Goal: Task Accomplishment & Management: Manage account settings

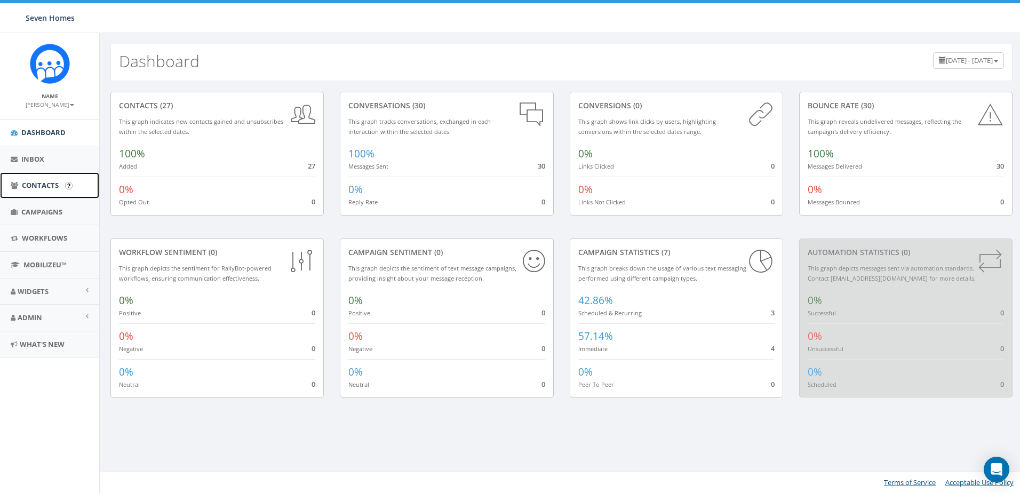
click at [56, 183] on span "Contacts" at bounding box center [40, 185] width 37 height 10
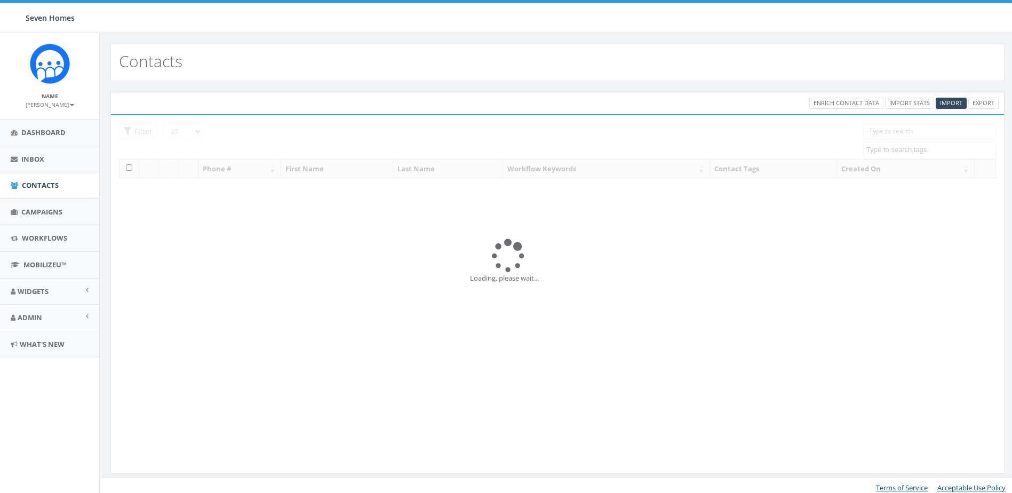
select select
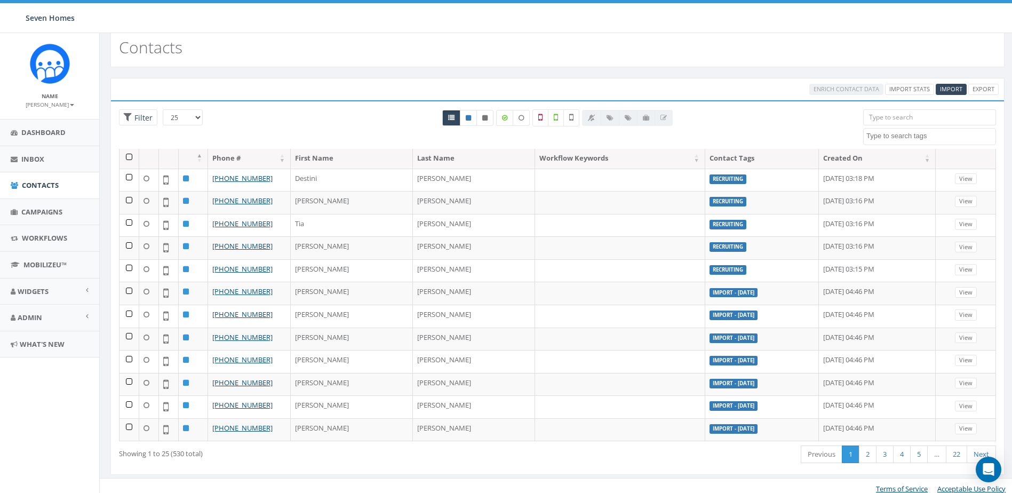
scroll to position [20, 0]
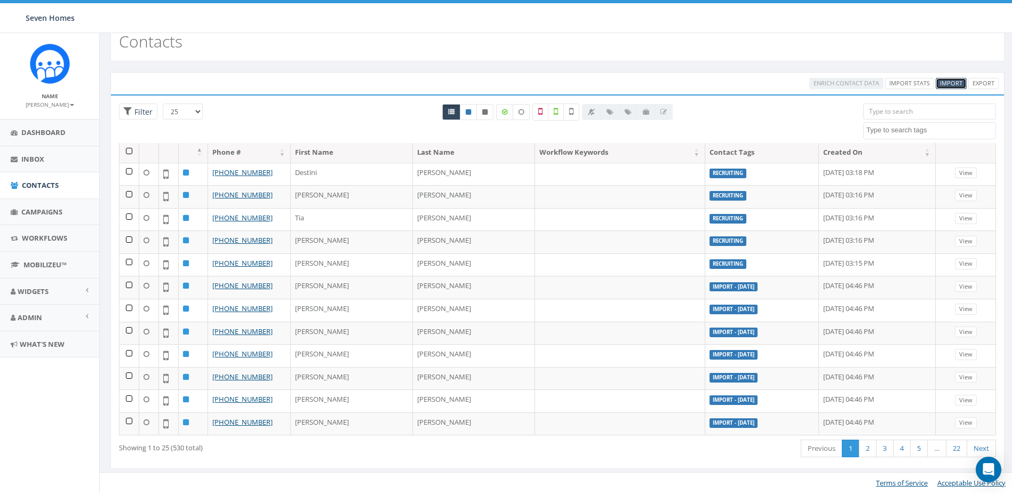
click at [953, 83] on span "Import" at bounding box center [951, 83] width 22 height 8
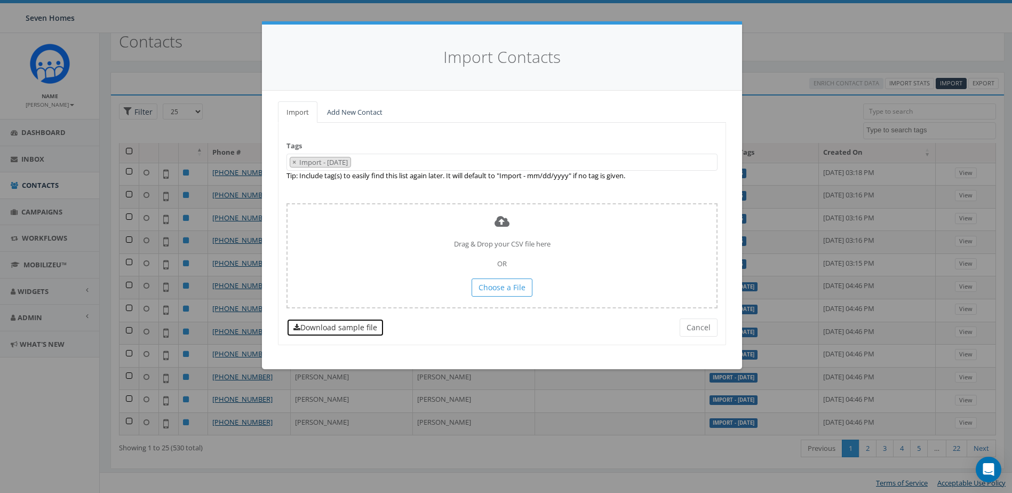
click at [360, 326] on link "Download sample file" at bounding box center [336, 328] width 98 height 18
click at [357, 109] on link "Add New Contact" at bounding box center [355, 112] width 73 height 22
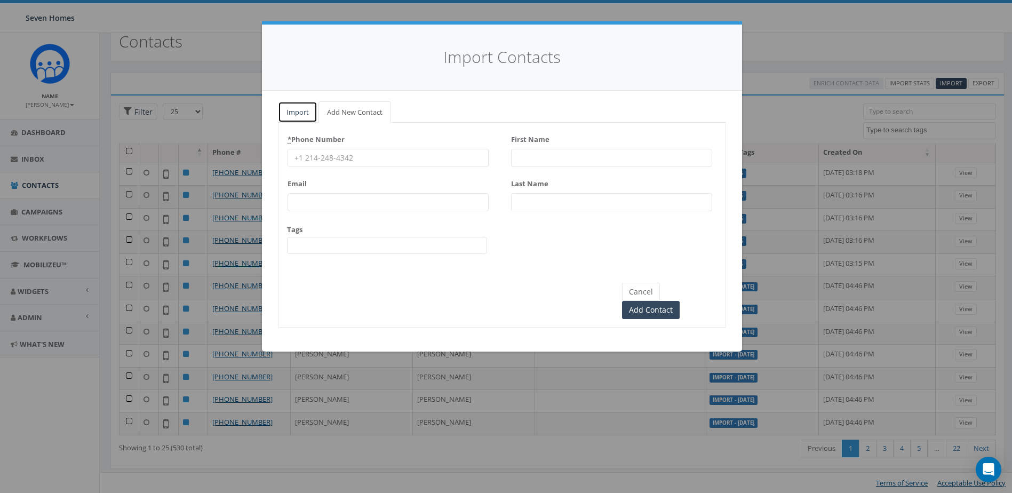
click at [303, 114] on link "Import" at bounding box center [297, 112] width 39 height 22
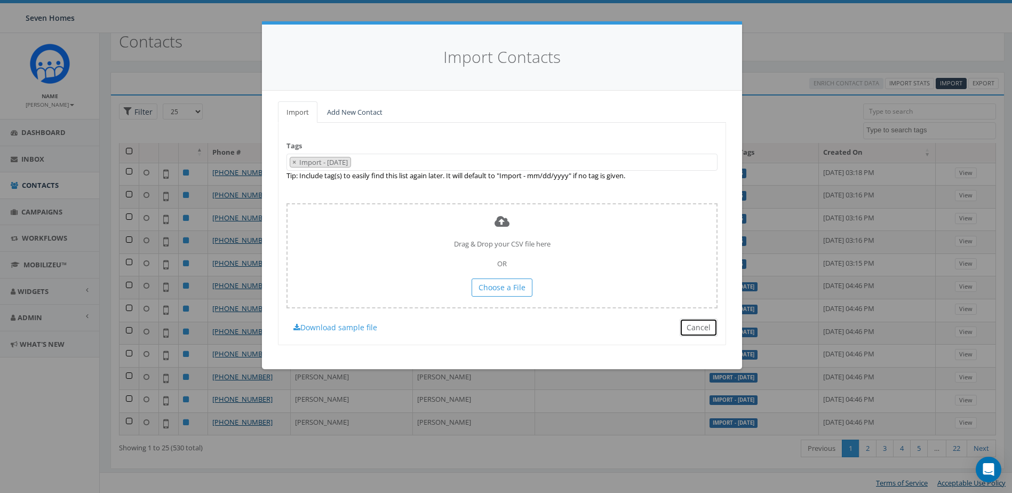
click at [705, 323] on button "Cancel" at bounding box center [699, 328] width 38 height 18
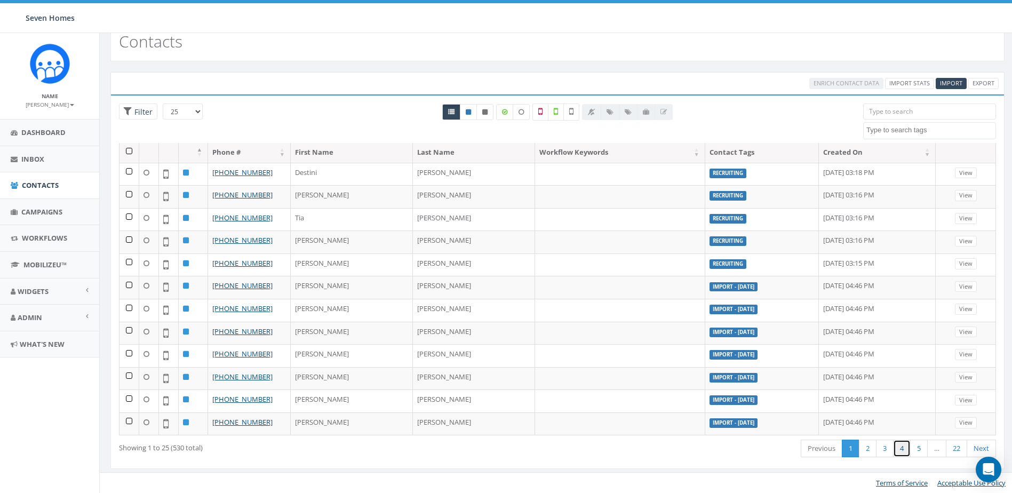
click at [908, 448] on link "4" at bounding box center [902, 449] width 18 height 18
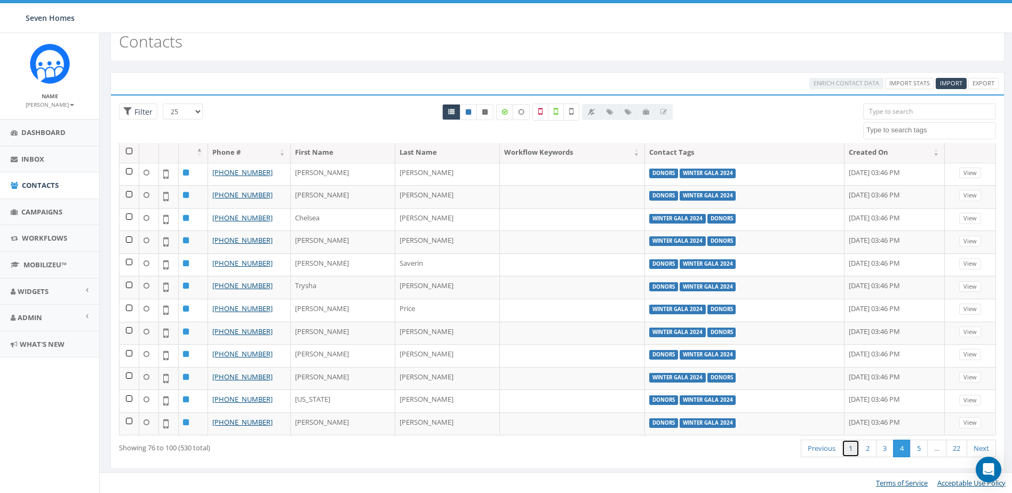
click at [846, 445] on link "1" at bounding box center [851, 449] width 18 height 18
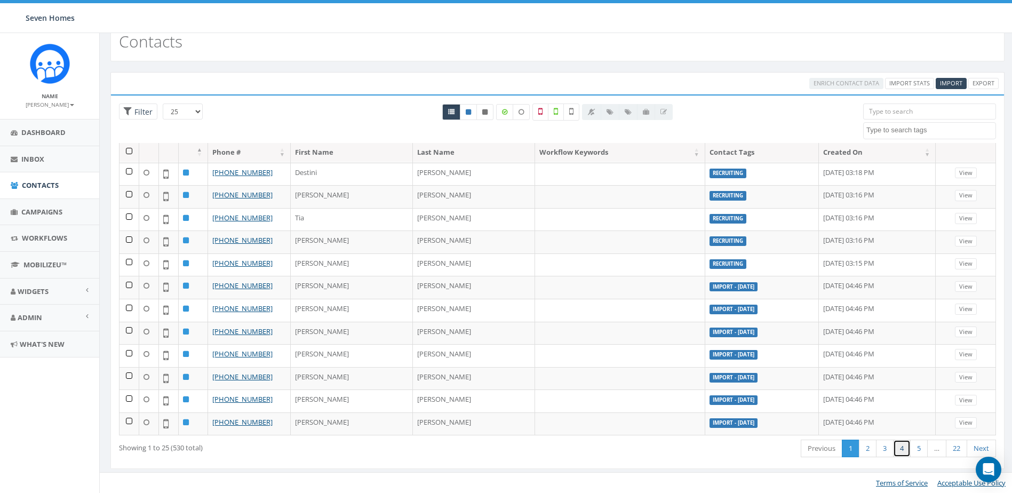
click at [911, 445] on link "4" at bounding box center [902, 449] width 18 height 18
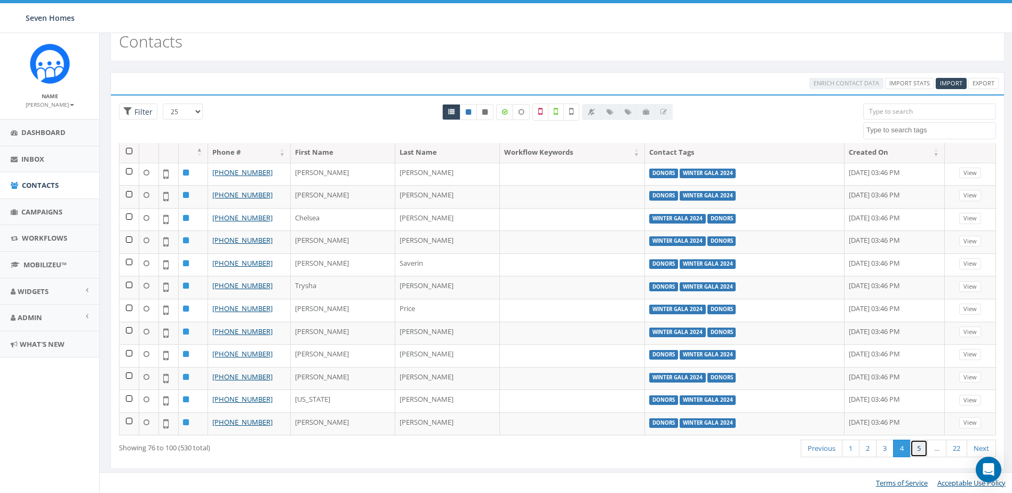
click at [923, 449] on link "5" at bounding box center [920, 449] width 18 height 18
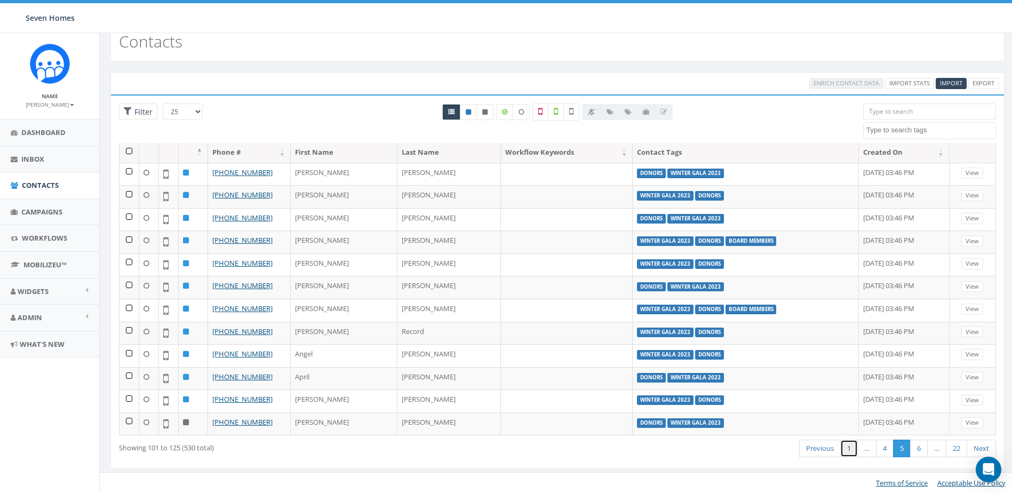
click at [851, 452] on link "1" at bounding box center [850, 449] width 18 height 18
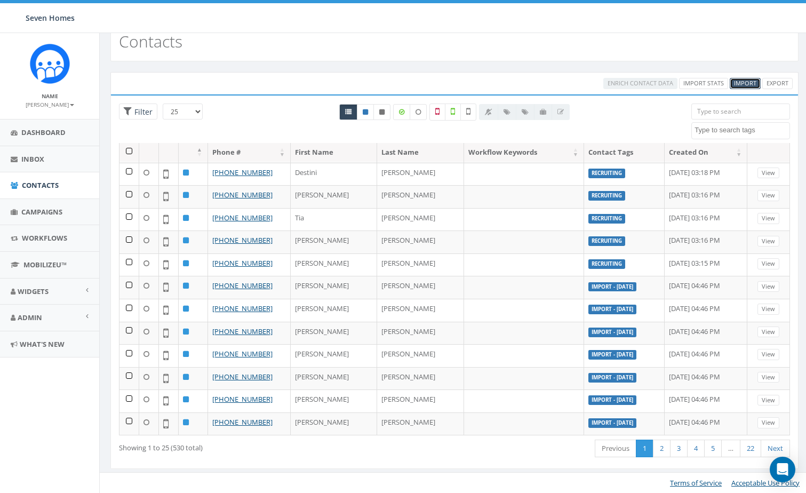
click at [749, 85] on span "Import" at bounding box center [745, 83] width 22 height 8
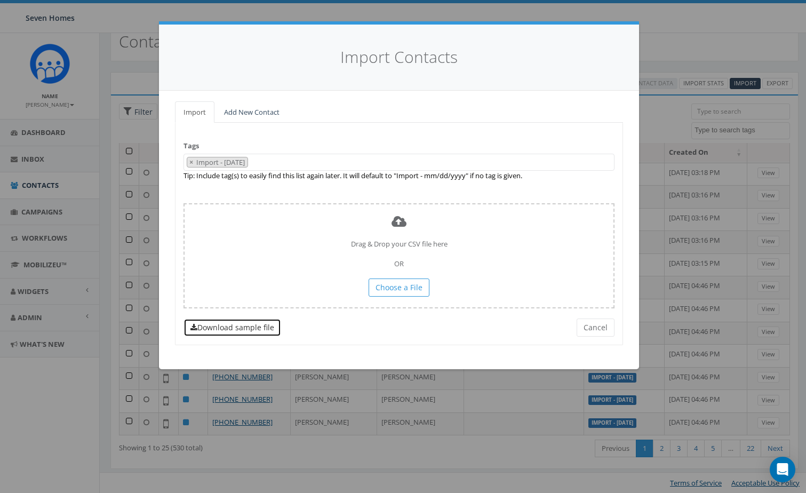
click at [252, 329] on link "Download sample file" at bounding box center [233, 328] width 98 height 18
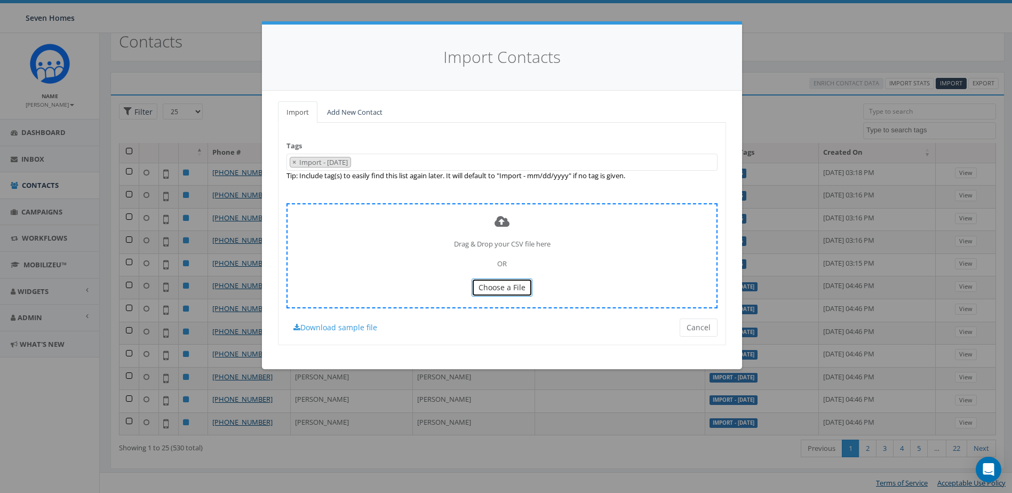
click at [490, 283] on span "Choose a File" at bounding box center [502, 287] width 47 height 10
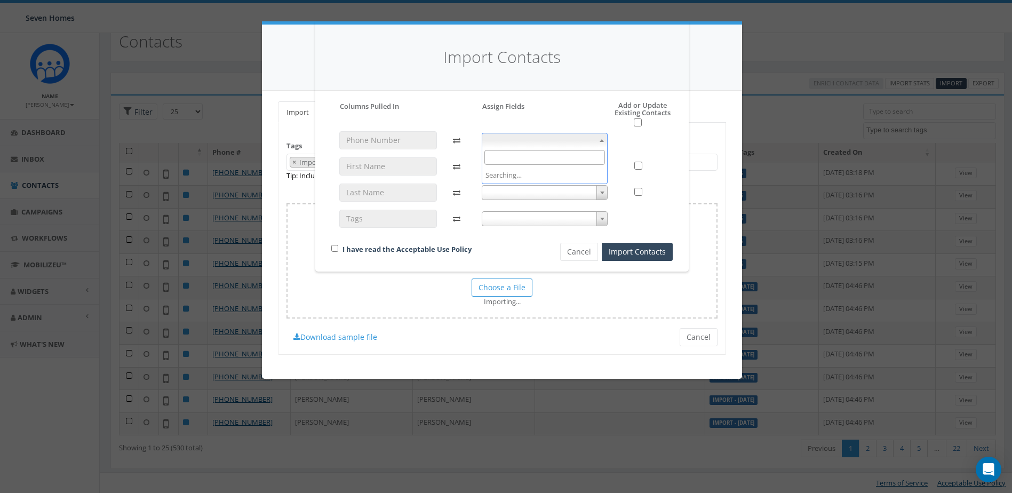
click at [601, 138] on span at bounding box center [602, 140] width 11 height 14
select select "phone_number"
click at [584, 165] on span at bounding box center [545, 166] width 126 height 15
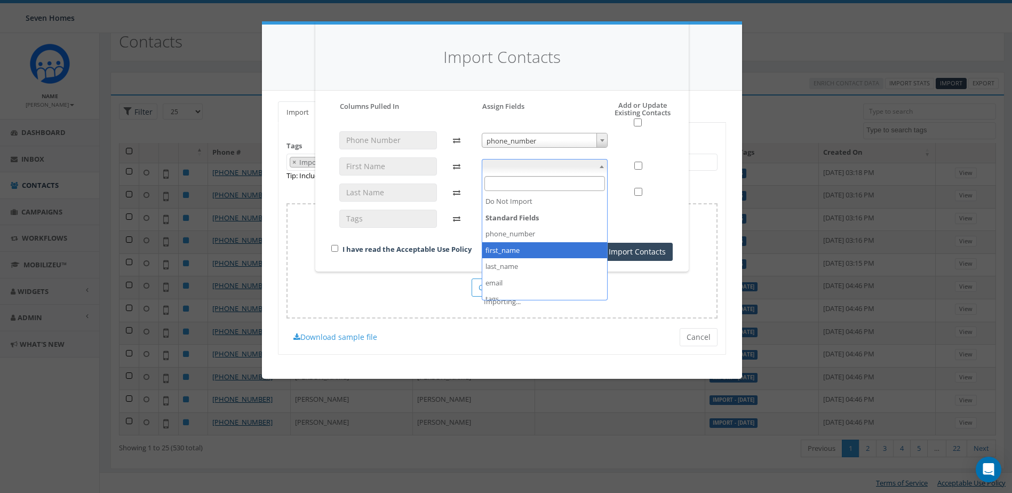
select select "first_name"
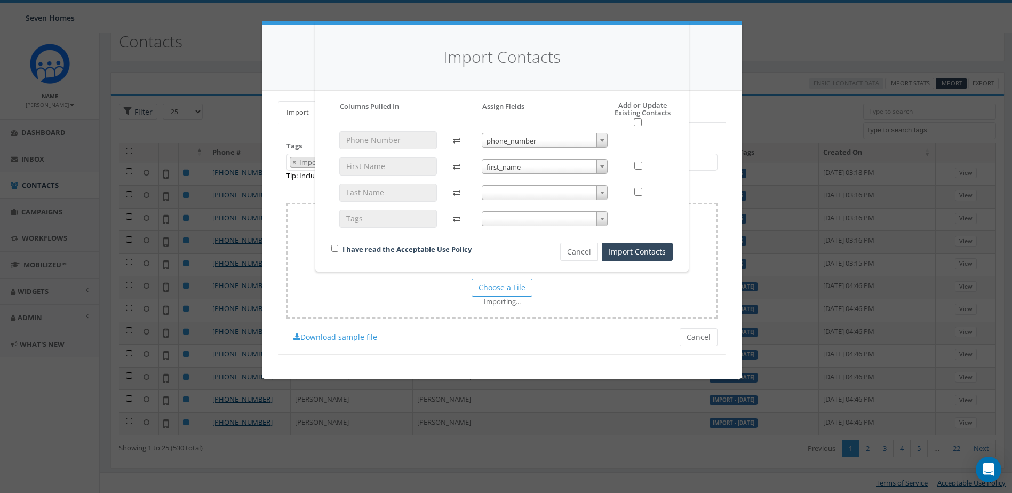
click at [552, 195] on span at bounding box center [545, 192] width 126 height 15
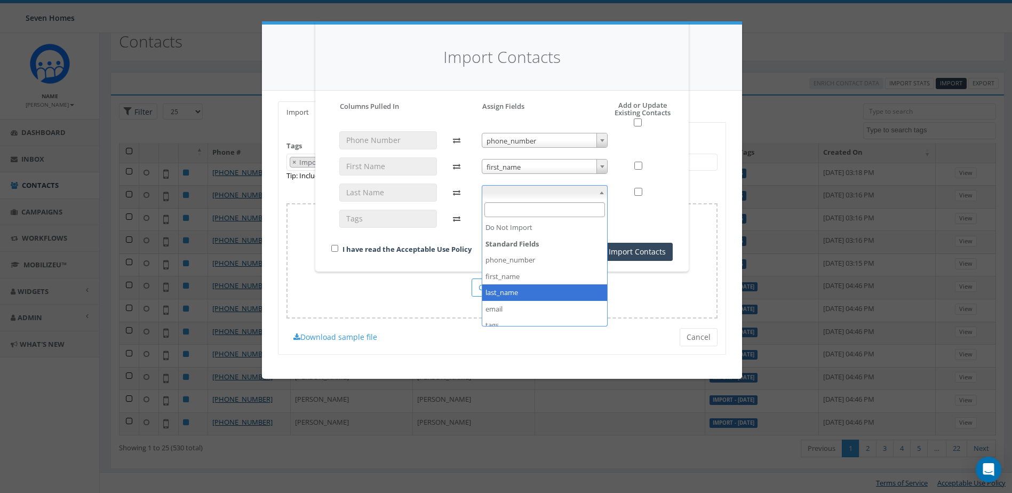
select select "last_name"
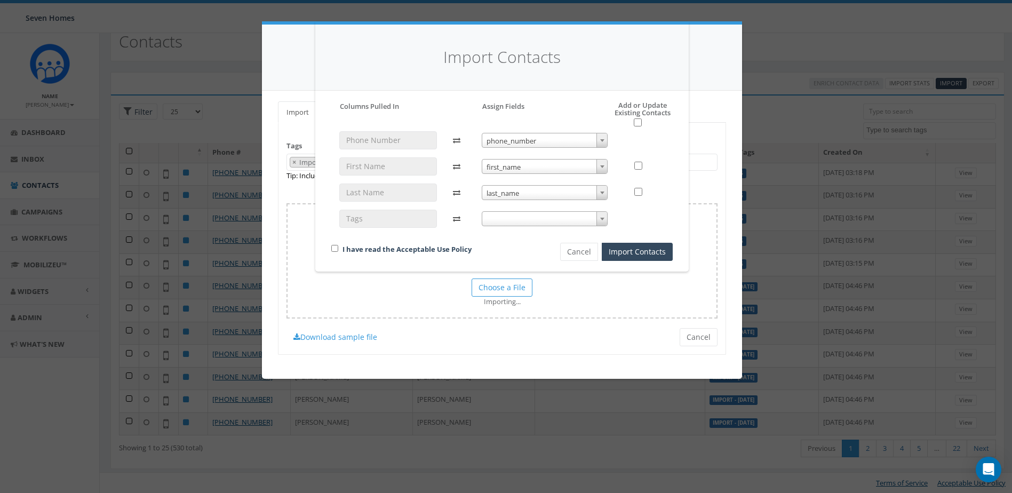
click at [541, 213] on span at bounding box center [545, 218] width 126 height 15
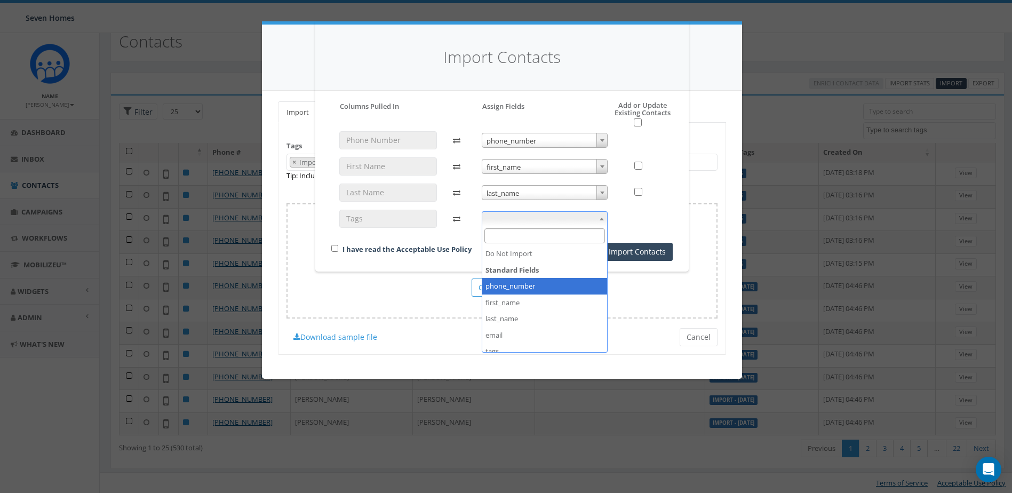
scroll to position [40, 0]
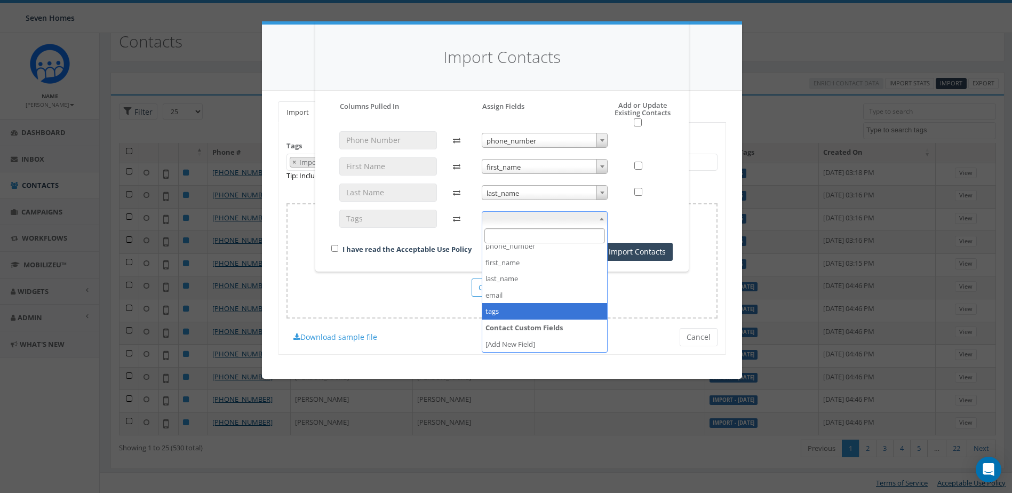
select select "tags"
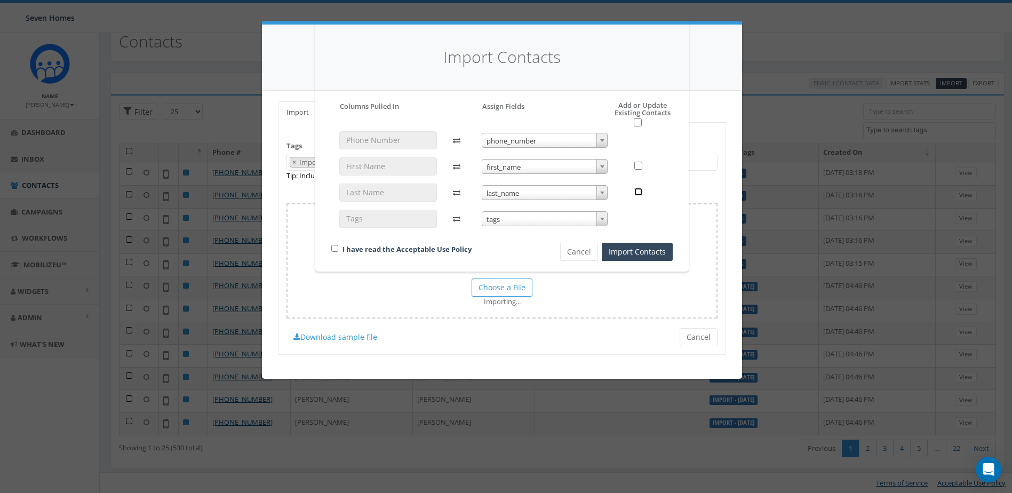
click at [640, 192] on input "checkbox" at bounding box center [639, 192] width 8 height 8
checkbox input "true"
click at [640, 165] on input "checkbox" at bounding box center [639, 166] width 8 height 8
checkbox input "true"
click at [636, 122] on input "checkbox" at bounding box center [638, 122] width 8 height 8
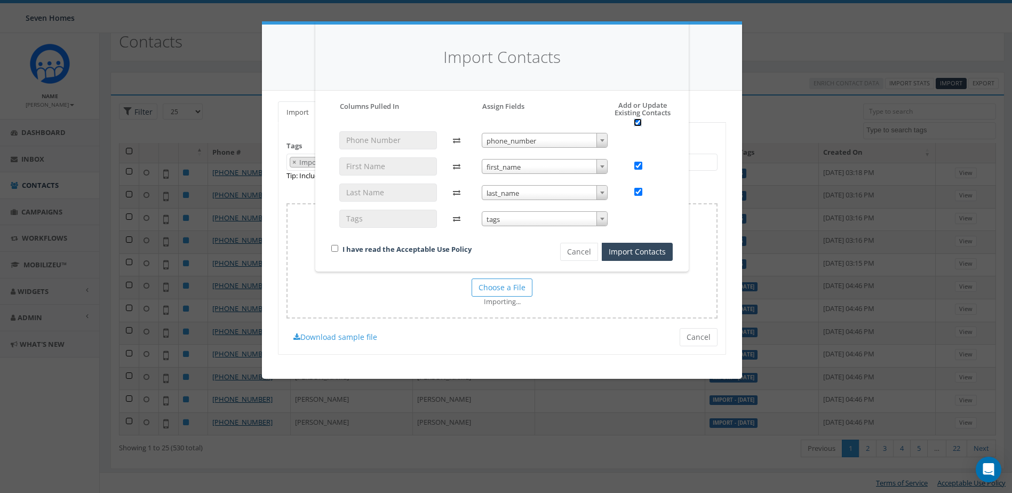
click at [636, 124] on input "checkbox" at bounding box center [638, 122] width 8 height 8
checkbox input "false"
click at [335, 248] on input "checkbox" at bounding box center [334, 248] width 7 height 7
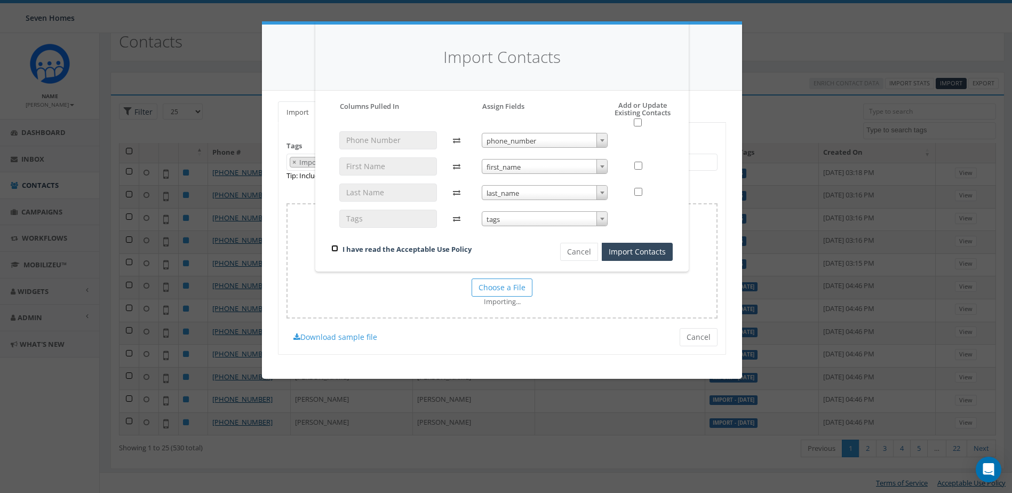
checkbox input "true"
click at [640, 122] on input "checkbox" at bounding box center [638, 122] width 8 height 8
checkbox input "true"
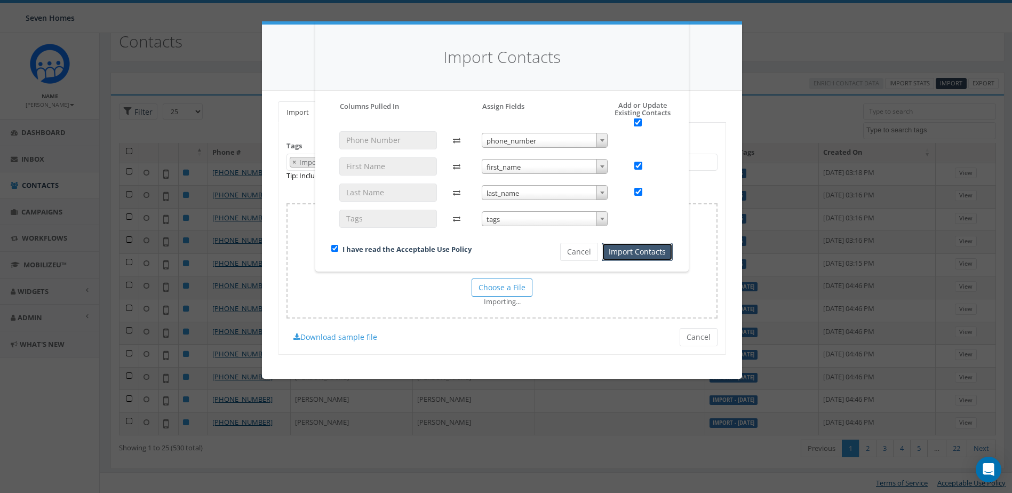
click at [644, 251] on button "Import Contacts" at bounding box center [637, 252] width 71 height 18
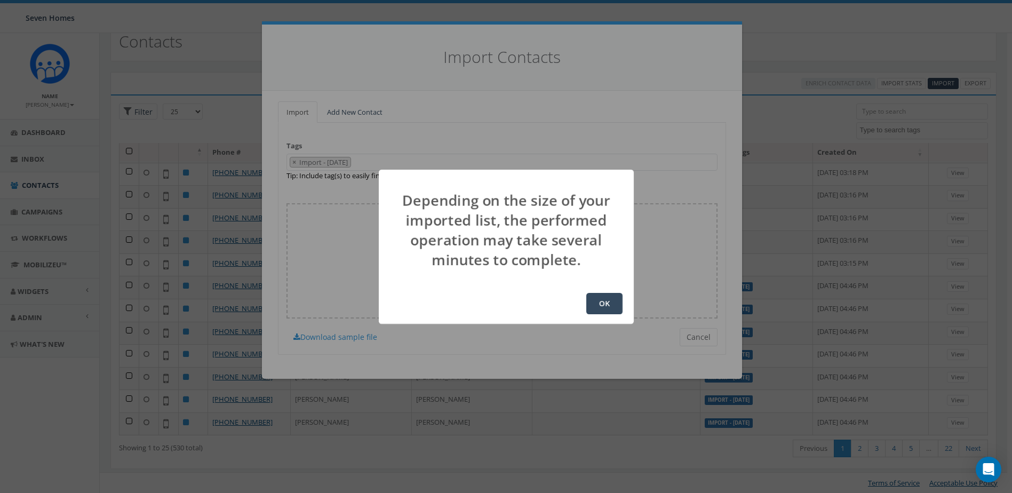
click at [603, 302] on button "OK" at bounding box center [605, 303] width 36 height 21
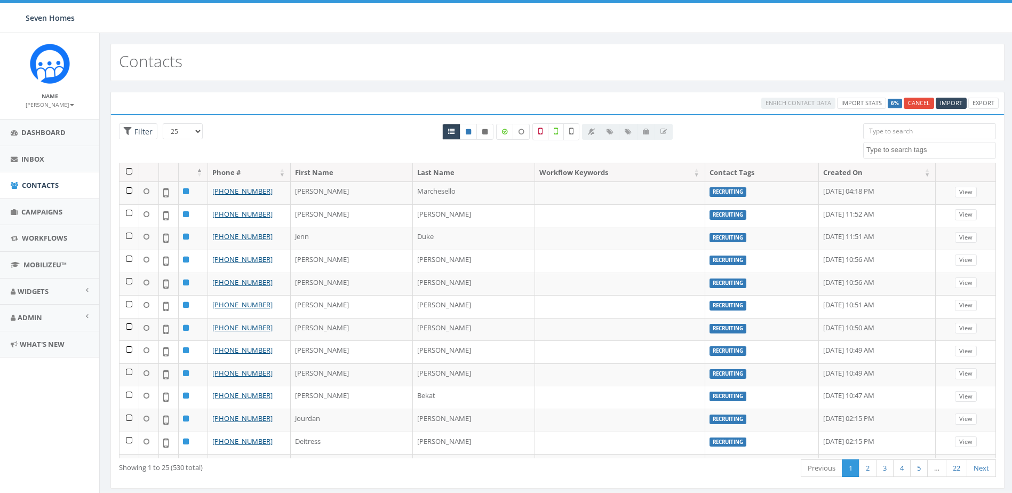
select select
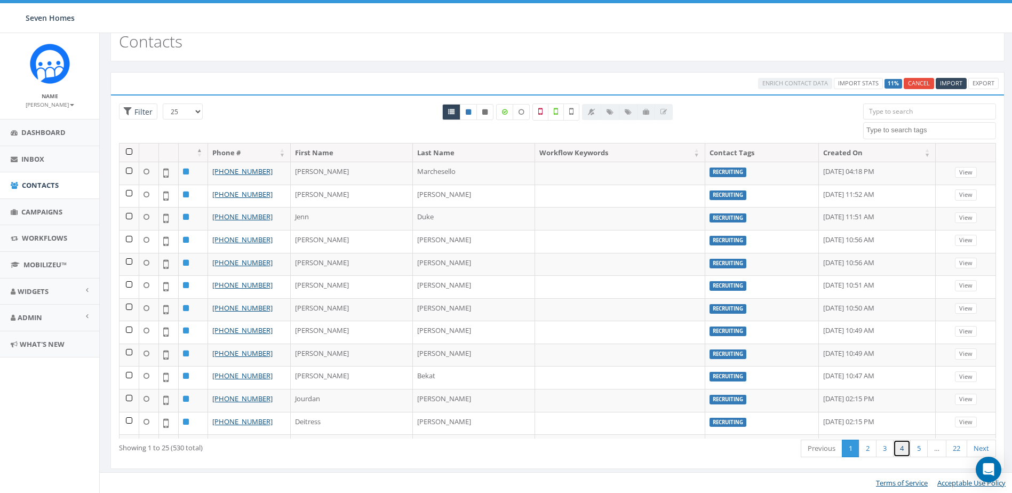
click at [904, 446] on link "4" at bounding box center [902, 449] width 18 height 18
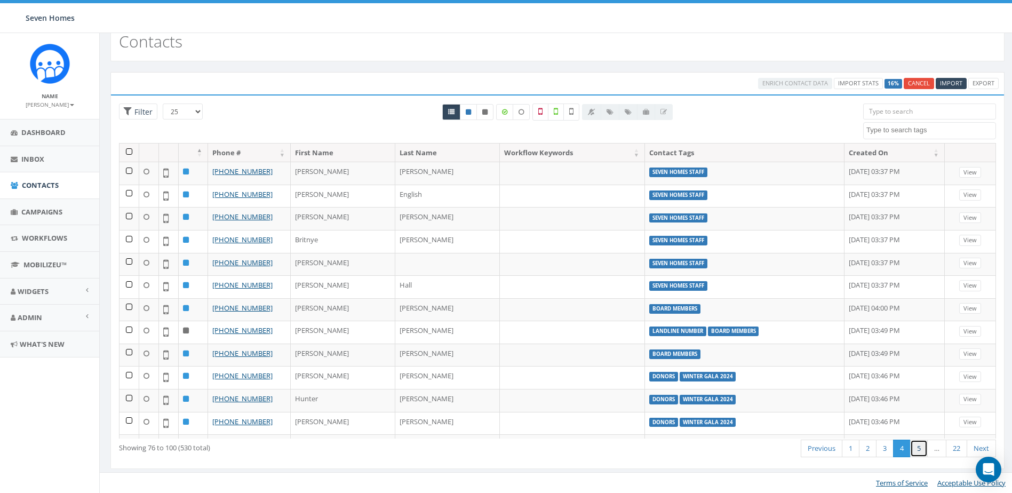
click at [917, 447] on link "5" at bounding box center [920, 449] width 18 height 18
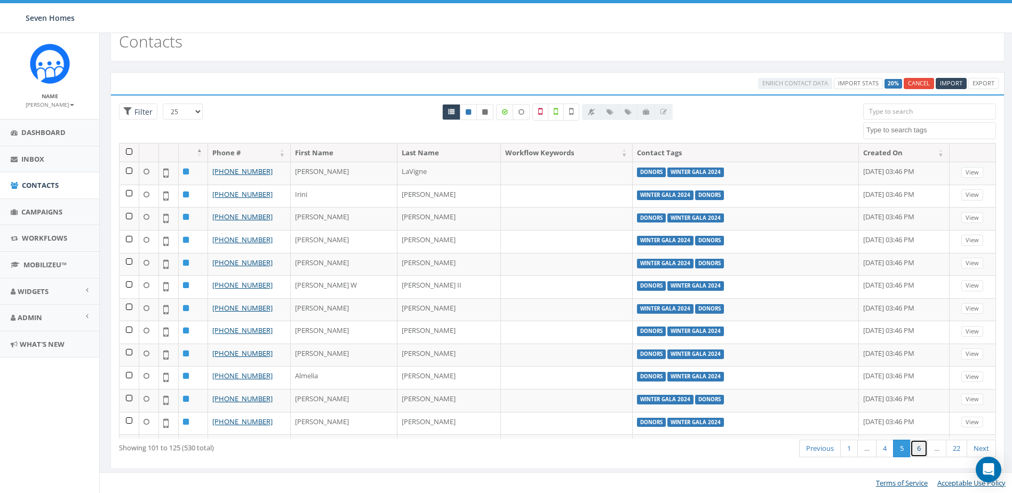
click at [921, 449] on link "6" at bounding box center [920, 449] width 18 height 18
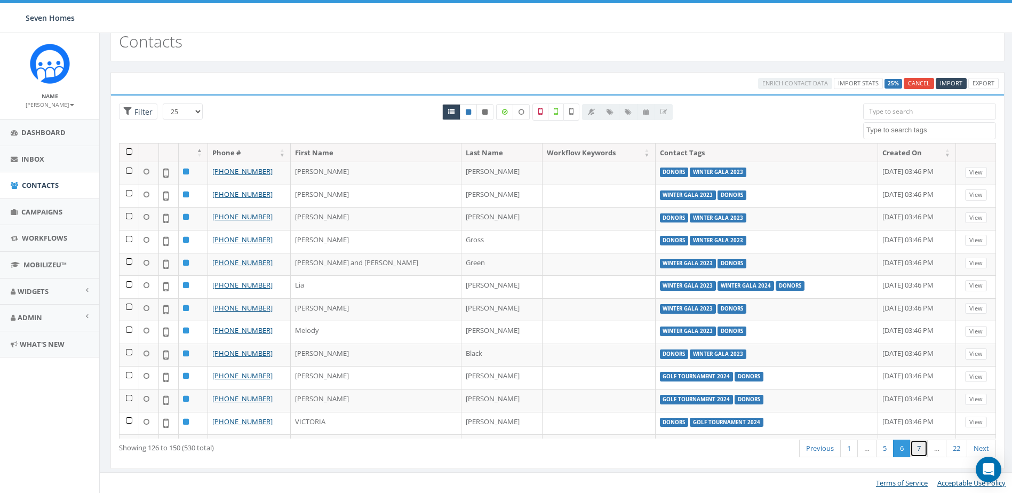
click at [923, 448] on link "7" at bounding box center [920, 449] width 18 height 18
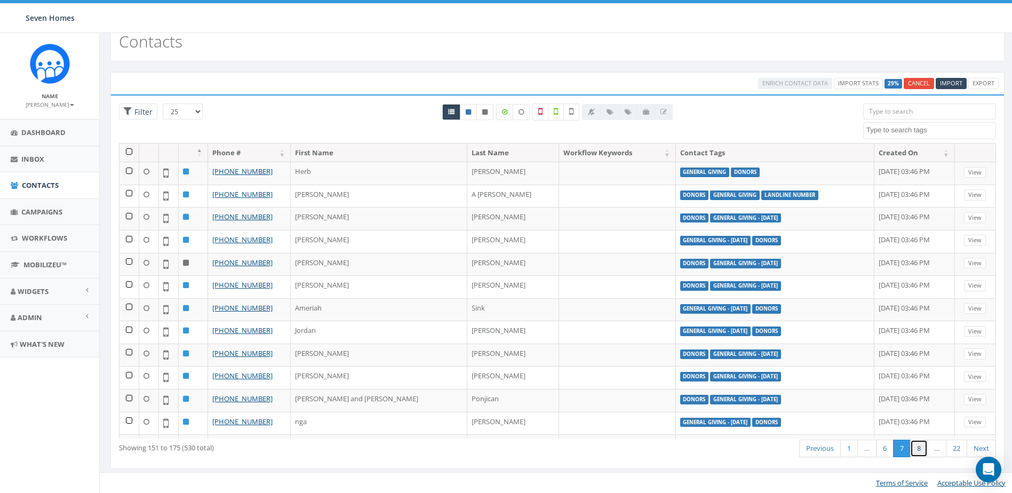
click at [923, 448] on link "8" at bounding box center [920, 449] width 18 height 18
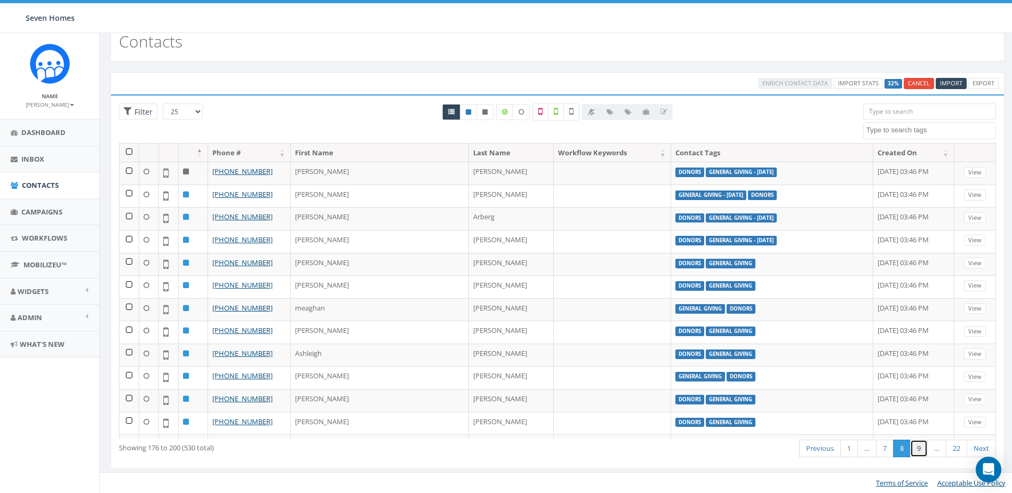
click at [923, 448] on link "9" at bounding box center [920, 449] width 18 height 18
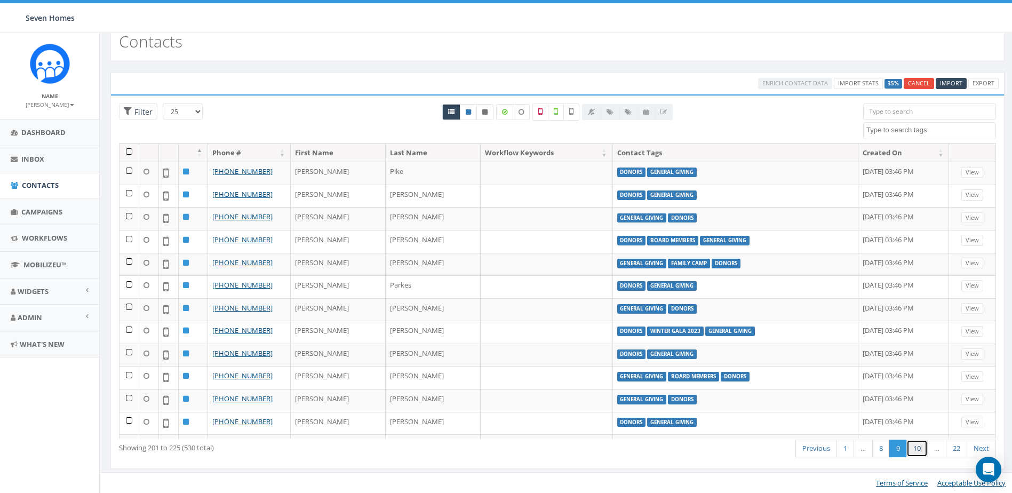
click at [923, 448] on link "10" at bounding box center [917, 449] width 21 height 18
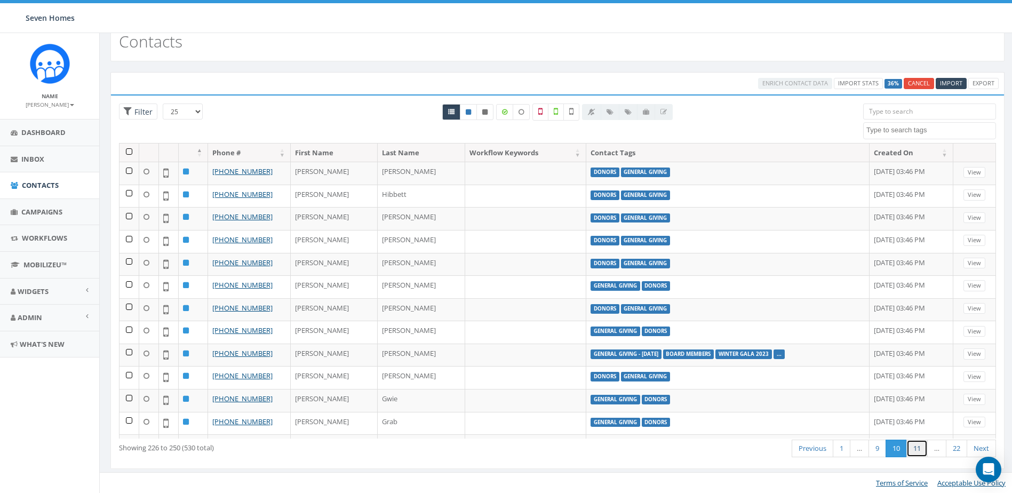
click at [923, 448] on link "11" at bounding box center [917, 449] width 21 height 18
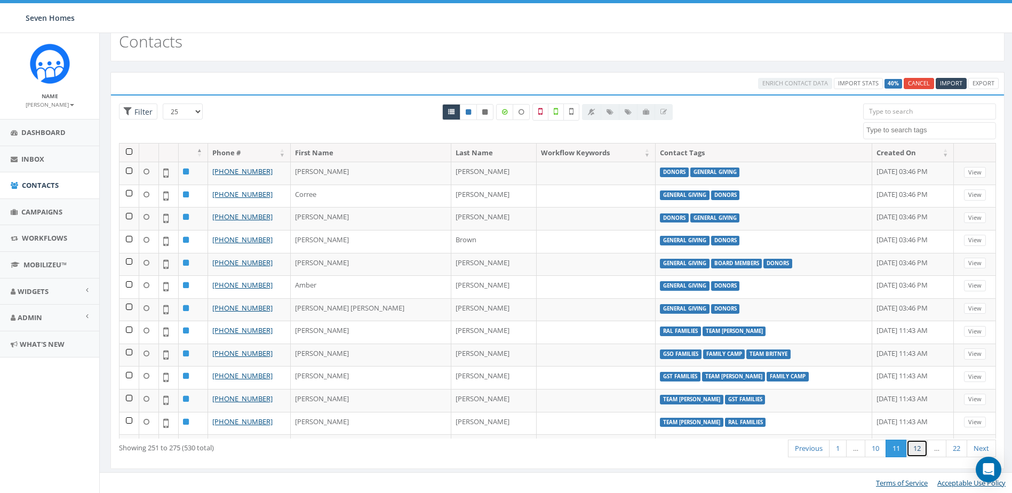
click at [923, 448] on link "12" at bounding box center [917, 449] width 21 height 18
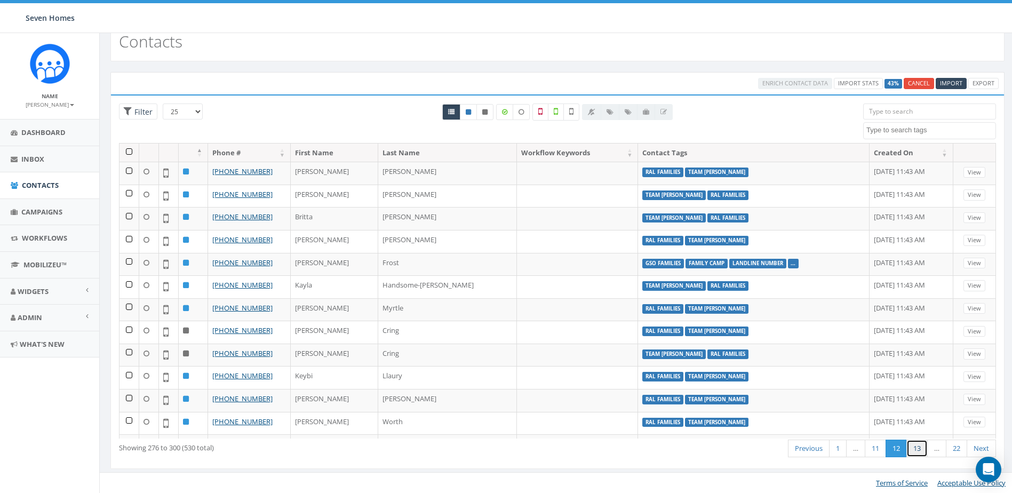
click at [923, 448] on link "13" at bounding box center [917, 449] width 21 height 18
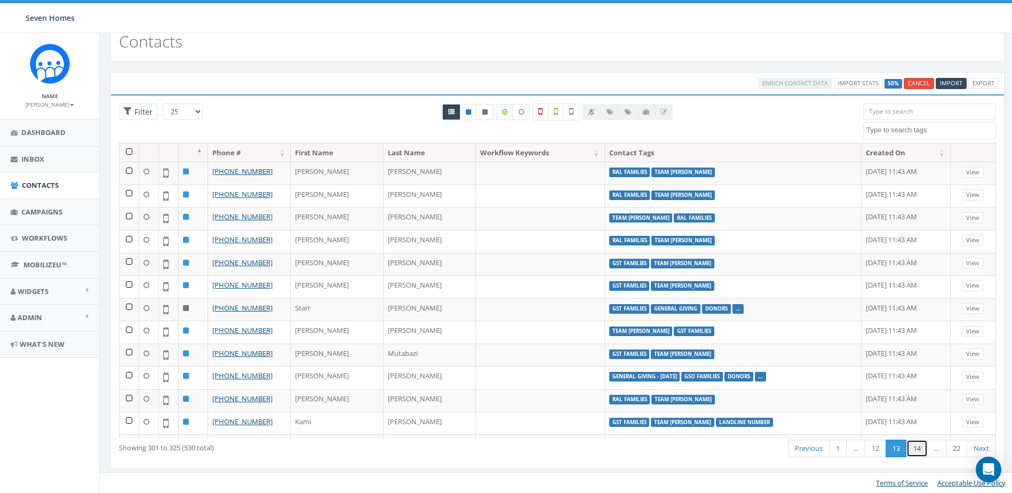
click at [923, 448] on link "14" at bounding box center [917, 449] width 21 height 18
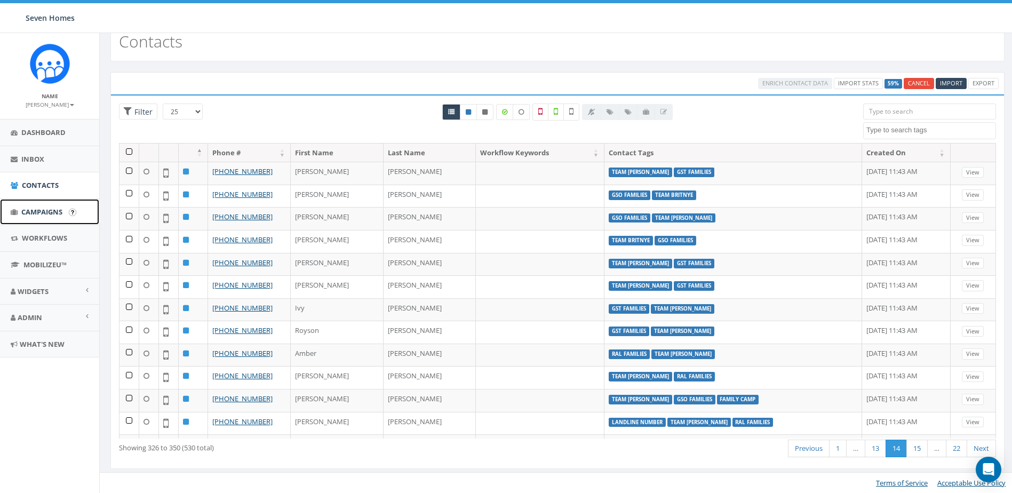
click at [46, 212] on span "Campaigns" at bounding box center [41, 212] width 41 height 10
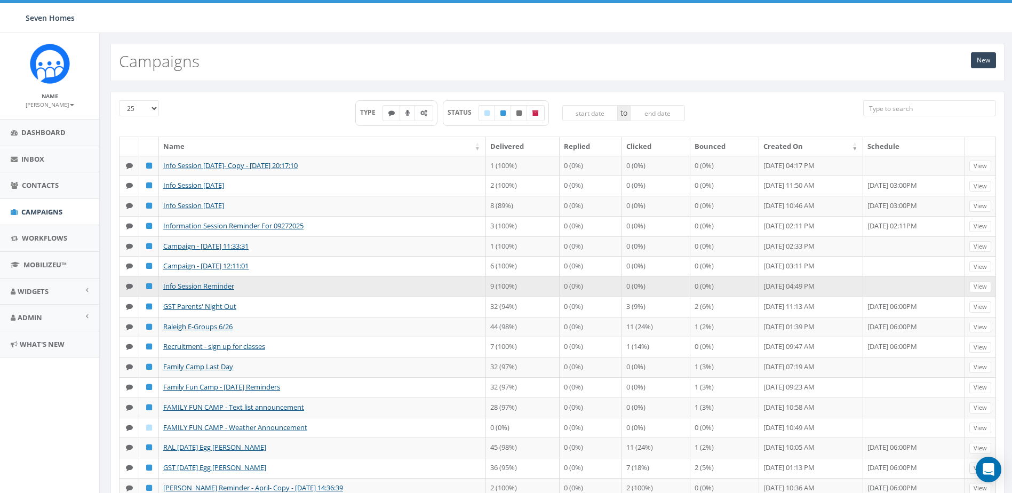
scroll to position [53, 0]
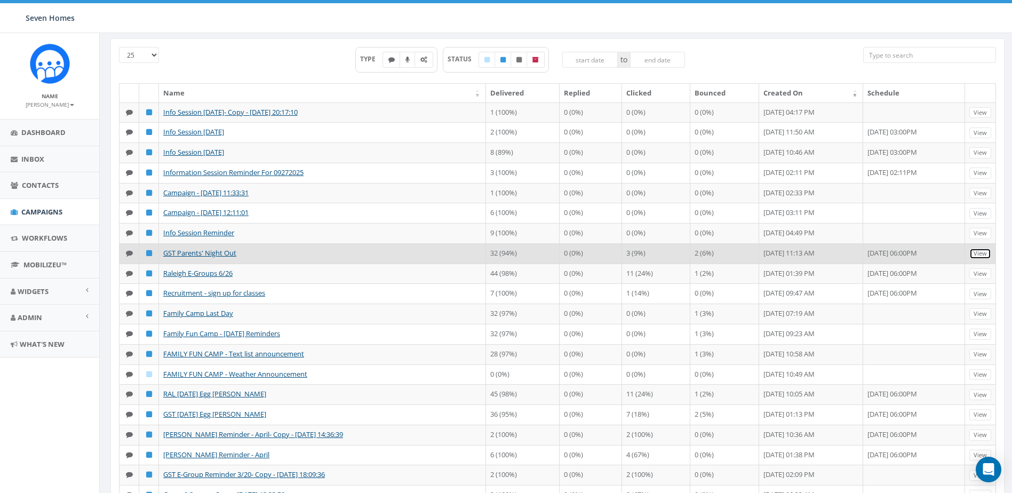
click at [985, 259] on link "View" at bounding box center [981, 253] width 22 height 11
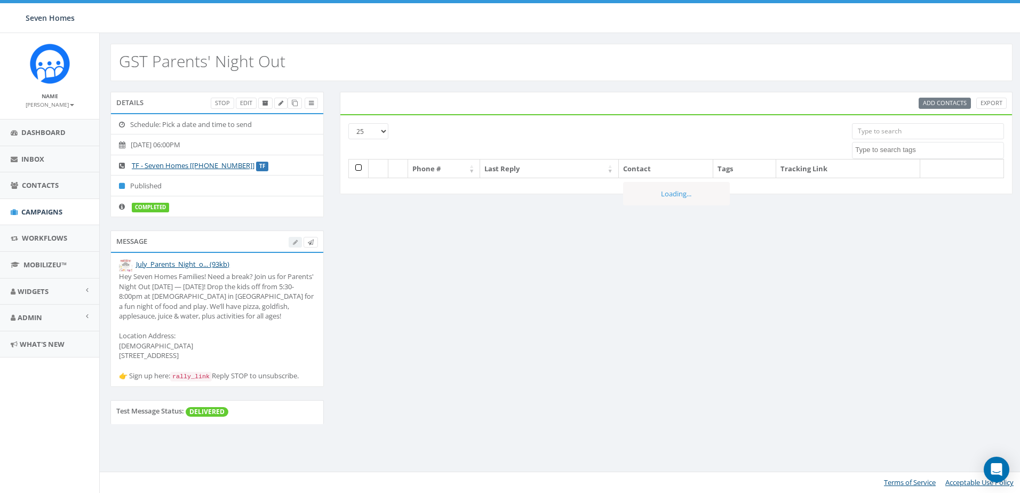
select select
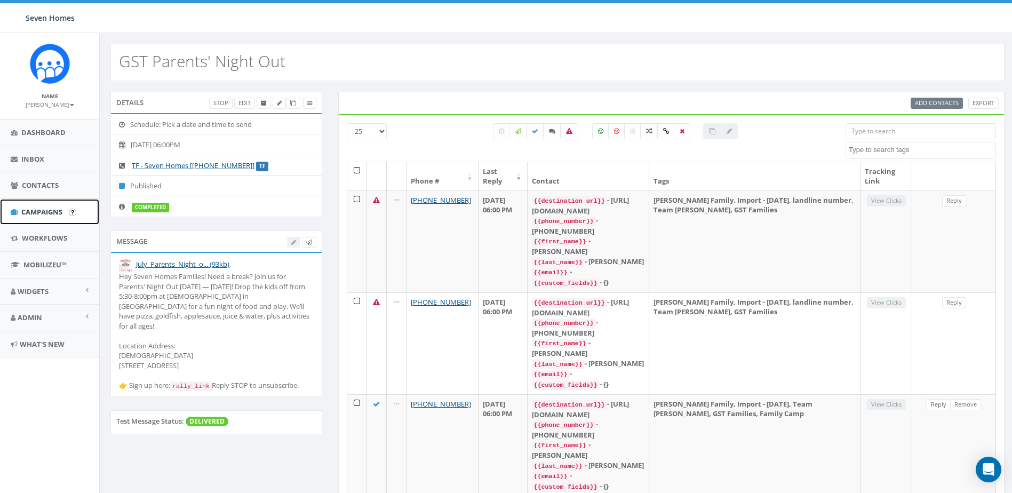
click at [45, 209] on span "Campaigns" at bounding box center [41, 212] width 41 height 10
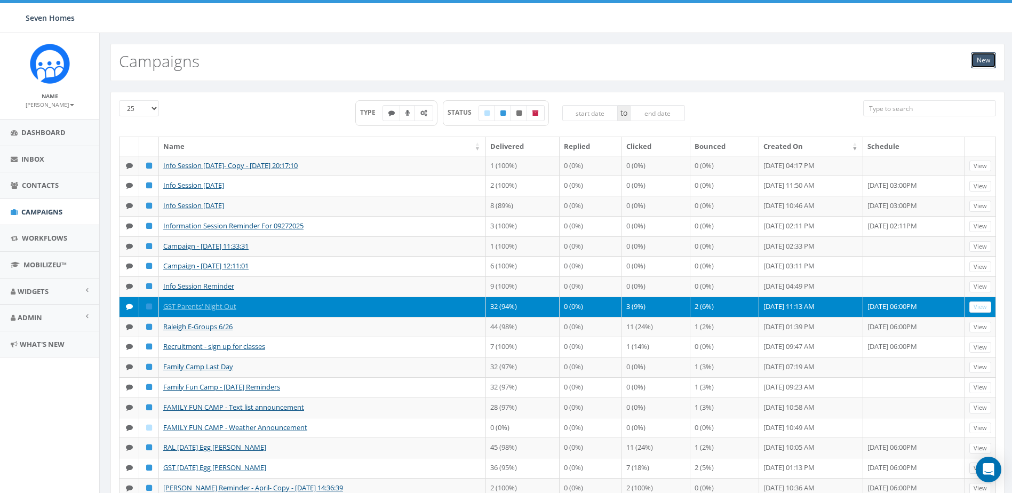
click at [983, 57] on link "New" at bounding box center [983, 60] width 25 height 16
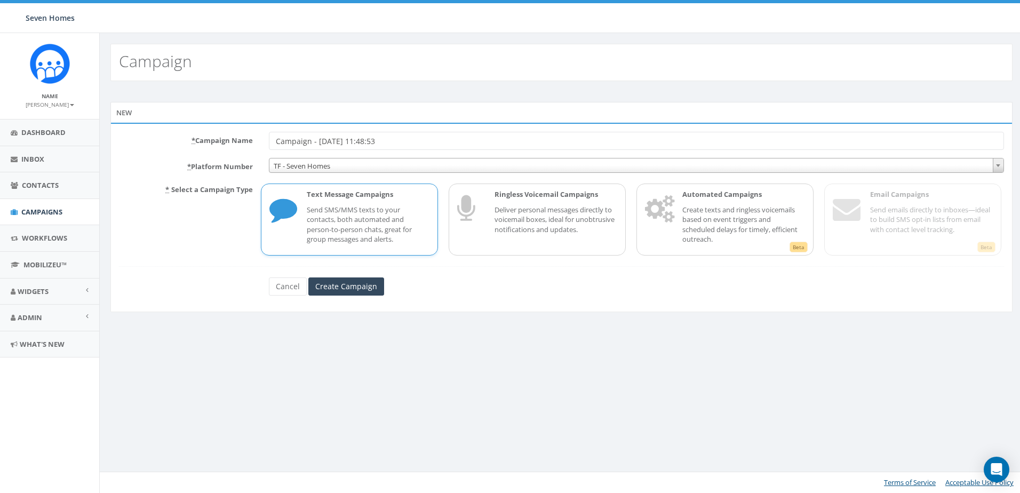
drag, startPoint x: 405, startPoint y: 143, endPoint x: 275, endPoint y: 148, distance: 129.2
click at [275, 148] on input "Campaign - 10/13/2025, 11:48:53" at bounding box center [636, 141] width 735 height 18
type input "Christmas Party RSVP [GEOGRAPHIC_DATA] 2025"
click at [296, 160] on span "TF - Seven Homes" at bounding box center [637, 166] width 734 height 15
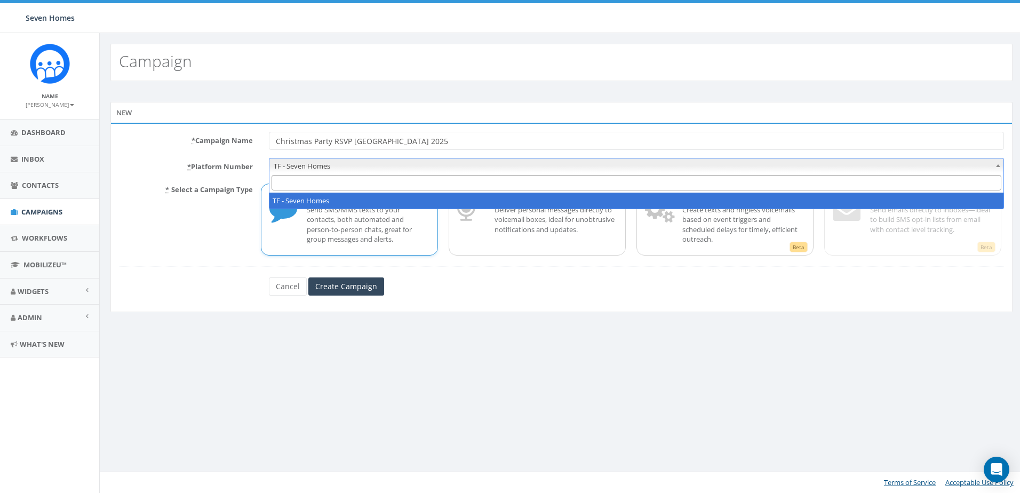
click at [297, 164] on span "TF - Seven Homes" at bounding box center [637, 166] width 734 height 15
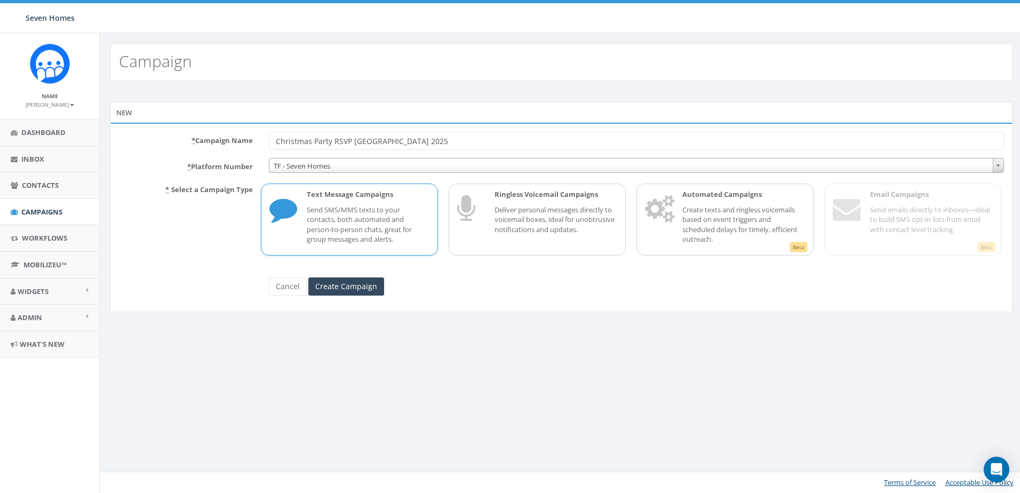
click at [295, 215] on icon at bounding box center [283, 210] width 27 height 43
click at [342, 286] on input "Create Campaign" at bounding box center [346, 287] width 76 height 18
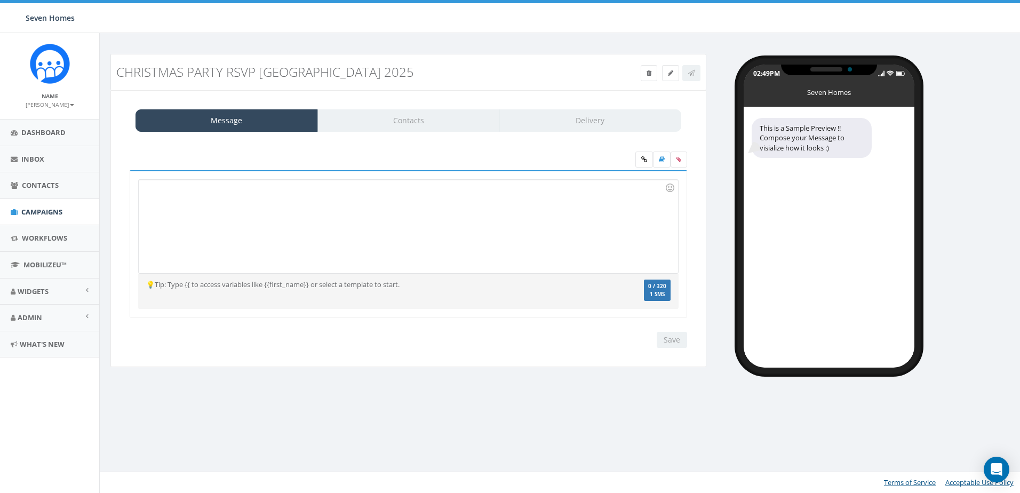
click at [266, 288] on div "💡Tip: Type {{ to access variables like {{first_name}} or select a template to s…" at bounding box center [363, 285] width 450 height 10
click at [679, 159] on icon at bounding box center [679, 159] width 5 height 6
click at [0, 0] on input "file" at bounding box center [0, 0] width 0 height 0
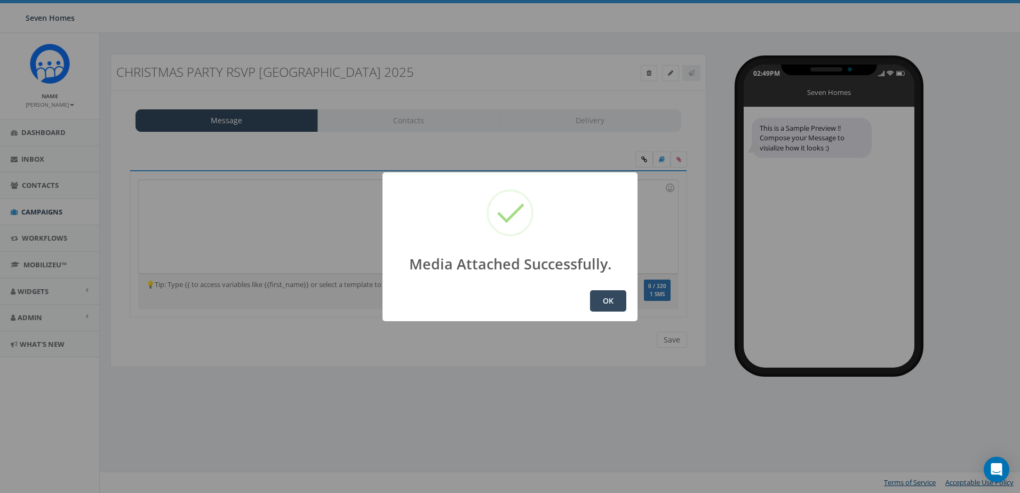
click at [604, 299] on button "OK" at bounding box center [608, 300] width 36 height 21
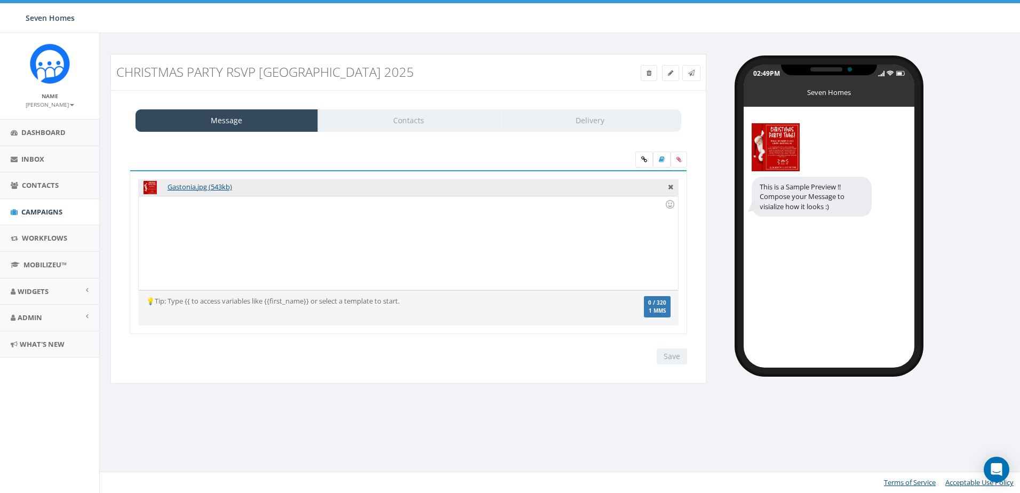
click at [245, 215] on div at bounding box center [408, 242] width 539 height 93
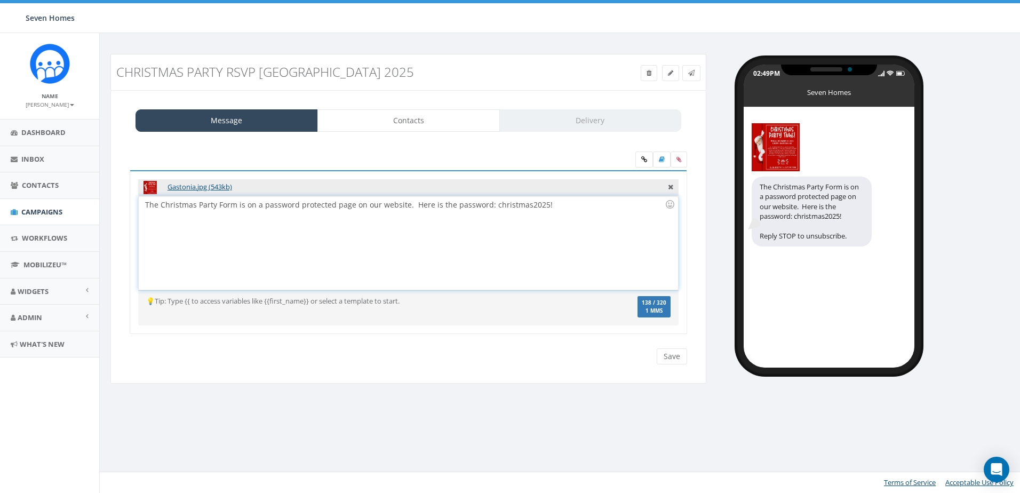
click at [146, 205] on div "The Christmas Party Form is on a password protected page on our website. Here i…" at bounding box center [408, 242] width 539 height 93
click at [310, 202] on div "Make sure you RSVP to The Christmas Party Form is on a password protected page …" at bounding box center [408, 242] width 539 height 93
drag, startPoint x: 511, startPoint y: 204, endPoint x: 554, endPoint y: 207, distance: 43.3
click at [554, 207] on div "Make sure you RSVP to The Christmas Party! The form is on a password protected …" at bounding box center [408, 242] width 539 height 93
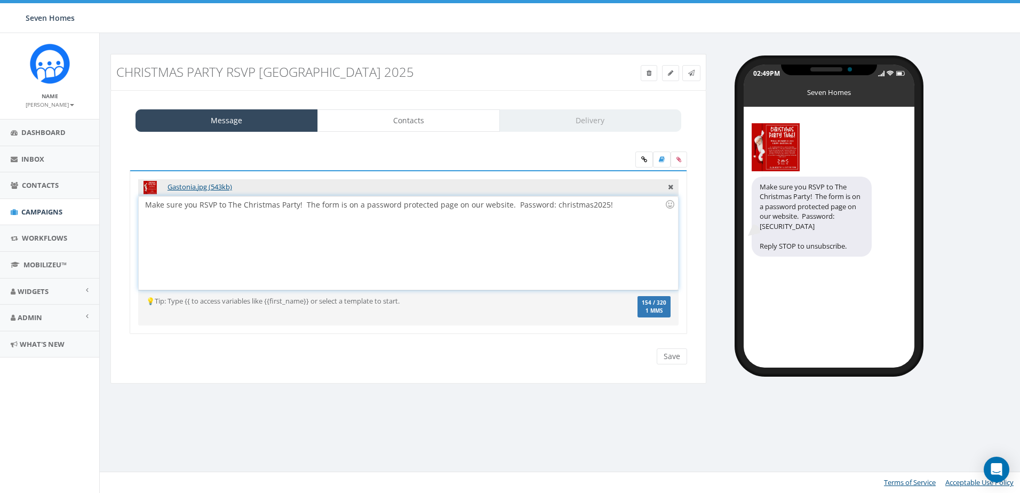
click at [511, 205] on div "Make sure you RSVP to The Christmas Party! The form is on a password protected …" at bounding box center [408, 242] width 539 height 93
click at [529, 206] on div "Make sure you RSVP to The Christmas Party! The form is on a password protected …" at bounding box center [408, 242] width 539 height 93
click at [644, 155] on link at bounding box center [645, 160] width 18 height 16
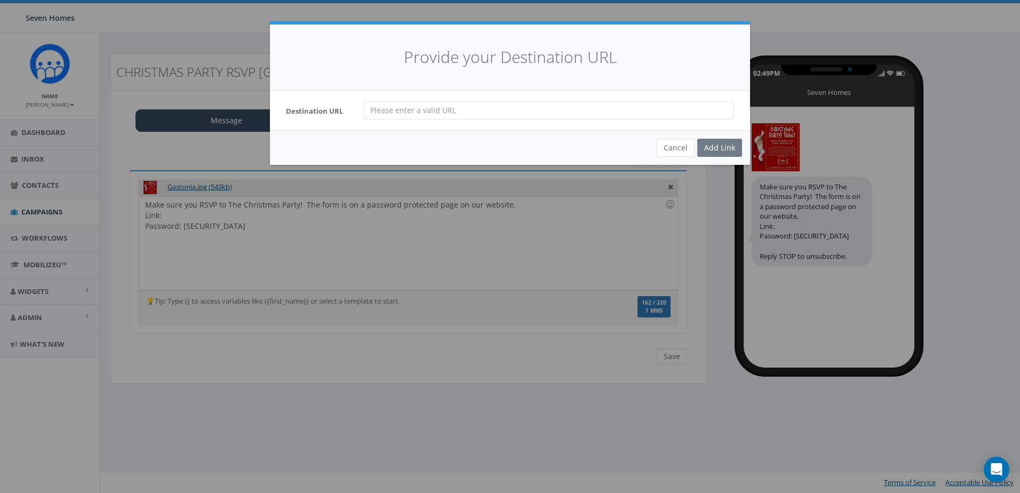
click at [460, 111] on input "url" at bounding box center [548, 110] width 371 height 18
type input "www.7homes.org/christmas"
click at [730, 146] on div "Add Link" at bounding box center [720, 148] width 45 height 18
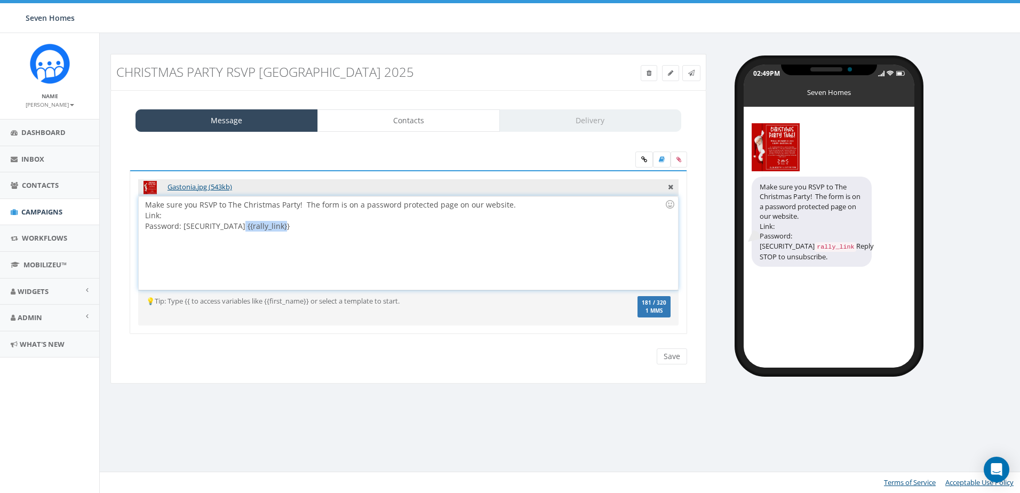
drag, startPoint x: 289, startPoint y: 227, endPoint x: 237, endPoint y: 232, distance: 52.5
click at [237, 232] on div "Make sure you RSVP to The Christmas Party! The form is on a password protected …" at bounding box center [408, 242] width 539 height 93
click at [191, 212] on div "Make sure you RSVP to The Christmas Party! The form is on a password protected …" at bounding box center [408, 242] width 539 height 93
click at [303, 203] on div "Make sure you RSVP to The Christmas Party! The form is on a password protected …" at bounding box center [408, 242] width 539 height 93
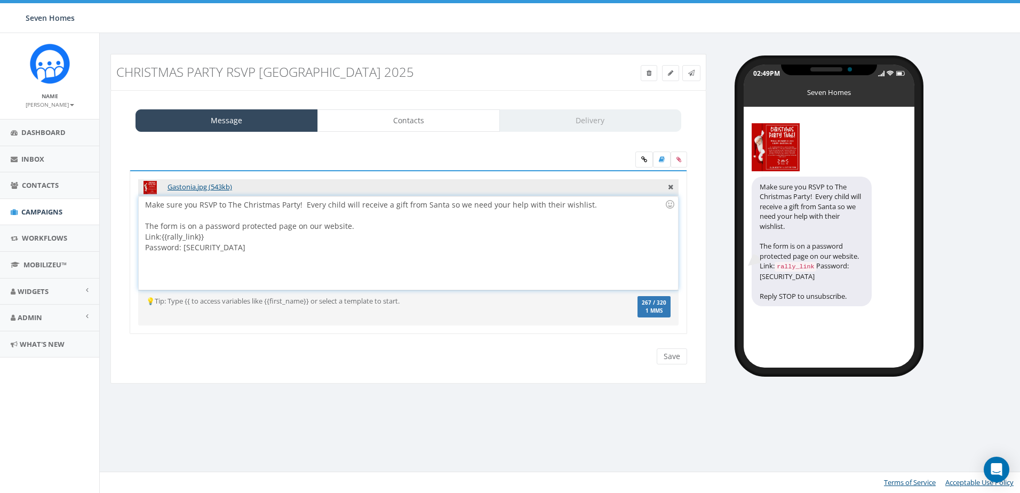
drag, startPoint x: 354, startPoint y: 227, endPoint x: 144, endPoint y: 224, distance: 210.9
click at [144, 224] on div "Make sure you RSVP to The Christmas Party! Every child will receive a gift from…" at bounding box center [408, 242] width 539 height 93
click at [146, 237] on div "Link: {{rally_link}} Password: christmas2025!" at bounding box center [405, 242] width 520 height 21
click at [670, 204] on div at bounding box center [670, 204] width 18 height 18
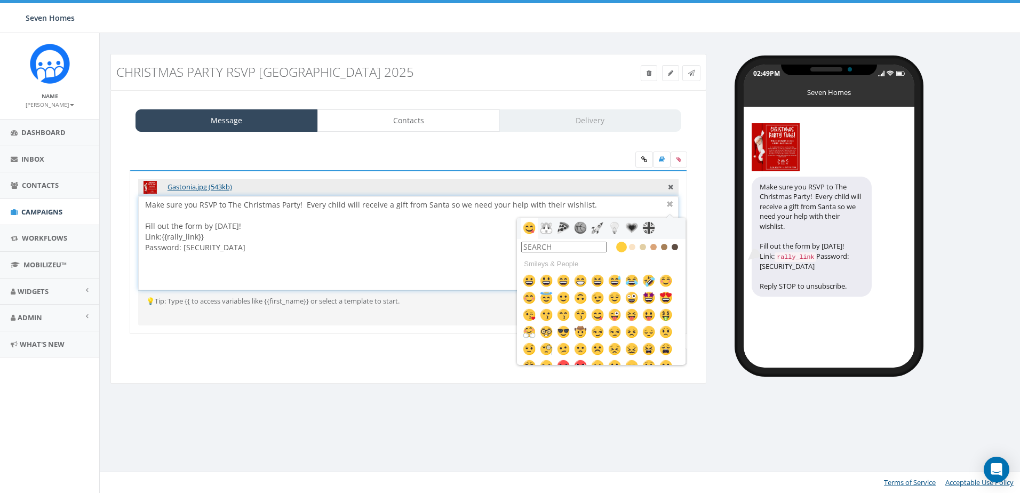
click at [572, 250] on input "text" at bounding box center [563, 247] width 85 height 11
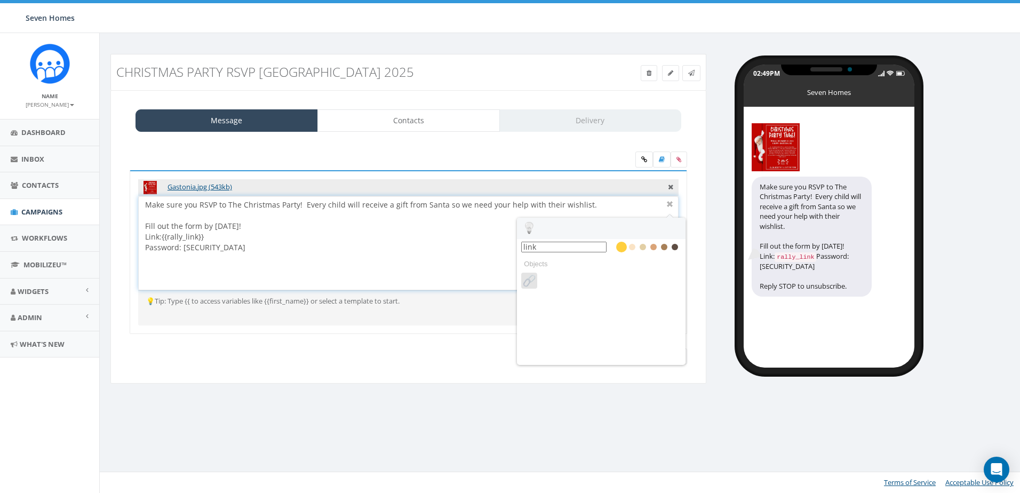
click at [529, 280] on img at bounding box center [529, 280] width 13 height 13
type input "link"
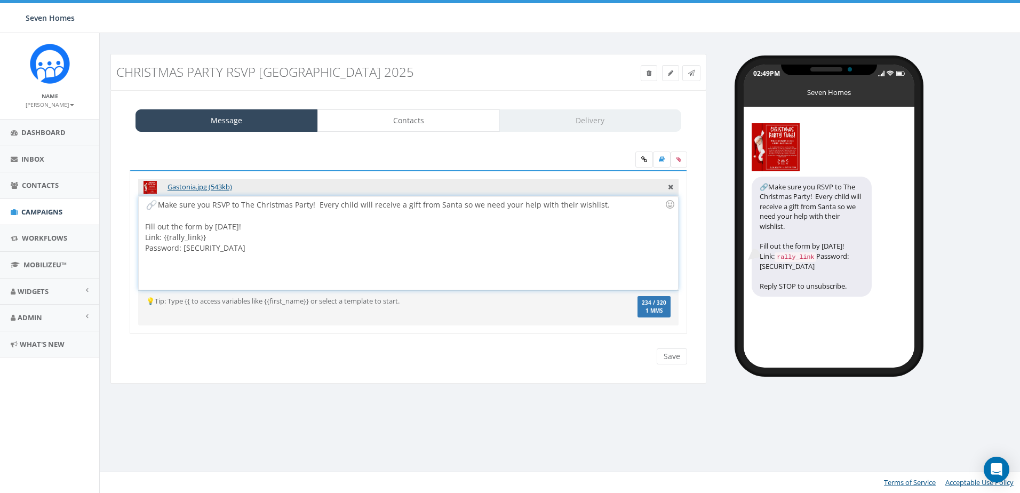
scroll to position [34, 0]
click at [146, 236] on div "Make sure you RSVP to The Christmas Party! Every child will receive a gift from…" at bounding box center [408, 242] width 539 height 93
click at [145, 249] on div "Make sure you RSVP to The Christmas Party! Every child will receive a gift from…" at bounding box center [408, 242] width 539 height 93
click at [667, 202] on div at bounding box center [670, 204] width 18 height 18
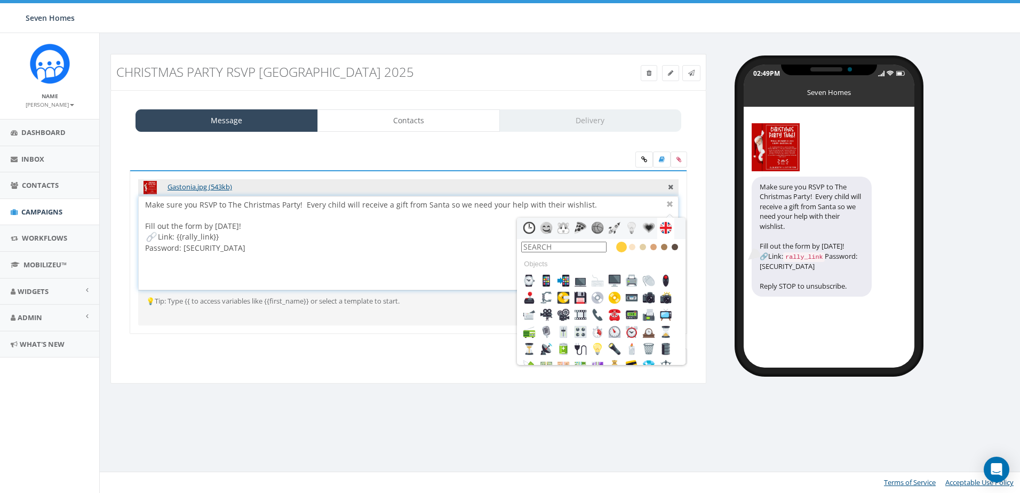
click at [579, 246] on input "text" at bounding box center [563, 247] width 85 height 11
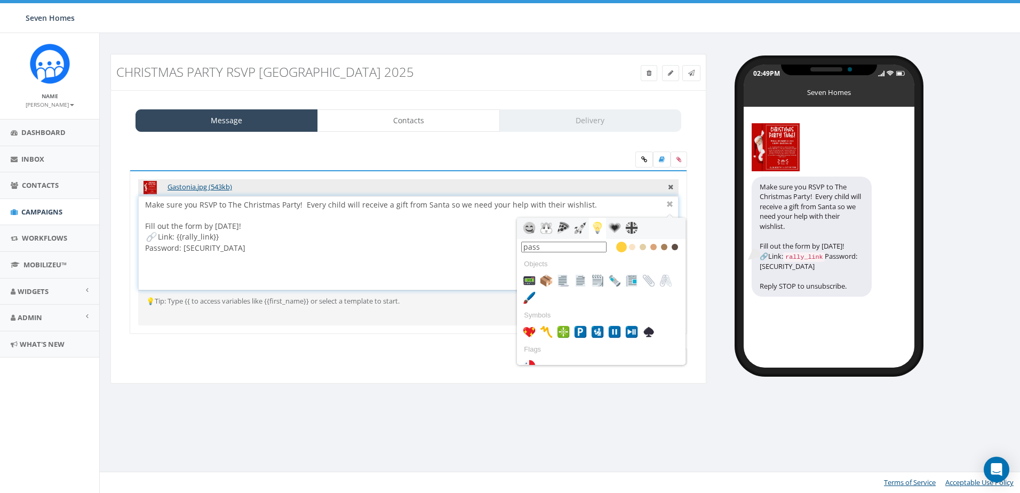
scroll to position [0, 0]
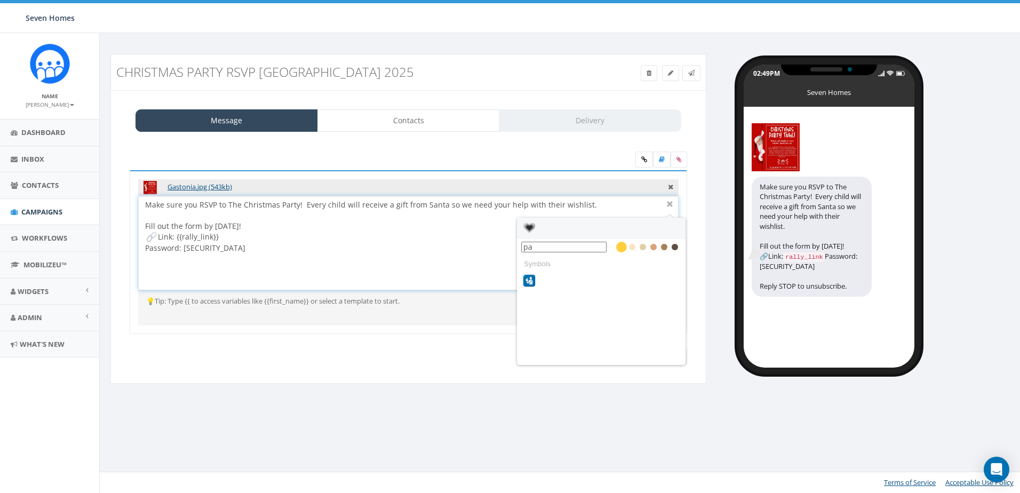
type input "p"
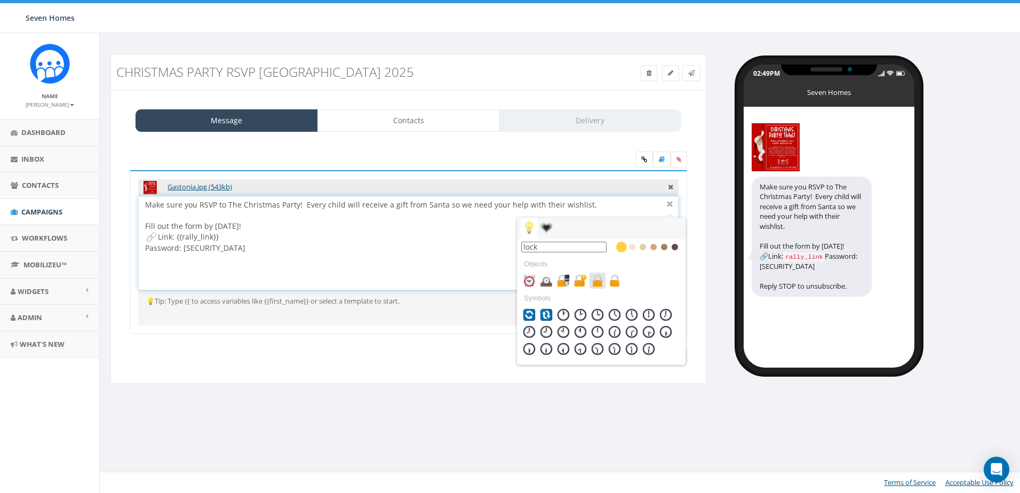
click at [597, 282] on img at bounding box center [597, 280] width 13 height 13
type input "lock"
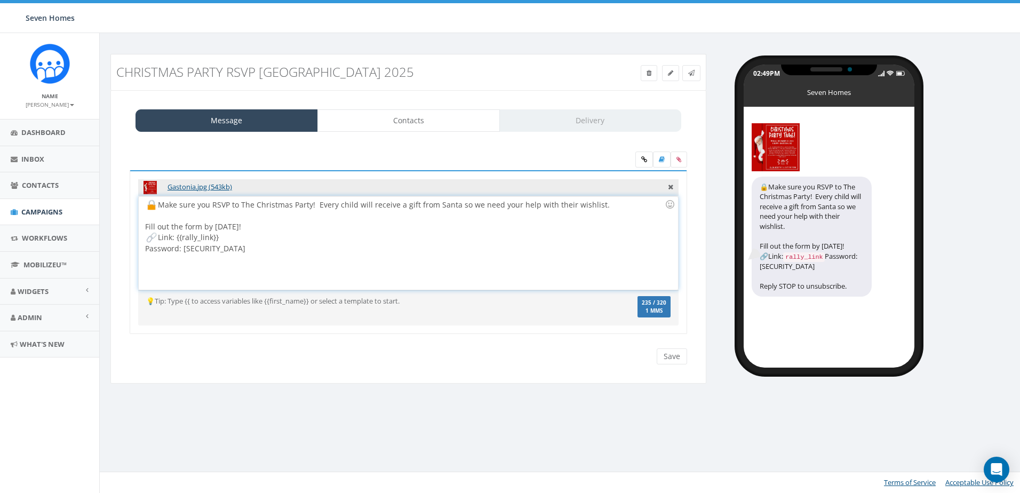
drag, startPoint x: 158, startPoint y: 208, endPoint x: 145, endPoint y: 209, distance: 13.4
click at [145, 209] on div "Make sure you RSVP to The Christmas Party! Every child will receive a gift from…" at bounding box center [408, 242] width 539 height 93
click at [146, 246] on div "Make sure you RSVP to The Christmas Party! Every child will receive a gift from…" at bounding box center [408, 242] width 539 height 93
click at [236, 206] on div "Make sure you RSVP to The Christmas Party! Every child will receive a gift from…" at bounding box center [408, 242] width 539 height 93
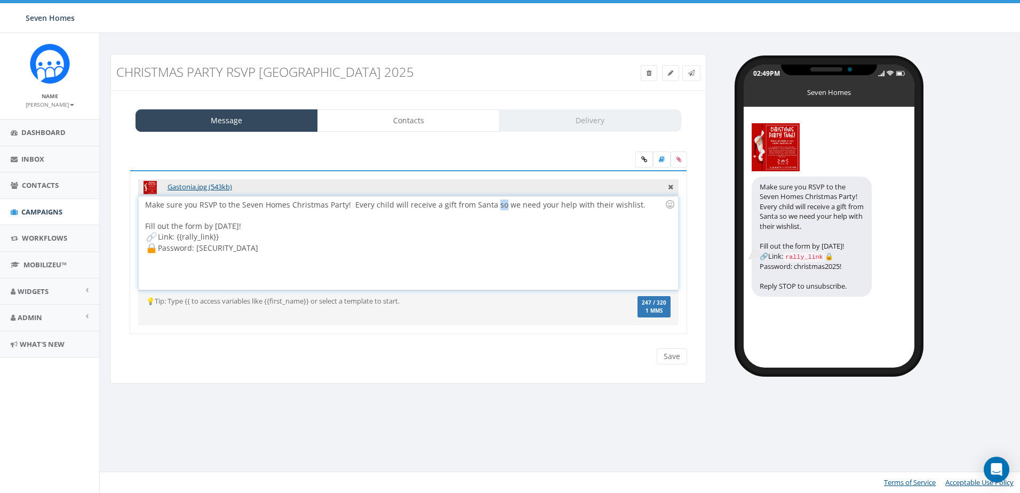
drag, startPoint x: 489, startPoint y: 204, endPoint x: 496, endPoint y: 205, distance: 7.5
click at [496, 205] on div "Make sure you RSVP to the Seven Homes Christmas Party! Every child will receive…" at bounding box center [408, 242] width 539 height 93
click at [251, 247] on div "Make sure you RSVP to the Seven Homes Christmas Party! Every child will receive…" at bounding box center [408, 242] width 539 height 93
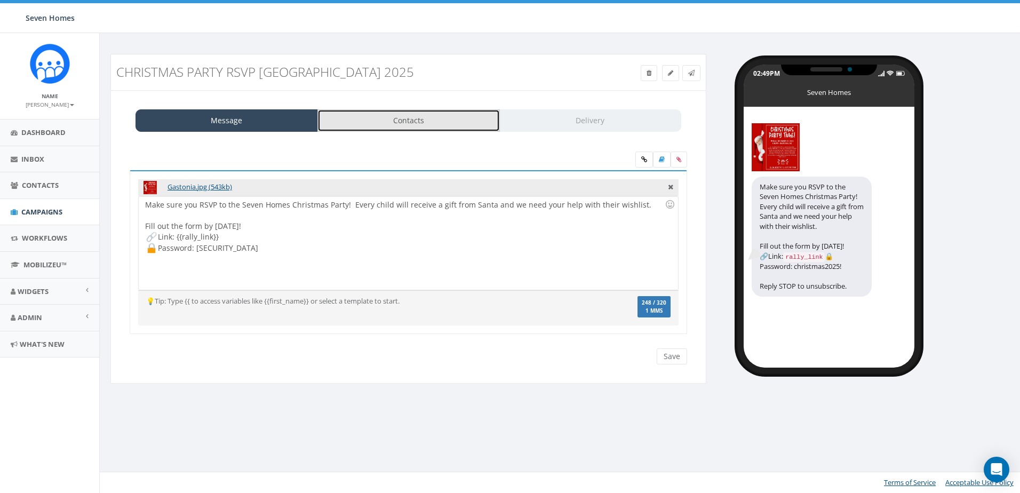
click at [424, 122] on link "Contacts" at bounding box center [409, 120] width 183 height 22
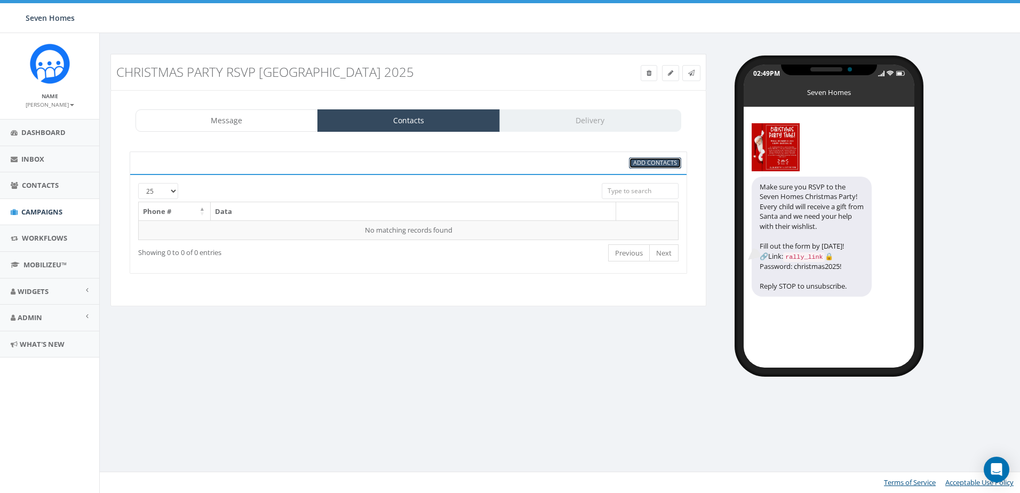
click at [646, 163] on span "Add Contacts" at bounding box center [656, 163] width 44 height 8
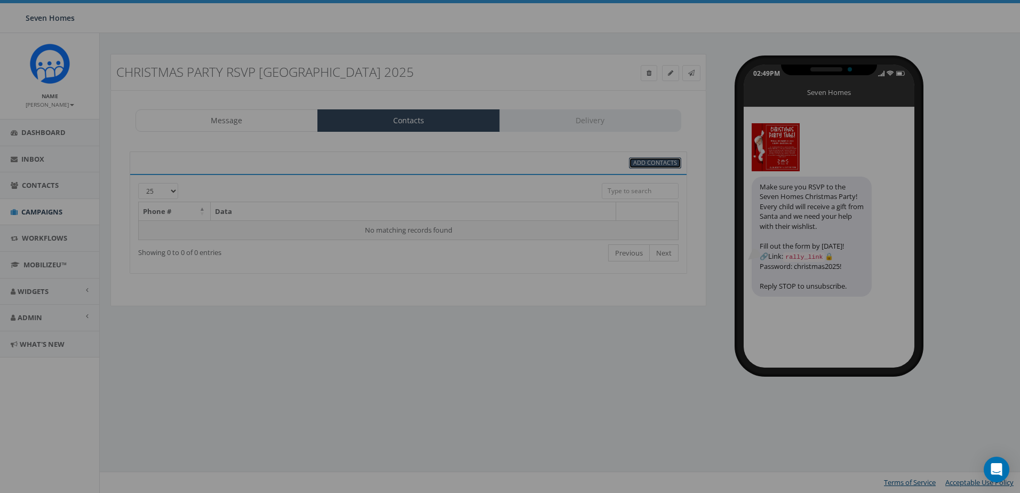
select select
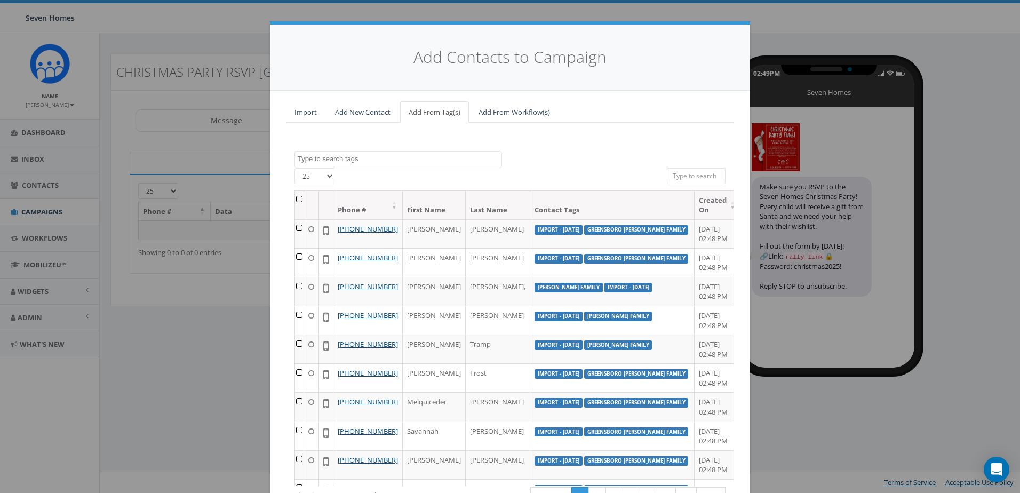
click at [361, 157] on textarea "Search" at bounding box center [400, 159] width 204 height 10
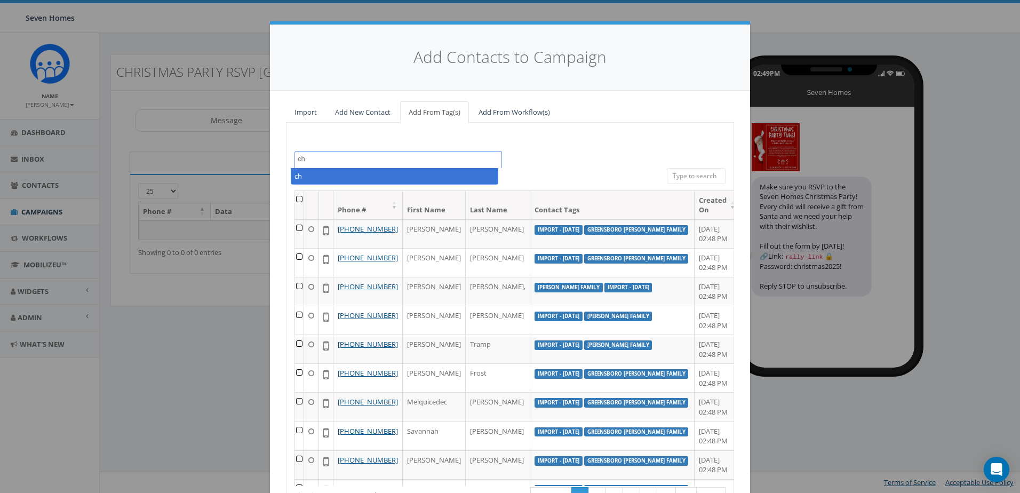
type textarea "c"
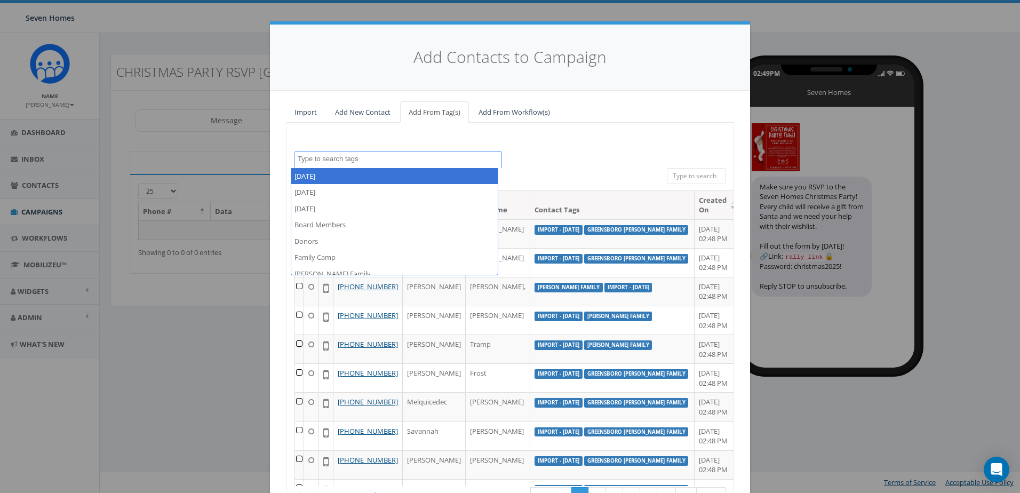
type textarea "i"
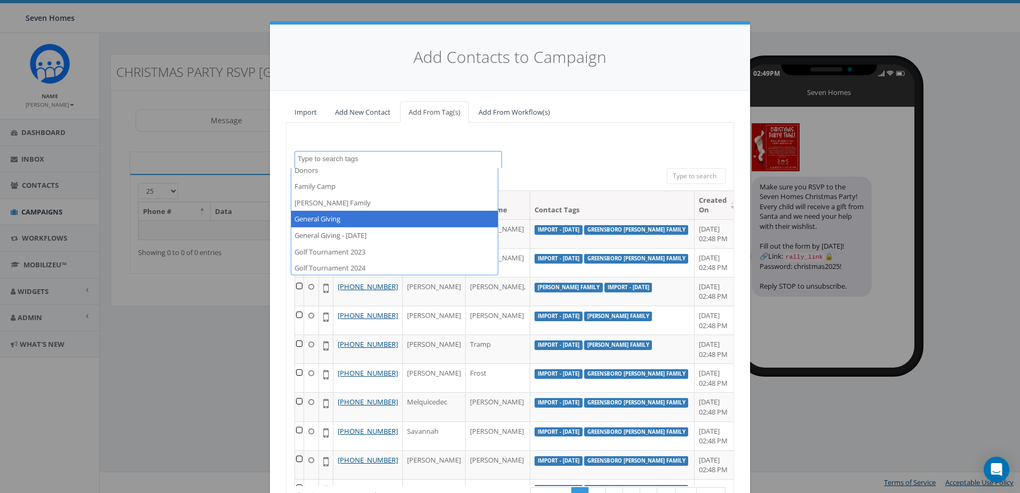
scroll to position [53, 0]
select select "Gastonia Foster Family"
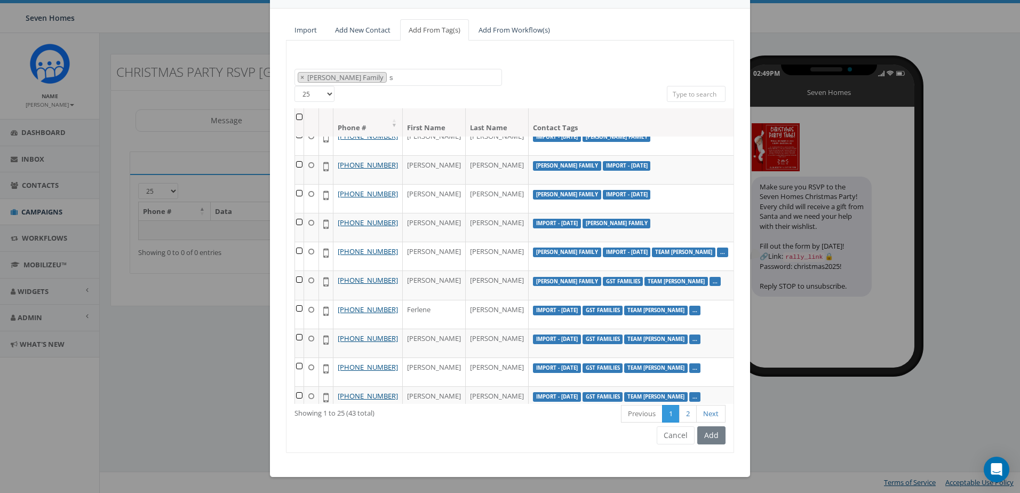
scroll to position [82, 0]
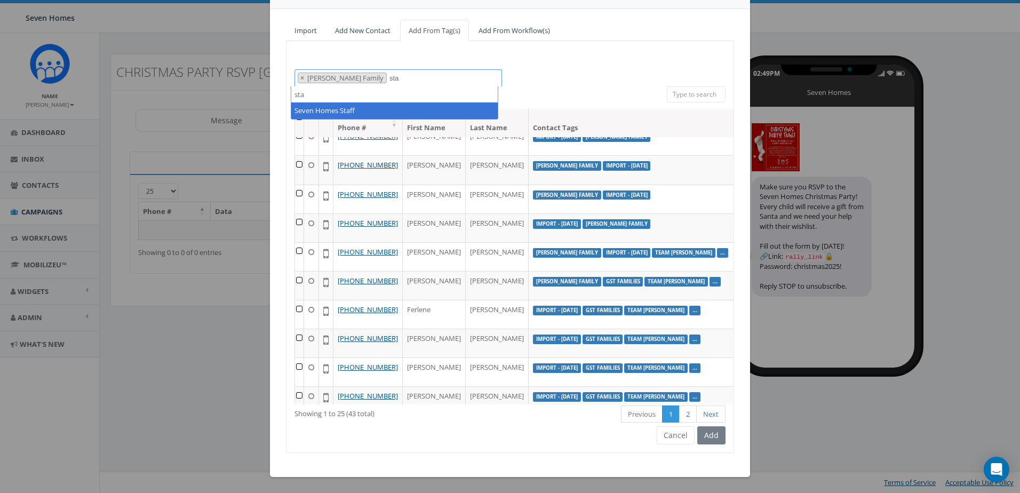
type textarea "sta"
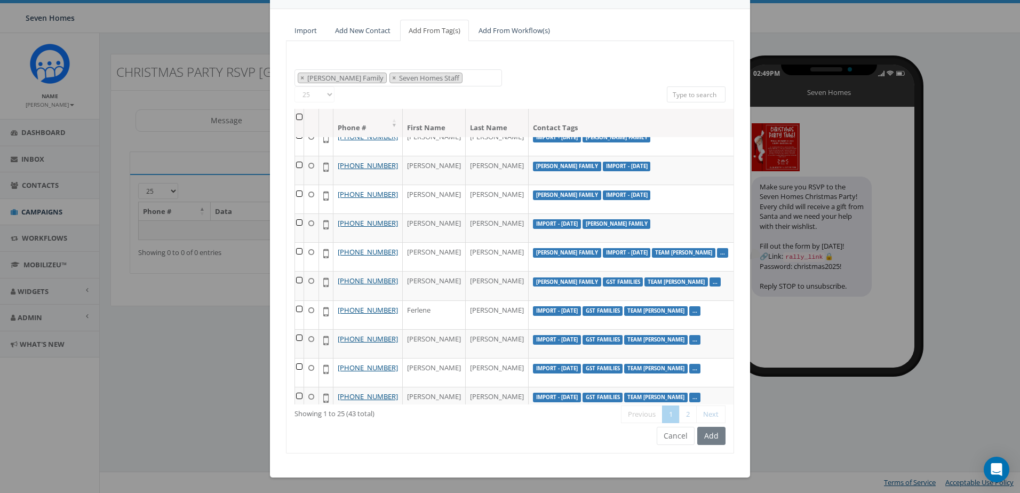
scroll to position [0, 0]
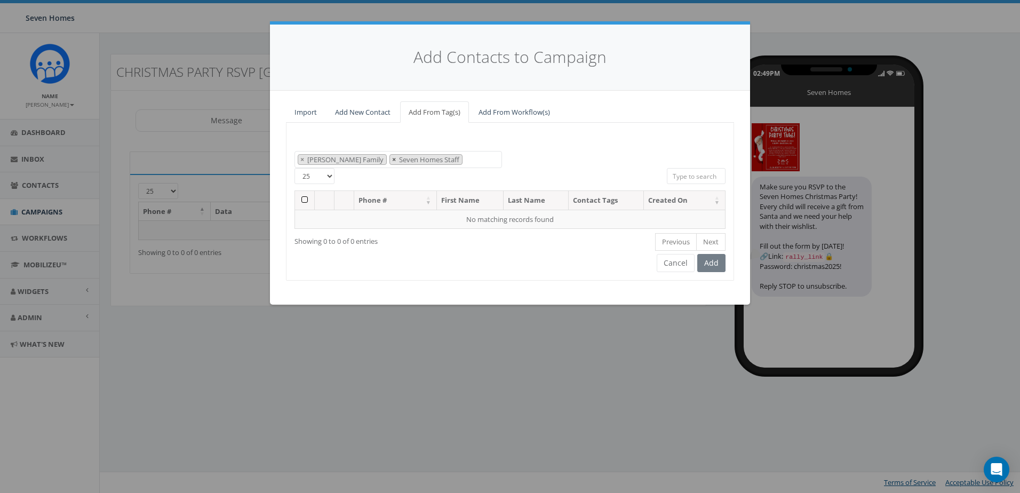
click at [392, 160] on span "×" at bounding box center [394, 160] width 4 height 10
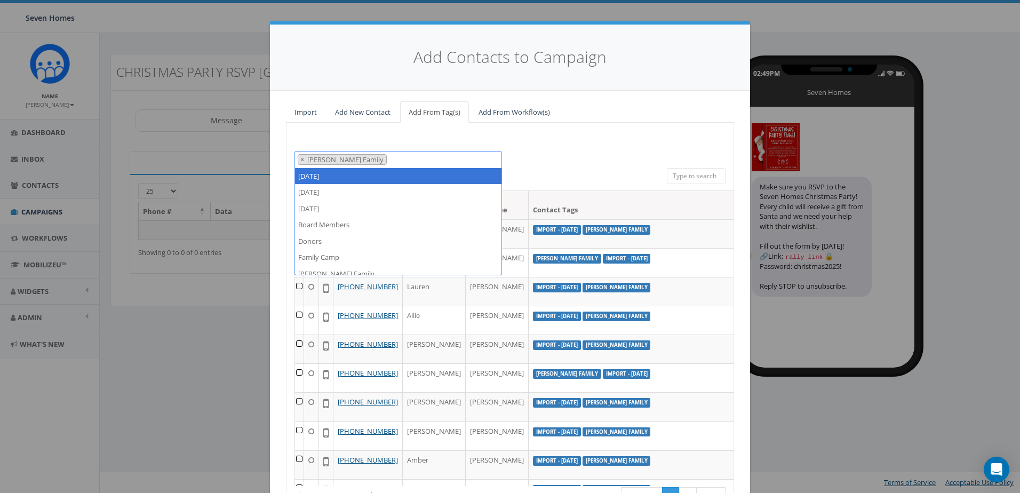
click at [661, 148] on div "100% Cancel 2025/03/12 2025/03/13 2025/04/02 Board Members Donors Family Camp G…" at bounding box center [510, 329] width 448 height 412
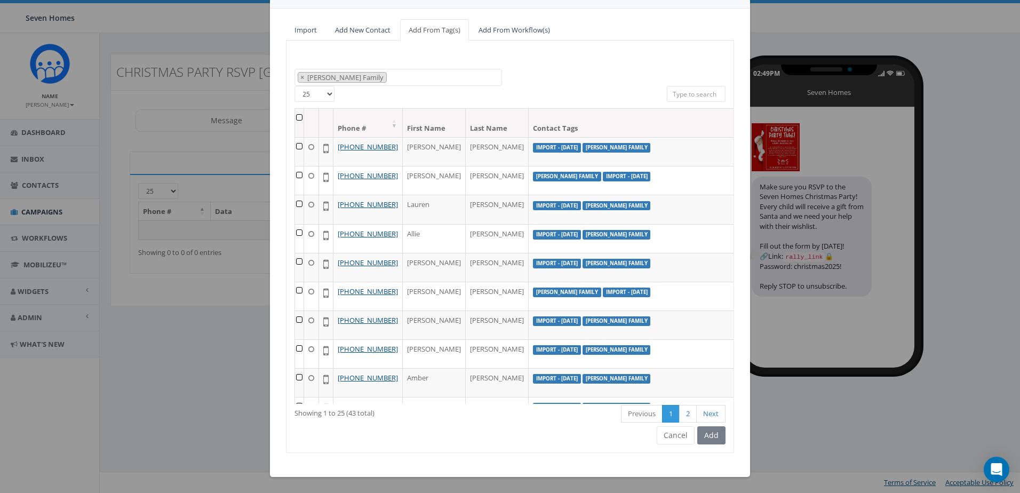
scroll to position [160, 0]
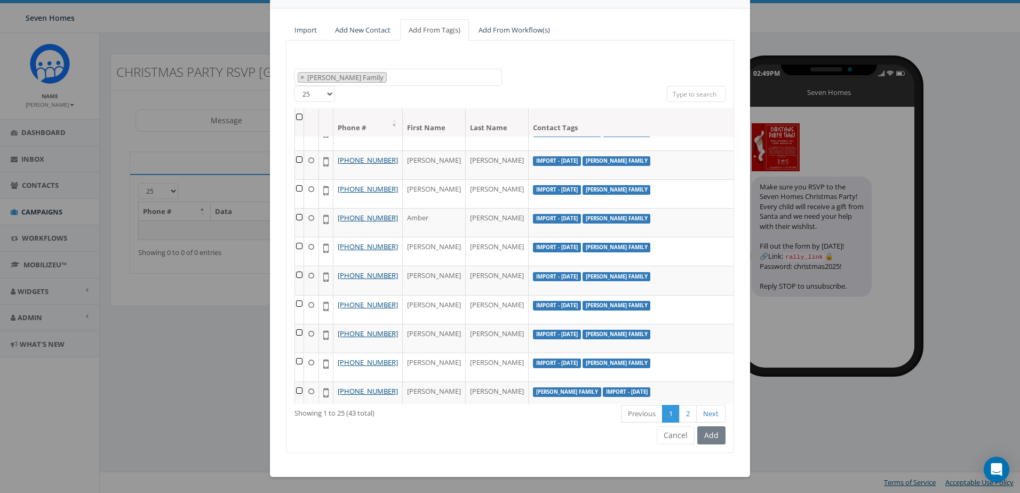
click at [707, 435] on div "Add" at bounding box center [710, 435] width 31 height 18
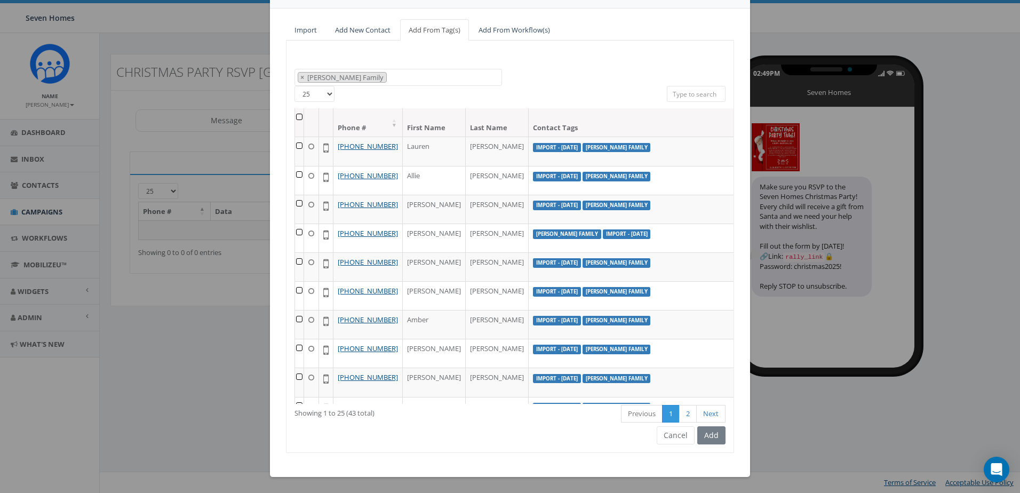
scroll to position [0, 0]
click at [295, 118] on th at bounding box center [299, 123] width 9 height 28
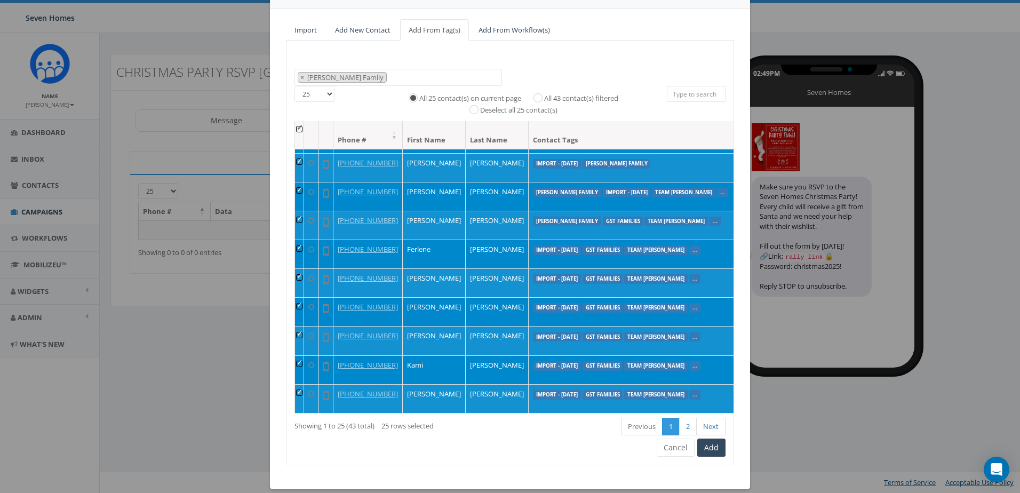
scroll to position [707, 0]
click at [537, 95] on input "All 43 contact(s) filtered" at bounding box center [540, 96] width 7 height 7
radio input "true"
click at [714, 445] on button "Add" at bounding box center [712, 448] width 28 height 18
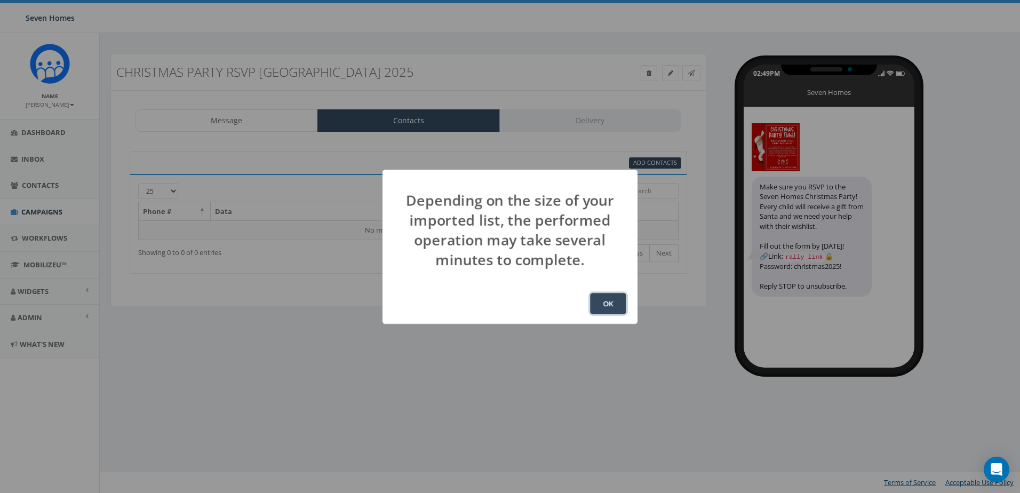
click at [608, 304] on button "OK" at bounding box center [608, 303] width 36 height 21
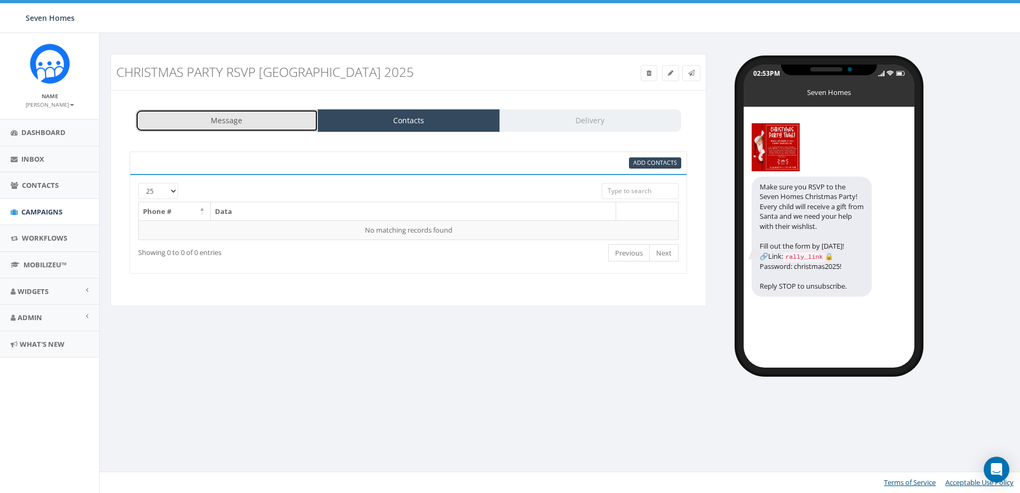
click at [262, 121] on link "Message" at bounding box center [227, 120] width 183 height 22
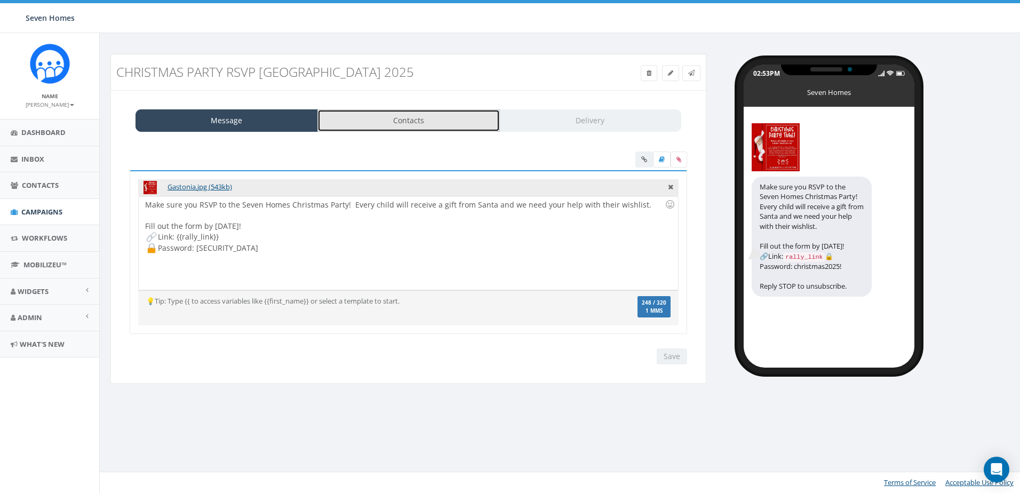
click at [382, 121] on link "Contacts" at bounding box center [409, 120] width 183 height 22
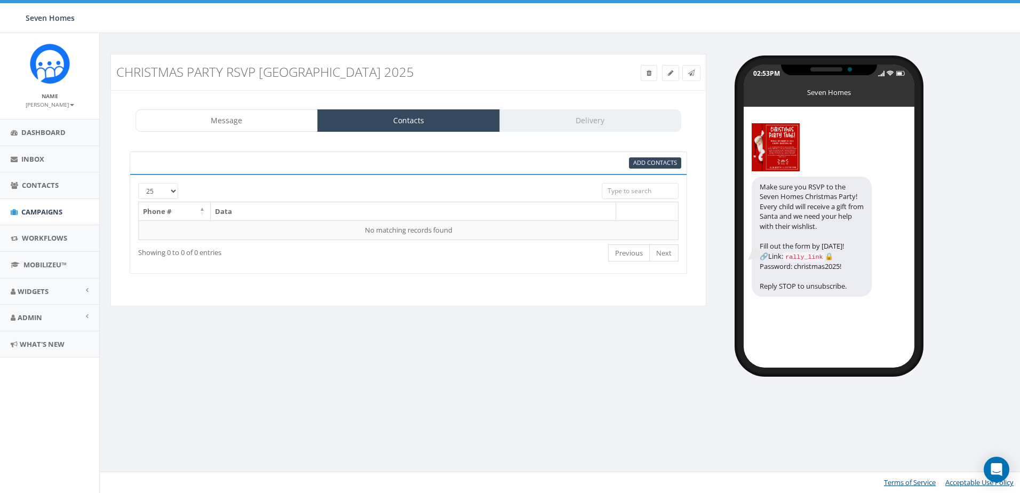
click at [599, 120] on div "Message Contacts Delivery" at bounding box center [409, 120] width 546 height 22
click at [438, 116] on link "Contacts" at bounding box center [409, 120] width 183 height 22
click at [661, 164] on span "Add Contacts" at bounding box center [656, 163] width 44 height 8
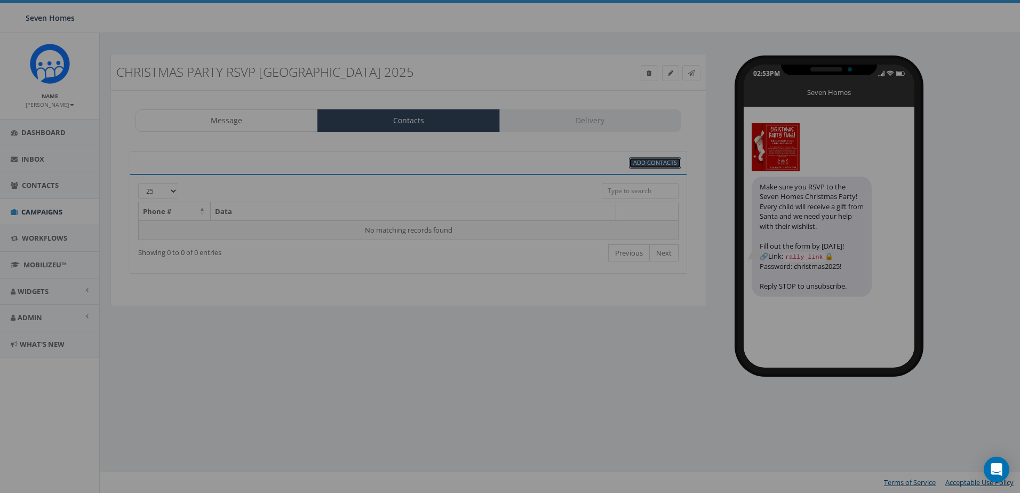
select select
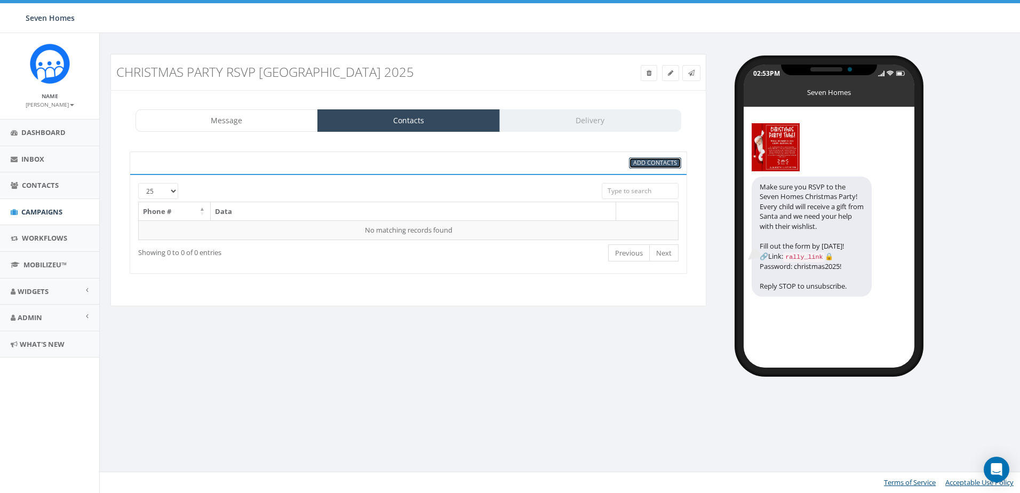
click at [647, 162] on span "Add Contacts" at bounding box center [656, 163] width 44 height 8
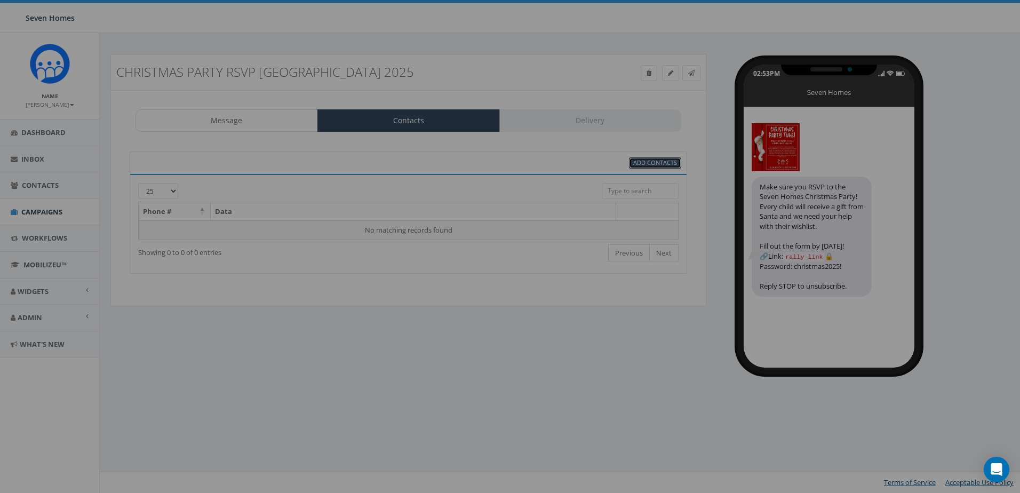
select select
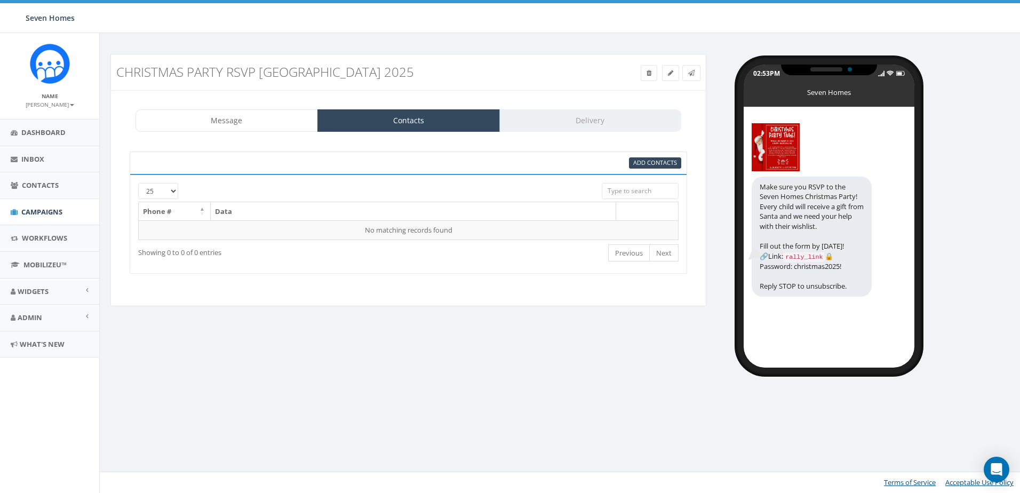
click at [554, 159] on div "95% Add Contacts" at bounding box center [502, 162] width 375 height 11
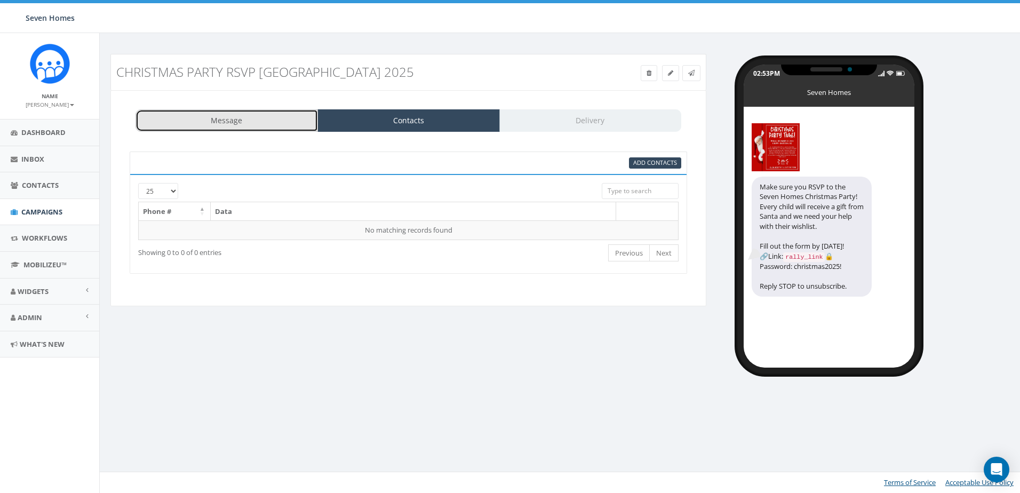
click at [259, 119] on link "Message" at bounding box center [227, 120] width 183 height 22
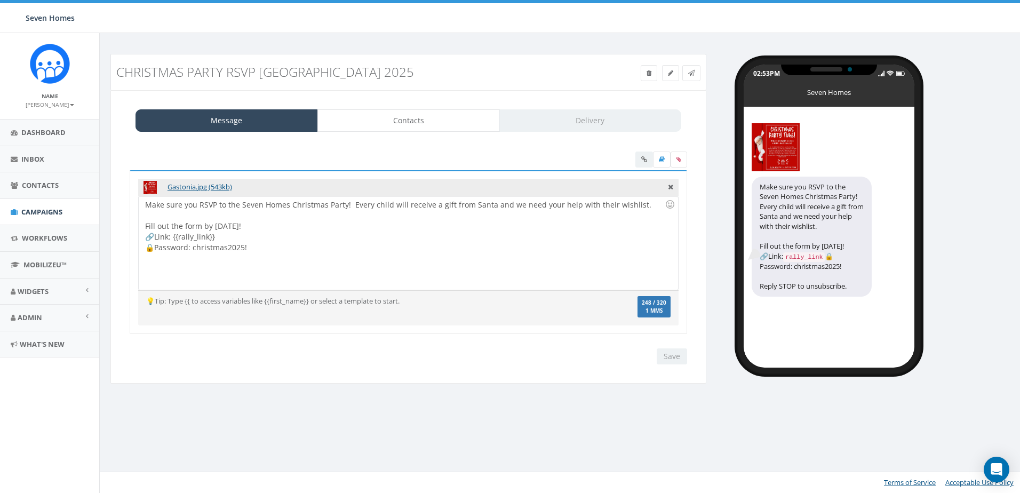
click at [668, 351] on div "Save Next" at bounding box center [670, 357] width 36 height 16
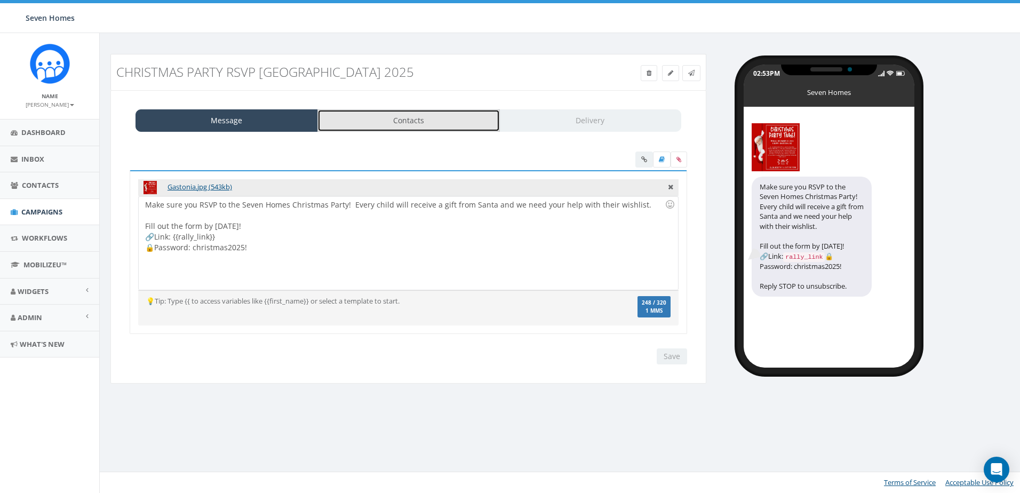
click at [444, 123] on link "Contacts" at bounding box center [409, 120] width 183 height 22
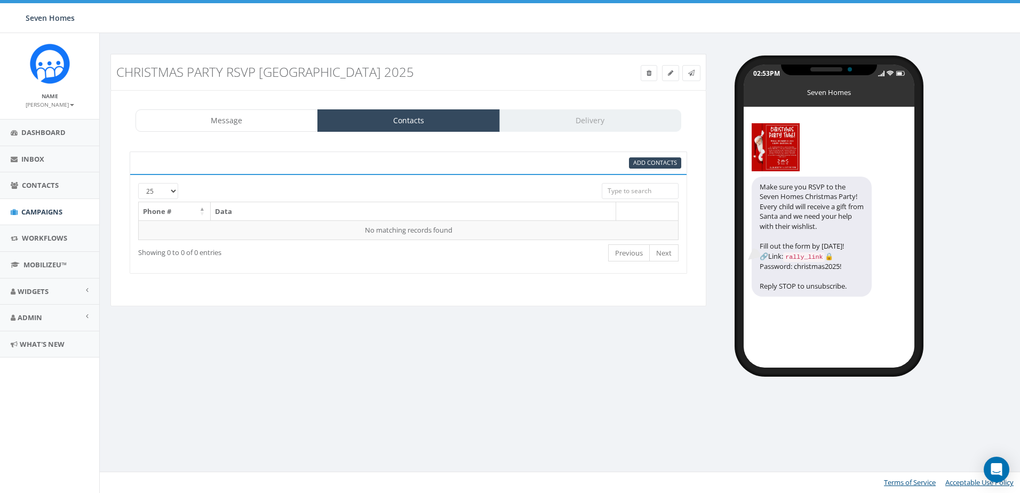
click at [374, 322] on div "Christmas Party RSVP Gastonia 2025 Test Message Status: Message Contacts Delive…" at bounding box center [561, 211] width 919 height 314
click at [653, 197] on input "search" at bounding box center [640, 191] width 77 height 16
click at [651, 163] on span "Add Contacts" at bounding box center [656, 163] width 44 height 8
select select
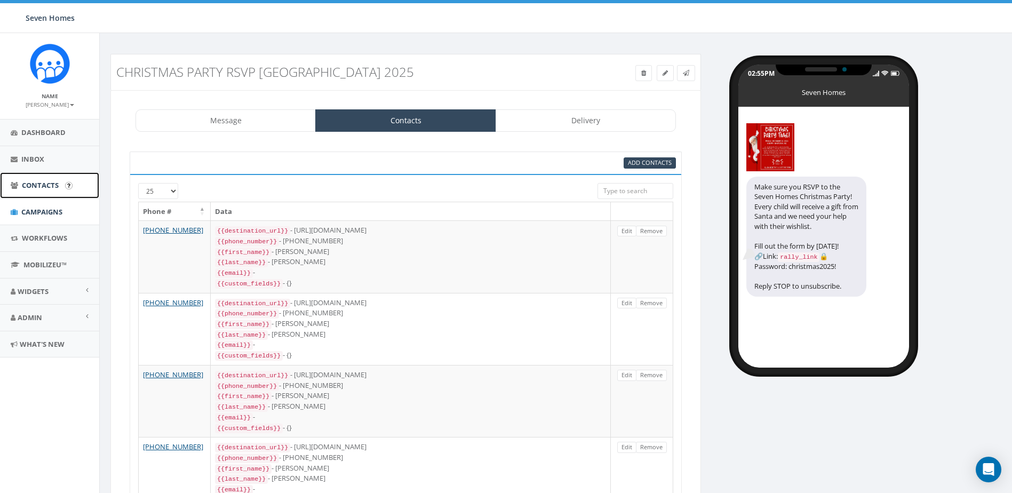
click at [42, 184] on span "Contacts" at bounding box center [40, 185] width 37 height 10
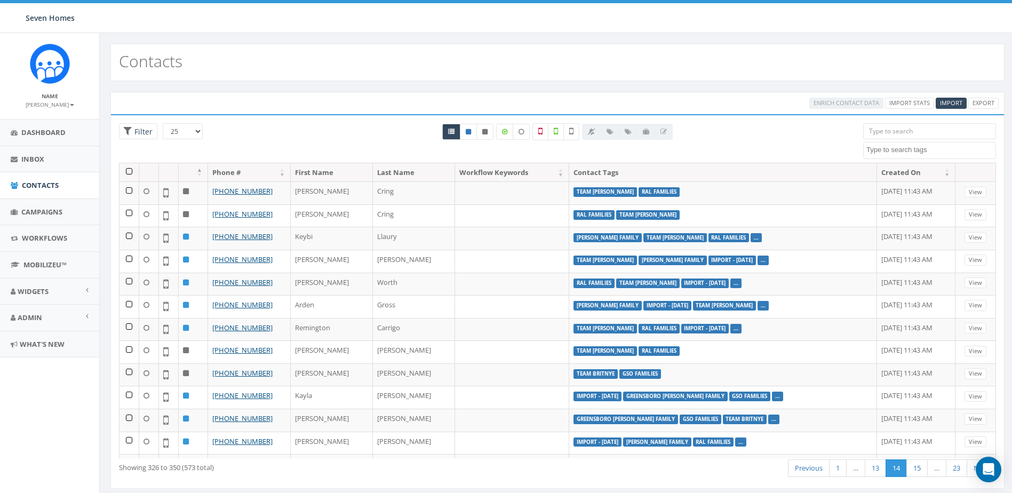
select select
click at [893, 131] on input "search" at bounding box center [930, 131] width 133 height 16
click at [898, 148] on textarea "Search" at bounding box center [931, 150] width 129 height 10
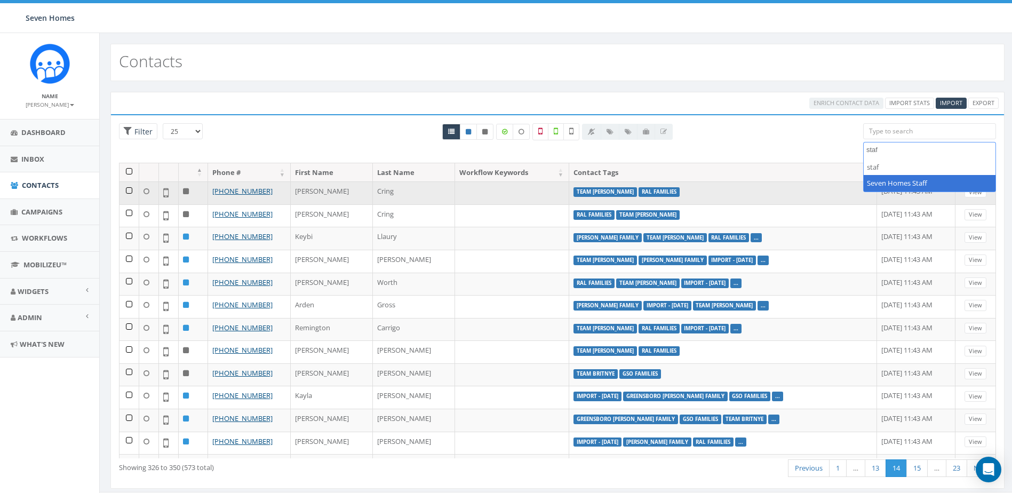
type textarea "staf"
select select "Seven Homes Staff"
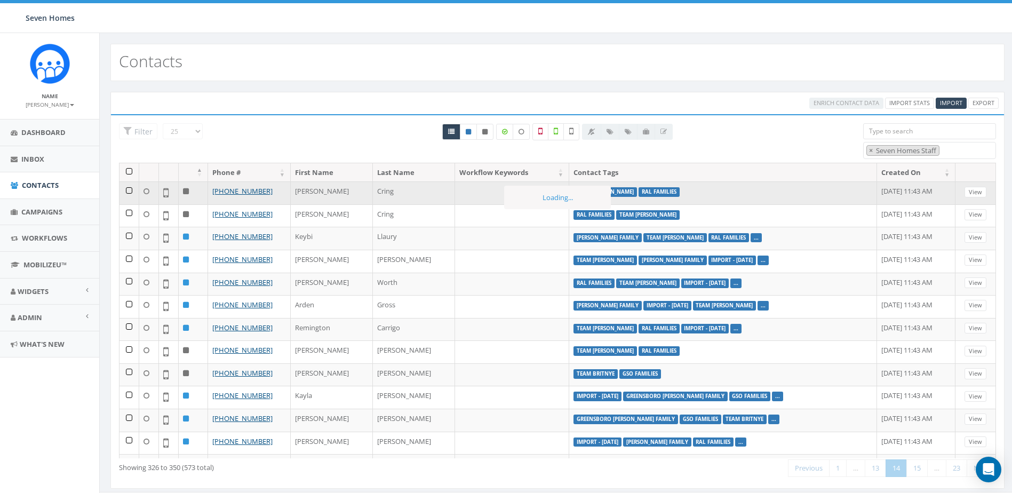
scroll to position [250, 0]
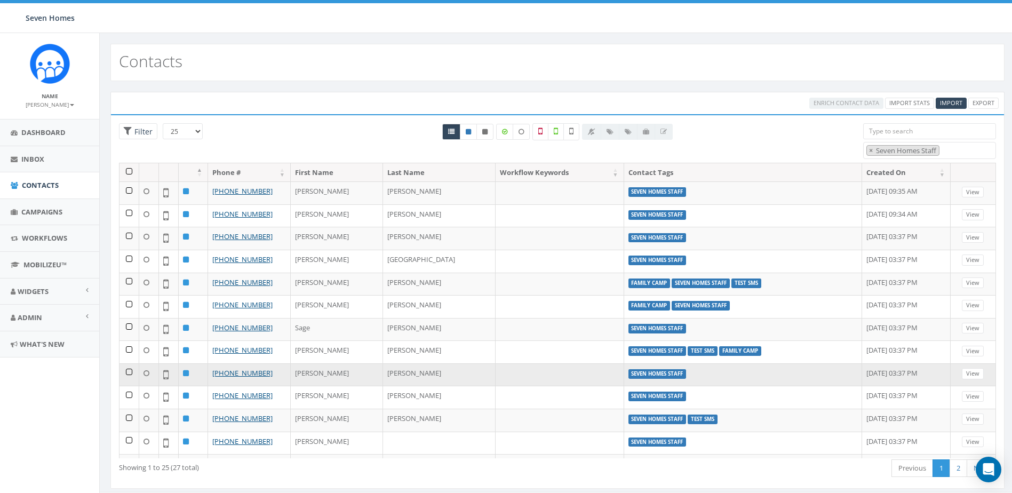
click at [128, 373] on td at bounding box center [130, 374] width 20 height 23
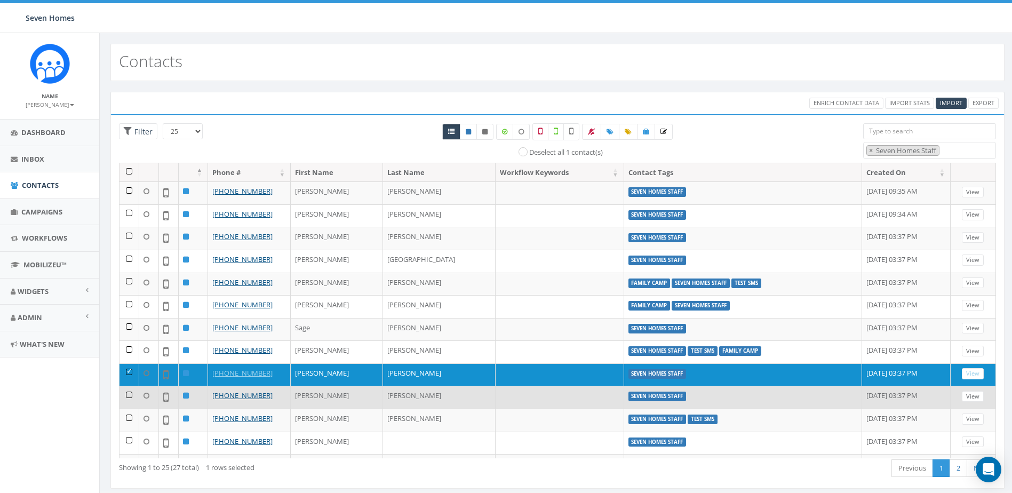
click at [126, 393] on td at bounding box center [130, 397] width 20 height 23
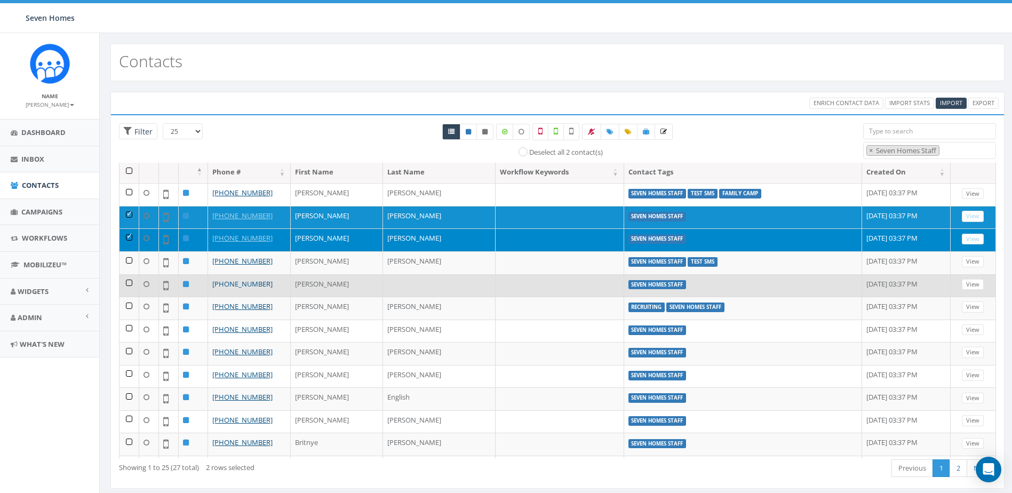
scroll to position [160, 0]
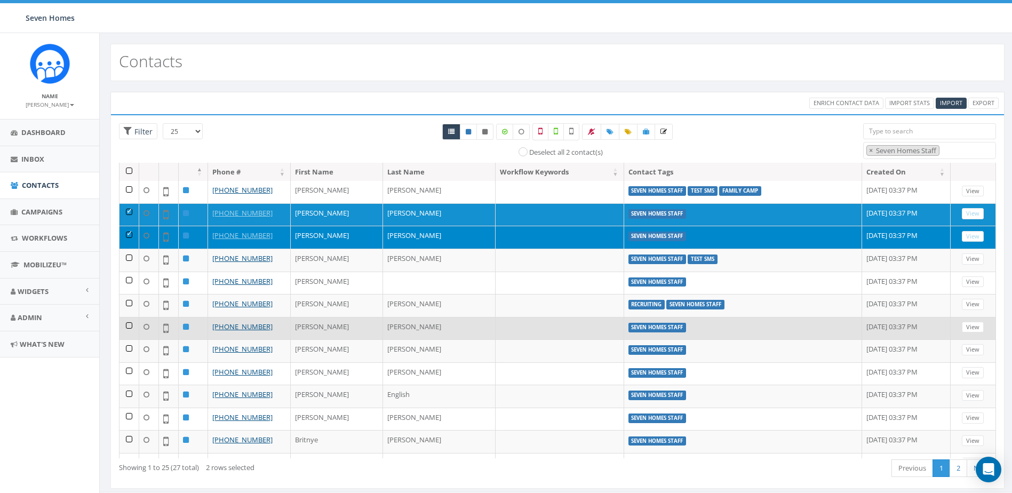
click at [129, 325] on td at bounding box center [130, 328] width 20 height 23
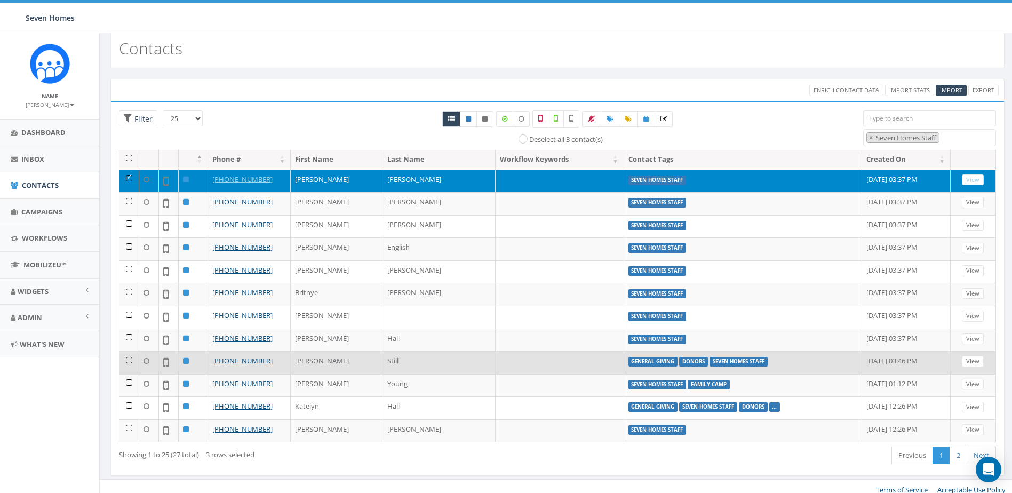
scroll to position [20, 0]
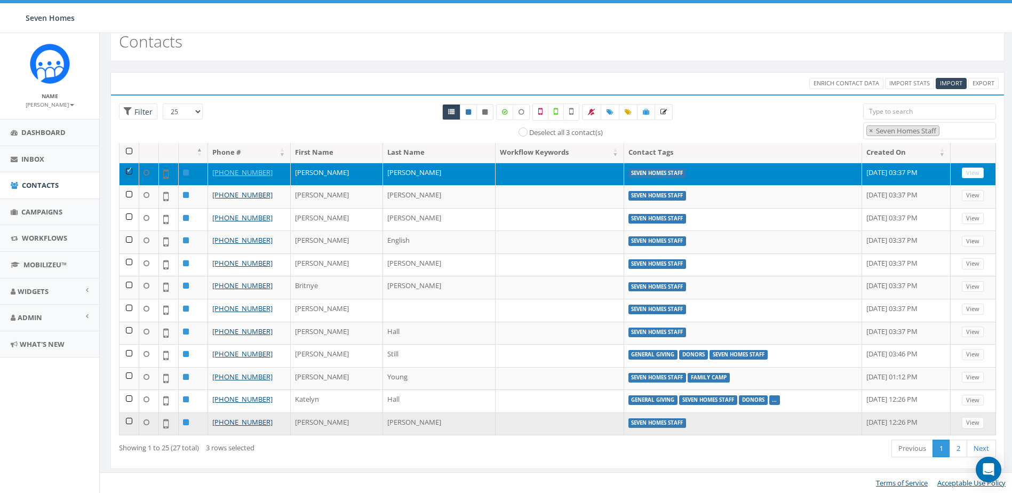
click at [128, 418] on td at bounding box center [130, 424] width 20 height 23
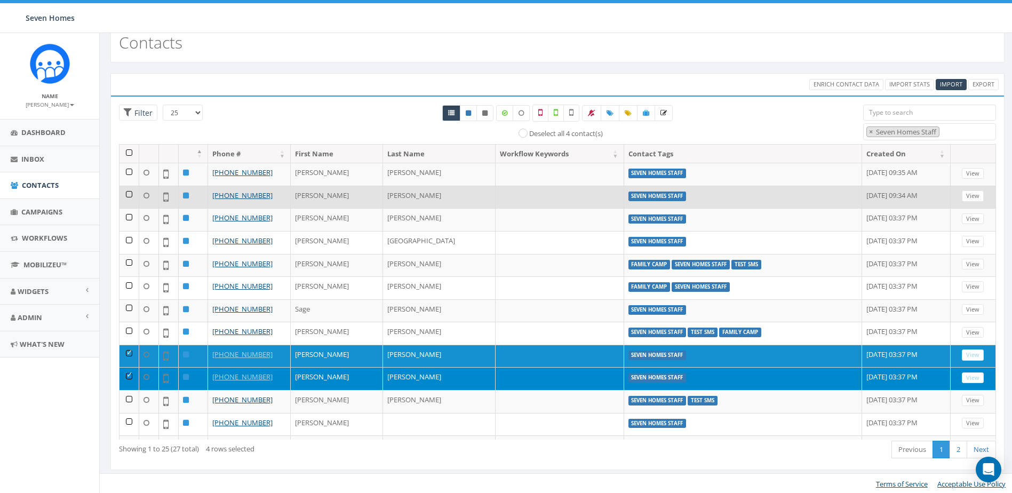
scroll to position [0, 0]
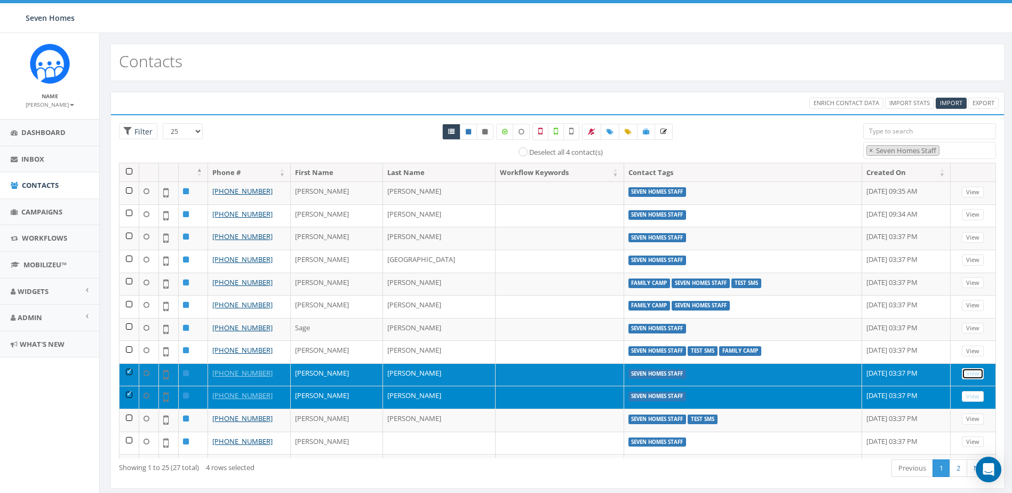
click at [962, 370] on link "View" at bounding box center [973, 373] width 22 height 11
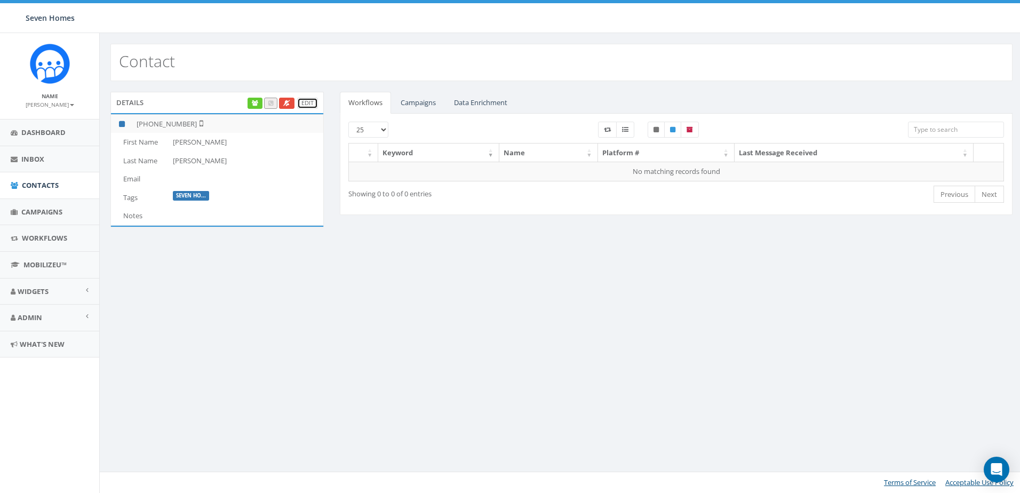
click at [305, 102] on link "Edit" at bounding box center [307, 103] width 21 height 11
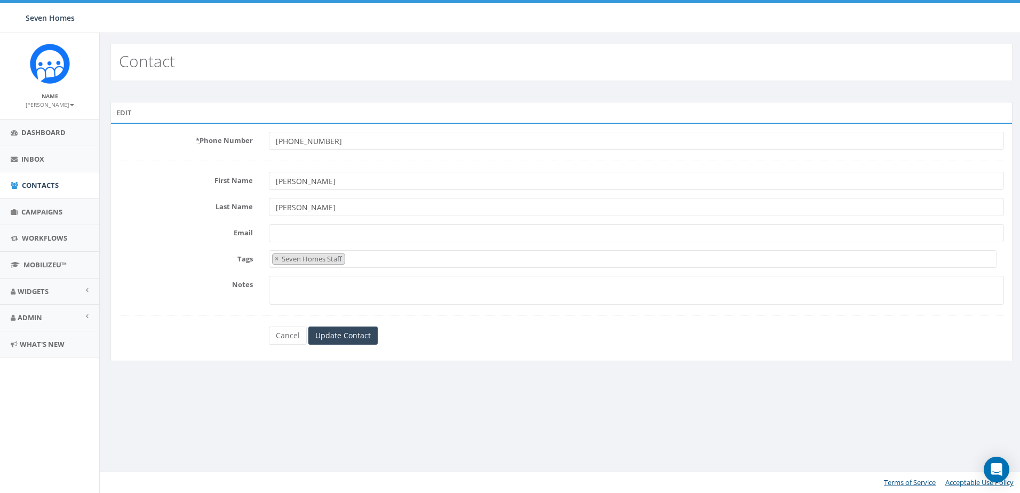
select select "Seven Homes Staff"
click at [290, 335] on link "Cancel" at bounding box center [288, 336] width 38 height 18
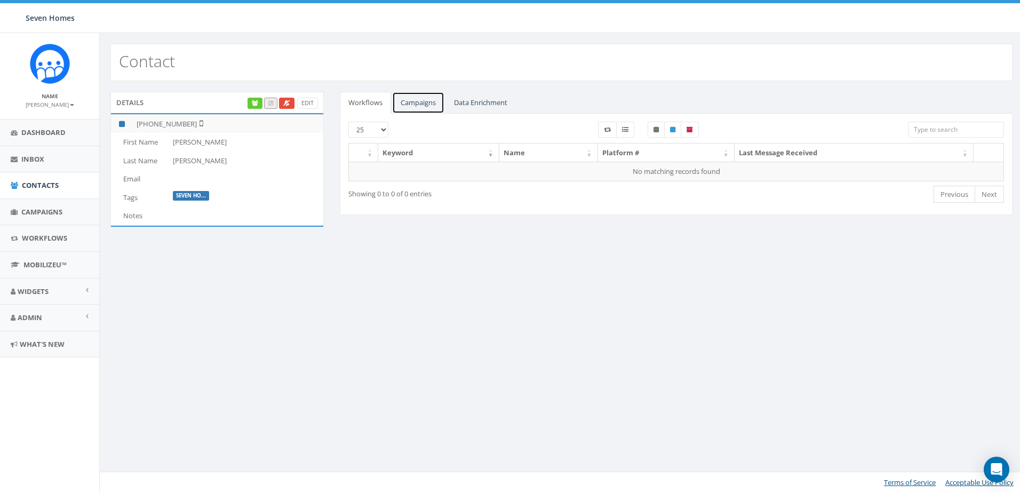
click at [421, 100] on link "Campaigns" at bounding box center [418, 103] width 52 height 22
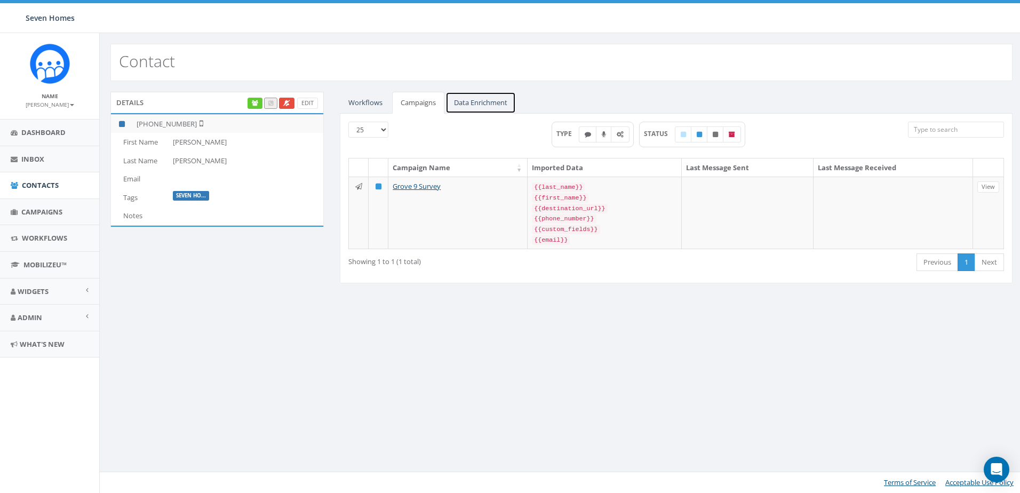
click at [479, 100] on link "Data Enrichment" at bounding box center [481, 103] width 70 height 22
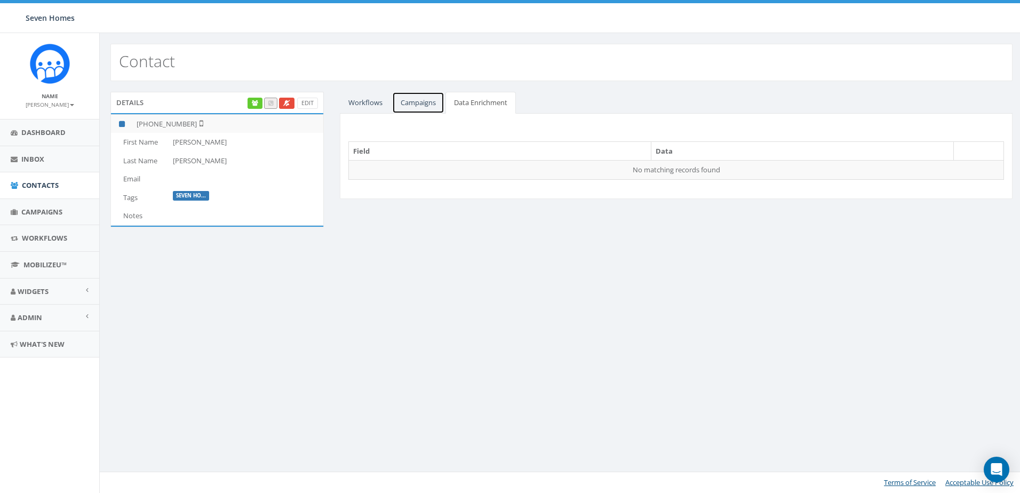
click at [413, 108] on link "Campaigns" at bounding box center [418, 103] width 52 height 22
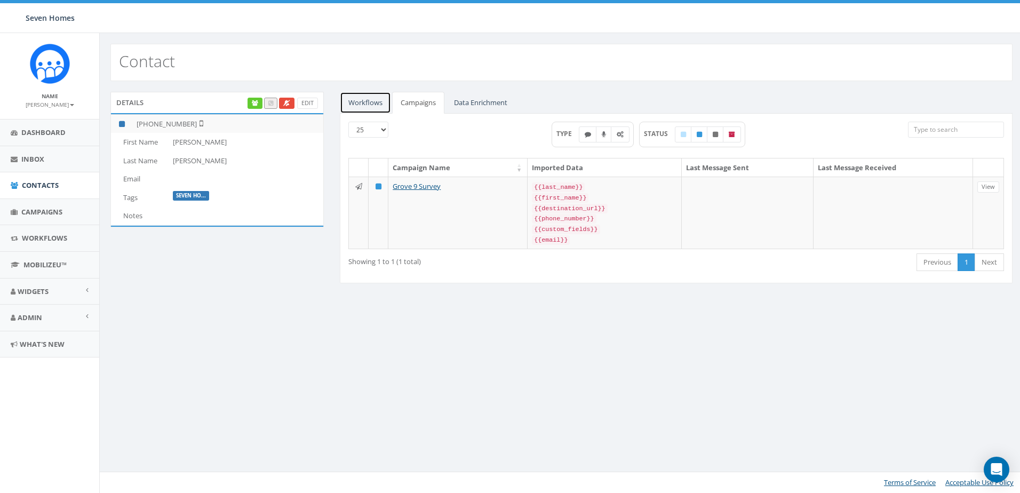
click at [370, 101] on link "Workflows" at bounding box center [365, 103] width 51 height 22
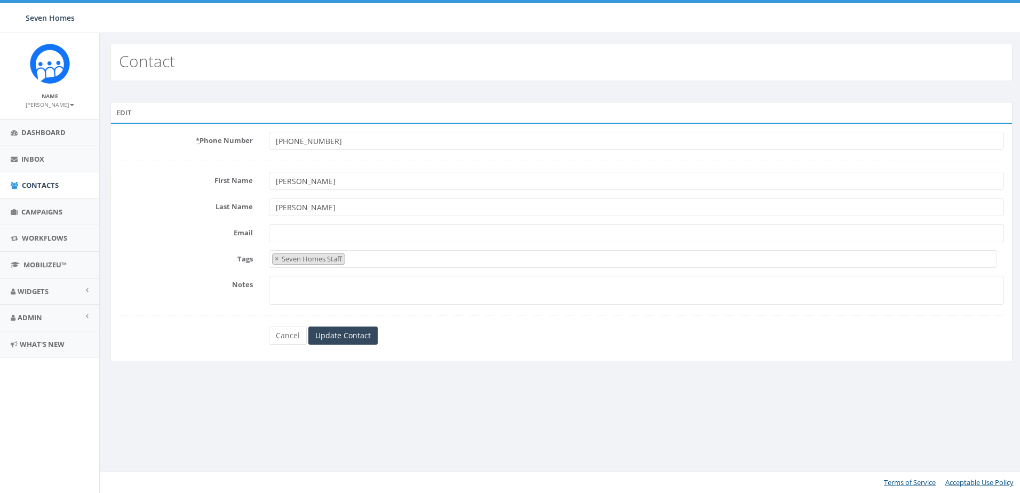
select select "Seven Homes Staff"
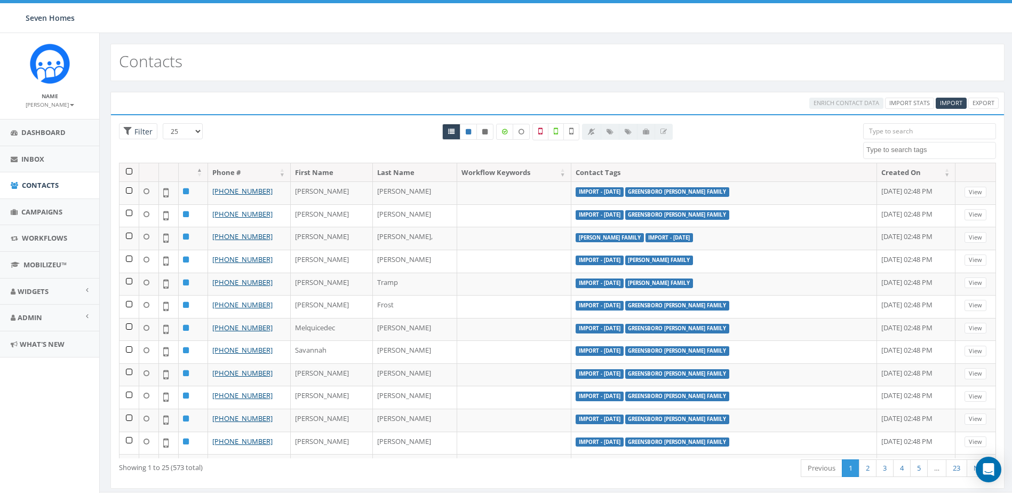
select select "Seven Homes Staff"
click at [911, 150] on textarea "Search" at bounding box center [931, 150] width 129 height 10
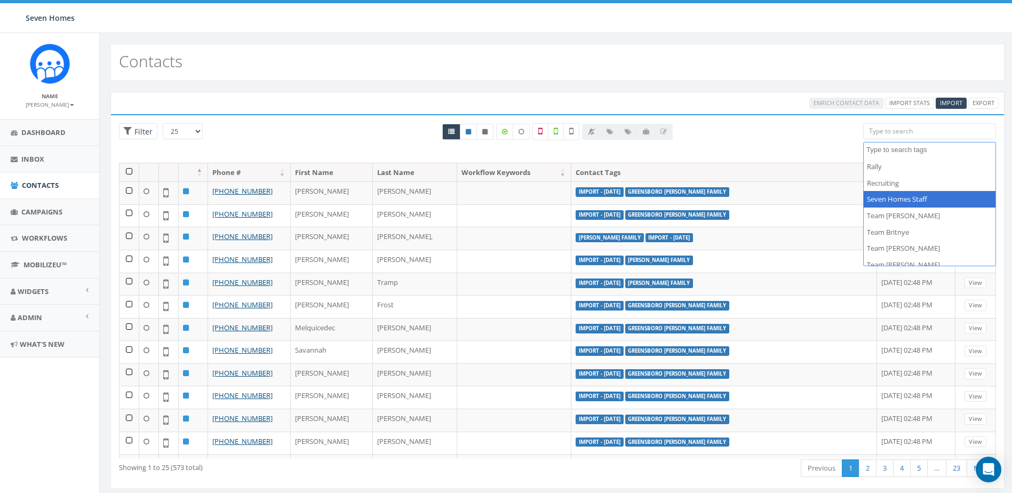
select select
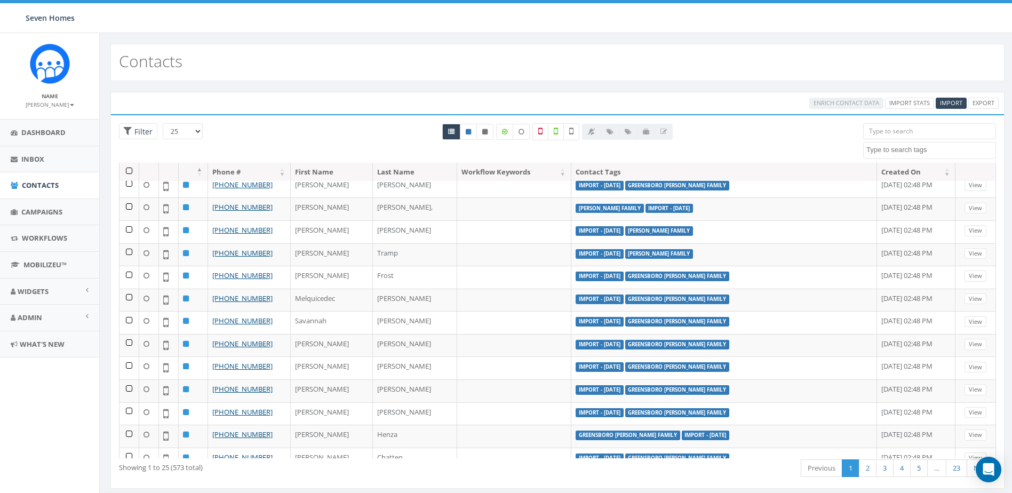
scroll to position [0, 0]
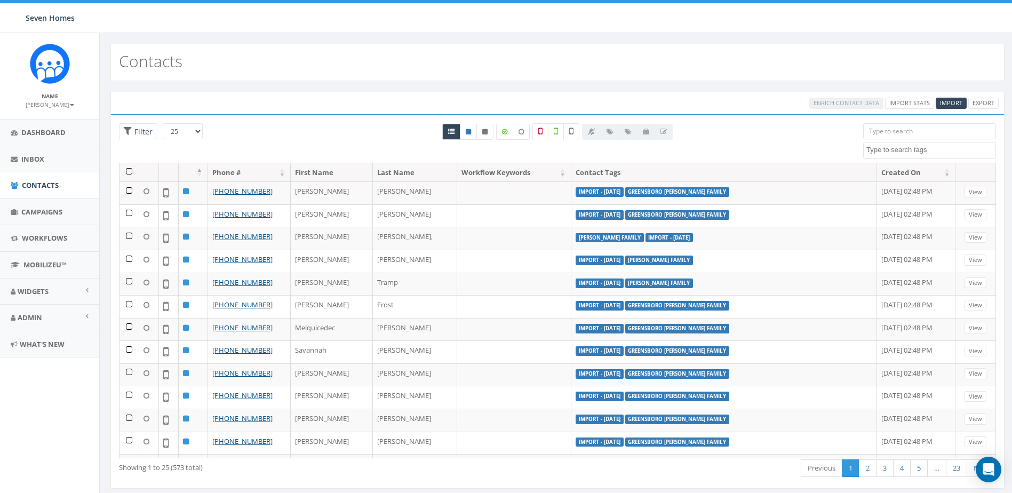
click at [905, 154] on textarea "Search" at bounding box center [931, 150] width 129 height 10
type textarea "se"
select select "Seven Homes Staff"
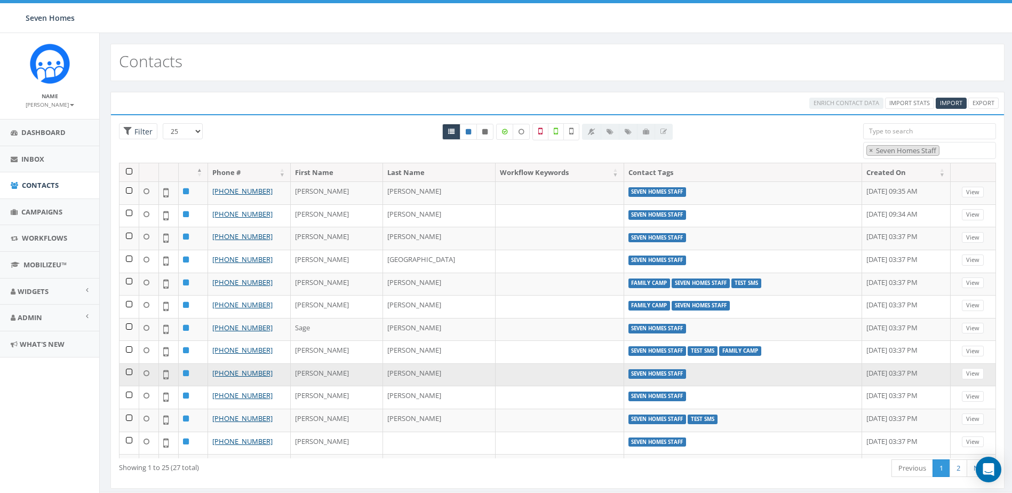
click at [130, 372] on td at bounding box center [130, 374] width 20 height 23
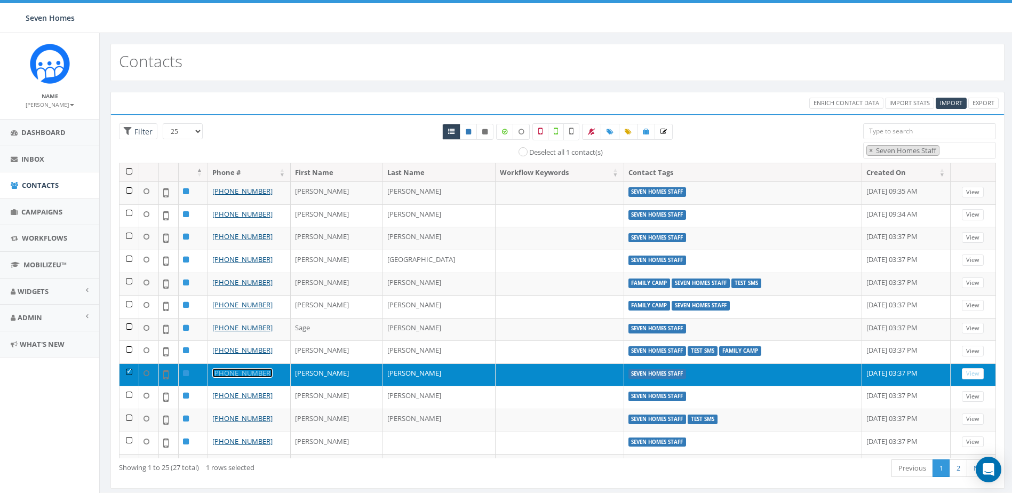
click at [254, 368] on link "[PHONE_NUMBER]" at bounding box center [242, 373] width 60 height 10
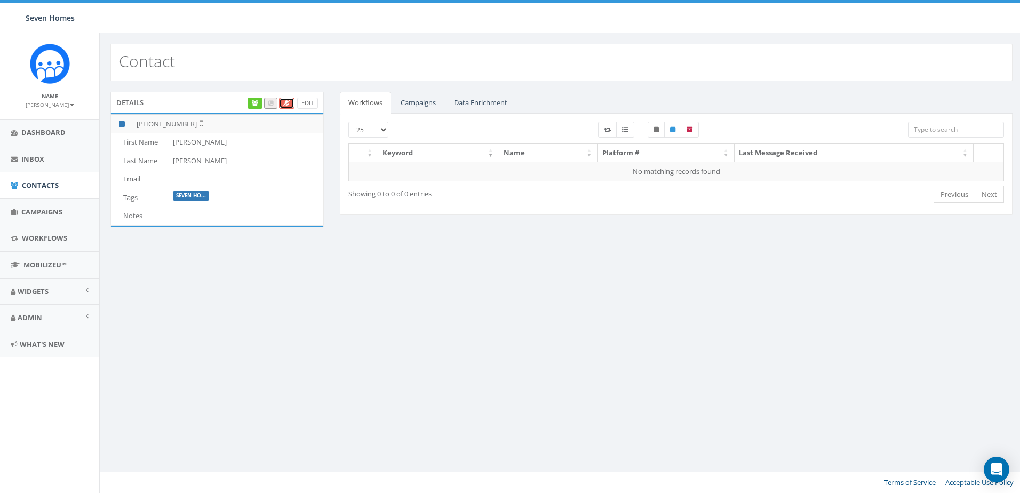
click at [284, 104] on icon at bounding box center [286, 103] width 7 height 6
click at [313, 102] on link "Edit" at bounding box center [307, 103] width 21 height 11
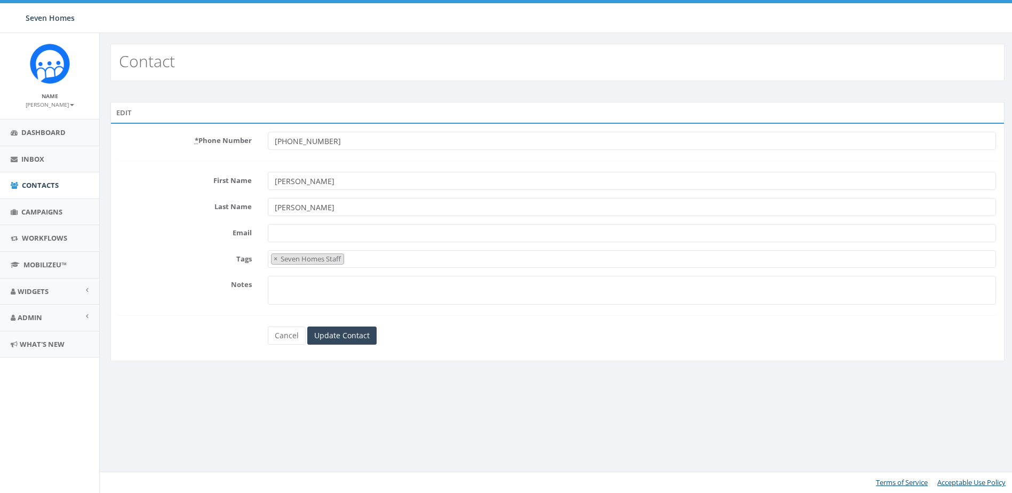
select select "Seven Homes Staff"
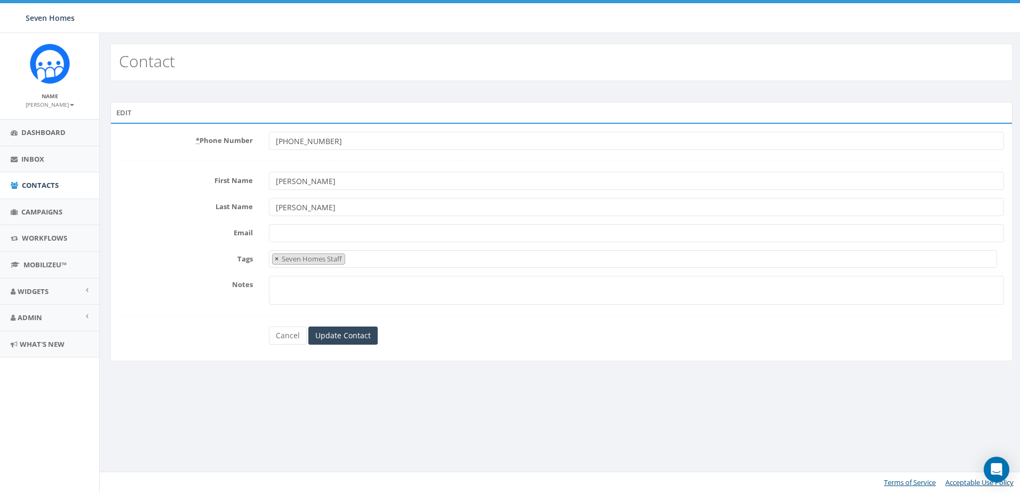
click at [276, 262] on span "×" at bounding box center [277, 259] width 4 height 10
select select
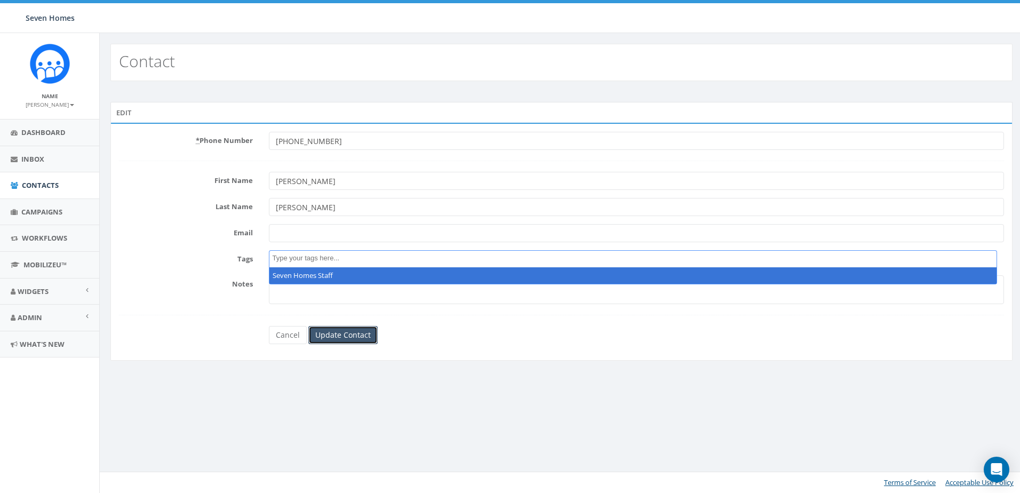
click at [351, 334] on input "Update Contact" at bounding box center [342, 335] width 69 height 18
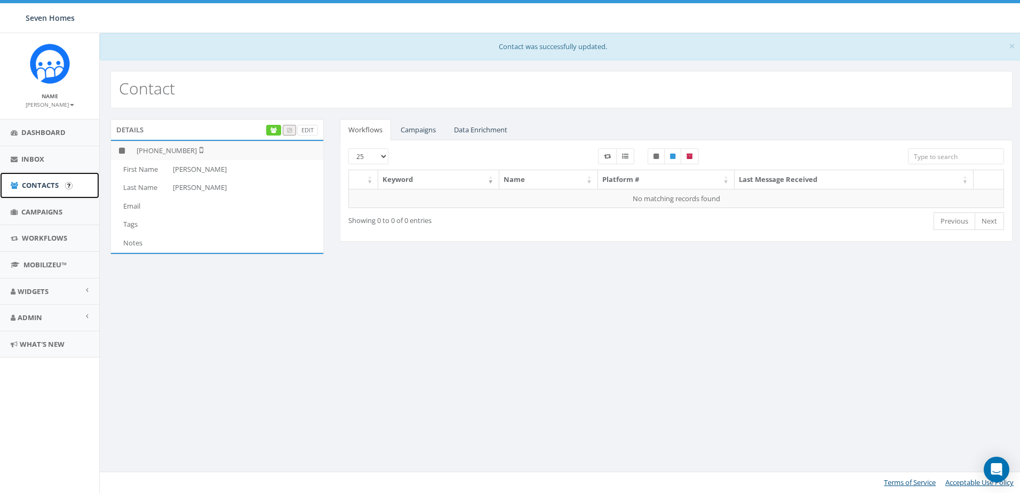
click at [53, 178] on link "Contacts" at bounding box center [49, 185] width 99 height 26
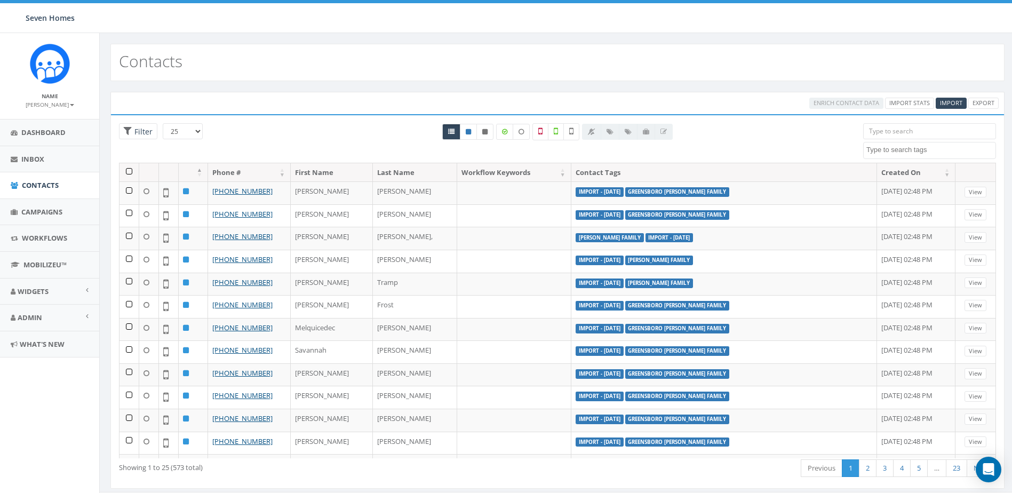
select select
click at [913, 156] on span at bounding box center [930, 150] width 133 height 17
type textarea "se"
select select "Seven Homes Staff"
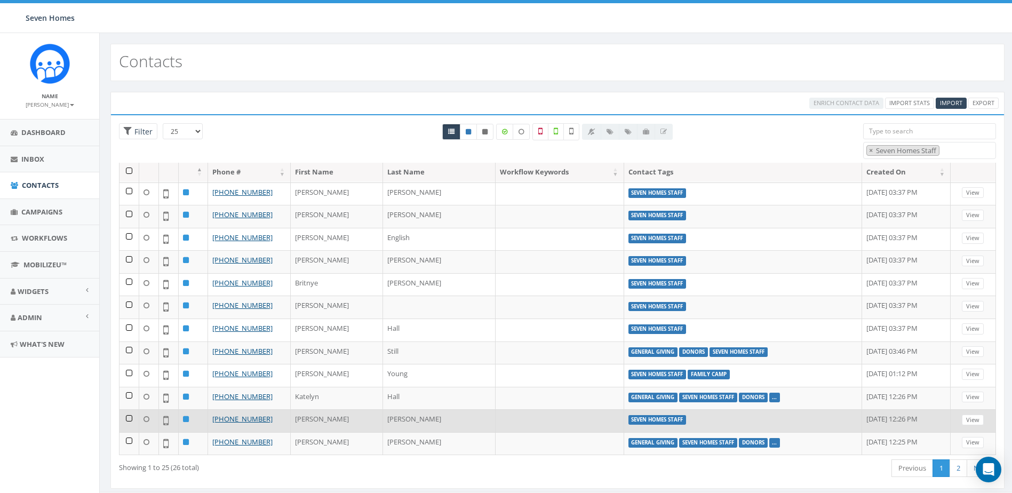
scroll to position [20, 0]
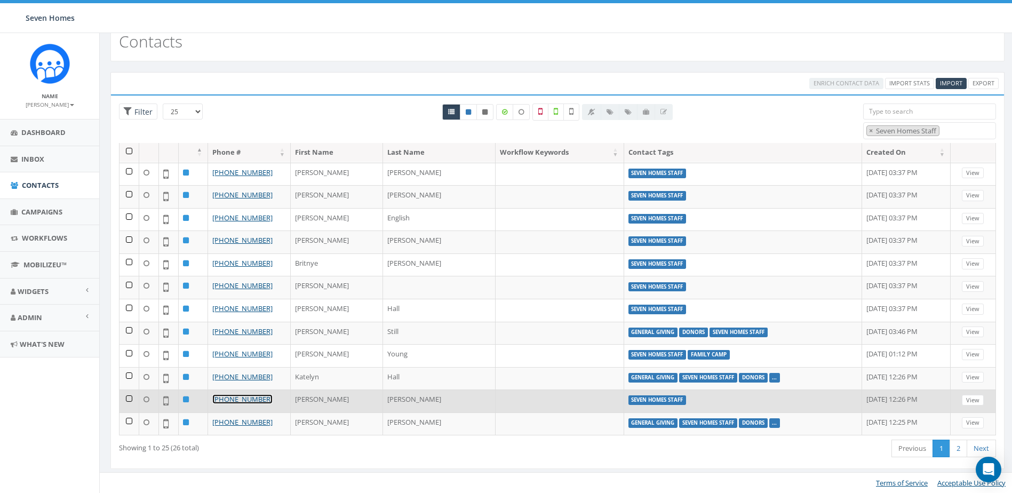
click at [228, 400] on link "+1 760-420-2473" at bounding box center [242, 399] width 60 height 10
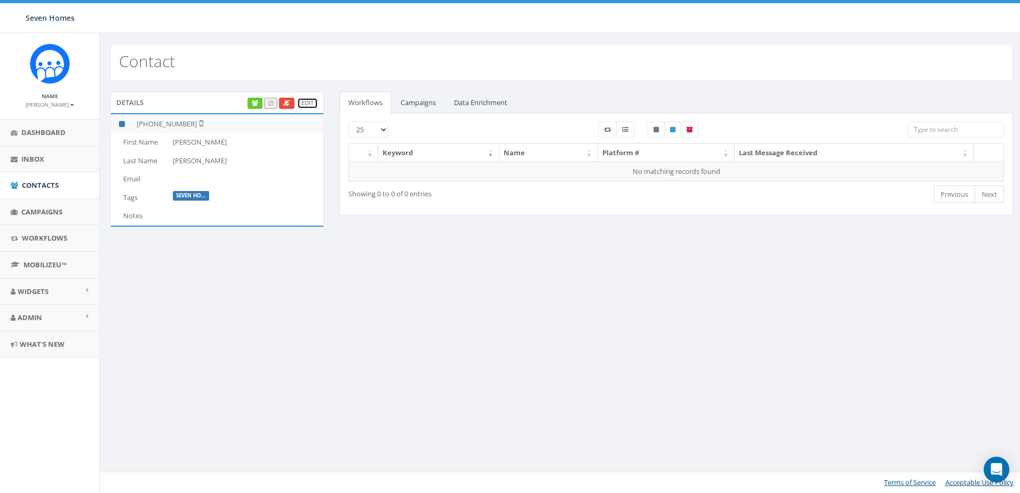
click at [304, 101] on link "Edit" at bounding box center [307, 103] width 21 height 11
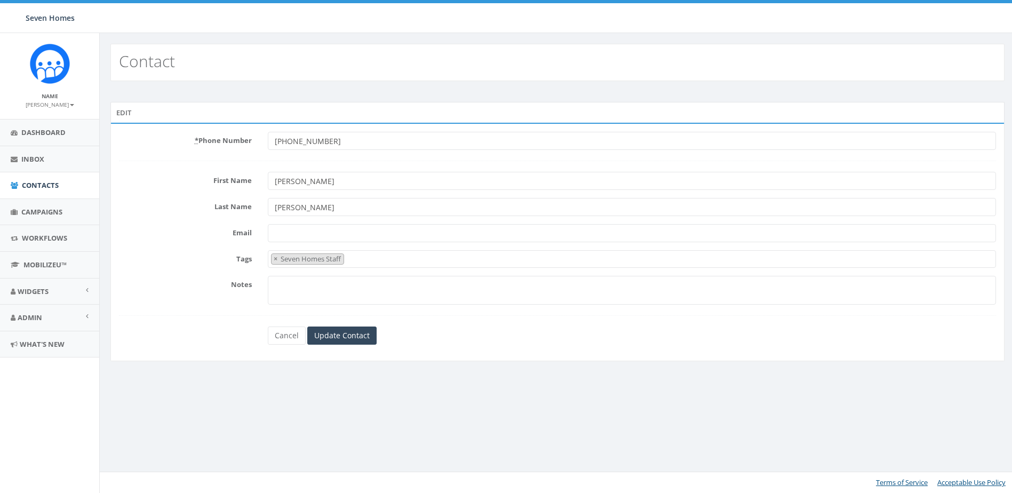
select select "Seven Homes Staff"
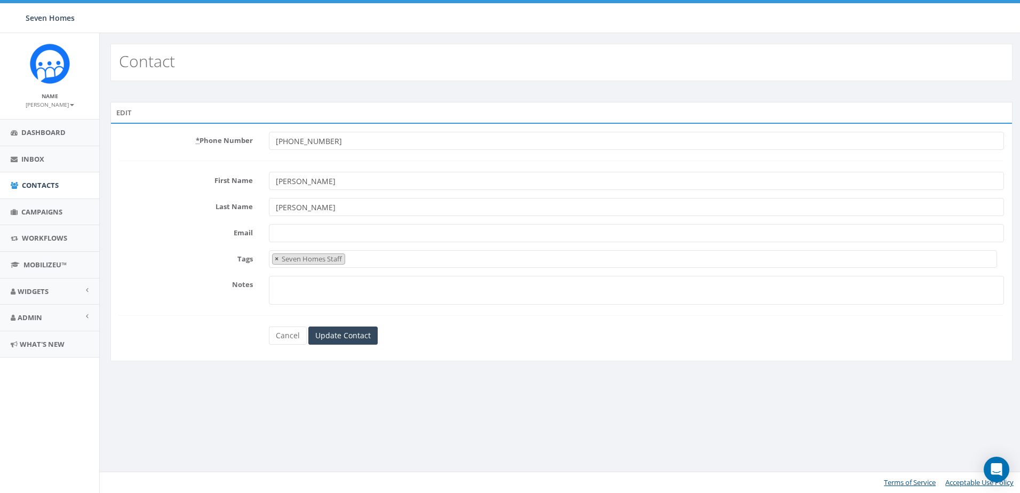
click at [276, 260] on span "×" at bounding box center [277, 259] width 4 height 10
select select
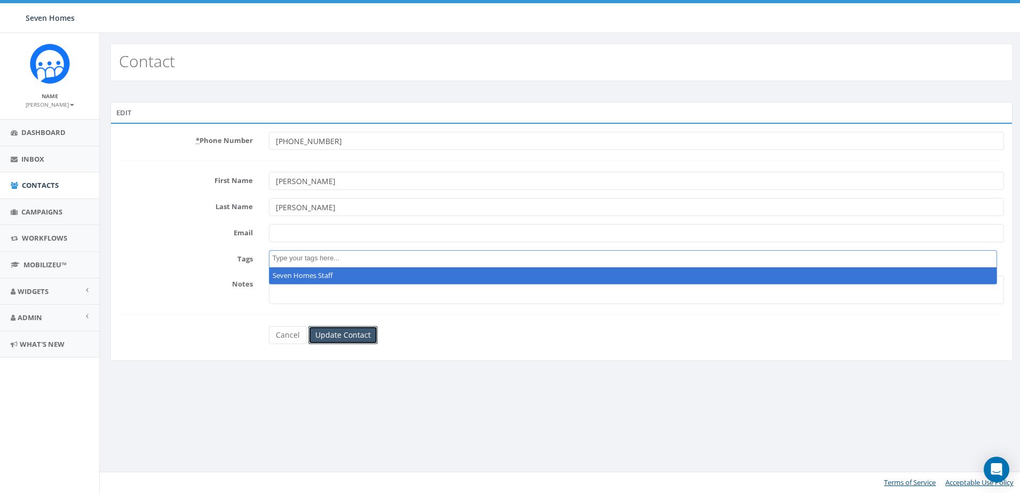
click at [354, 336] on input "Update Contact" at bounding box center [342, 335] width 69 height 18
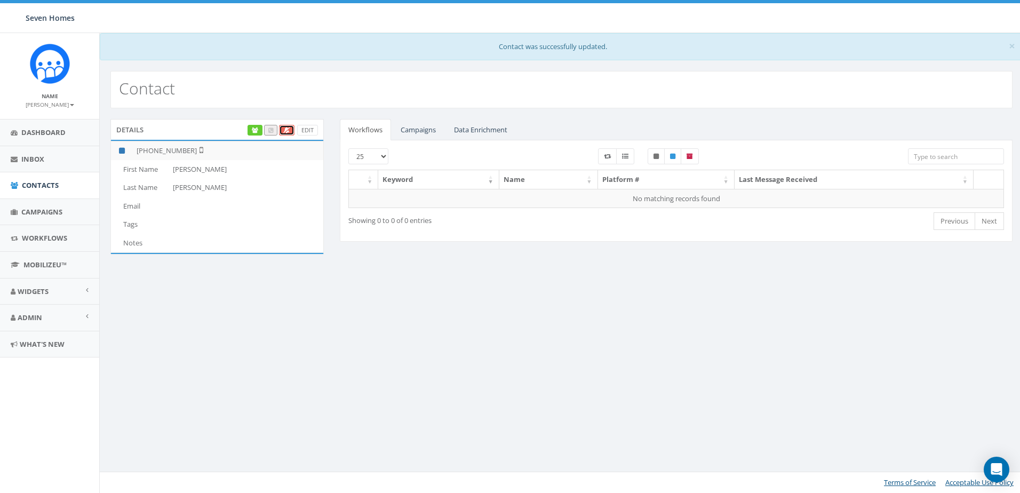
click at [284, 130] on icon at bounding box center [286, 131] width 7 height 6
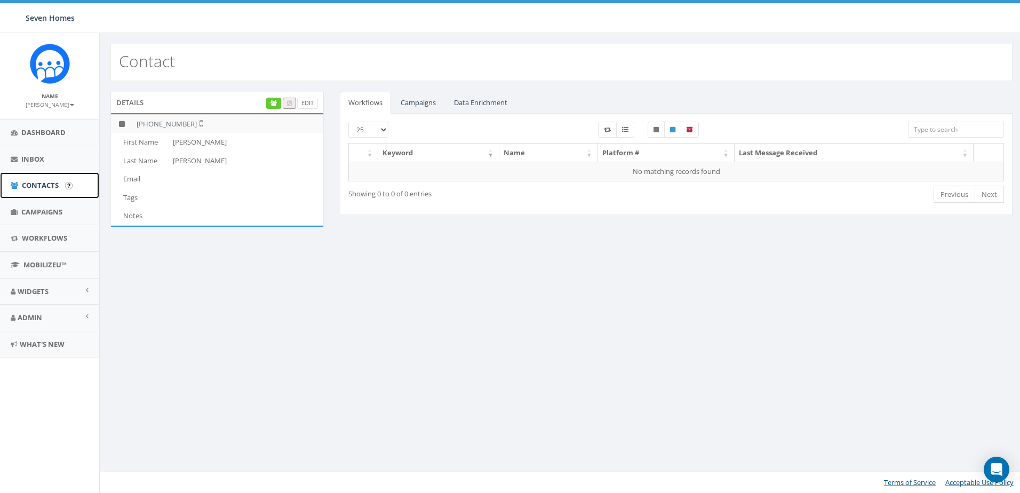
click at [33, 191] on link "Contacts" at bounding box center [49, 185] width 99 height 26
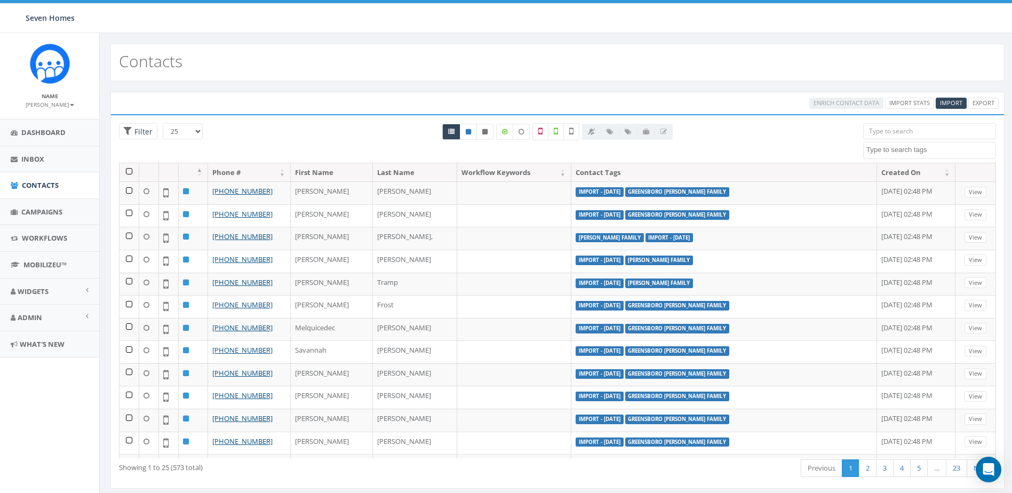
select select
click at [917, 149] on textarea "Search" at bounding box center [931, 150] width 129 height 10
type textarea "se"
select select "Seven Homes Staff"
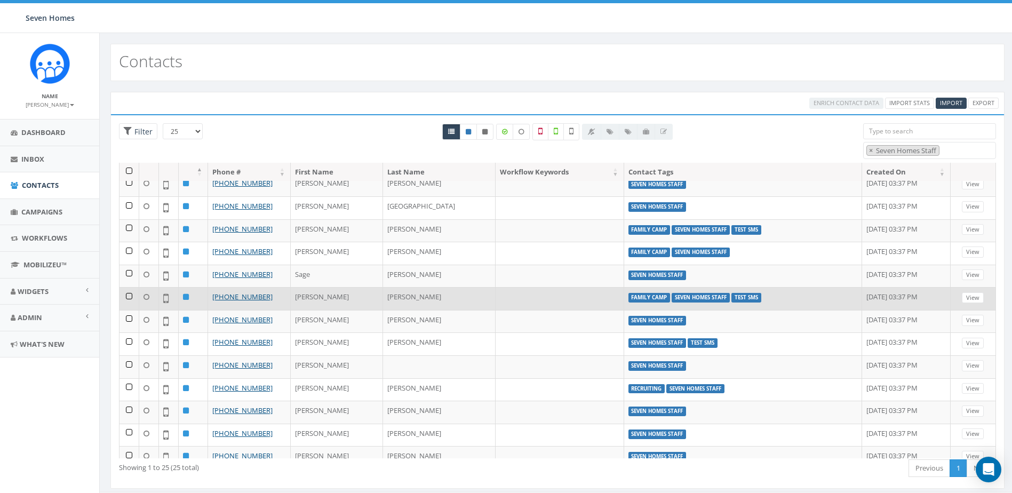
scroll to position [107, 0]
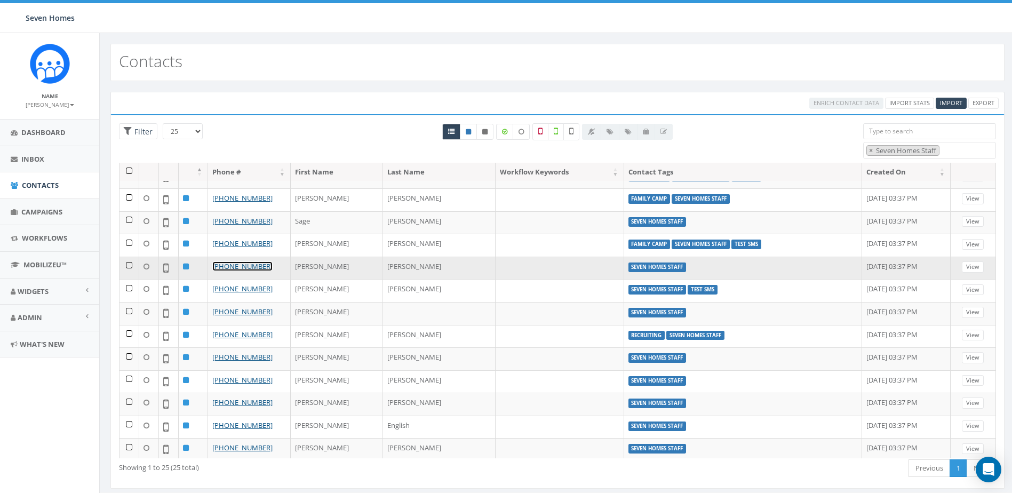
click at [251, 264] on link "[PHONE_NUMBER]" at bounding box center [242, 267] width 60 height 10
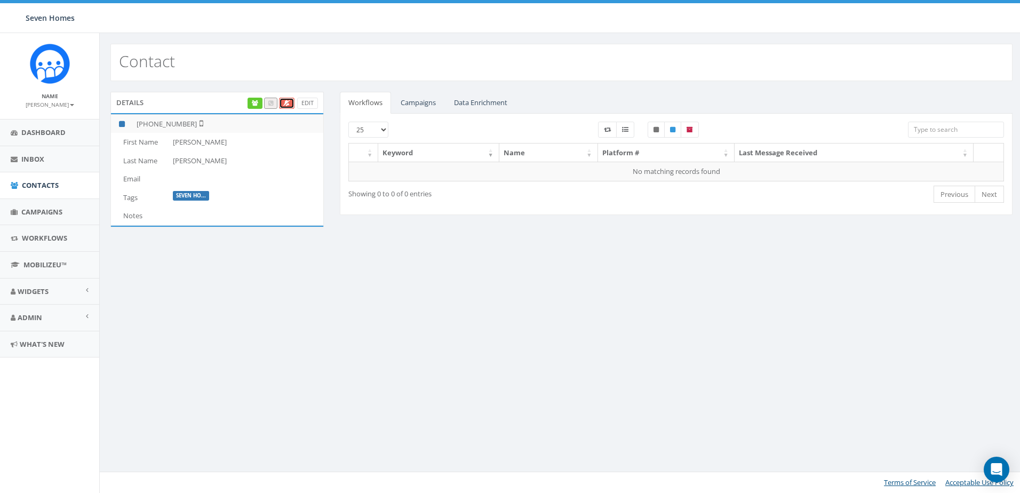
click at [286, 100] on link at bounding box center [286, 103] width 15 height 11
click at [44, 186] on span "Contacts" at bounding box center [40, 185] width 37 height 10
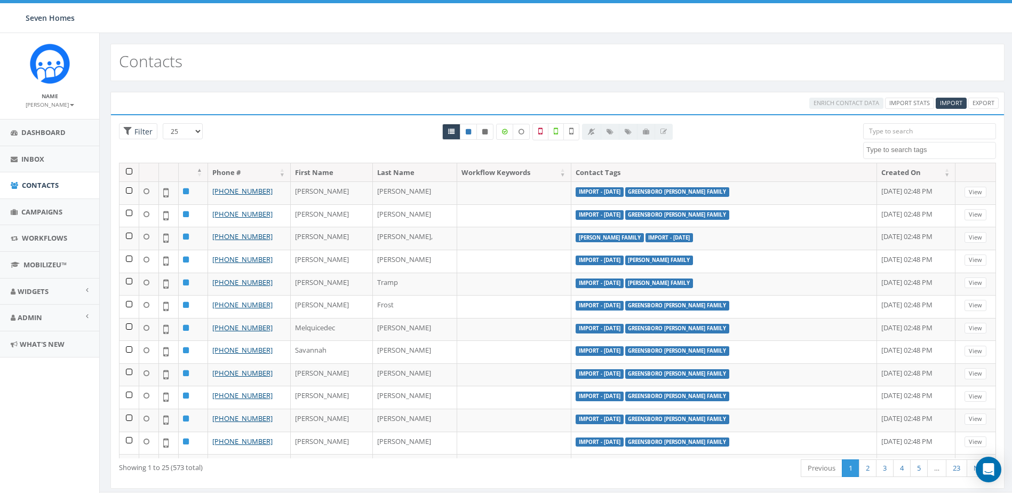
select select
click at [911, 149] on textarea "Search" at bounding box center [931, 150] width 129 height 10
type textarea "se"
select select "Seven Homes Staff"
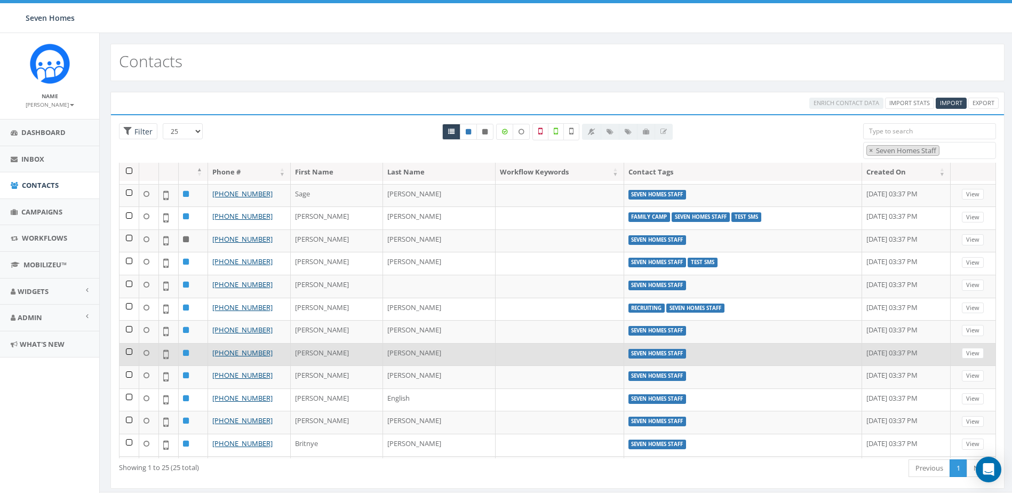
scroll to position [160, 0]
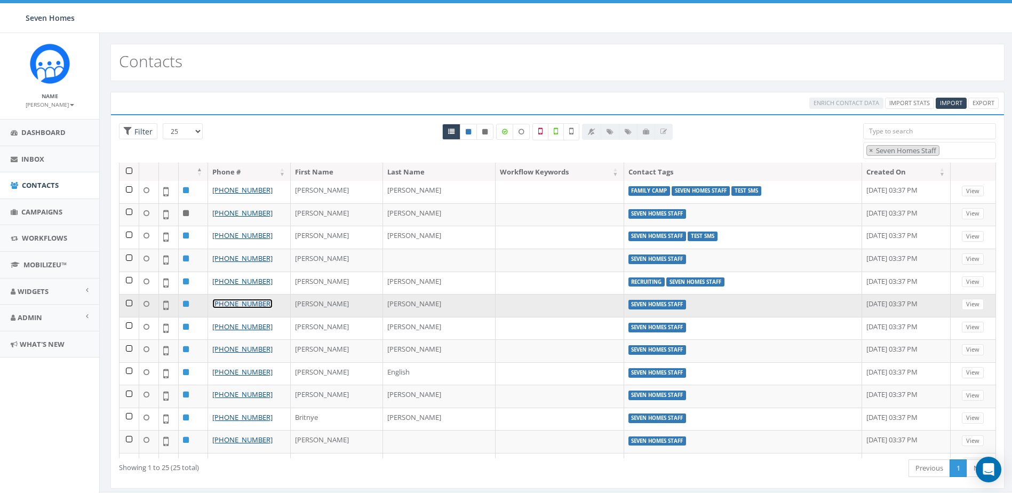
click at [245, 300] on link "+1 336-906-3623" at bounding box center [242, 304] width 60 height 10
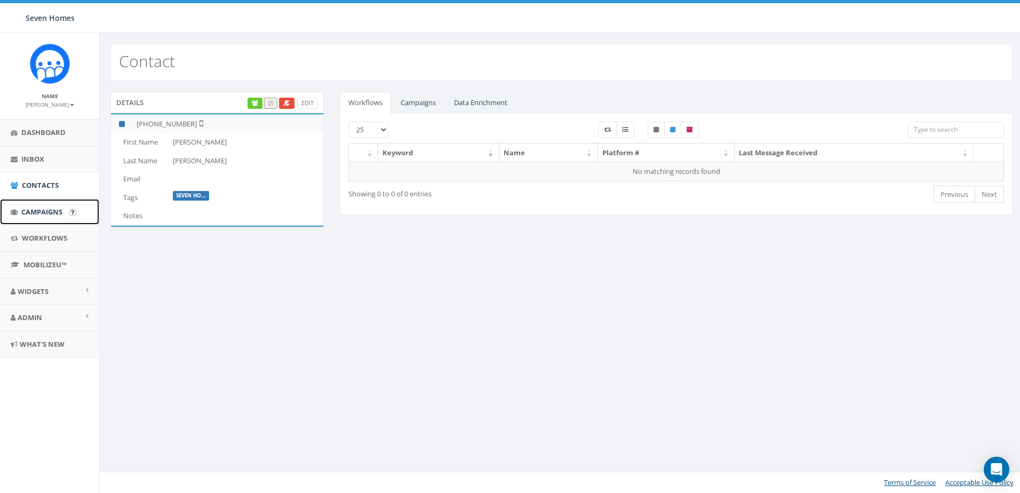
click at [44, 220] on link "Campaigns" at bounding box center [49, 212] width 99 height 26
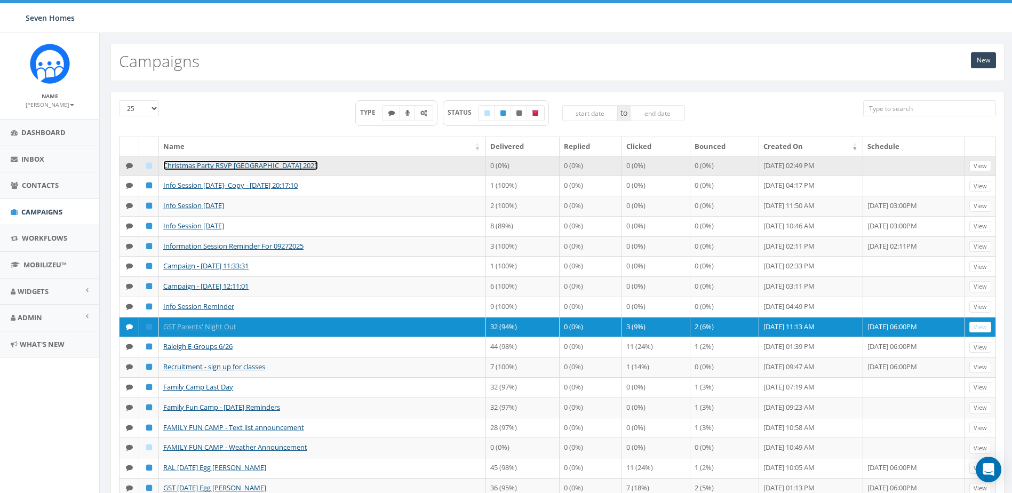
click at [240, 164] on link "Christmas Party RSVP [GEOGRAPHIC_DATA] 2025" at bounding box center [240, 166] width 155 height 10
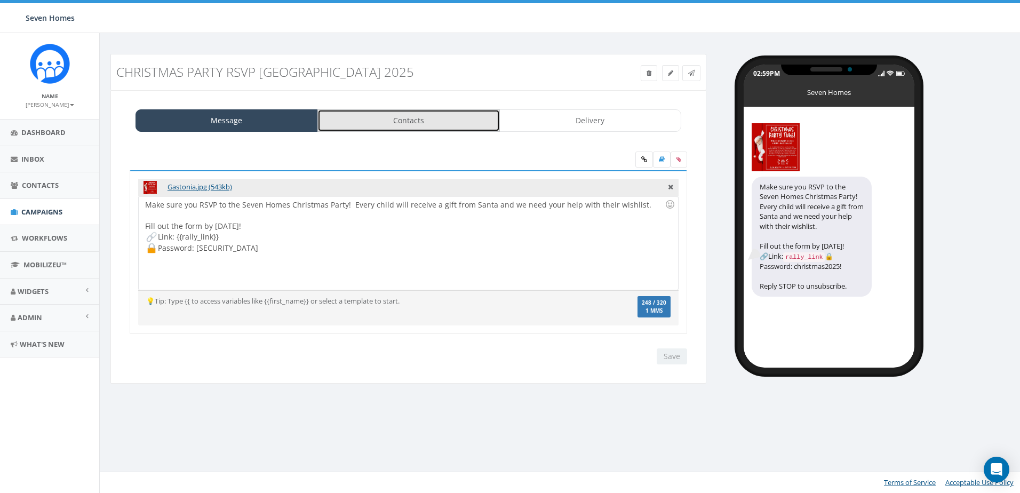
click at [456, 123] on link "Contacts" at bounding box center [409, 120] width 183 height 22
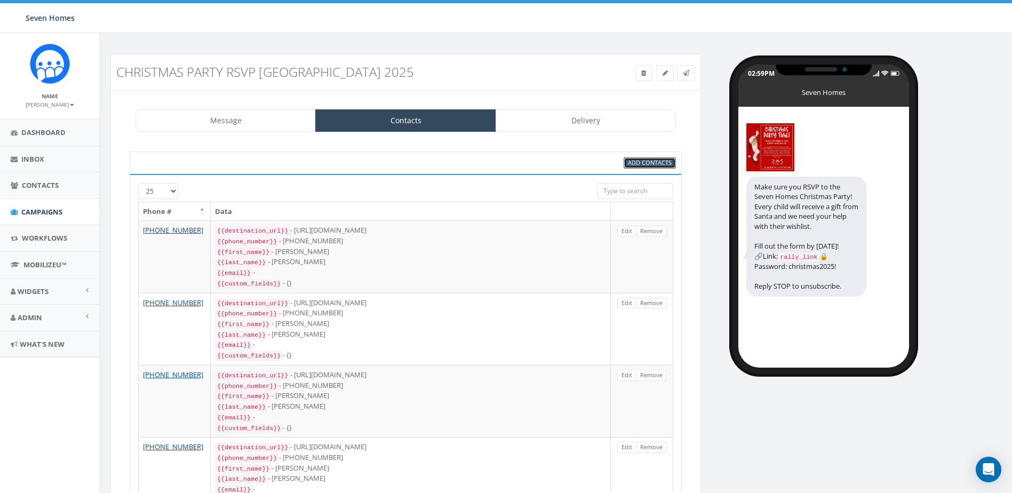
click at [638, 162] on span "Add Contacts" at bounding box center [650, 163] width 44 height 8
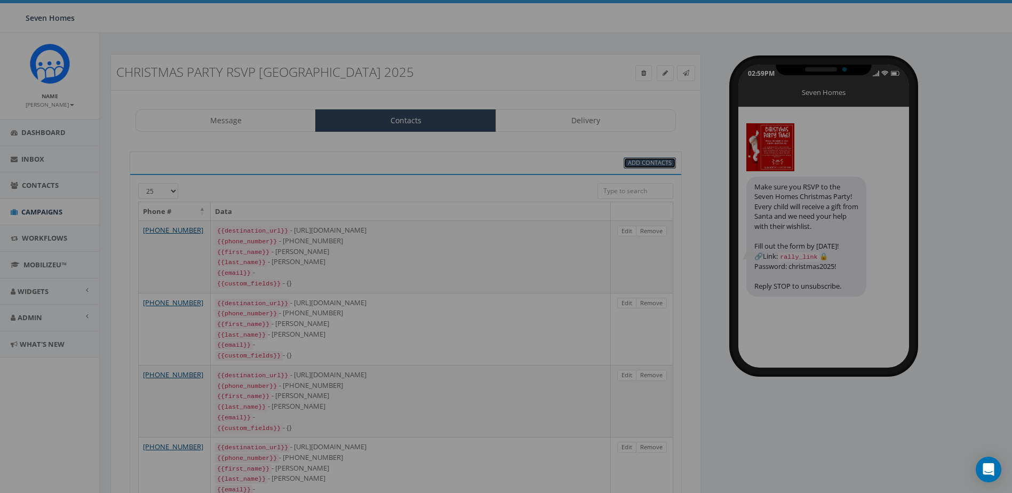
select select
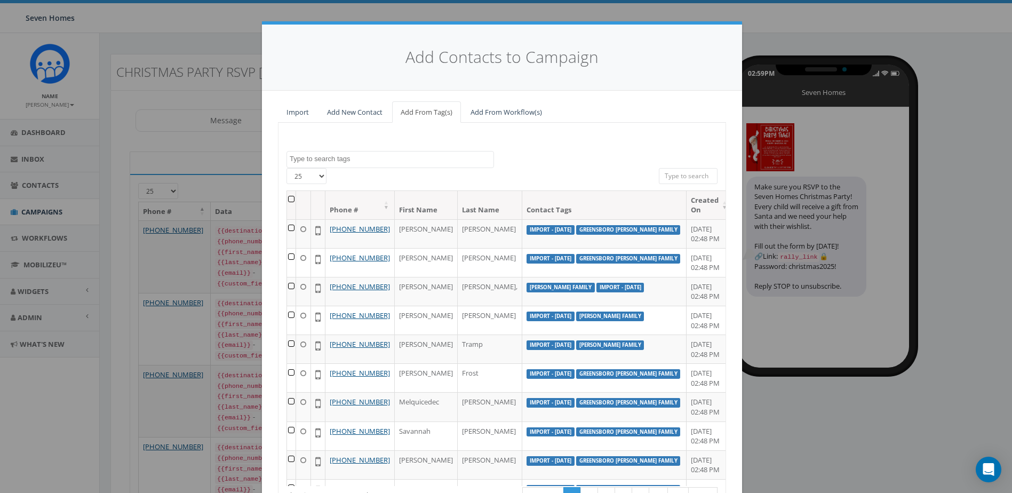
click at [389, 159] on textarea "Search" at bounding box center [392, 159] width 204 height 10
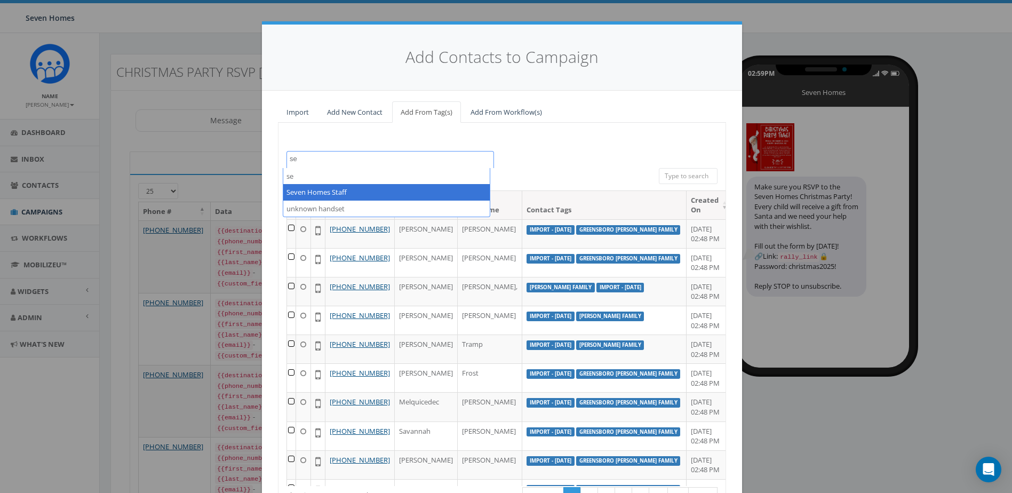
type textarea "se"
select select "Seven Homes Staff"
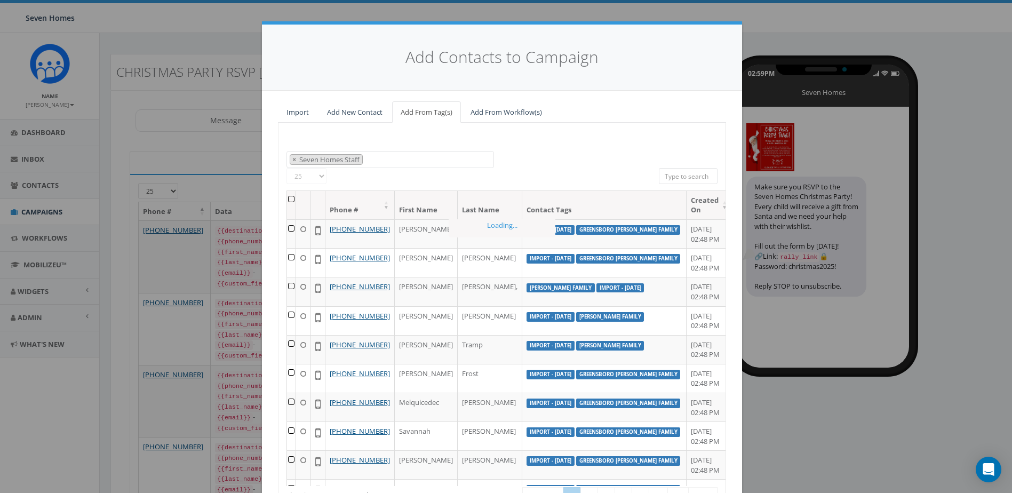
scroll to position [250, 0]
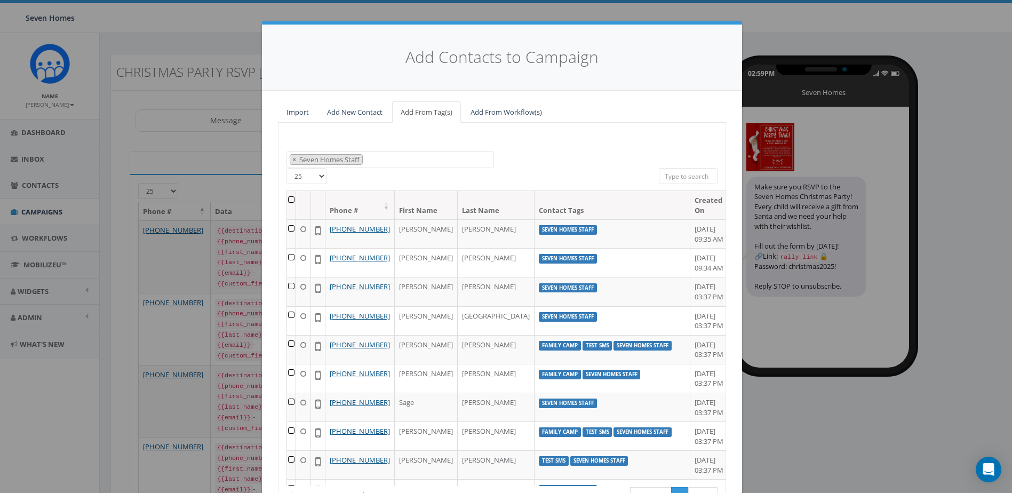
click at [294, 199] on th at bounding box center [291, 205] width 9 height 28
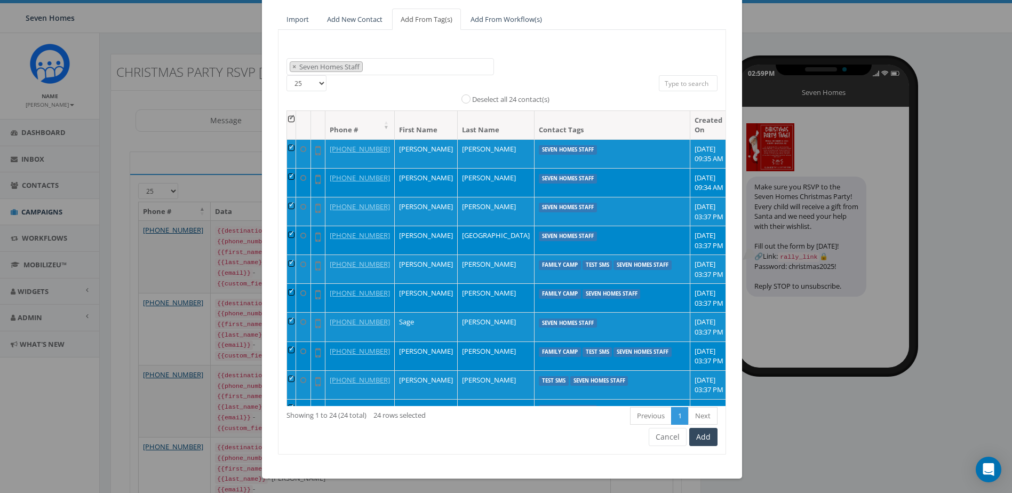
scroll to position [94, 0]
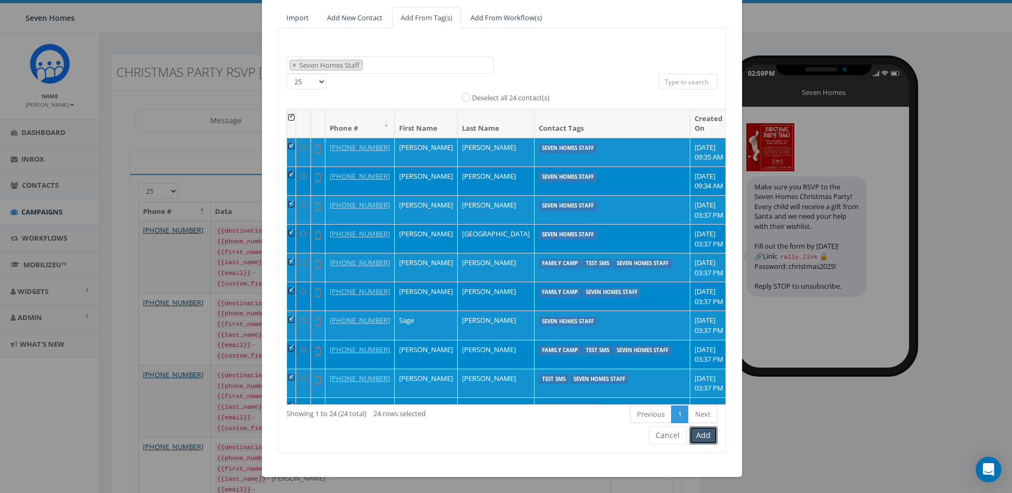
click at [698, 439] on button "Add" at bounding box center [704, 435] width 28 height 18
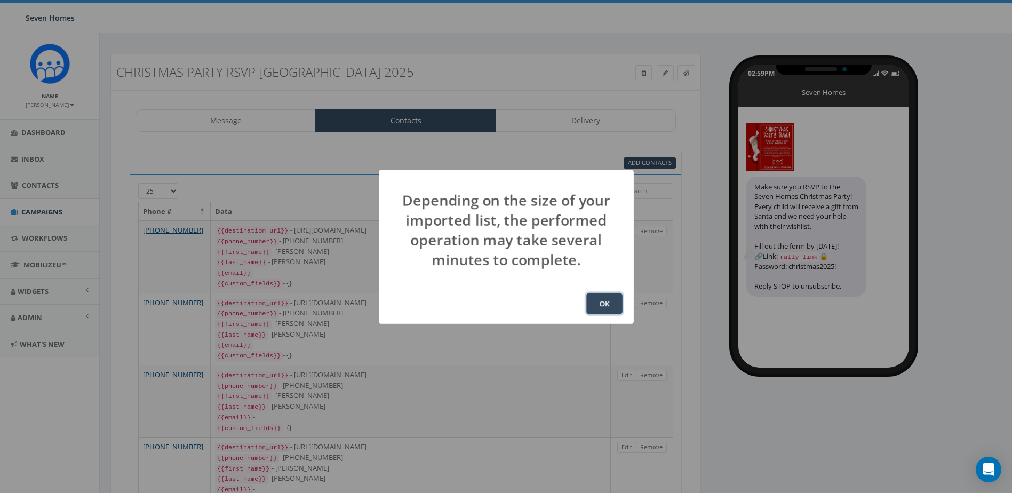
click at [607, 302] on button "OK" at bounding box center [605, 303] width 36 height 21
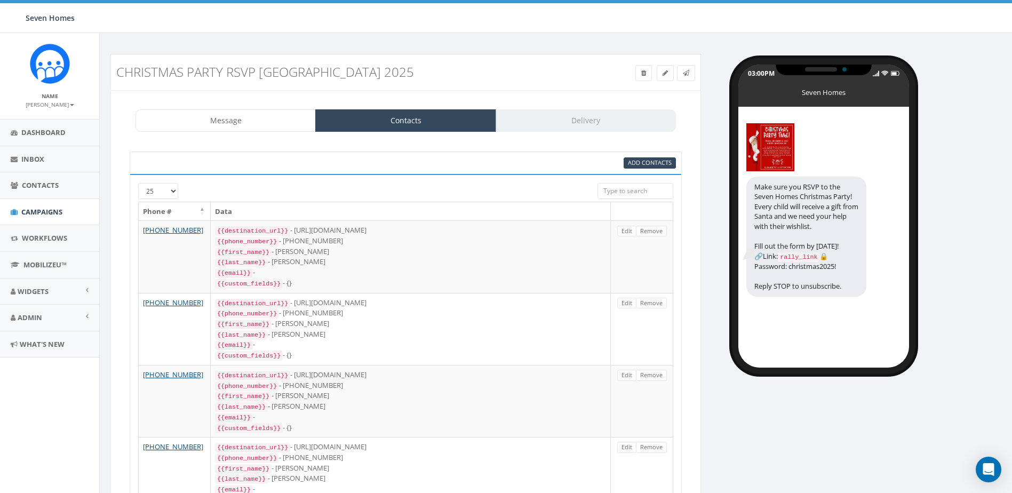
click at [568, 123] on div "Message Contacts Delivery" at bounding box center [406, 120] width 541 height 22
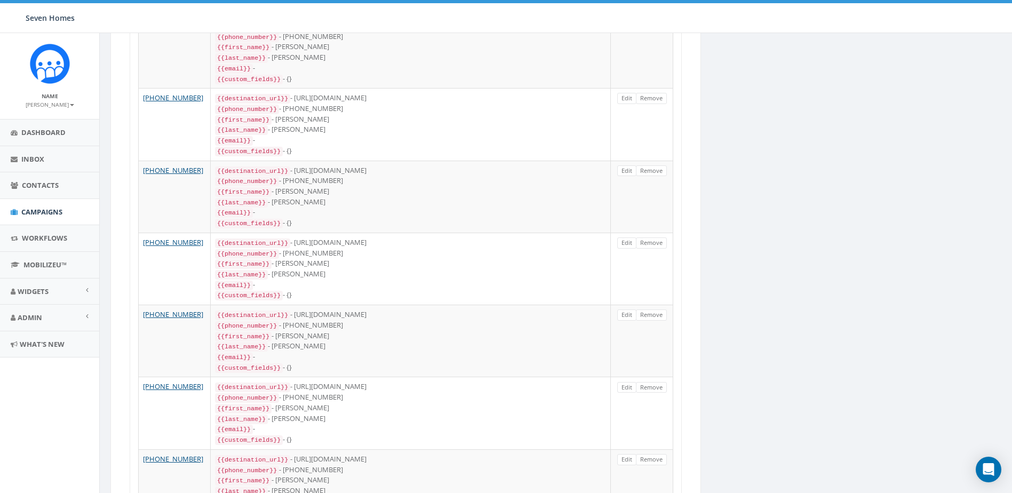
scroll to position [1544, 0]
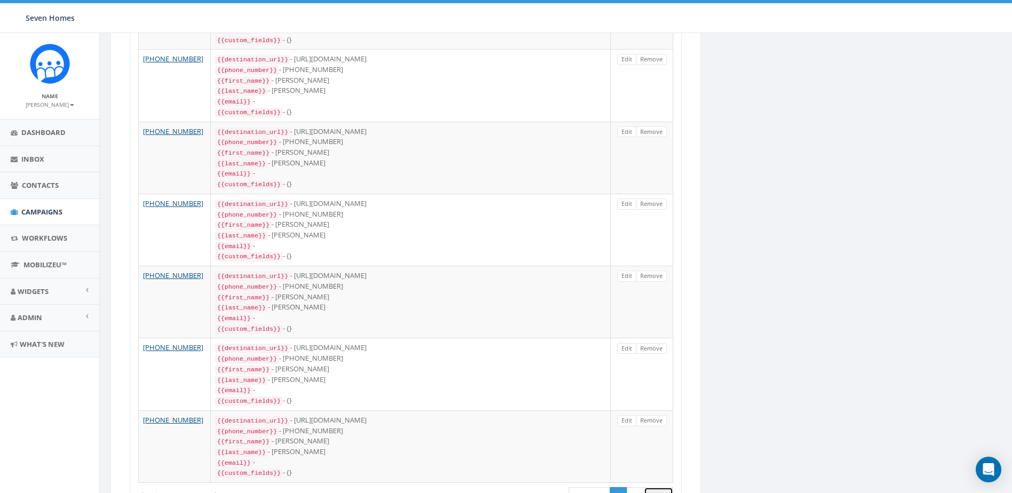
click at [666, 487] on link "Next" at bounding box center [658, 496] width 29 height 18
click at [657, 487] on link "Next" at bounding box center [658, 496] width 29 height 18
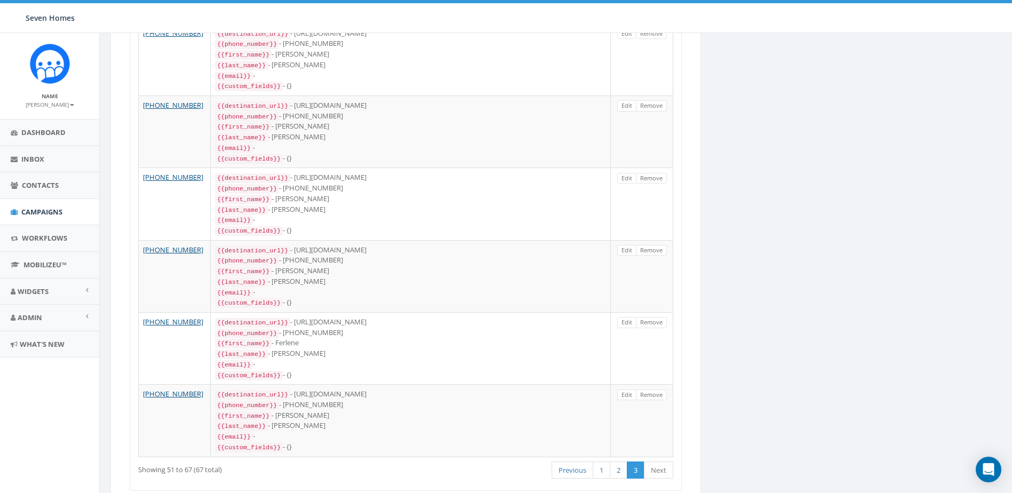
click at [659, 462] on link "Next" at bounding box center [658, 471] width 29 height 18
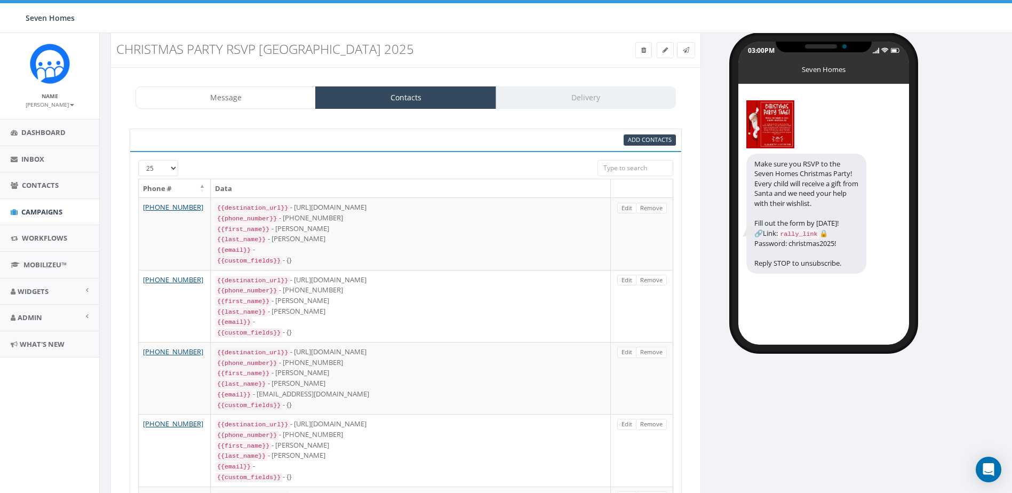
scroll to position [0, 0]
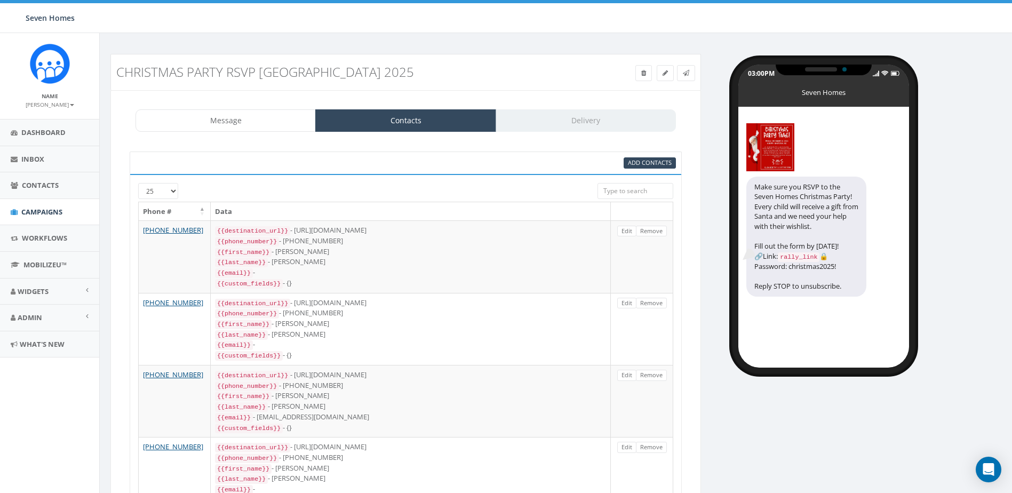
click at [592, 109] on div "Message Contacts Delivery" at bounding box center [406, 120] width 541 height 22
click at [591, 119] on div "Message Contacts Delivery" at bounding box center [406, 120] width 541 height 22
click at [691, 73] on link at bounding box center [686, 73] width 18 height 16
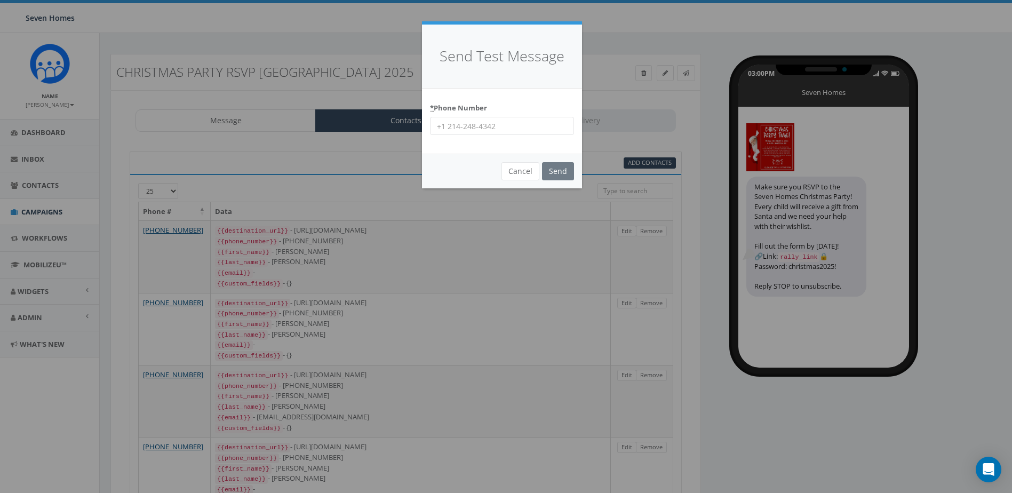
click at [513, 129] on input "* Phone Number" at bounding box center [502, 126] width 144 height 18
type input "3364550693"
click at [552, 170] on input "Send" at bounding box center [558, 171] width 32 height 18
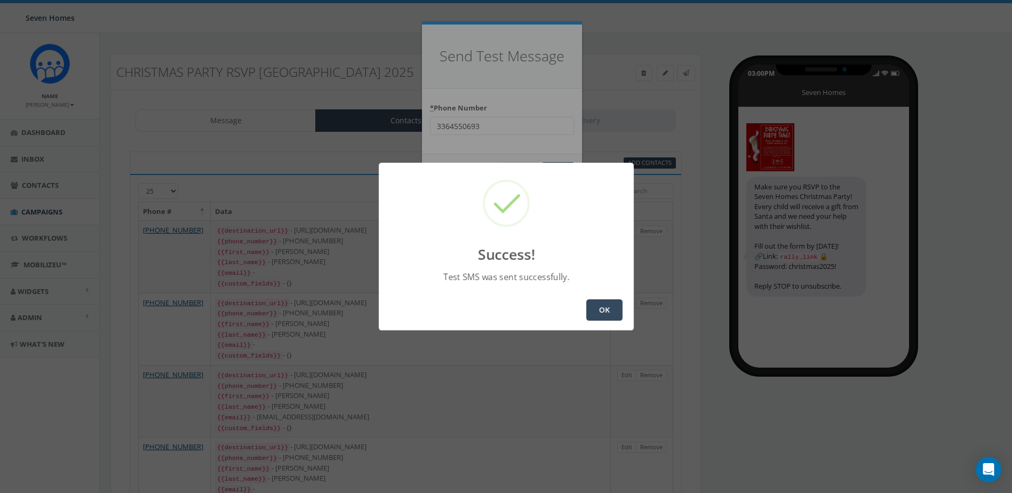
click at [599, 311] on button "OK" at bounding box center [605, 309] width 36 height 21
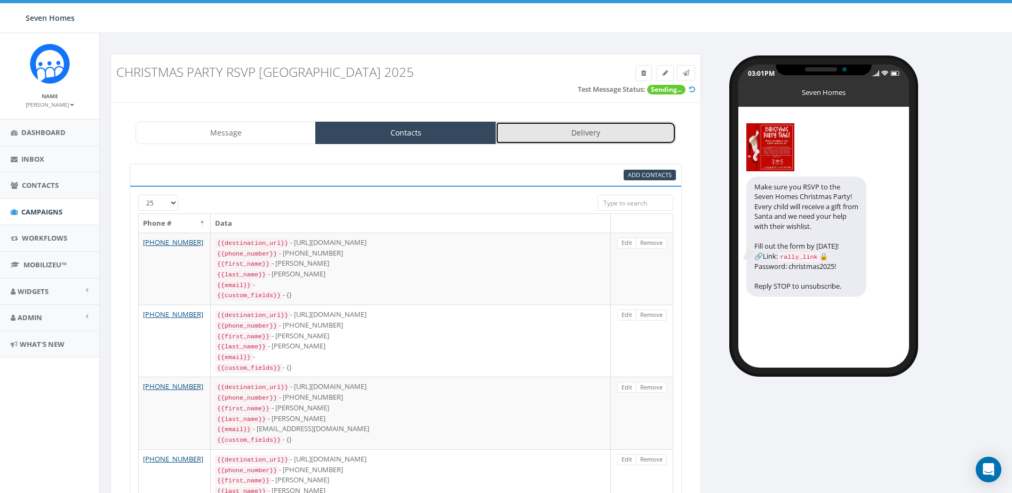
click at [543, 132] on link "Delivery" at bounding box center [586, 133] width 180 height 22
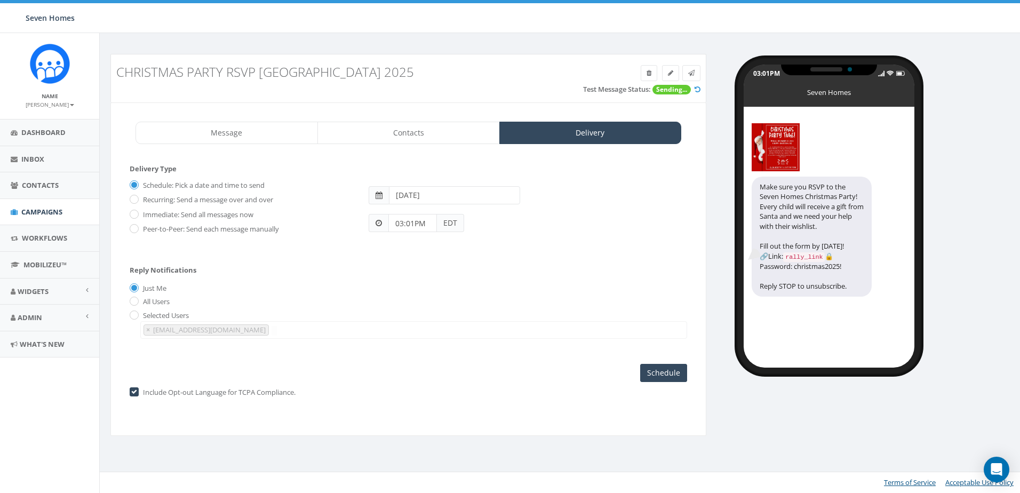
click at [249, 327] on span "× [EMAIL_ADDRESS][DOMAIN_NAME]" at bounding box center [413, 330] width 547 height 18
click at [444, 196] on input "[DATE]" at bounding box center [454, 195] width 131 height 18
click at [418, 282] on td "13" at bounding box center [416, 280] width 16 height 16
type input "[DATE]"
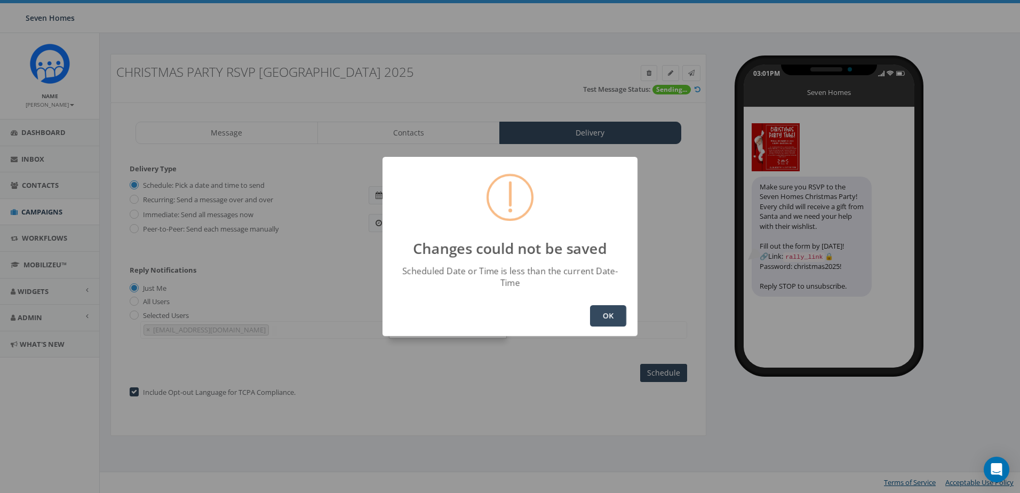
click at [600, 305] on button "OK" at bounding box center [608, 315] width 36 height 21
click at [608, 307] on button "OK" at bounding box center [608, 315] width 36 height 21
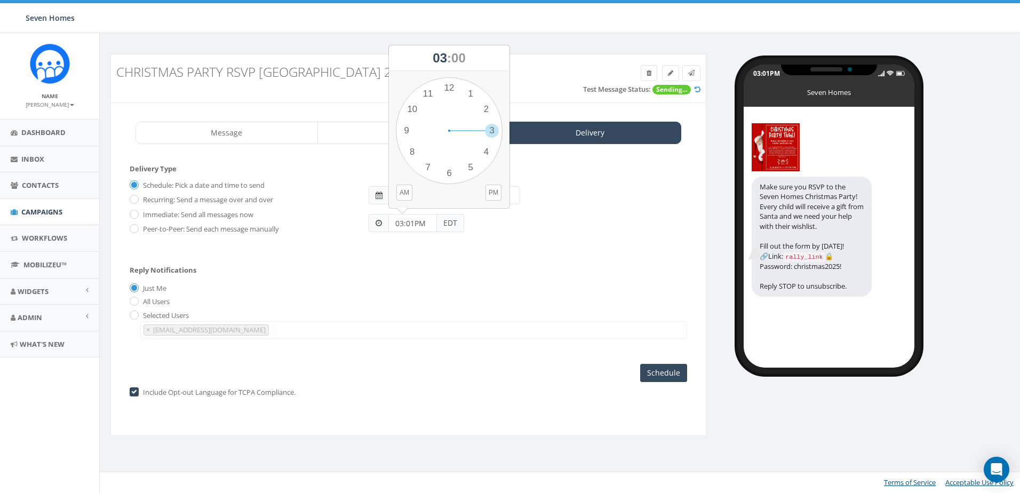
click at [420, 224] on input "03:01PM" at bounding box center [413, 223] width 49 height 18
click at [450, 170] on div "1 2 3 4 5 6 7 8 9 10 11 12 00 05 10 15 20 25 30 35 40 45 50 55" at bounding box center [449, 130] width 107 height 107
click at [550, 202] on div "2025-10-13" at bounding box center [528, 190] width 335 height 28
click at [427, 221] on input "03:01PM" at bounding box center [413, 223] width 49 height 18
click at [492, 133] on div "1 2 3 4 5 6 7 8 9 10 11 12 00 05 10 15 20 25 30 35 40 45 50 55" at bounding box center [449, 130] width 107 height 107
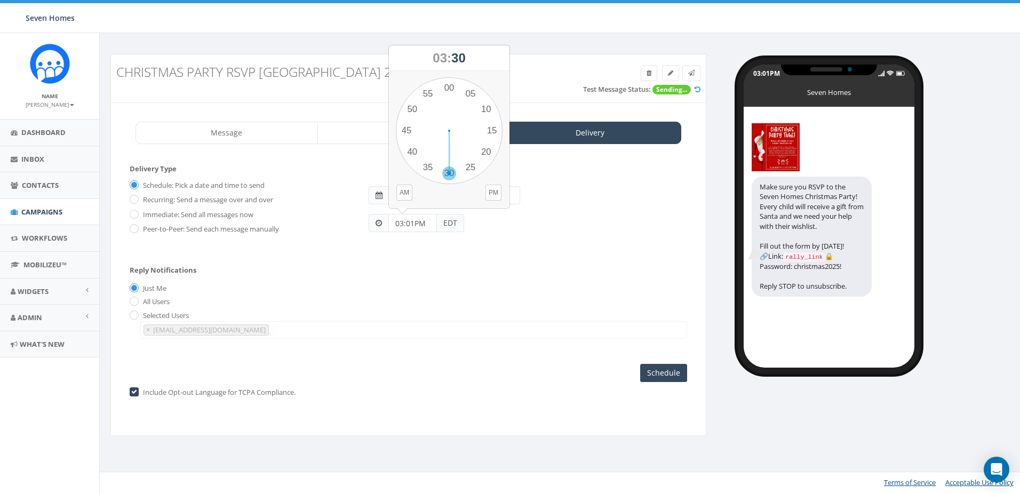
click at [451, 172] on div "1 2 3 4 5 6 7 8 9 10 11 12 00 05 10 15 20 25 30 35 40 45 50 55" at bounding box center [449, 130] width 107 height 107
type input "03:30PM"
click at [698, 89] on icon at bounding box center [698, 89] width 6 height 7
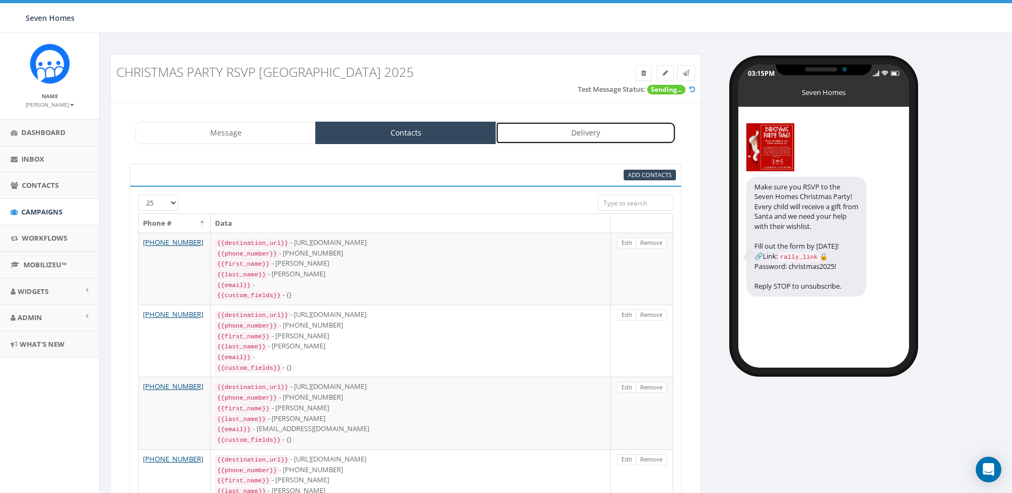
click at [621, 130] on link "Delivery" at bounding box center [586, 133] width 180 height 22
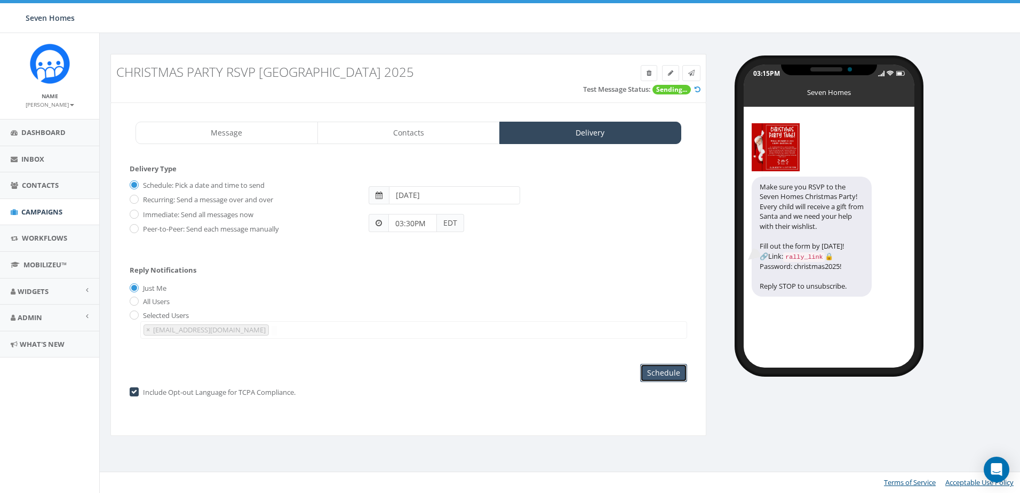
click at [664, 375] on input "Schedule" at bounding box center [663, 373] width 47 height 18
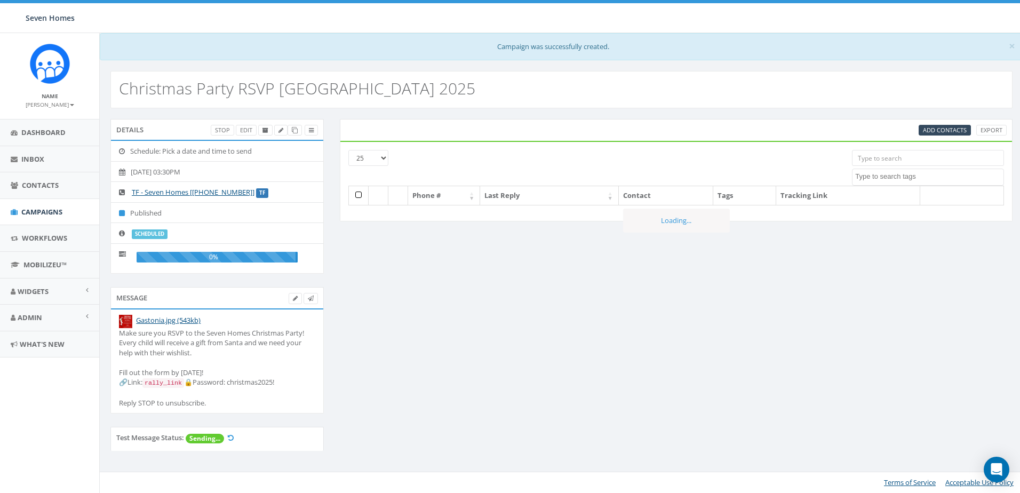
select select
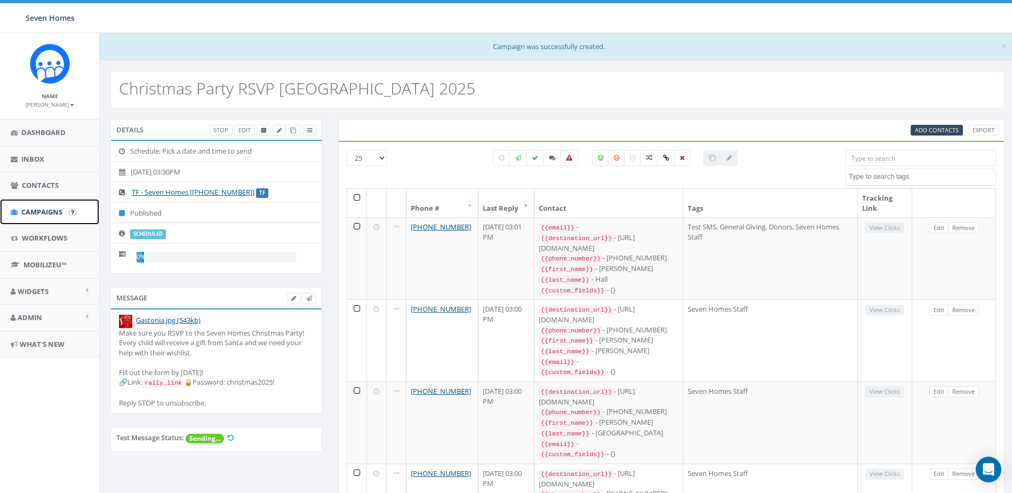
click at [47, 205] on link "Campaigns" at bounding box center [49, 212] width 99 height 26
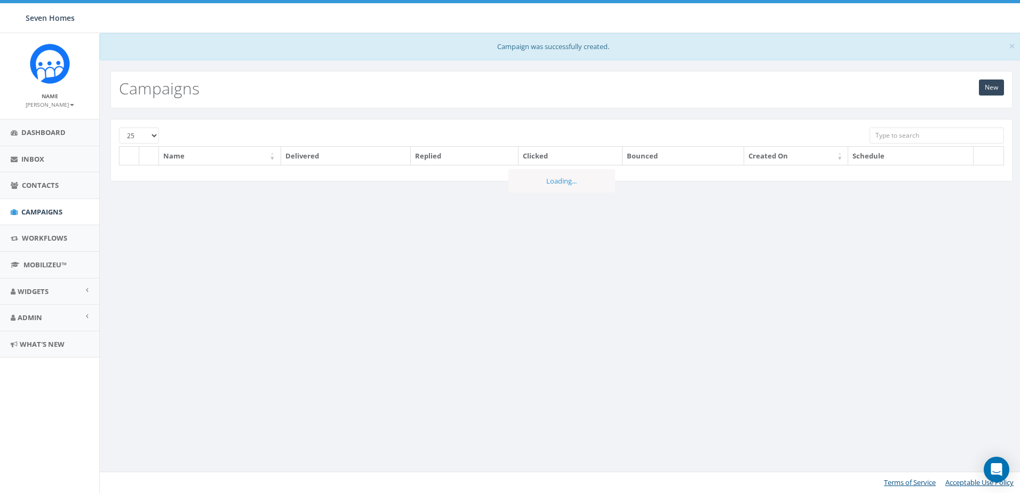
drag, startPoint x: 909, startPoint y: 1, endPoint x: 593, endPoint y: 252, distance: 403.8
click at [593, 252] on div "× Campaign was successfully created. New Campaigns TYPE STATUS to 25 50 100 Nam…" at bounding box center [561, 263] width 924 height 460
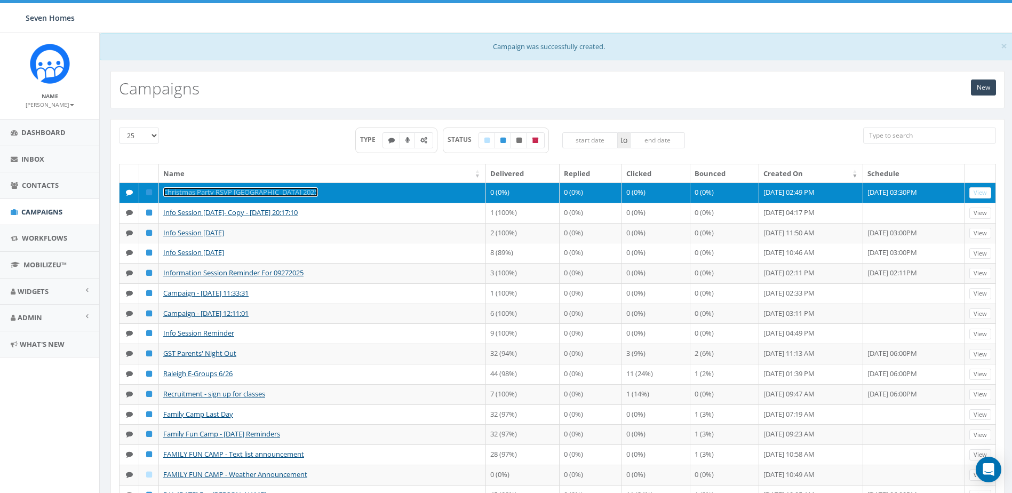
click at [197, 189] on link "Christmas Party RSVP [GEOGRAPHIC_DATA] 2025" at bounding box center [240, 192] width 155 height 10
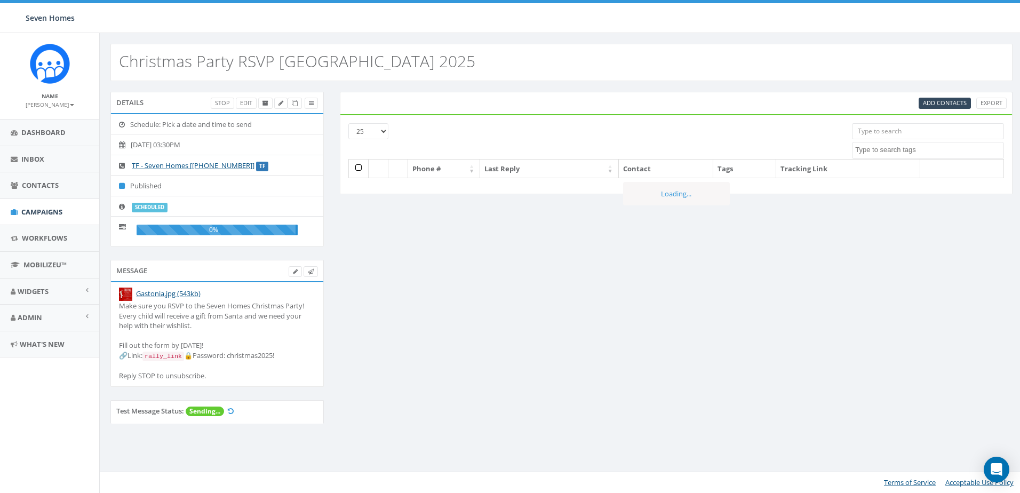
select select
click at [297, 104] on icon at bounding box center [295, 103] width 6 height 6
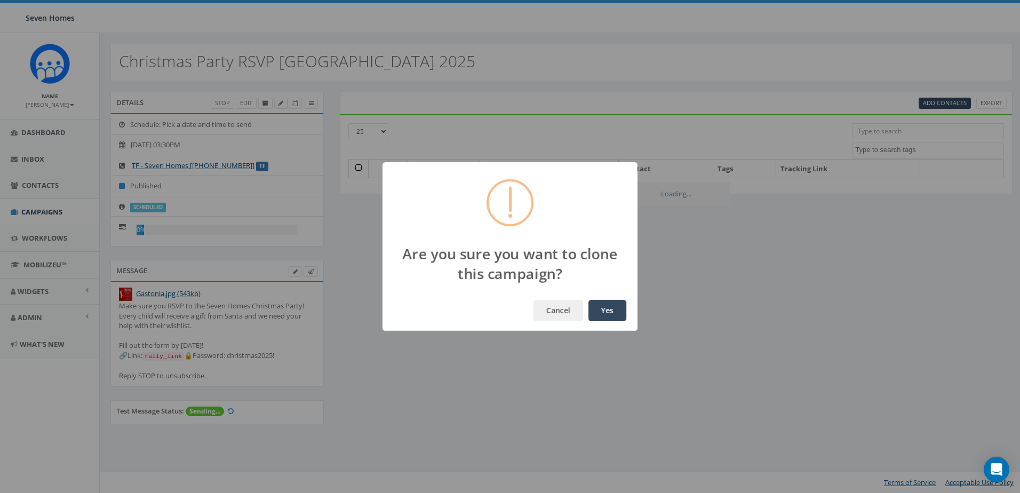
click at [605, 307] on button "Yes" at bounding box center [608, 310] width 38 height 21
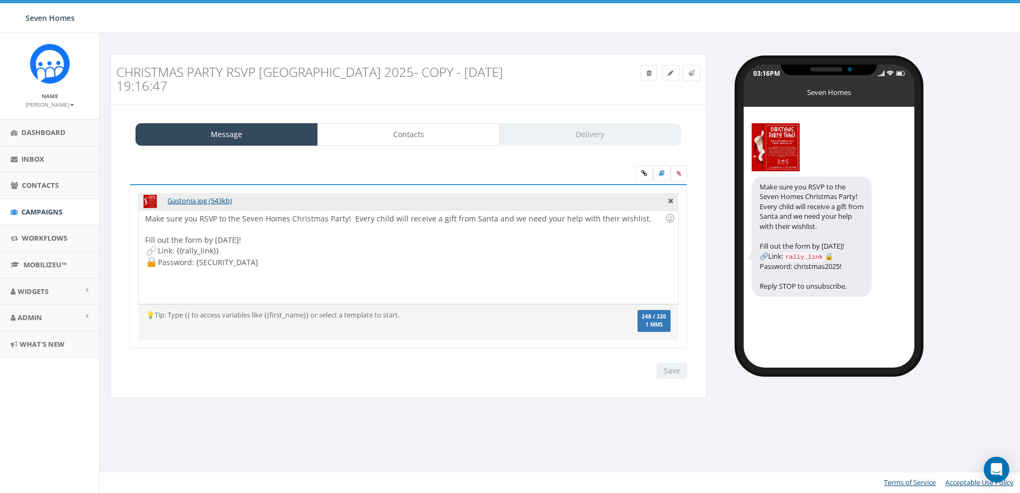
click at [528, 69] on h3 "Christmas Party RSVP [GEOGRAPHIC_DATA] 2025- Copy - [DATE] 19:16:47" at bounding box center [333, 79] width 434 height 28
click at [515, 73] on h3 "Christmas Party RSVP [GEOGRAPHIC_DATA] 2025- Copy - [DATE] 19:16:47" at bounding box center [333, 79] width 434 height 28
click at [674, 72] on link at bounding box center [670, 73] width 17 height 16
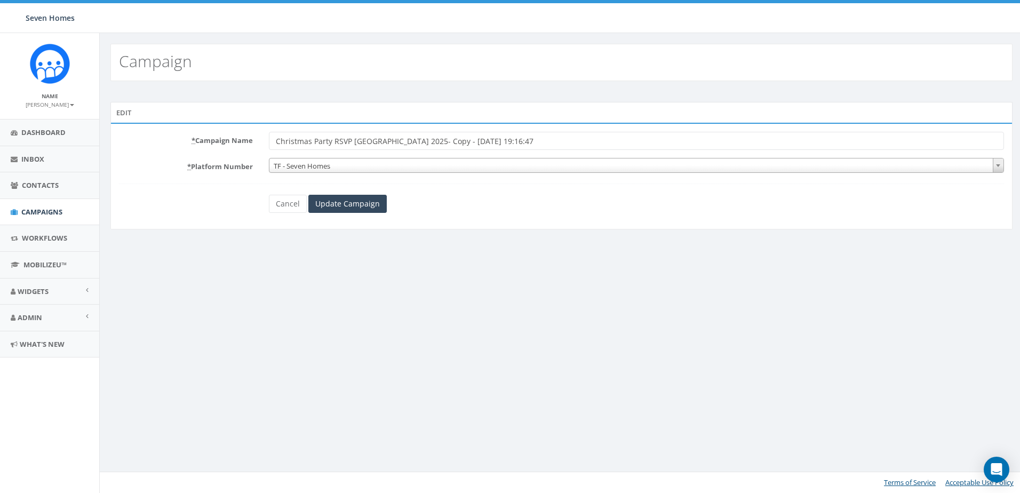
click at [362, 139] on input "Christmas Party RSVP [GEOGRAPHIC_DATA] 2025- Copy - [DATE] 19:16:47" at bounding box center [636, 141] width 735 height 18
click at [362, 139] on input "Christmas Party RSVP Gastonia 2025- Copy - 2025-10-13 19:16:47" at bounding box center [636, 141] width 735 height 18
drag, startPoint x: 490, startPoint y: 140, endPoint x: 403, endPoint y: 143, distance: 86.5
click at [403, 143] on input "Christmas Party RSVP Raleigh 2025- Copy - 2025-10-13 19:16:47" at bounding box center [636, 141] width 735 height 18
type input "Christmas Party RSVP [GEOGRAPHIC_DATA] 2025"
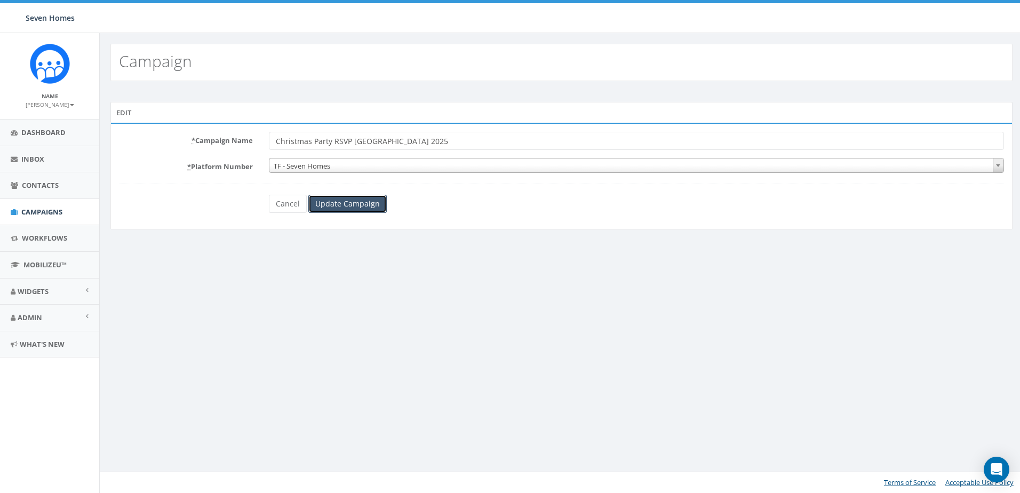
click at [360, 201] on input "Update Campaign" at bounding box center [347, 204] width 78 height 18
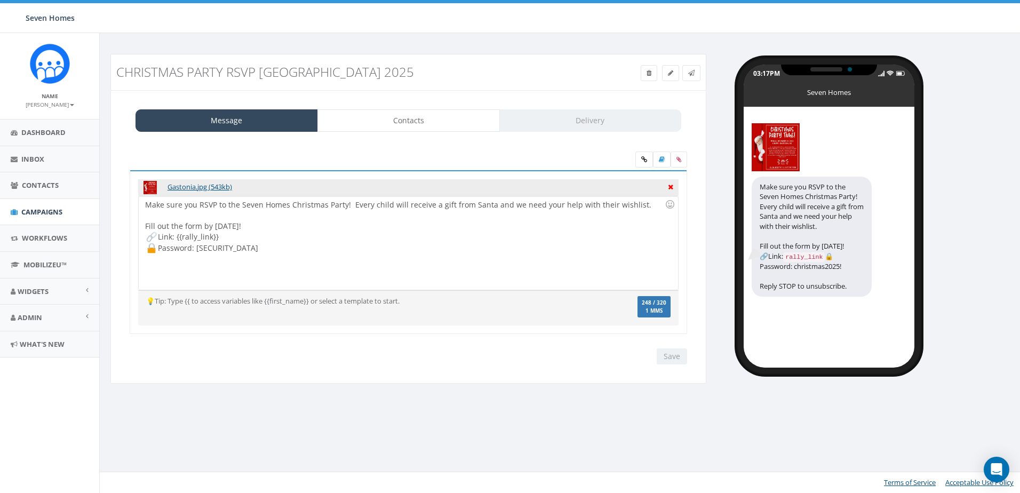
click at [670, 184] on icon at bounding box center [670, 186] width 5 height 10
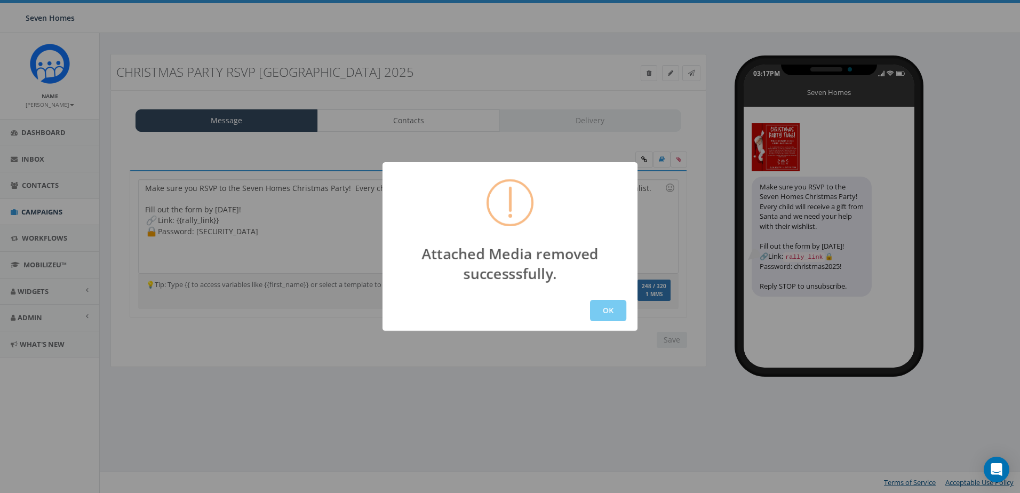
click at [602, 305] on button "OK" at bounding box center [608, 310] width 36 height 21
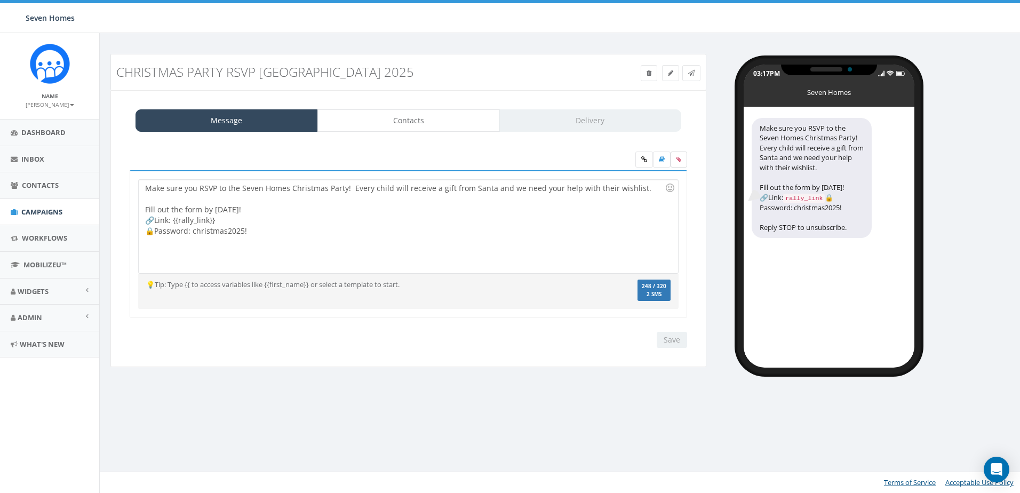
click at [677, 159] on icon at bounding box center [679, 159] width 5 height 6
click at [0, 0] on input "file" at bounding box center [0, 0] width 0 height 0
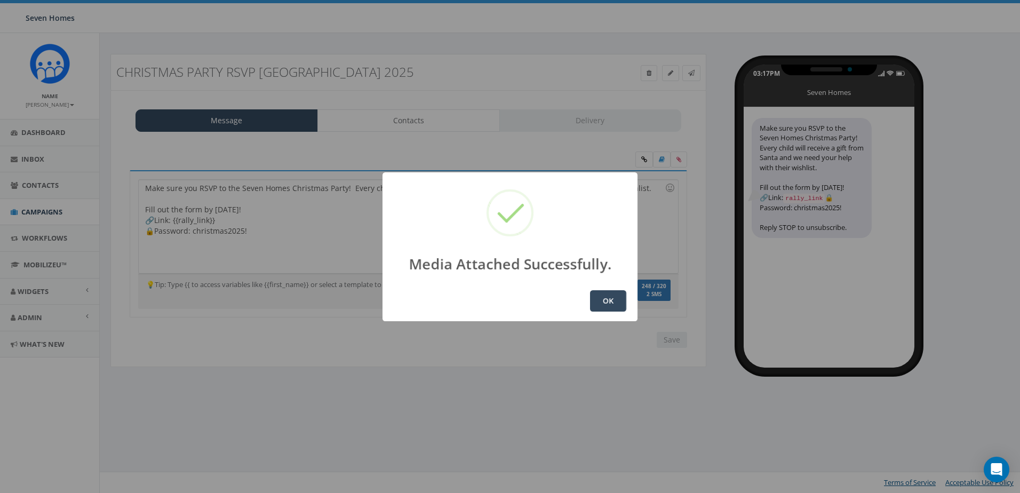
click at [605, 301] on button "OK" at bounding box center [608, 300] width 36 height 21
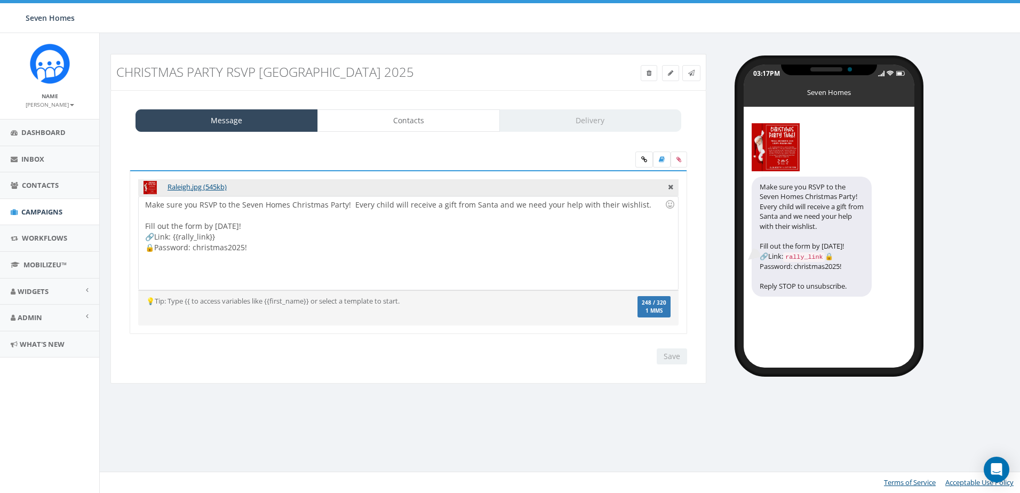
click at [663, 350] on div "Save Next" at bounding box center [670, 357] width 36 height 16
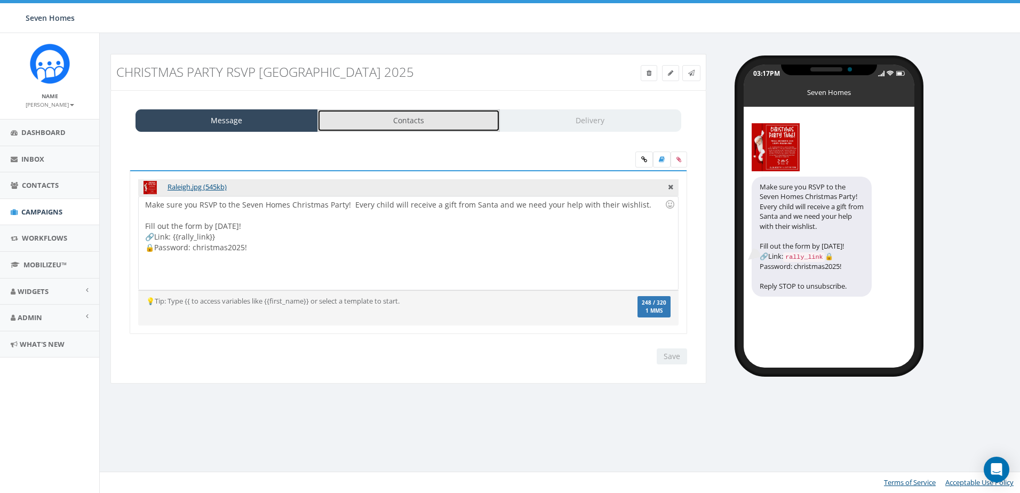
click at [397, 120] on link "Contacts" at bounding box center [409, 120] width 183 height 22
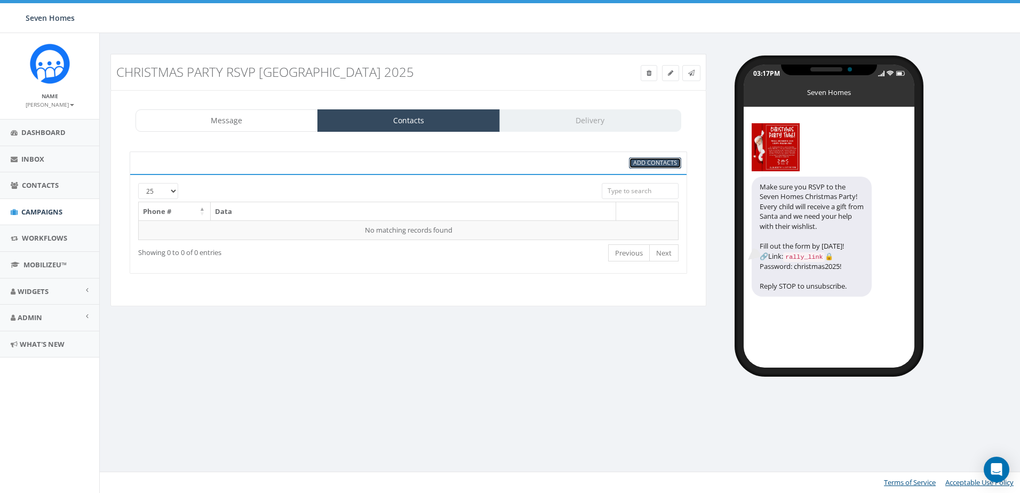
click at [646, 162] on span "Add Contacts" at bounding box center [656, 163] width 44 height 8
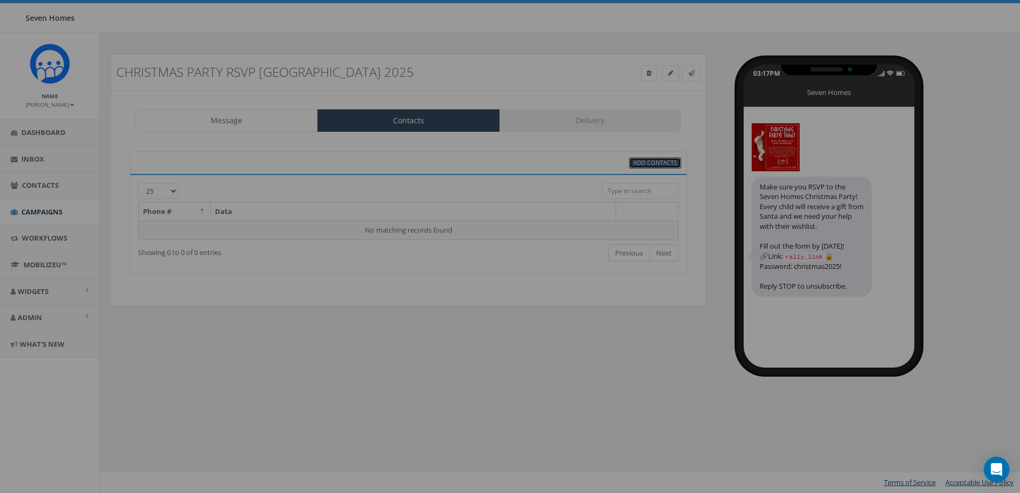
select select
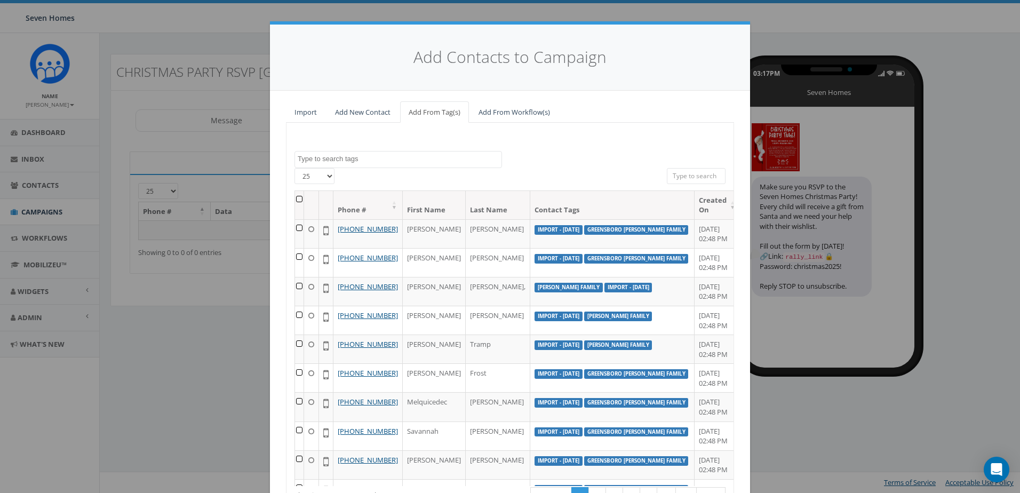
click at [430, 153] on span at bounding box center [399, 159] width 208 height 17
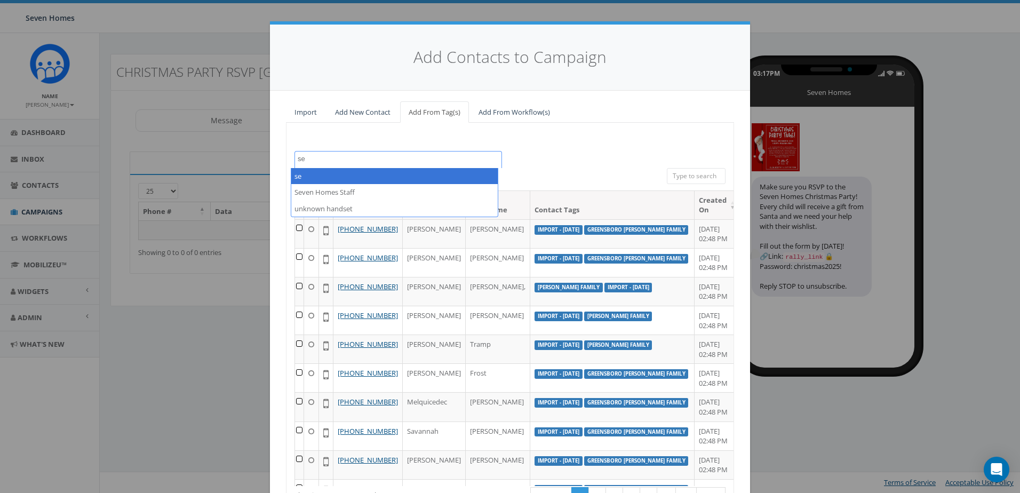
type textarea "se"
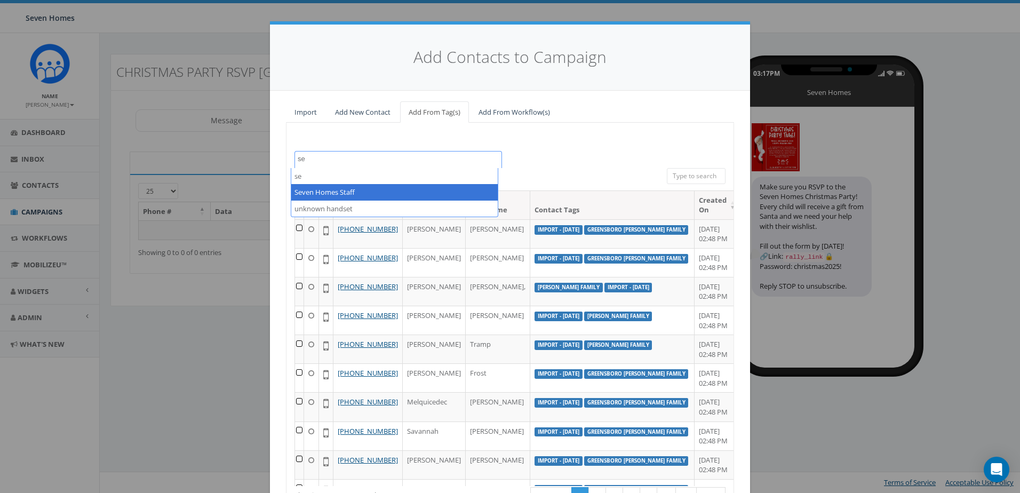
select select "Seven Homes Staff"
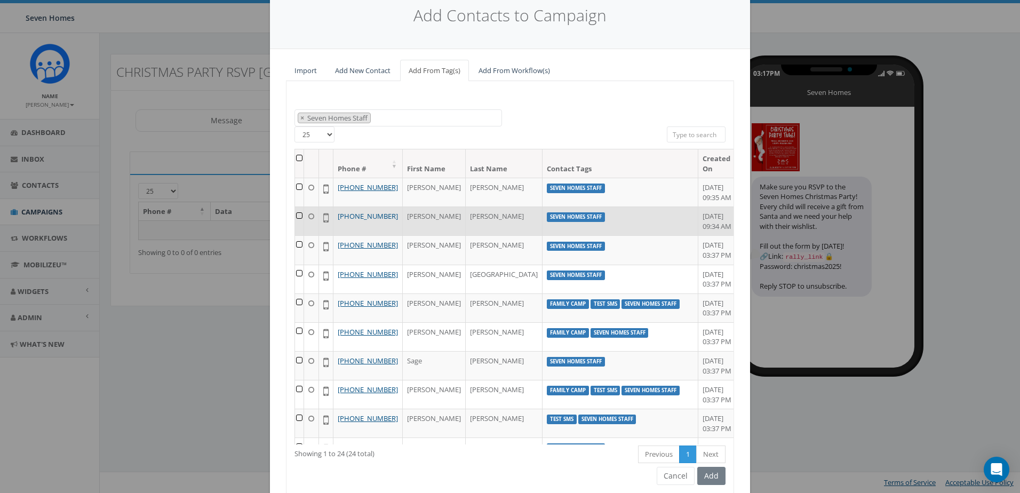
scroll to position [53, 0]
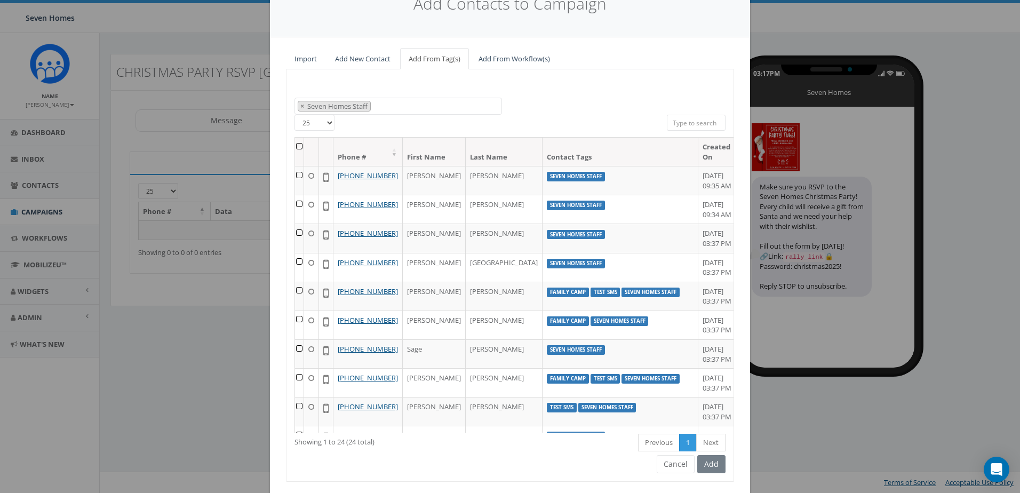
click at [299, 147] on th at bounding box center [299, 152] width 9 height 28
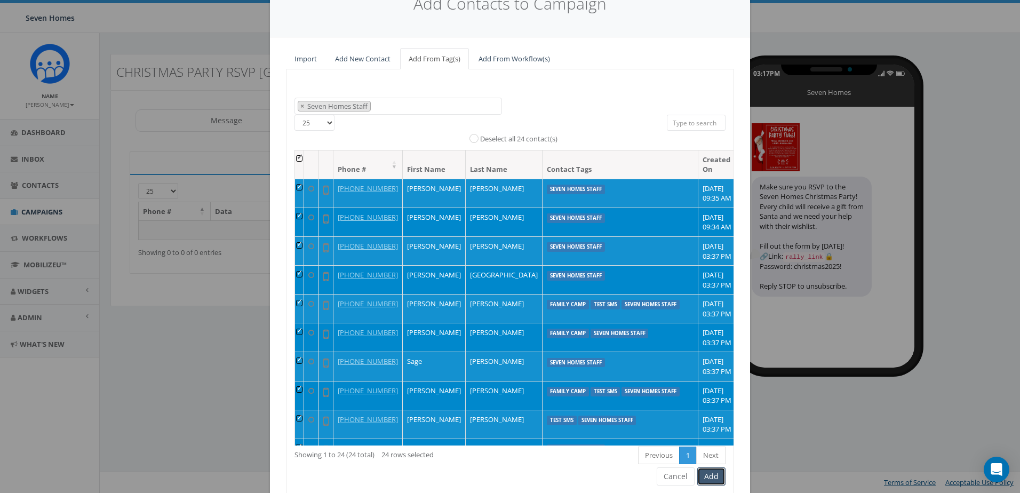
click at [705, 474] on button "Add" at bounding box center [712, 477] width 28 height 18
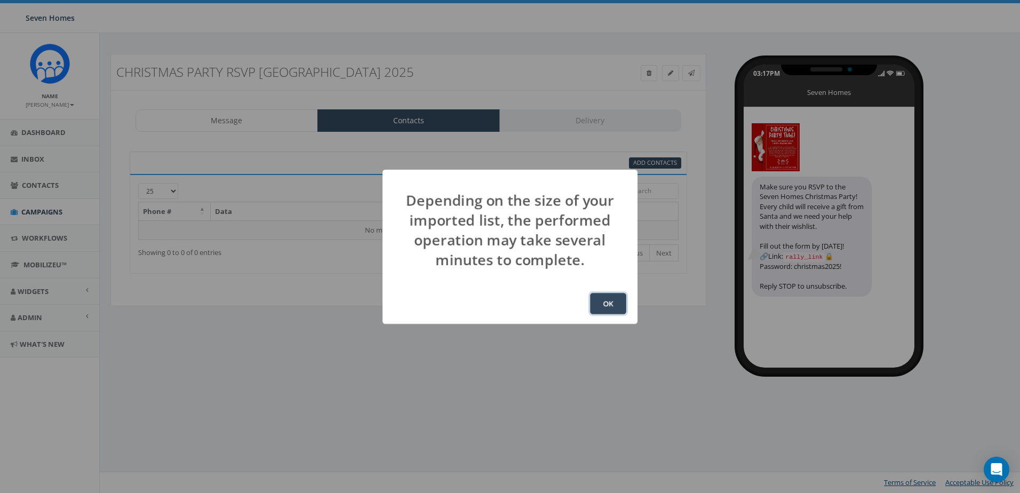
click at [598, 304] on button "OK" at bounding box center [608, 303] width 36 height 21
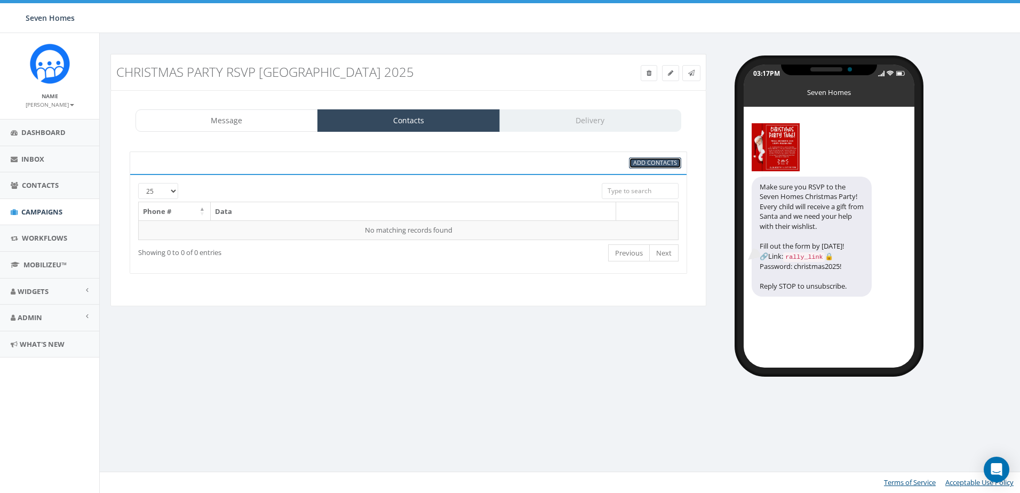
click at [650, 163] on span "Add Contacts" at bounding box center [656, 163] width 44 height 8
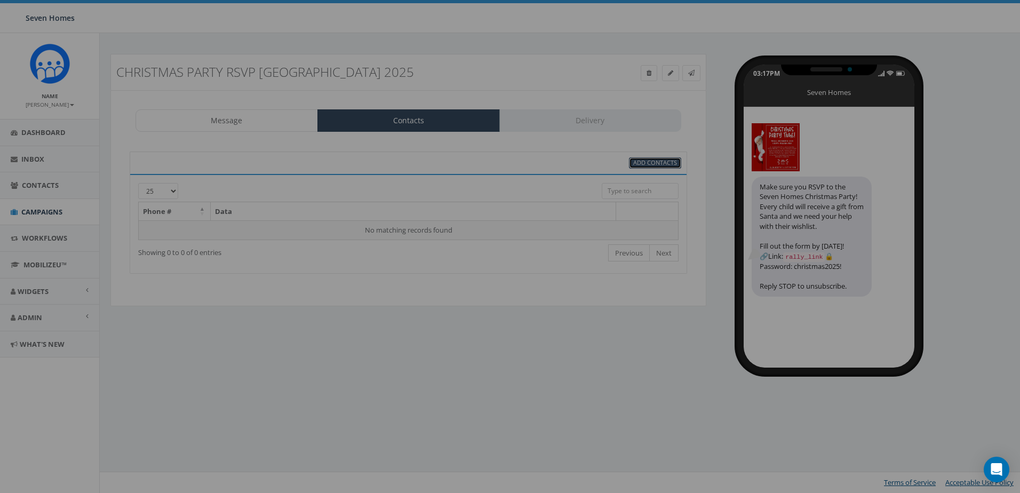
select select
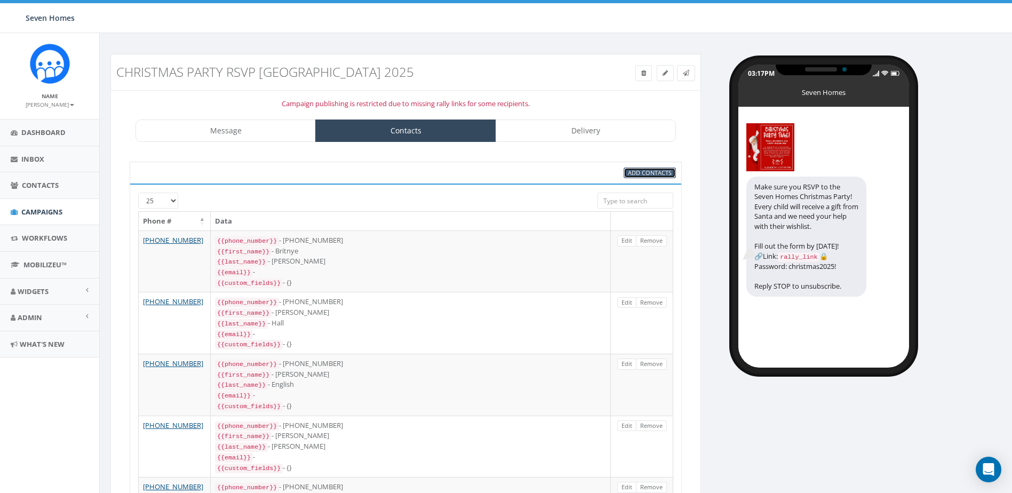
click at [630, 171] on span "Add Contacts" at bounding box center [650, 173] width 44 height 8
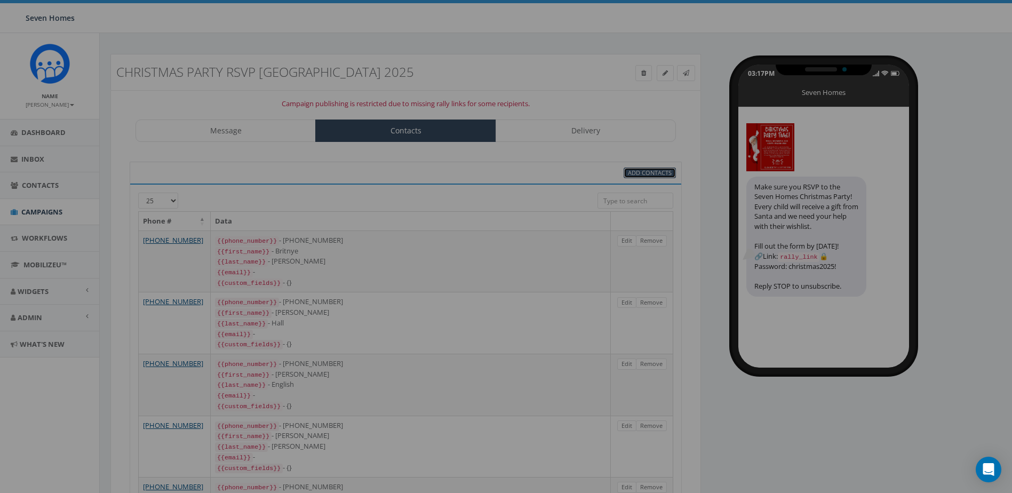
select select
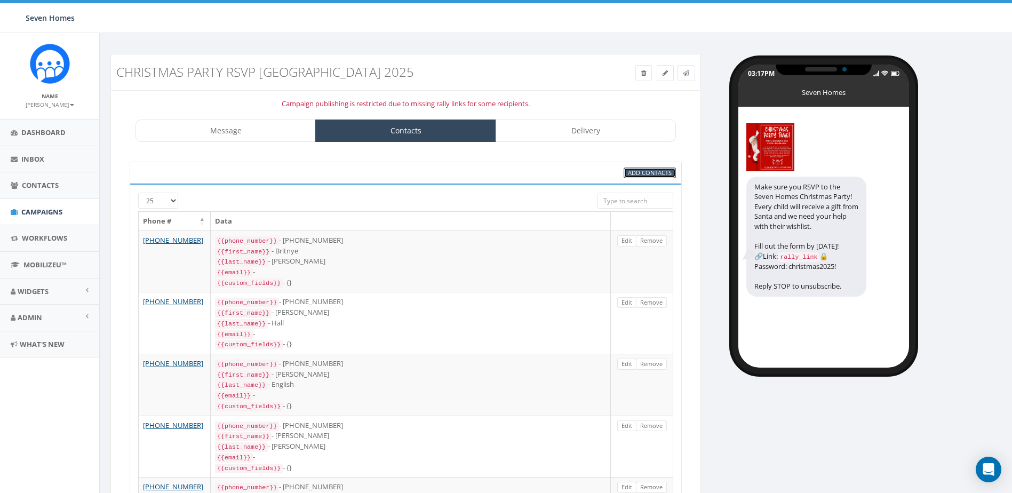
click at [636, 172] on span "Add Contacts" at bounding box center [650, 173] width 44 height 8
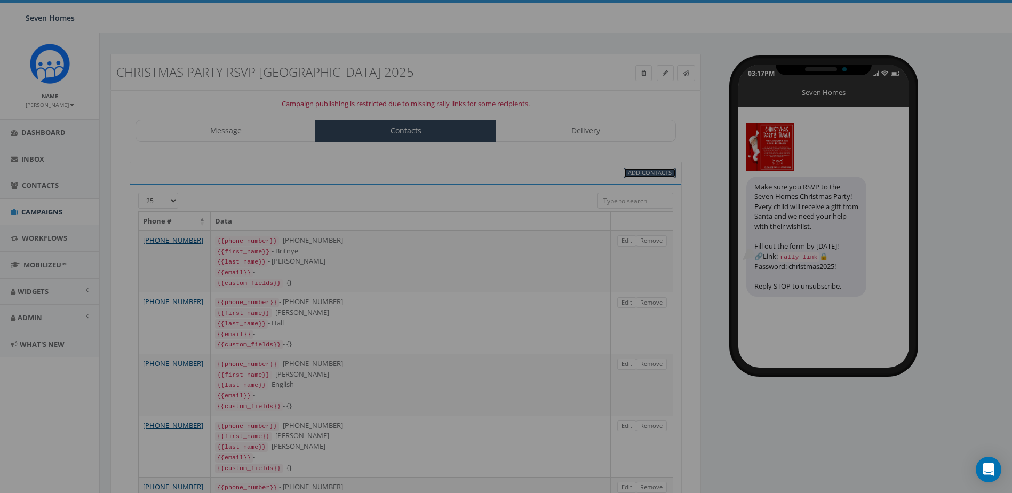
select select
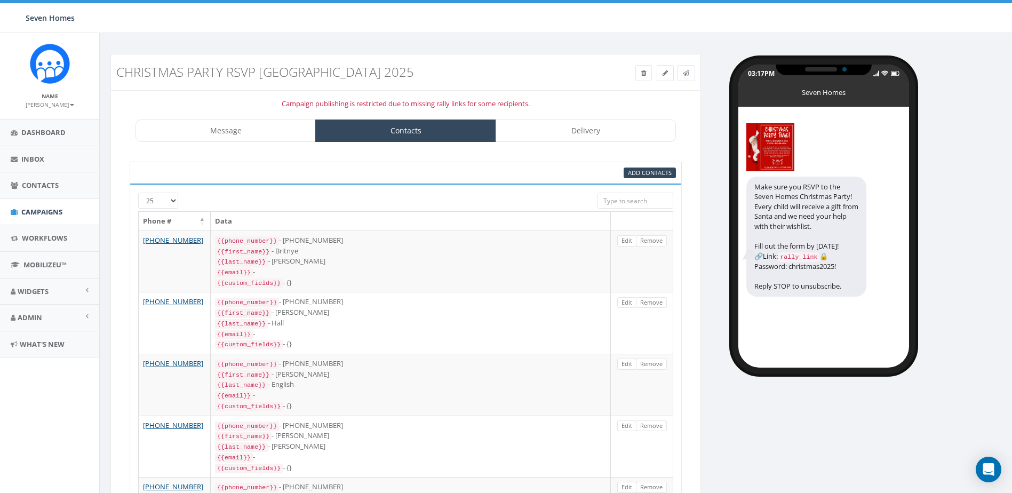
click at [442, 178] on div "Add Contacts" at bounding box center [498, 173] width 371 height 11
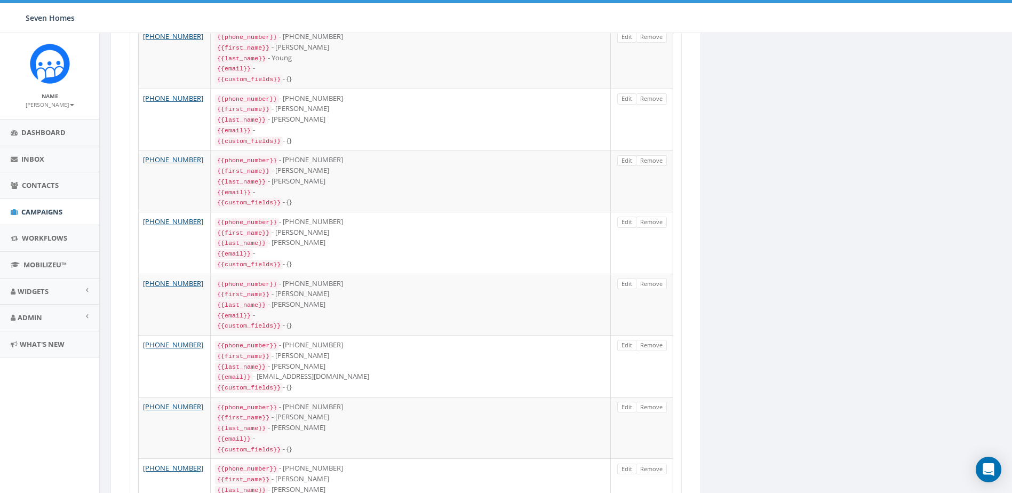
scroll to position [1014, 0]
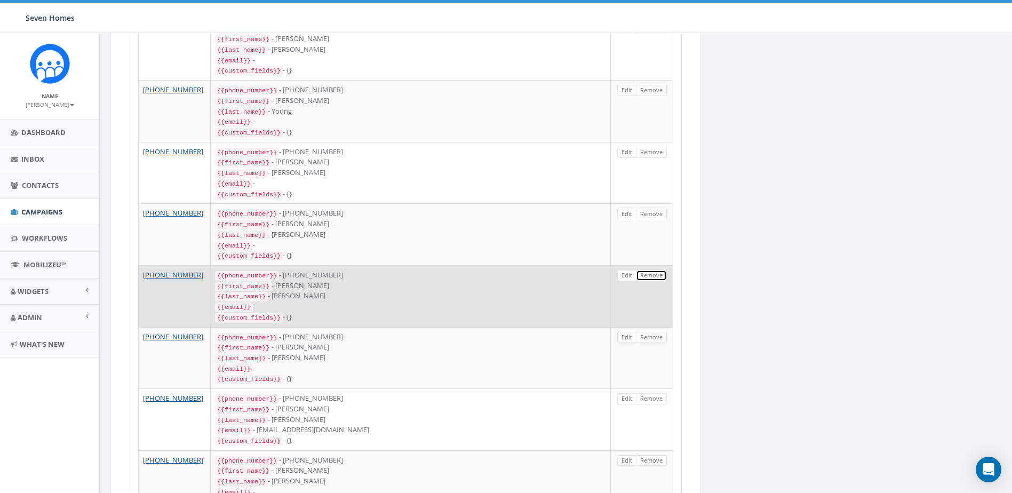
click at [651, 270] on link "Remove" at bounding box center [651, 275] width 31 height 11
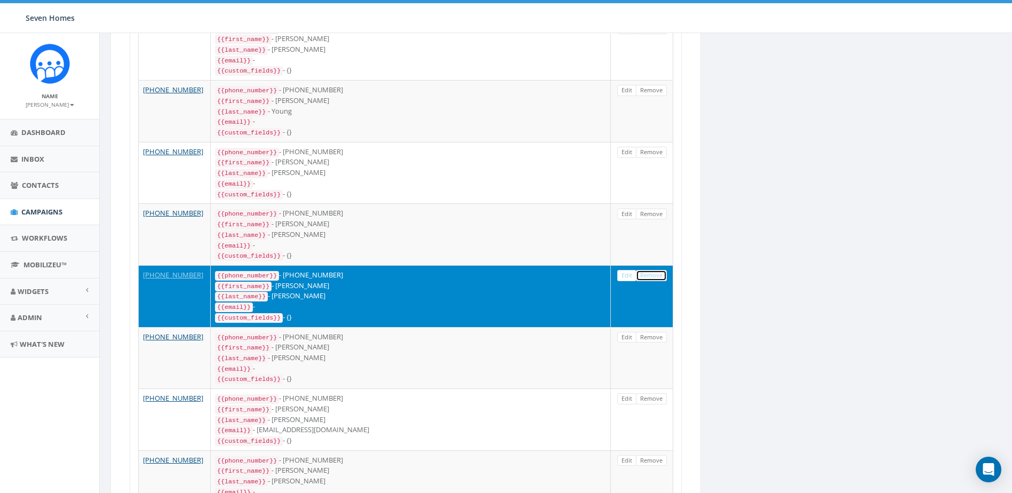
click at [650, 270] on link "Remove" at bounding box center [651, 275] width 31 height 11
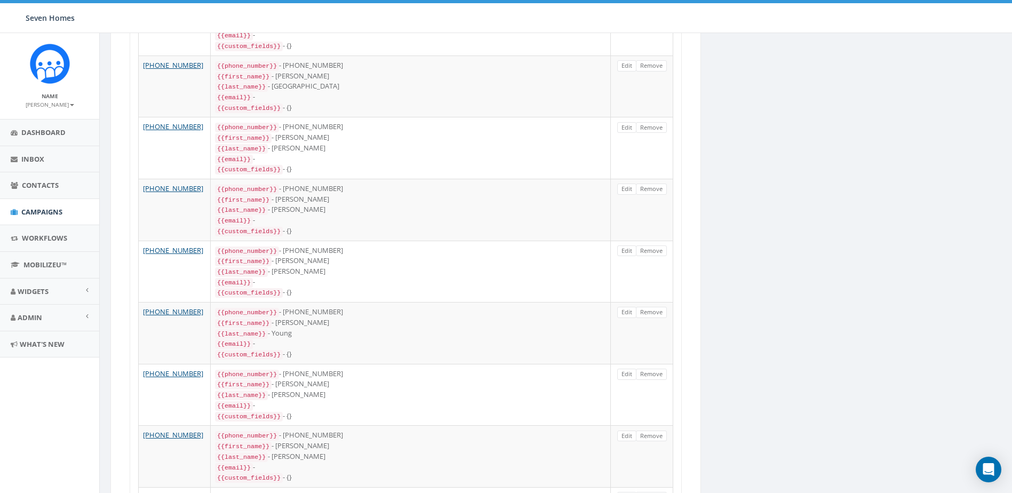
scroll to position [811, 0]
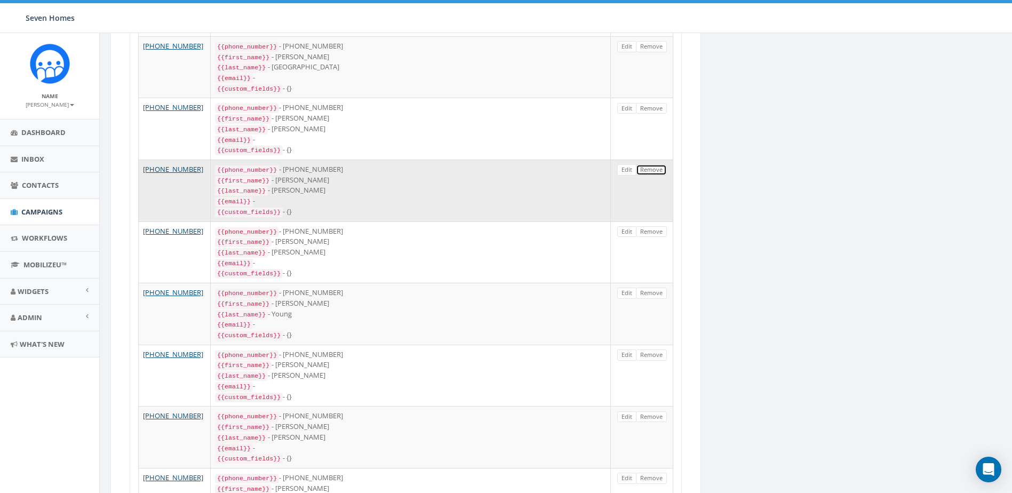
click at [653, 164] on link "Remove" at bounding box center [651, 169] width 31 height 11
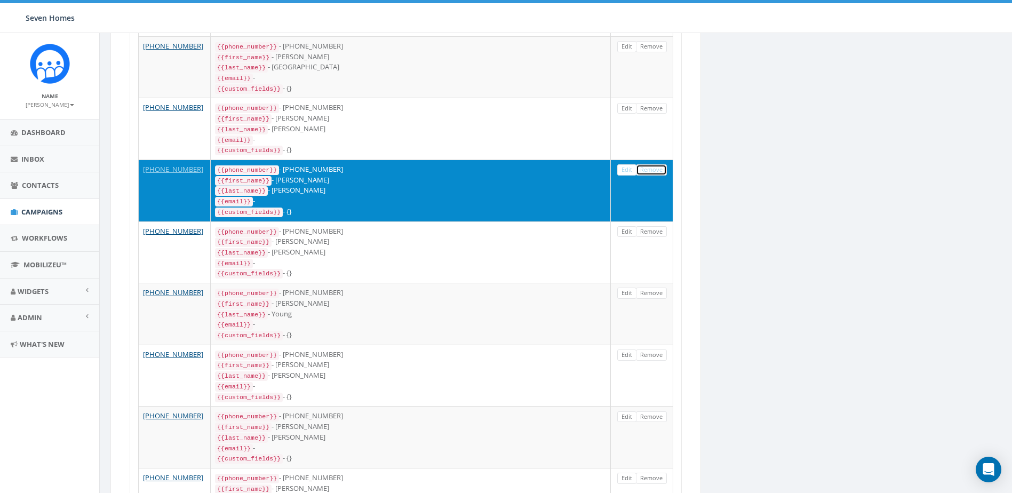
click at [653, 164] on link "Remove" at bounding box center [651, 169] width 31 height 11
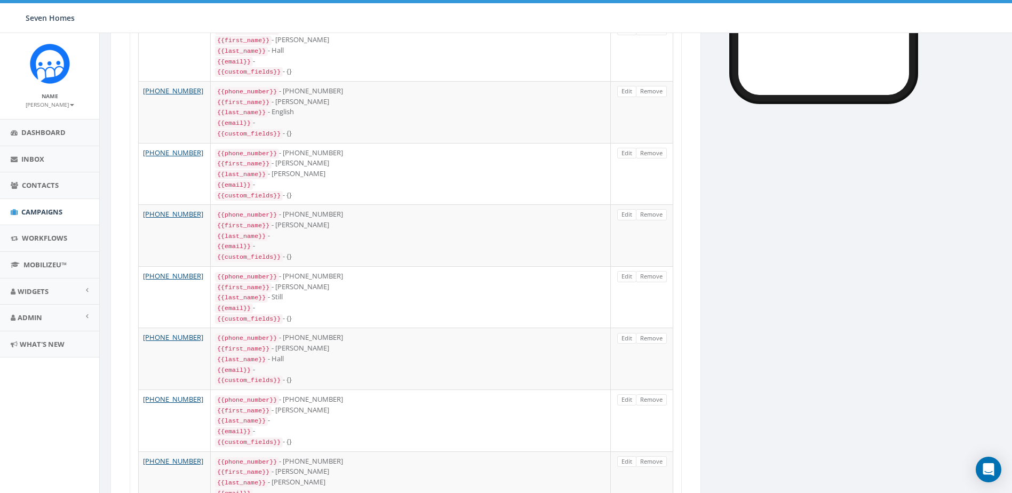
scroll to position [0, 0]
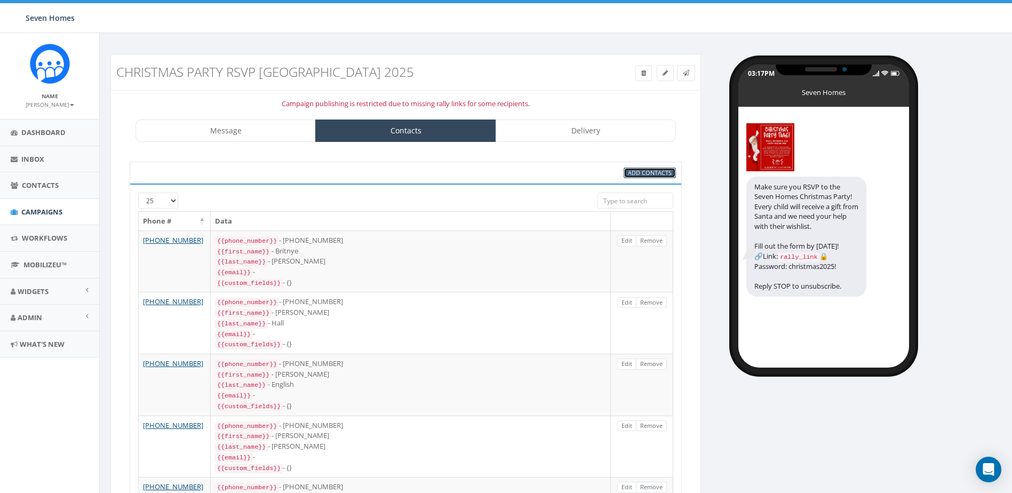
click at [642, 172] on span "Add Contacts" at bounding box center [650, 173] width 44 height 8
select select
click at [474, 168] on div "Add Contacts" at bounding box center [498, 173] width 371 height 11
click at [590, 133] on link "Delivery" at bounding box center [586, 131] width 180 height 22
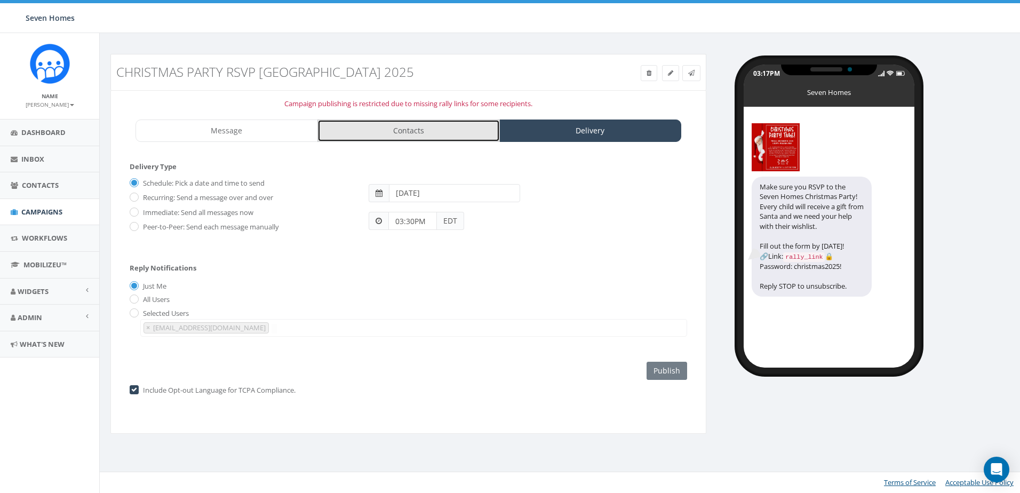
click at [420, 133] on link "Contacts" at bounding box center [409, 131] width 183 height 22
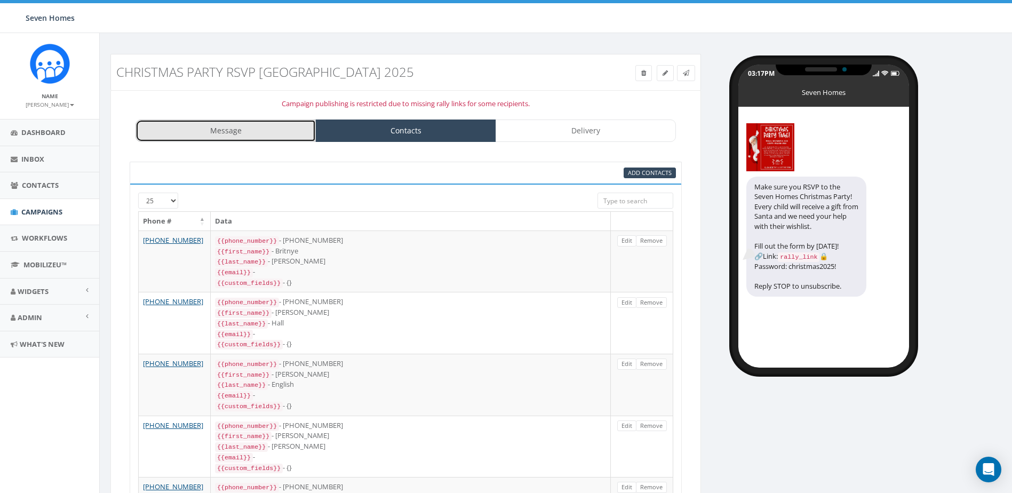
click at [252, 125] on link "Message" at bounding box center [226, 131] width 180 height 22
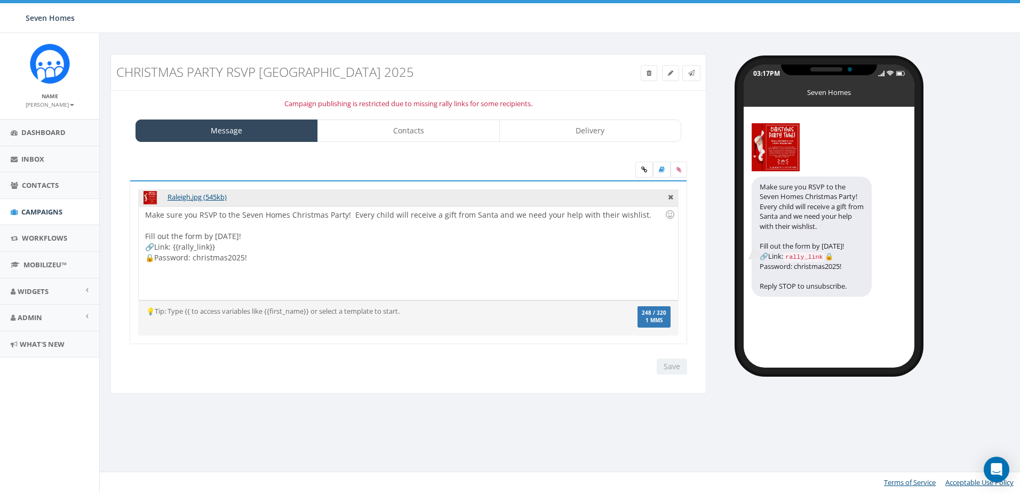
click at [231, 250] on div "Make sure you RSVP to the Seven Homes Christmas Party! Every child will receive…" at bounding box center [408, 253] width 539 height 93
click at [653, 316] on label "248 / 320 1 MMS" at bounding box center [654, 317] width 33 height 22
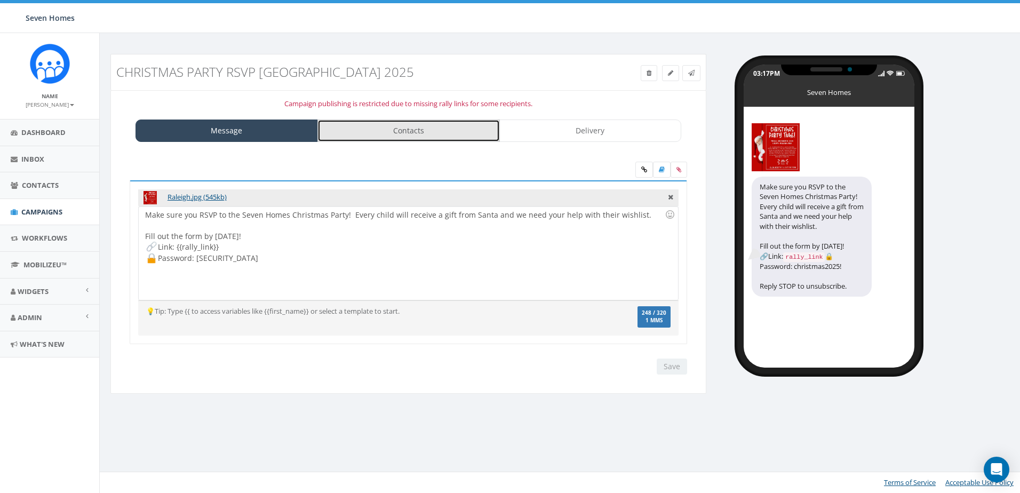
click at [403, 133] on link "Contacts" at bounding box center [409, 131] width 183 height 22
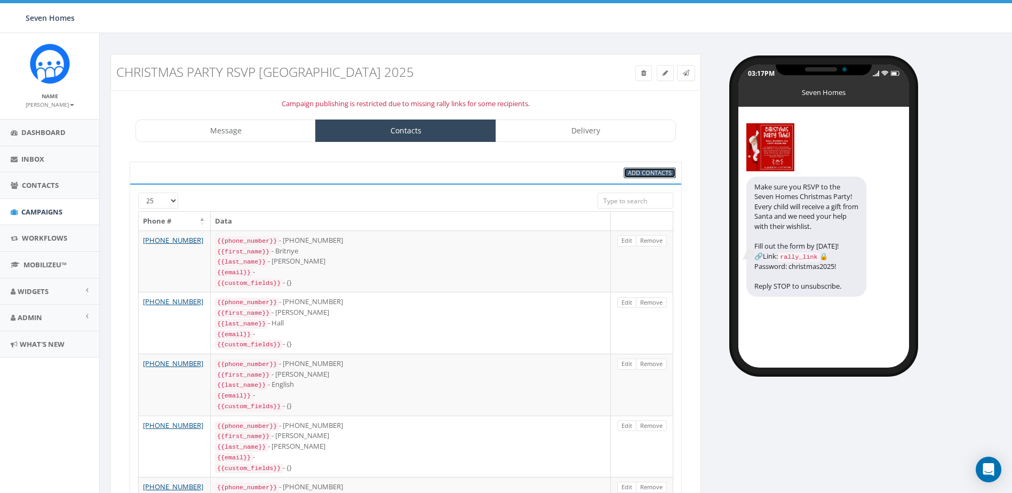
click at [643, 171] on span "Add Contacts" at bounding box center [650, 173] width 44 height 8
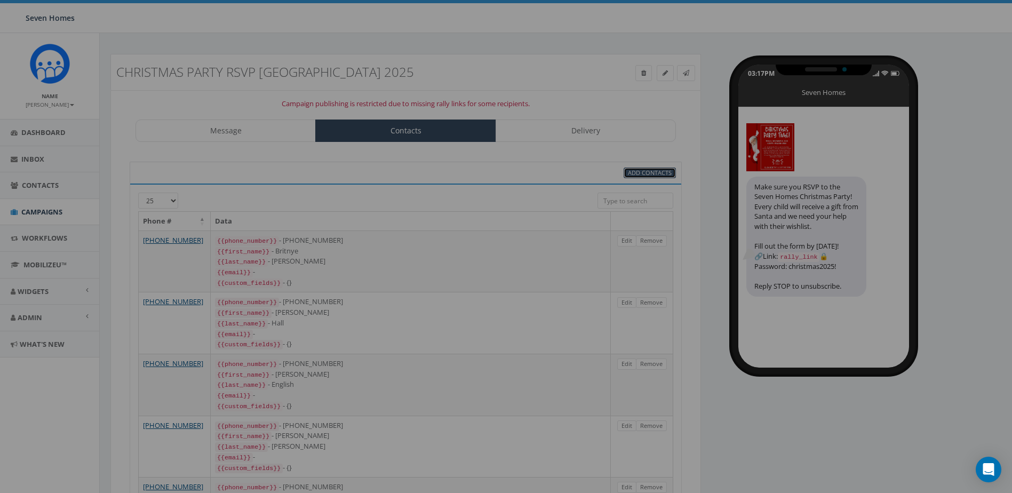
select select
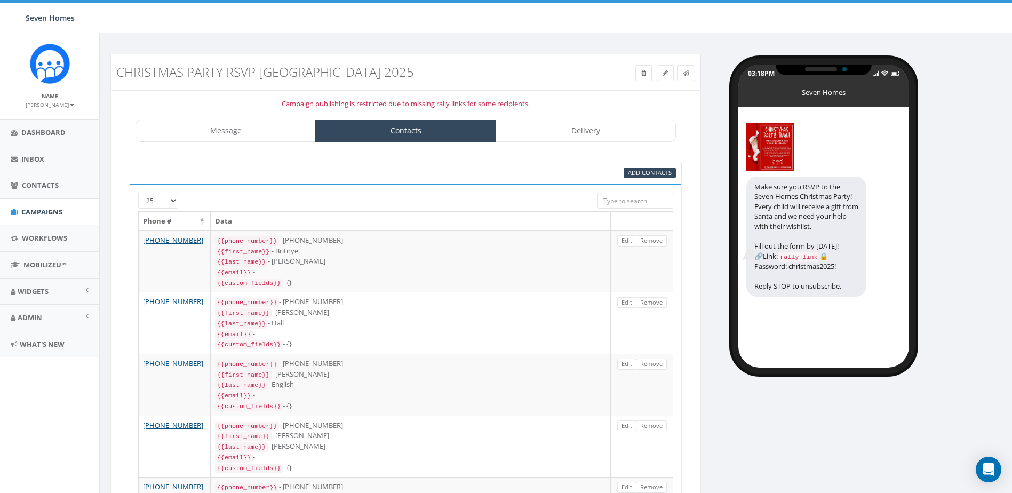
click at [563, 71] on div "Christmas Party RSVP [GEOGRAPHIC_DATA] 2025" at bounding box center [405, 72] width 595 height 25
click at [244, 132] on link "Message" at bounding box center [226, 131] width 180 height 22
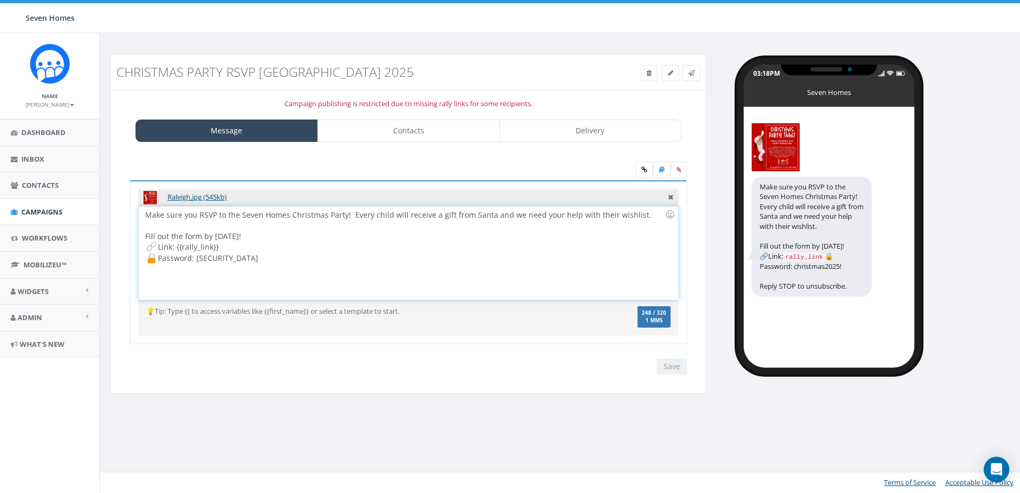
click at [228, 249] on div "Make sure you RSVP to the Seven Homes Christmas Party! Every child will receive…" at bounding box center [408, 253] width 539 height 93
drag, startPoint x: 225, startPoint y: 248, endPoint x: 175, endPoint y: 248, distance: 49.6
click at [175, 248] on div "Make sure you RSVP to the Seven Homes Christmas Party! Every child will receive…" at bounding box center [408, 253] width 539 height 93
click at [644, 170] on icon at bounding box center [645, 170] width 6 height 6
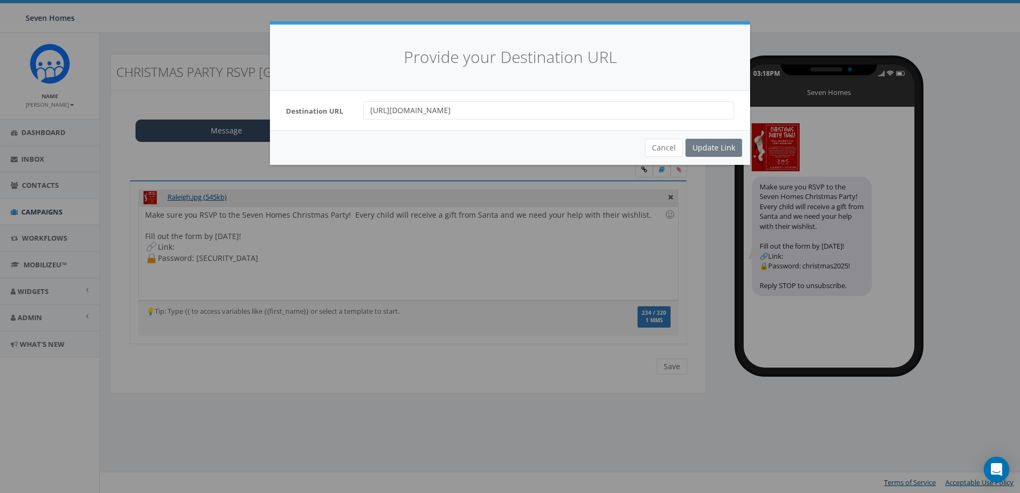
click at [715, 146] on div "Cancel Update Link" at bounding box center [510, 147] width 480 height 35
click at [716, 147] on div "Cancel Update Link" at bounding box center [510, 147] width 480 height 35
click at [567, 120] on div "Destination URL [URL][DOMAIN_NAME]" at bounding box center [510, 110] width 480 height 39
click at [561, 111] on input "[URL][DOMAIN_NAME]" at bounding box center [548, 110] width 371 height 18
click at [731, 146] on div "Cancel Update Link" at bounding box center [510, 147] width 480 height 35
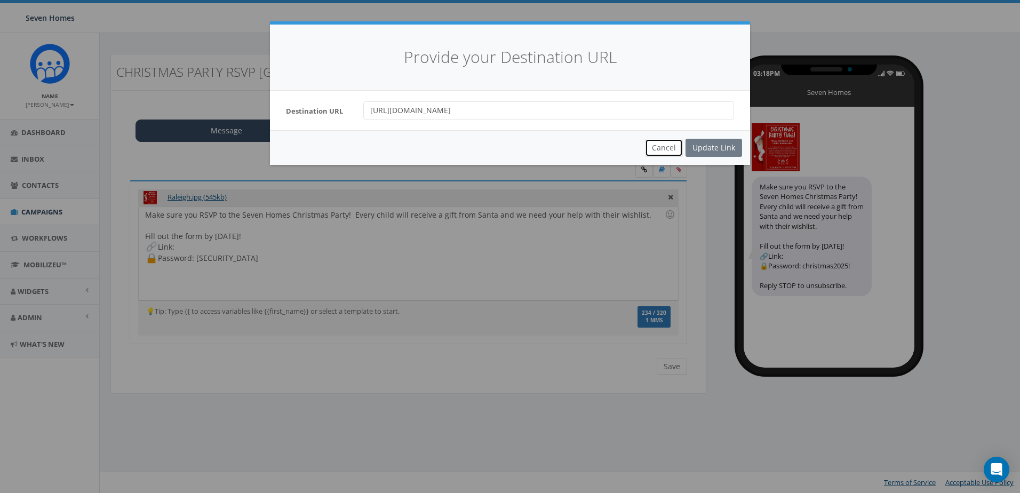
click at [655, 145] on button "Cancel" at bounding box center [664, 148] width 38 height 18
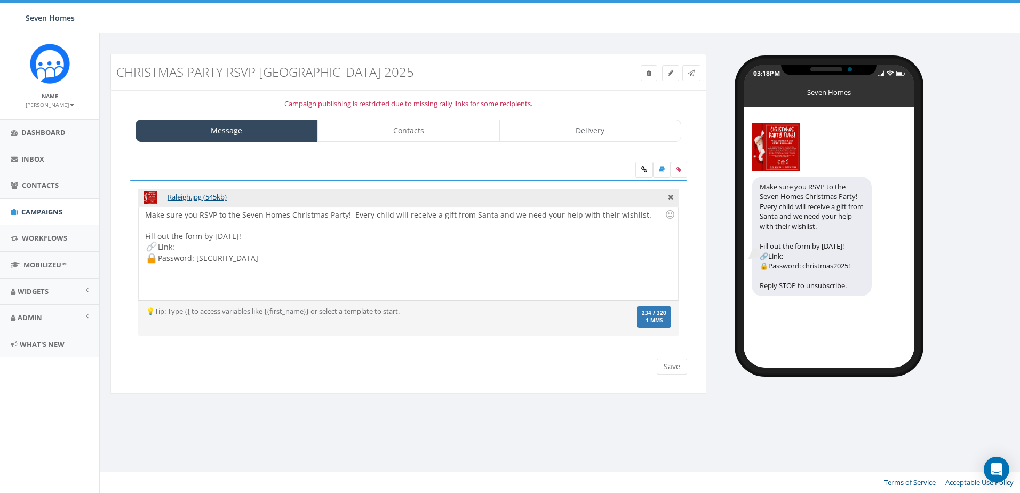
click at [195, 246] on div "Make sure you RSVP to the Seven Homes Christmas Party! Every child will receive…" at bounding box center [408, 253] width 539 height 93
click at [642, 169] on icon at bounding box center [645, 170] width 6 height 6
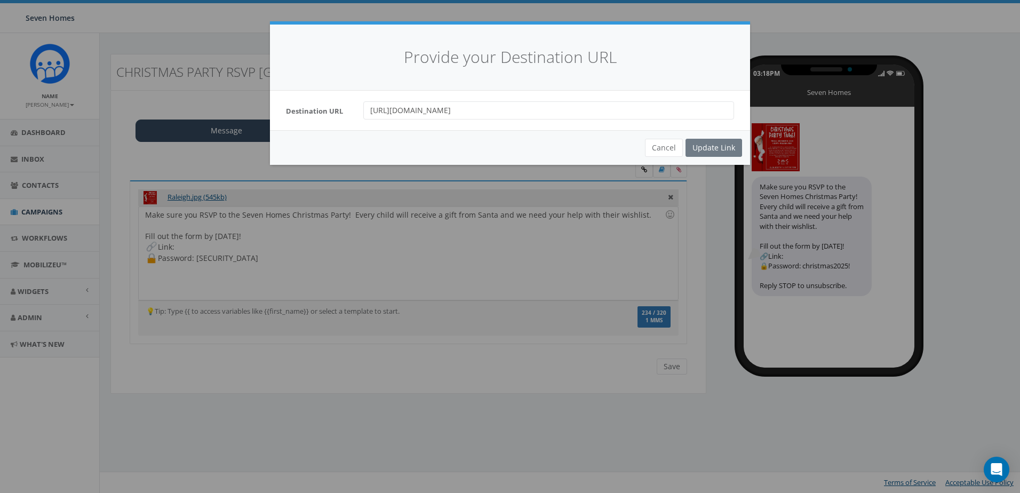
drag, startPoint x: 496, startPoint y: 112, endPoint x: 313, endPoint y: 124, distance: 184.0
click at [313, 124] on div "Destination URL https://www.7homes.org/christmas" at bounding box center [510, 110] width 480 height 39
click at [715, 147] on div "Cancel Update Link" at bounding box center [510, 147] width 480 height 35
drag, startPoint x: 676, startPoint y: 146, endPoint x: 651, endPoint y: 149, distance: 25.3
click at [675, 146] on button "Cancel" at bounding box center [664, 148] width 38 height 18
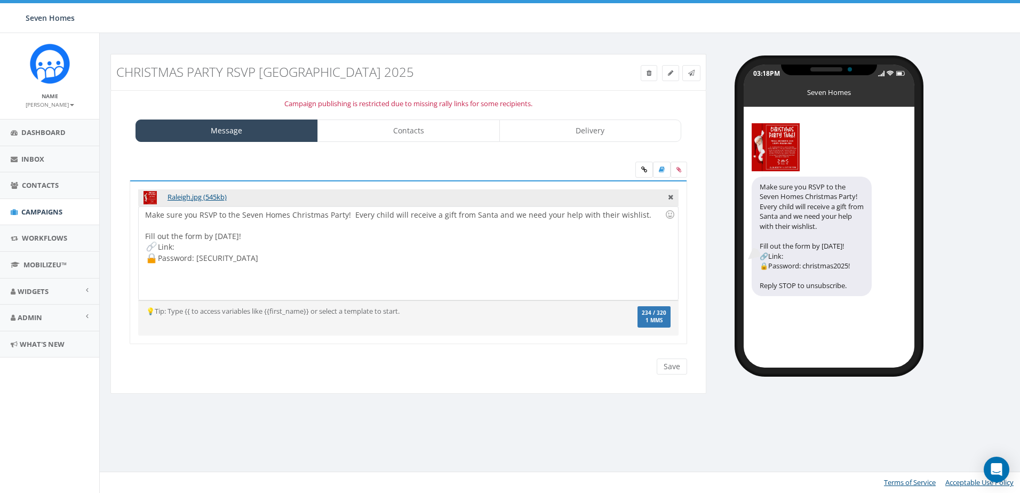
click at [207, 249] on div "Make sure you RSVP to the Seven Homes Christmas Party! Every child will receive…" at bounding box center [408, 253] width 539 height 93
click at [642, 169] on icon at bounding box center [645, 170] width 6 height 6
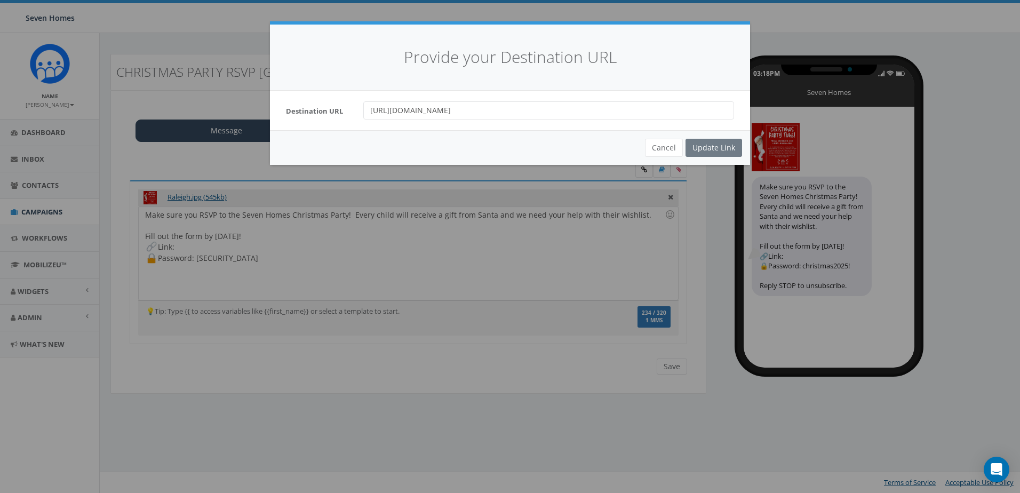
click at [716, 147] on div "Cancel Update Link" at bounding box center [510, 147] width 480 height 35
click at [666, 148] on button "Cancel" at bounding box center [664, 148] width 38 height 18
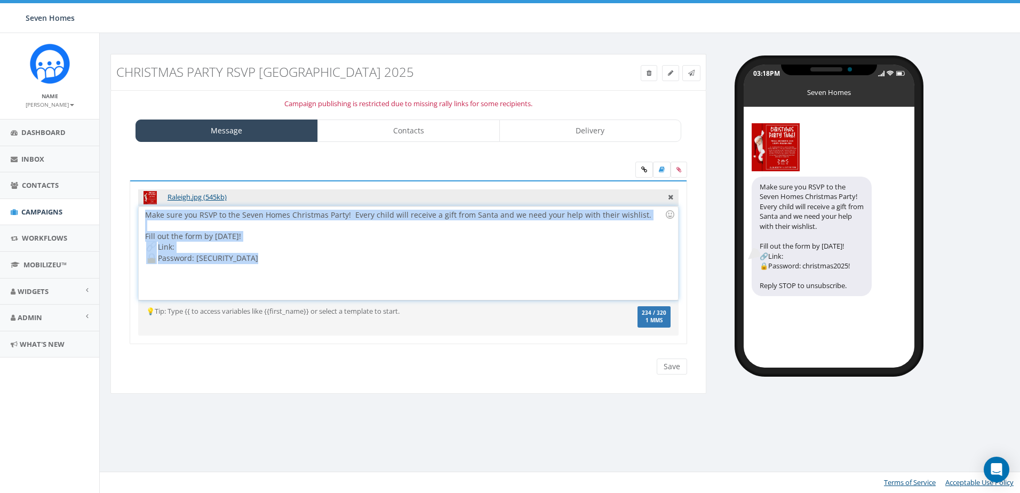
drag, startPoint x: 243, startPoint y: 258, endPoint x: 147, endPoint y: 213, distance: 105.5
click at [147, 213] on div "Make sure you RSVP to the Seven Homes Christmas Party! Every child will receive…" at bounding box center [408, 253] width 539 height 93
copy div "Make sure you RSVP to the Seven Homes Christmas Party! Every child will receive…"
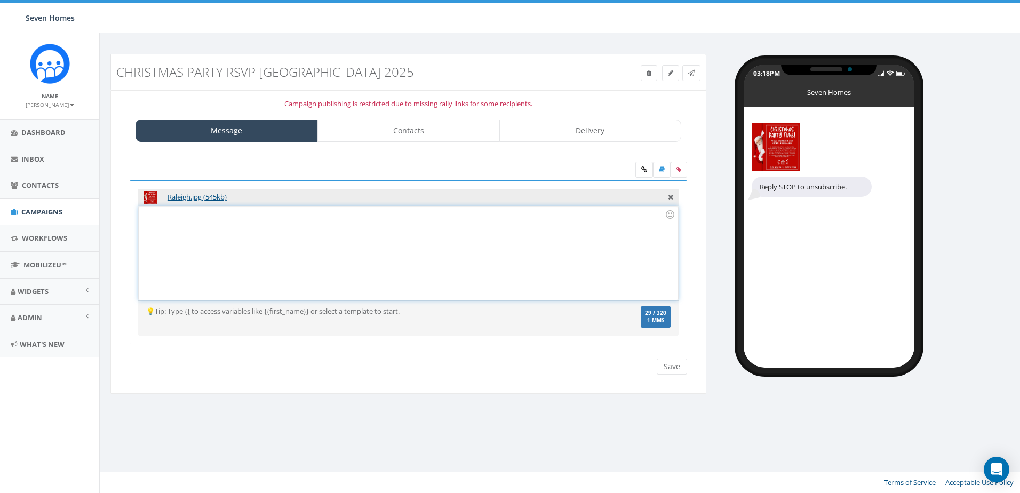
click at [235, 219] on div at bounding box center [408, 253] width 539 height 93
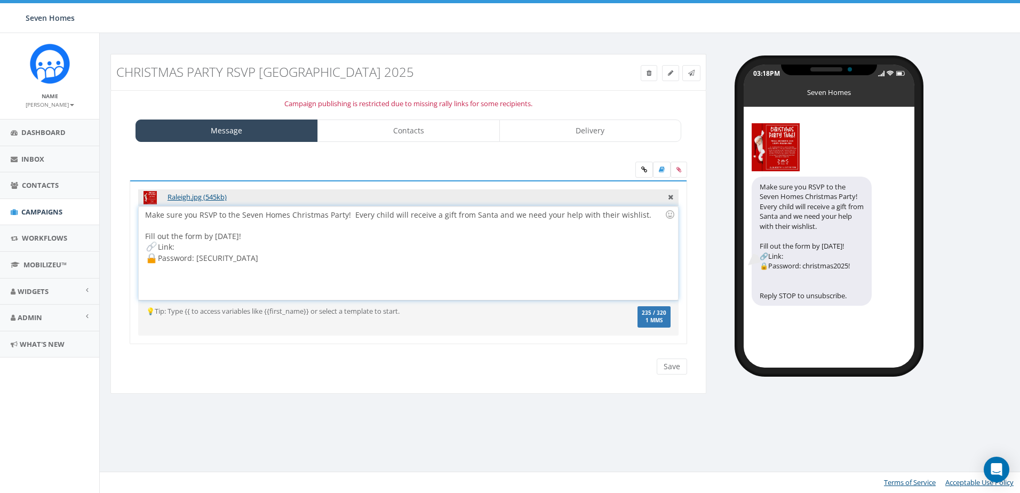
click at [188, 242] on div "Make sure you RSVP to the Seven Homes Christmas Party! Every child will receive…" at bounding box center [408, 253] width 539 height 93
click at [643, 167] on icon at bounding box center [645, 170] width 6 height 6
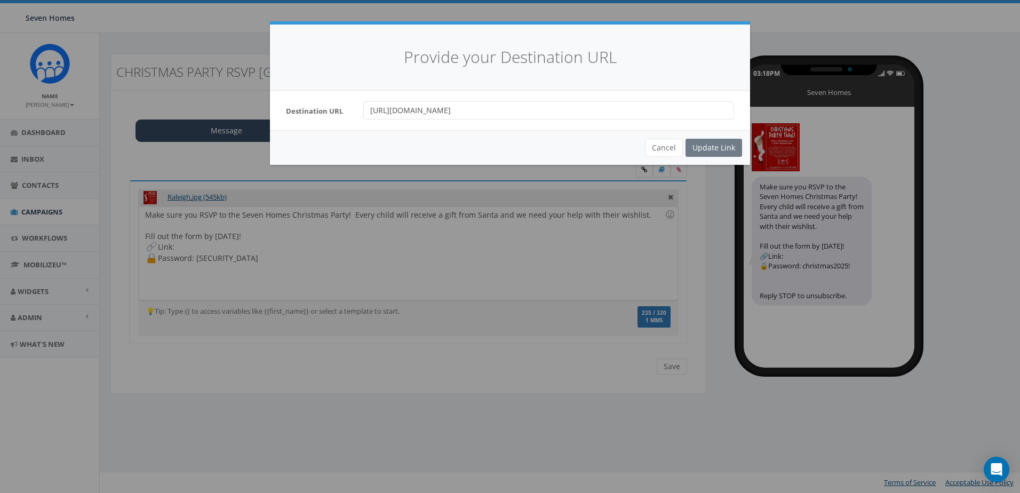
click at [509, 107] on input "https://www.7homes.org/christmas" at bounding box center [548, 110] width 371 height 18
click at [725, 149] on div "Cancel Update Link" at bounding box center [510, 147] width 480 height 35
click at [722, 146] on div "Cancel Update Link" at bounding box center [510, 147] width 480 height 35
click at [652, 144] on button "Cancel" at bounding box center [664, 148] width 38 height 18
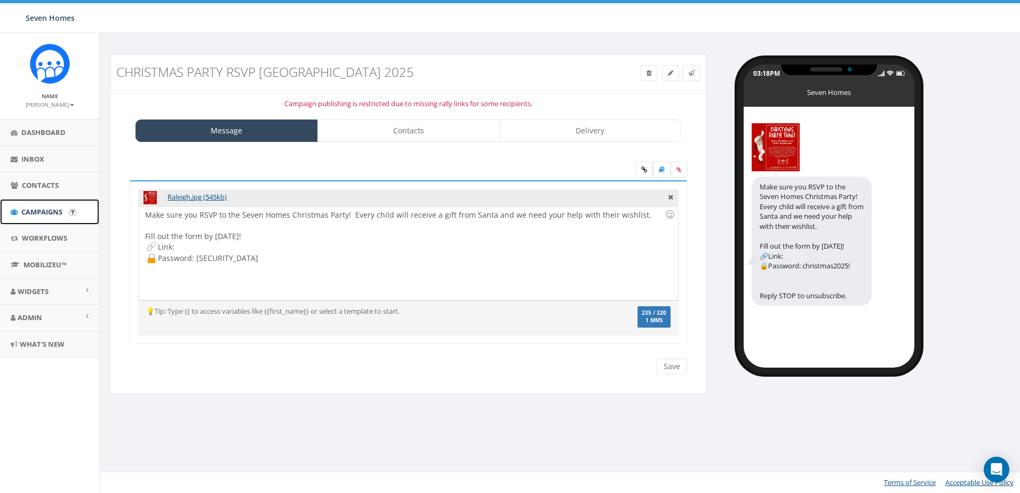
click at [46, 213] on span "Campaigns" at bounding box center [41, 212] width 41 height 10
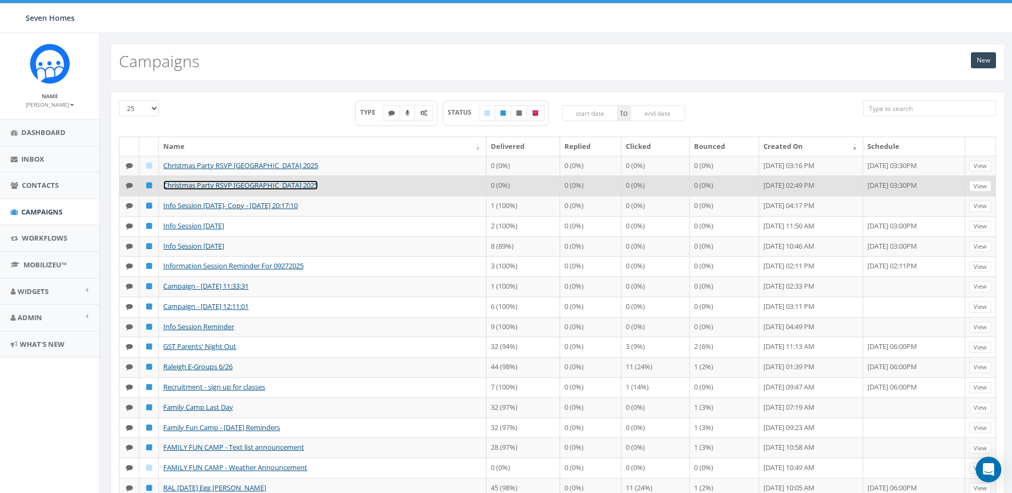
click at [231, 186] on link "Christmas Party RSVP [GEOGRAPHIC_DATA] 2025" at bounding box center [240, 185] width 155 height 10
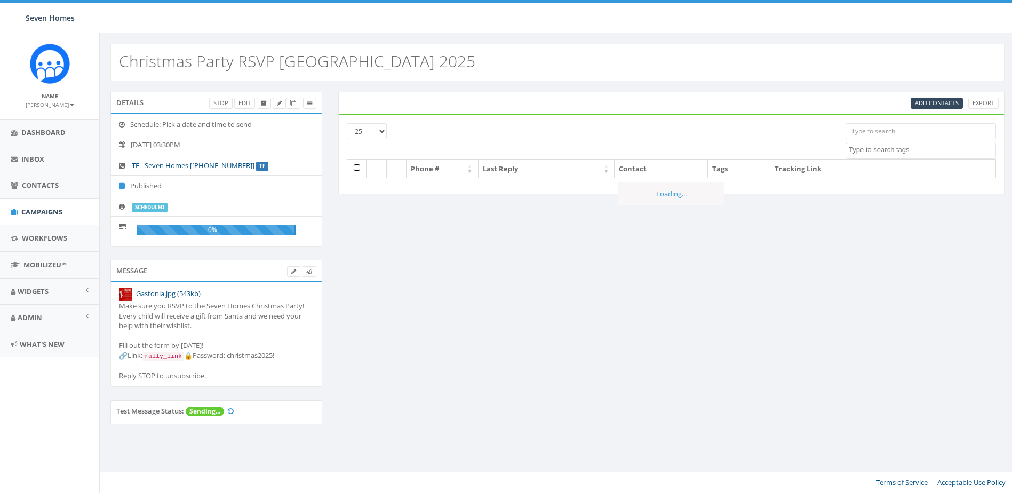
select select
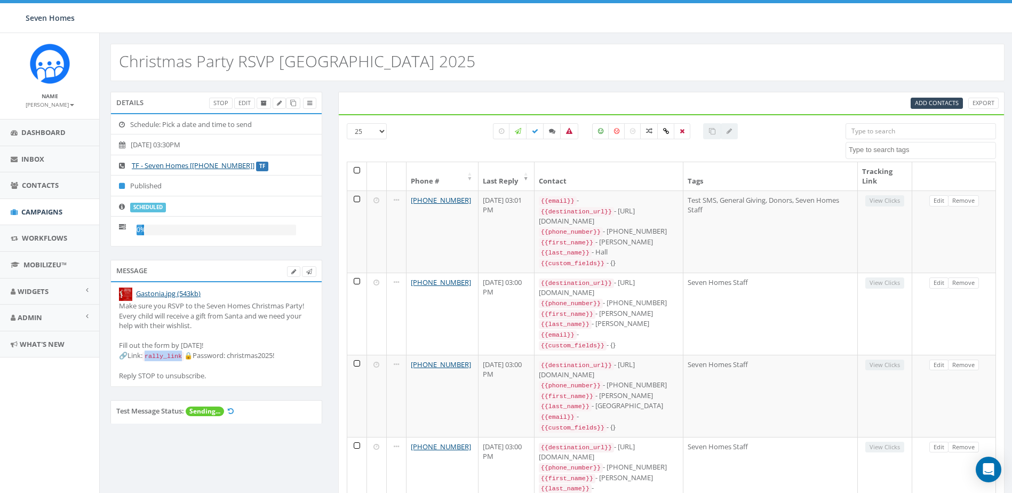
drag, startPoint x: 181, startPoint y: 357, endPoint x: 148, endPoint y: 359, distance: 33.2
click at [148, 359] on code "rally_link" at bounding box center [164, 357] width 42 height 10
copy code "rally_link"
click at [184, 294] on link "Gastonia.jpg (543kb)" at bounding box center [168, 294] width 65 height 10
click at [42, 209] on span "Campaigns" at bounding box center [41, 212] width 41 height 10
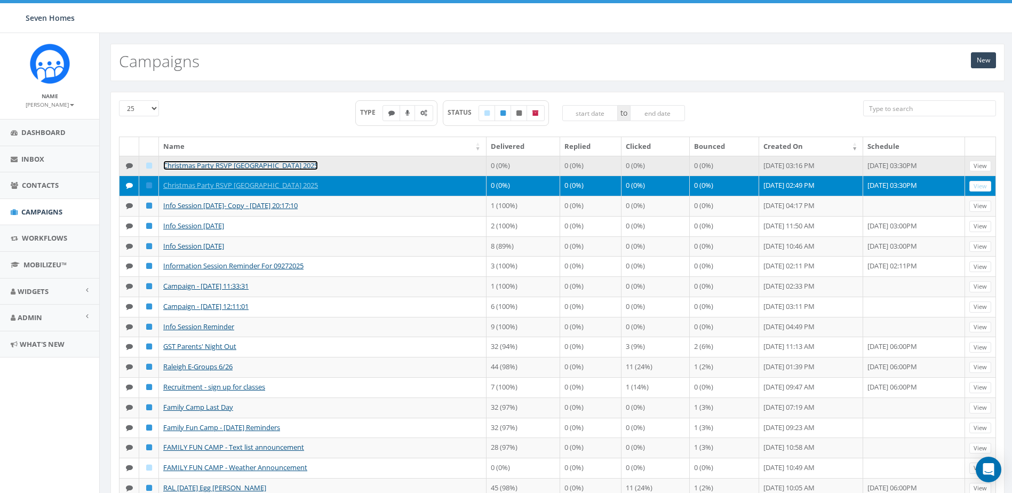
click at [270, 165] on link "Christmas Party RSVP [GEOGRAPHIC_DATA] 2025" at bounding box center [240, 166] width 155 height 10
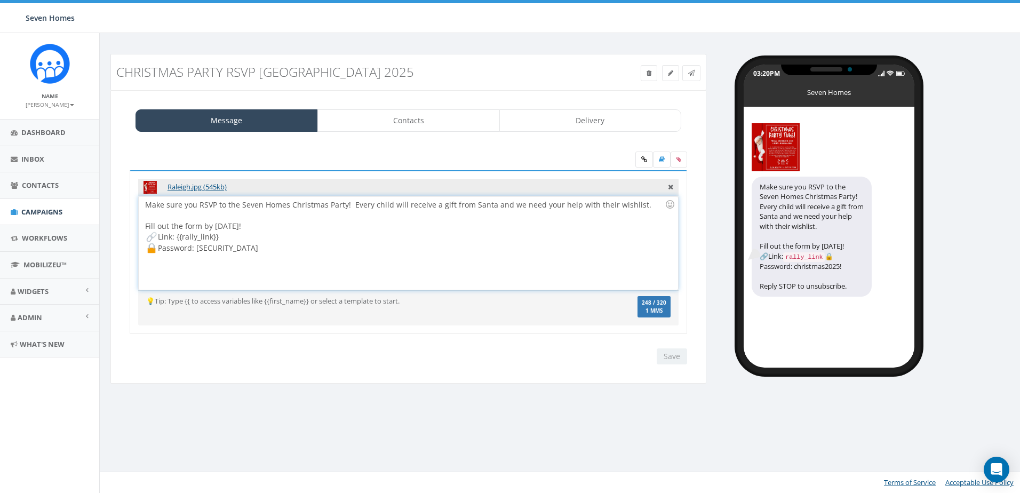
click at [232, 236] on div "Make sure you RSVP to the Seven Homes Christmas Party! Every child will receive…" at bounding box center [408, 242] width 539 height 93
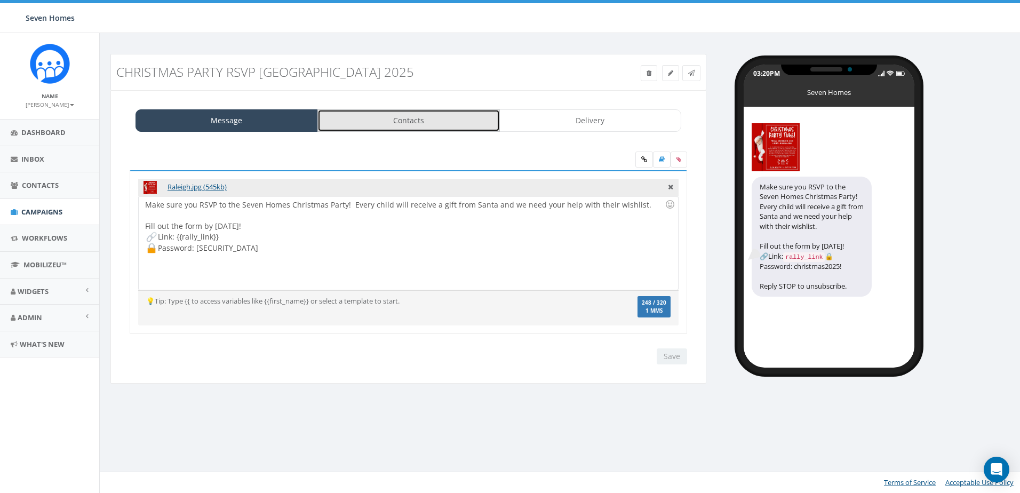
click at [370, 117] on link "Contacts" at bounding box center [409, 120] width 183 height 22
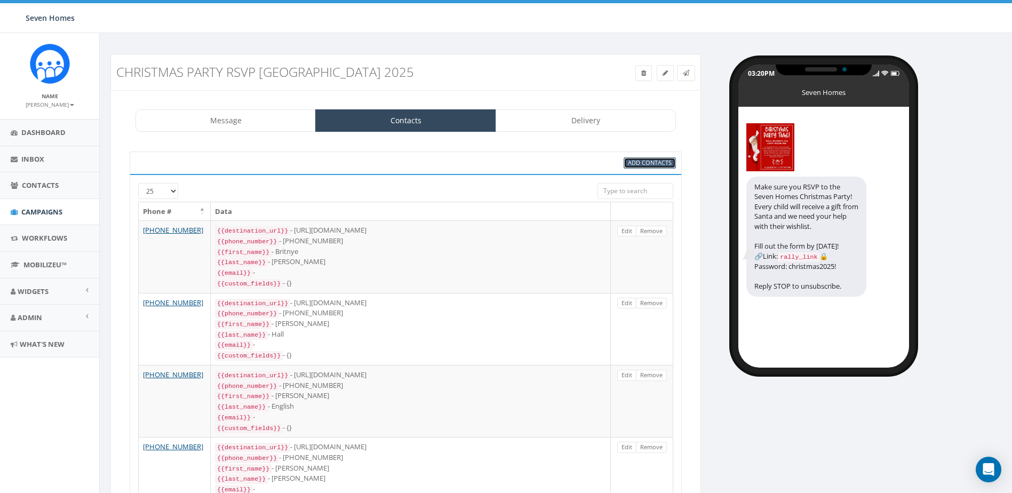
click at [645, 162] on span "Add Contacts" at bounding box center [650, 163] width 44 height 8
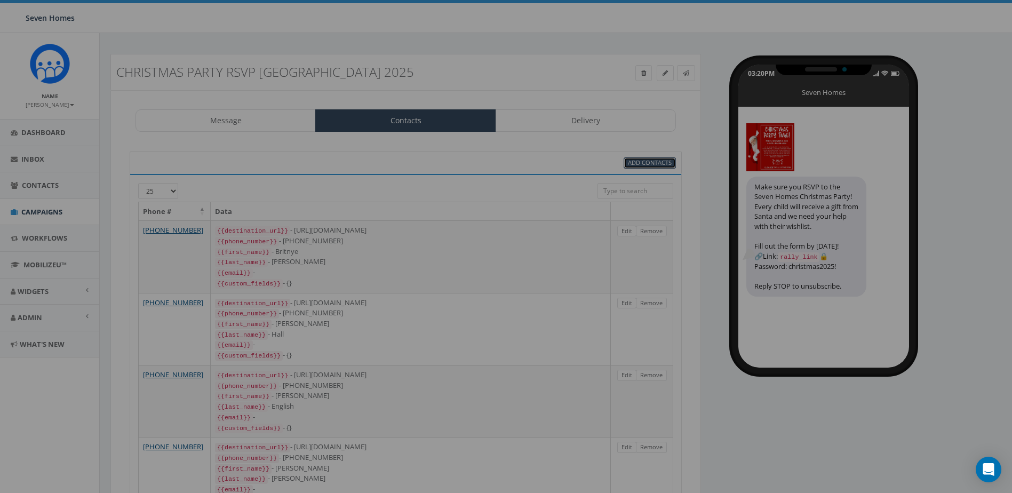
select select
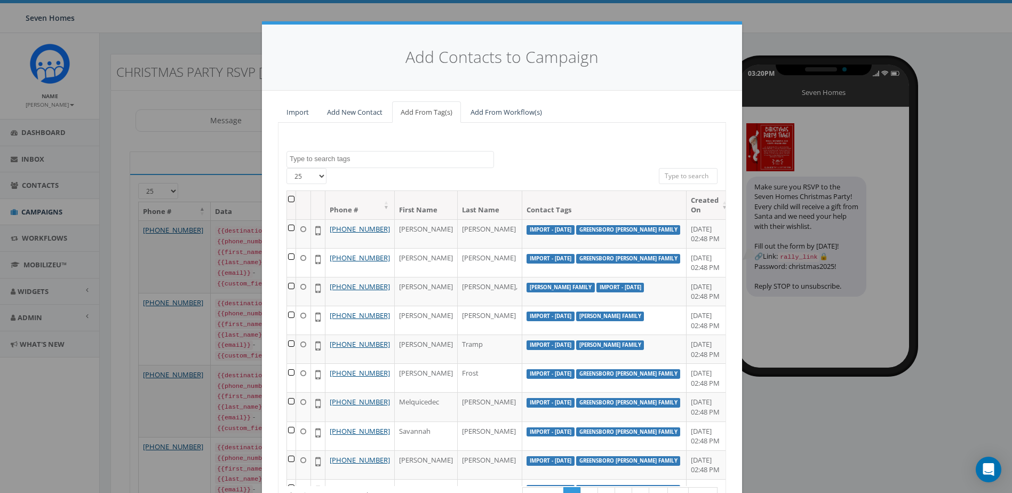
click at [442, 157] on textarea "Search" at bounding box center [392, 159] width 204 height 10
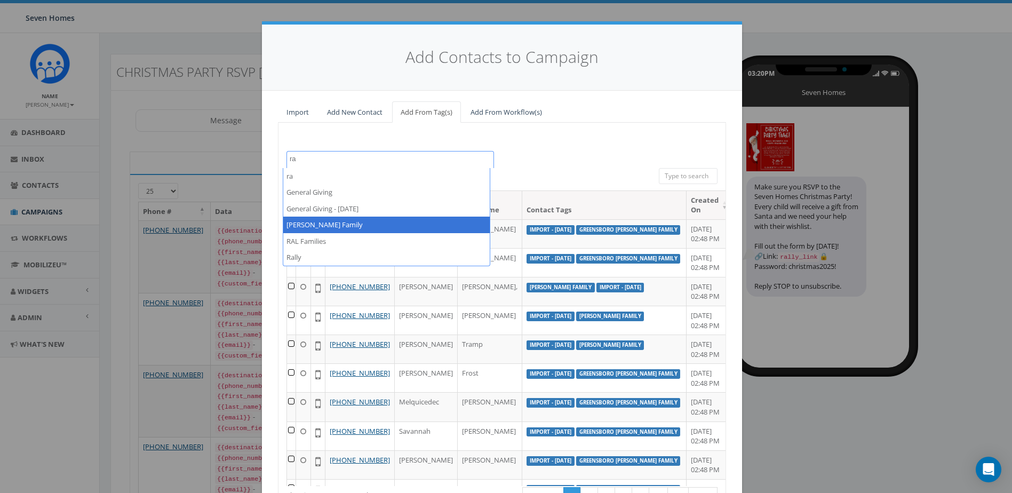
type textarea "ra"
select select "Raleigh Foster Family"
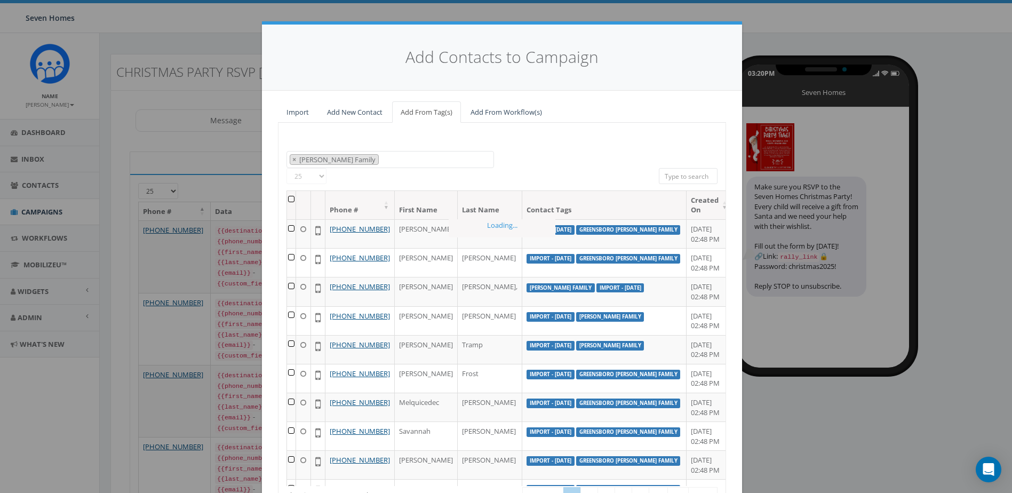
scroll to position [211, 0]
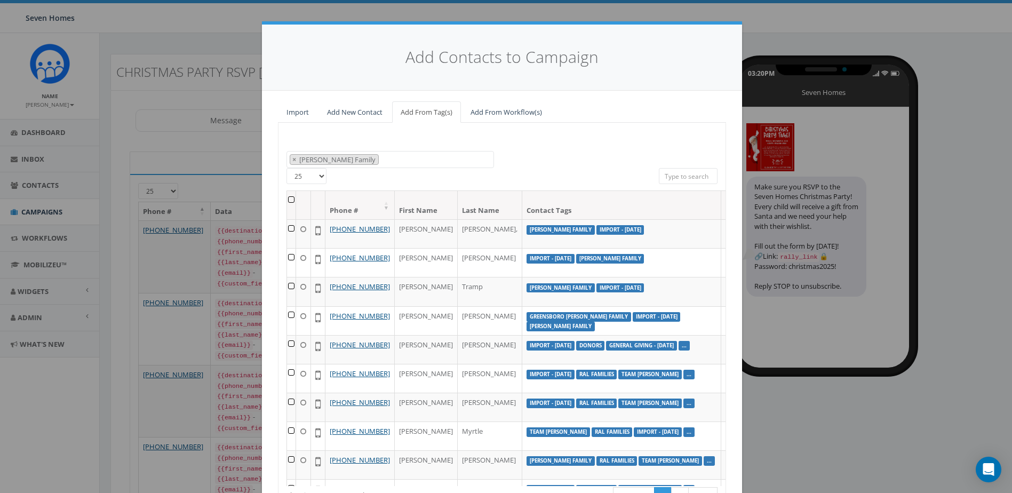
click at [287, 197] on th at bounding box center [291, 205] width 9 height 28
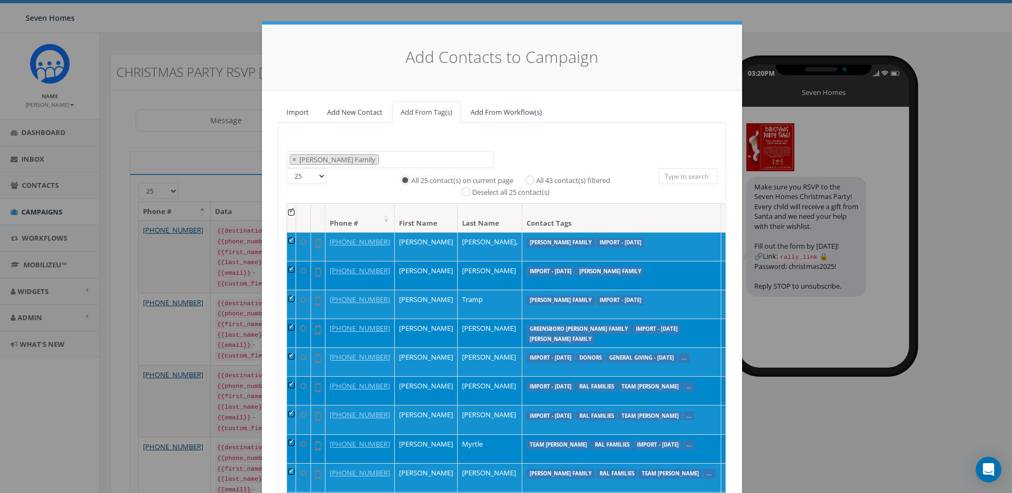
click at [536, 178] on label "All 43 contact(s) filtered" at bounding box center [573, 181] width 74 height 11
click at [529, 178] on input "All 43 contact(s) filtered" at bounding box center [532, 179] width 7 height 7
radio input "true"
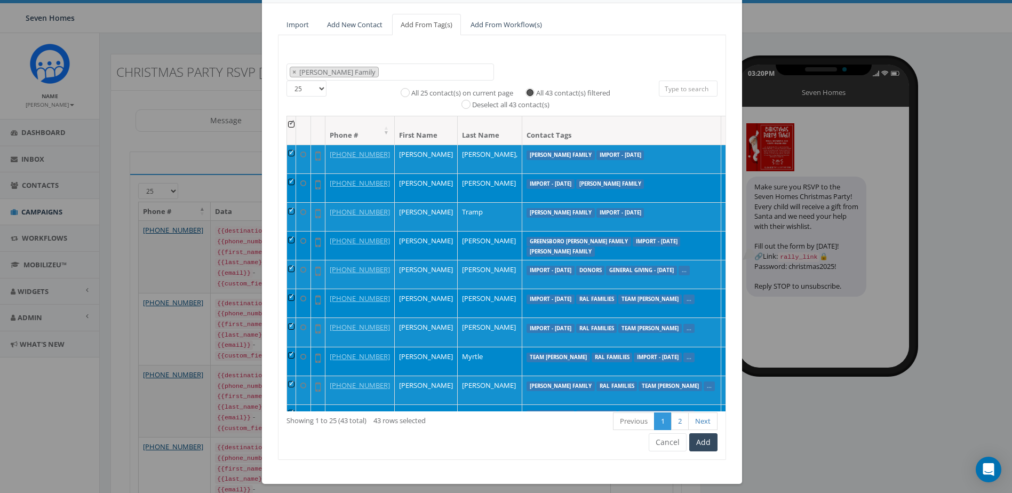
scroll to position [94, 0]
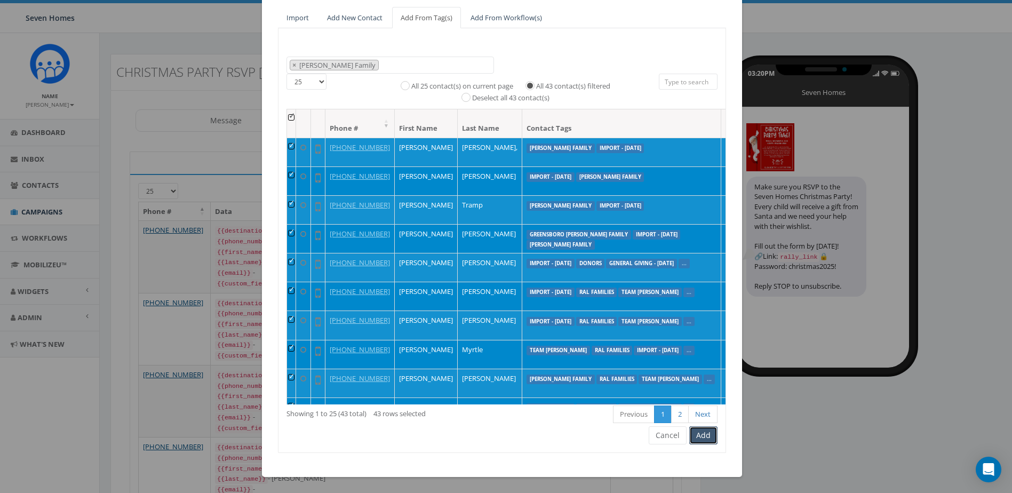
click at [707, 434] on button "Add" at bounding box center [704, 435] width 28 height 18
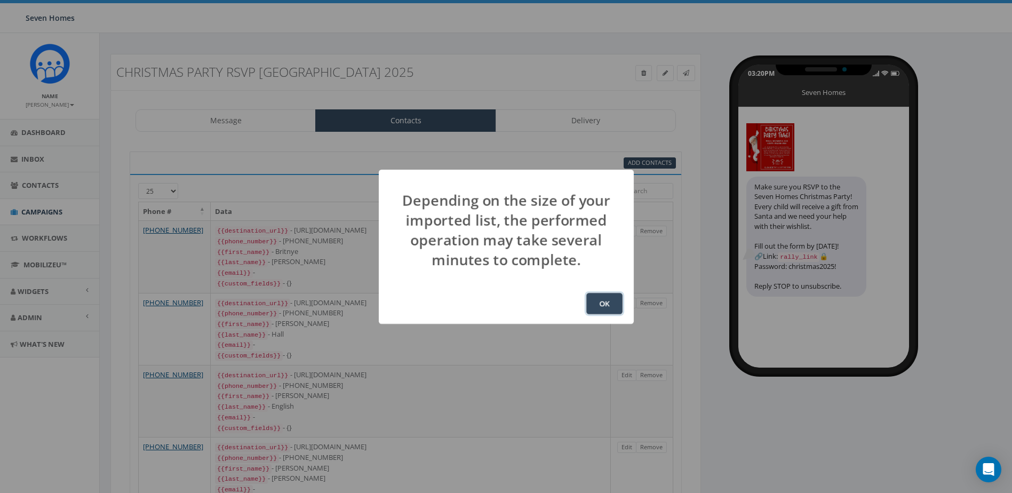
click at [606, 295] on button "OK" at bounding box center [605, 303] width 36 height 21
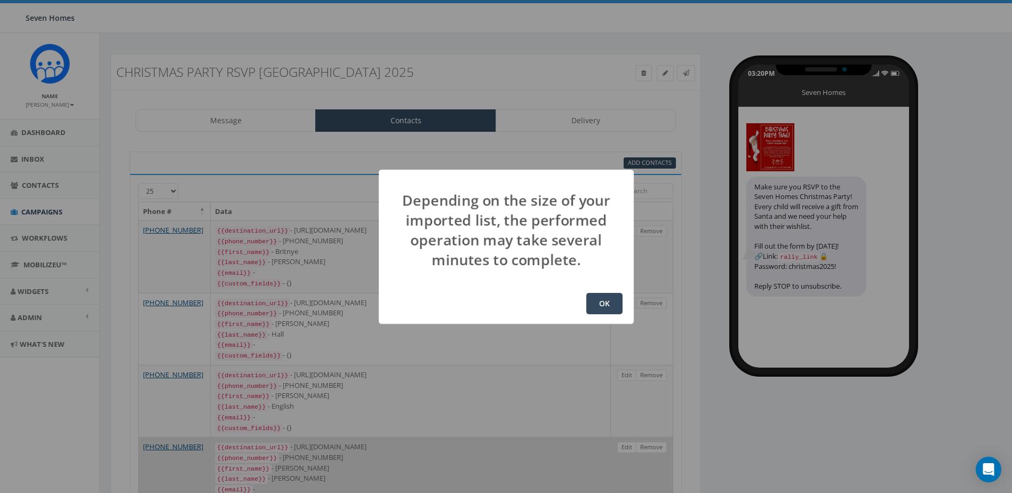
scroll to position [141, 0]
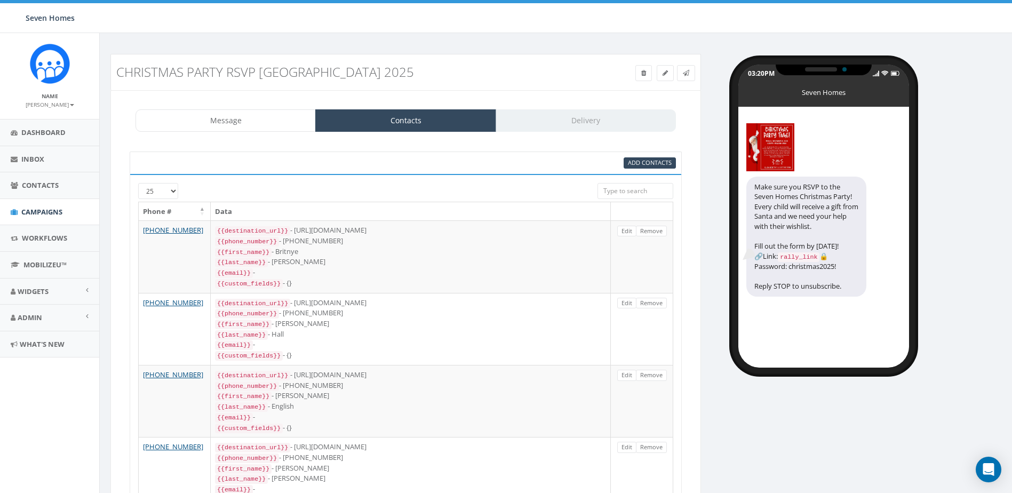
click at [588, 117] on div "Message Contacts Delivery" at bounding box center [406, 120] width 541 height 22
click at [585, 118] on div "Message Contacts Delivery" at bounding box center [406, 120] width 541 height 22
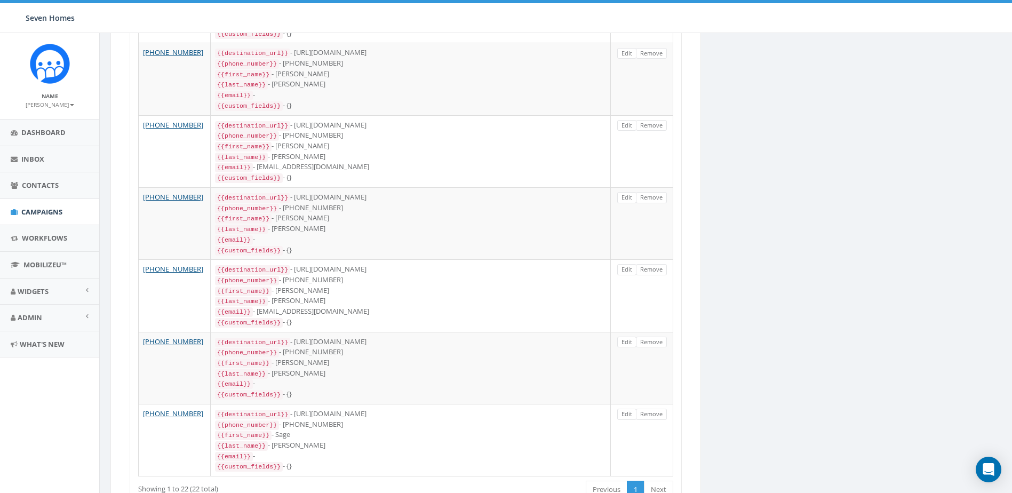
scroll to position [1336, 0]
click at [660, 478] on link "Next" at bounding box center [658, 487] width 29 height 18
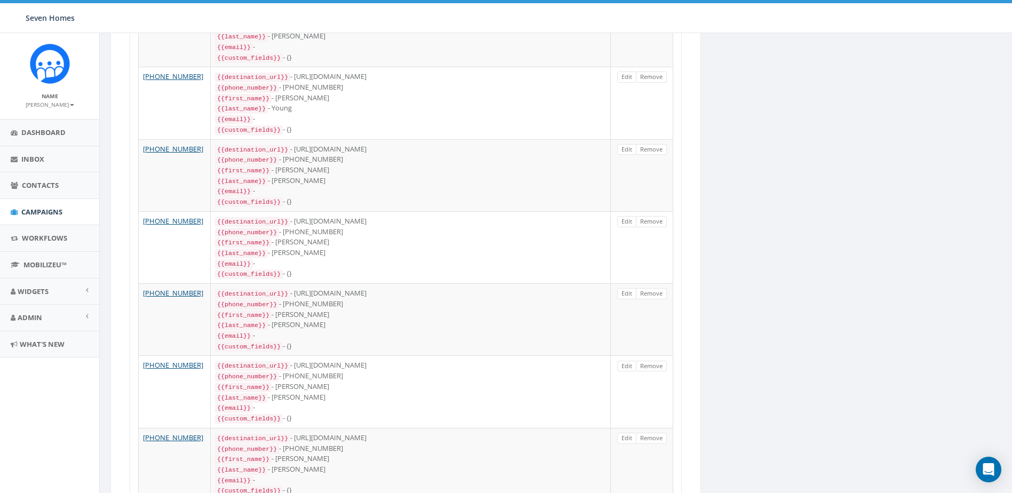
scroll to position [1544, 0]
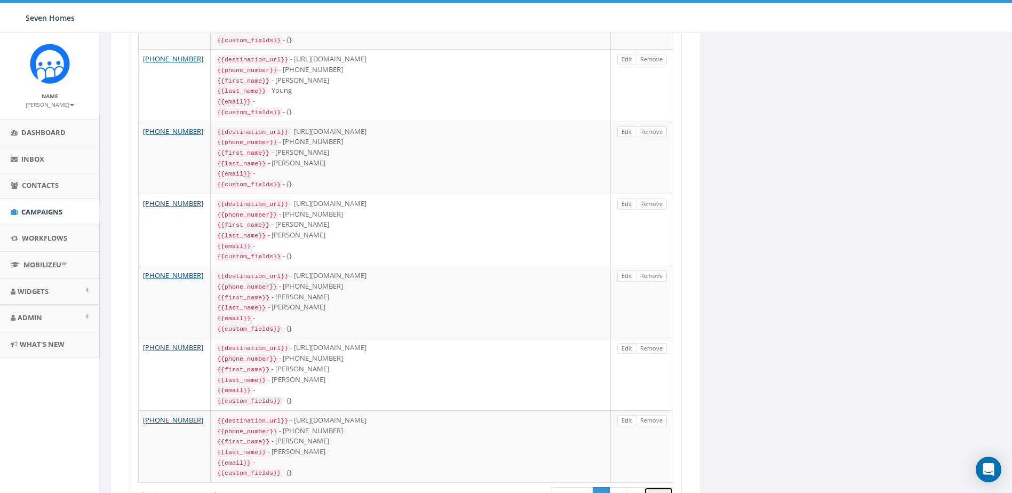
click at [670, 487] on link "Next" at bounding box center [658, 496] width 29 height 18
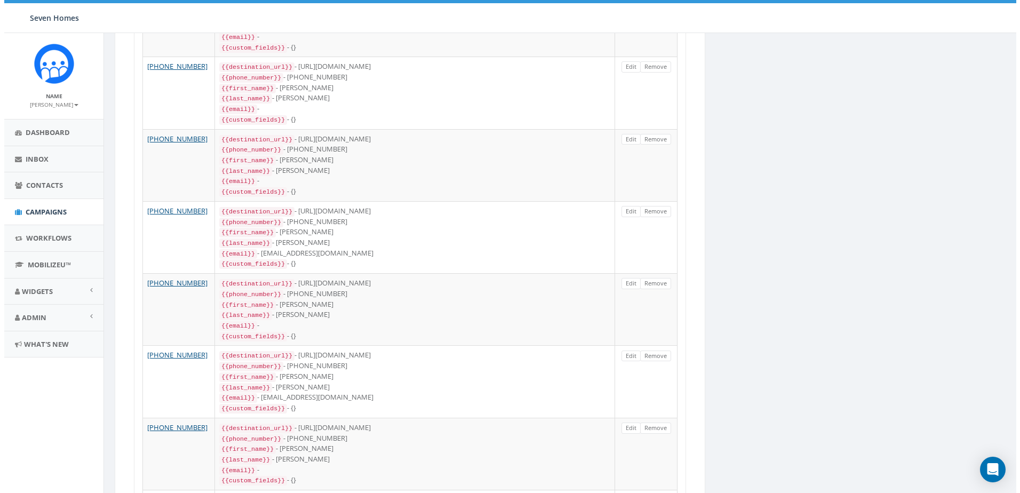
scroll to position [0, 0]
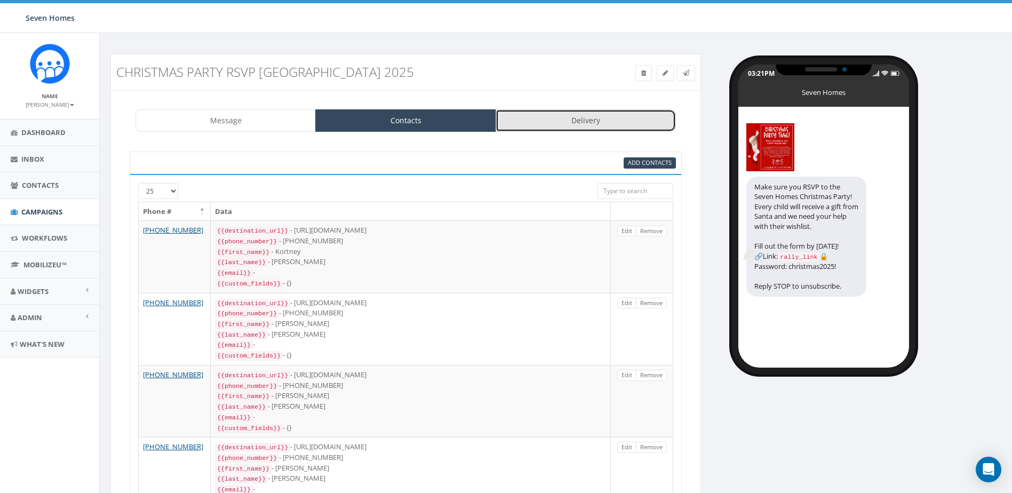
click at [596, 117] on link "Delivery" at bounding box center [586, 120] width 180 height 22
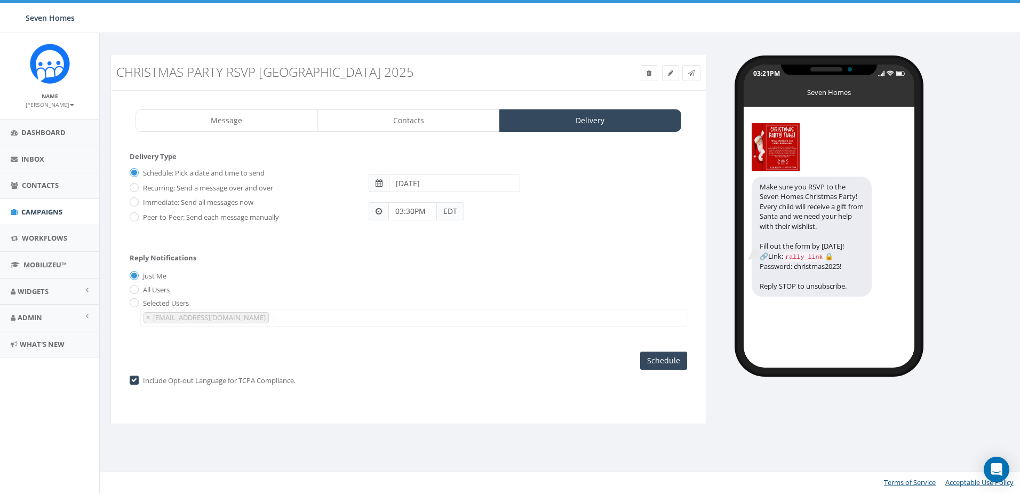
click at [428, 184] on input "2025-10-13" at bounding box center [454, 183] width 131 height 18
click at [489, 168] on div "2025-10-13" at bounding box center [528, 178] width 335 height 28
click at [663, 362] on input "Schedule" at bounding box center [663, 361] width 47 height 18
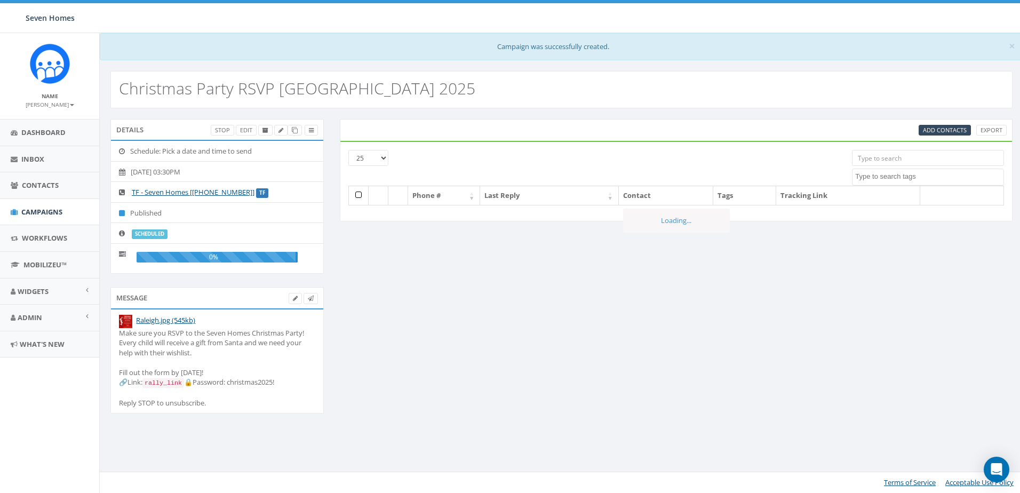
select select
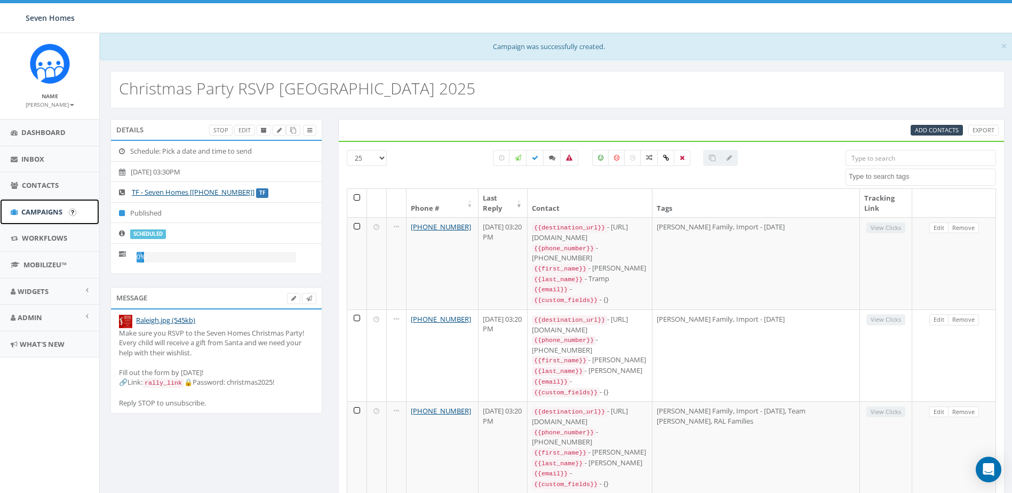
click at [51, 210] on span "Campaigns" at bounding box center [41, 212] width 41 height 10
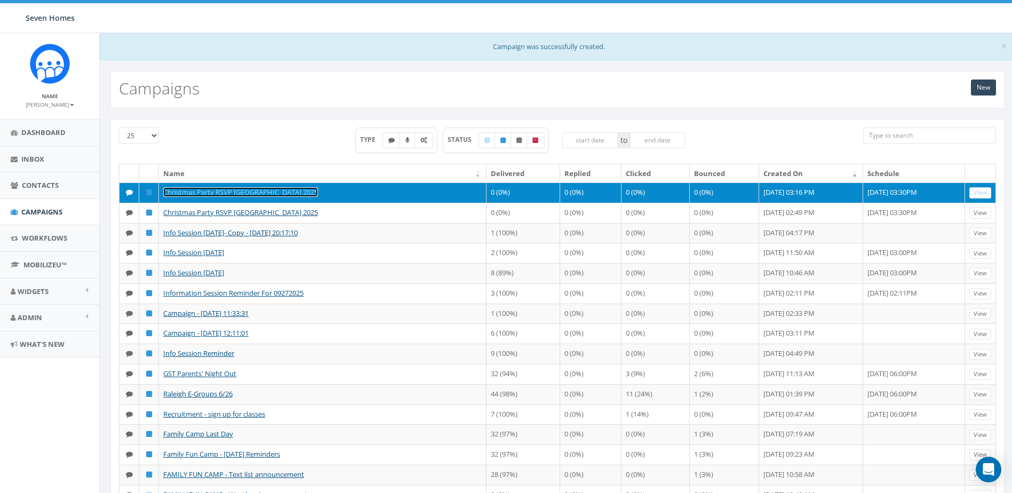
click at [224, 188] on link "Christmas Party RSVP [GEOGRAPHIC_DATA] 2025" at bounding box center [240, 192] width 155 height 10
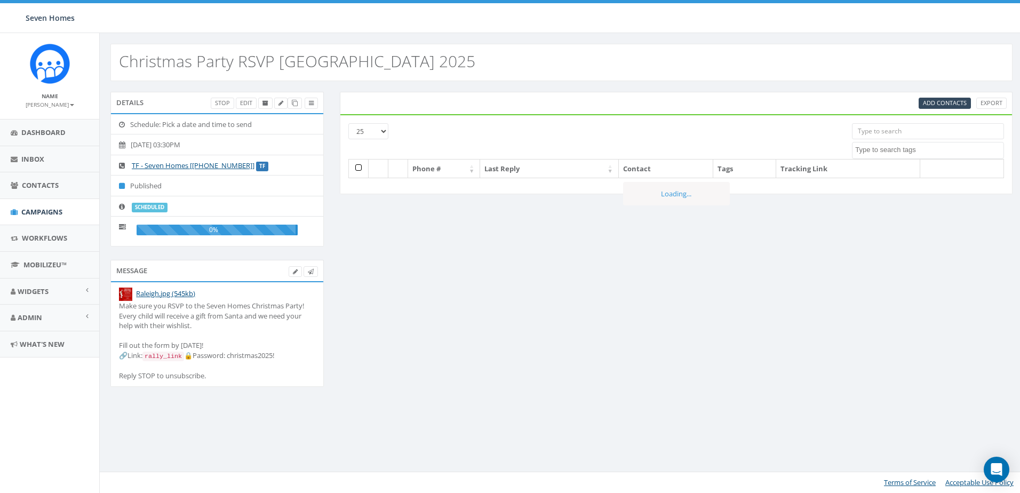
select select
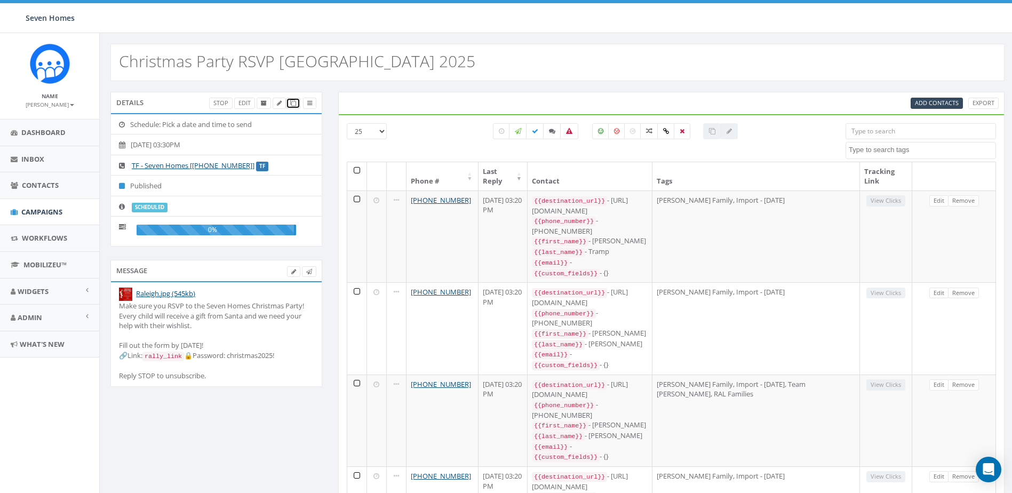
click at [295, 104] on icon at bounding box center [293, 103] width 6 height 6
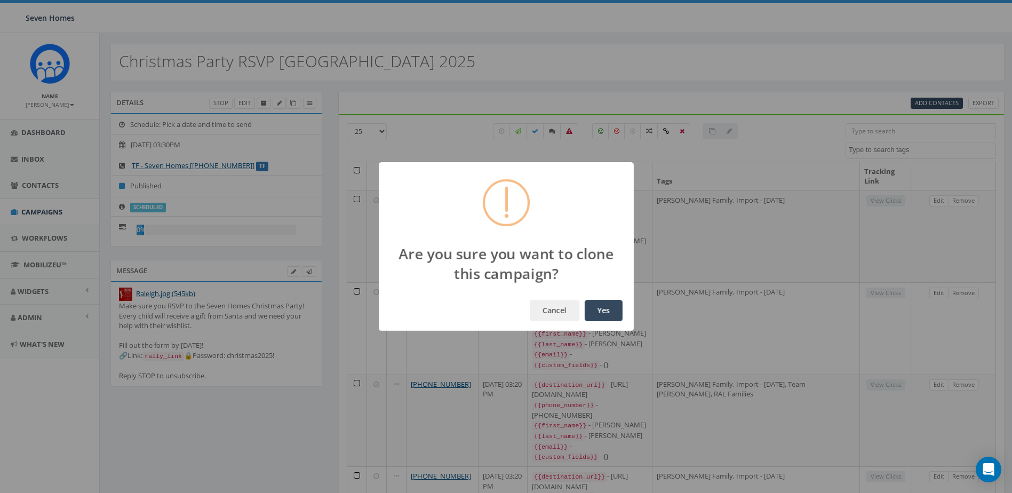
click at [607, 309] on button "Yes" at bounding box center [604, 310] width 38 height 21
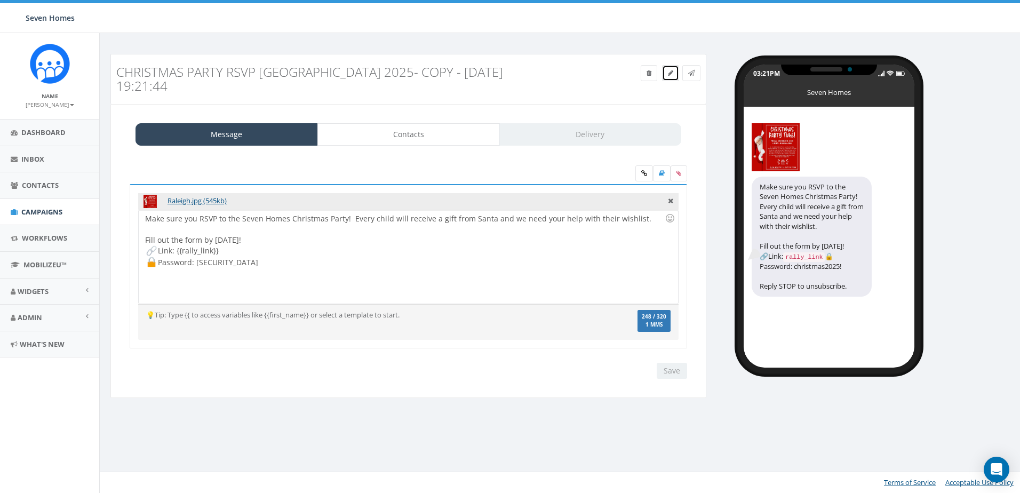
click at [672, 74] on icon at bounding box center [670, 73] width 5 height 6
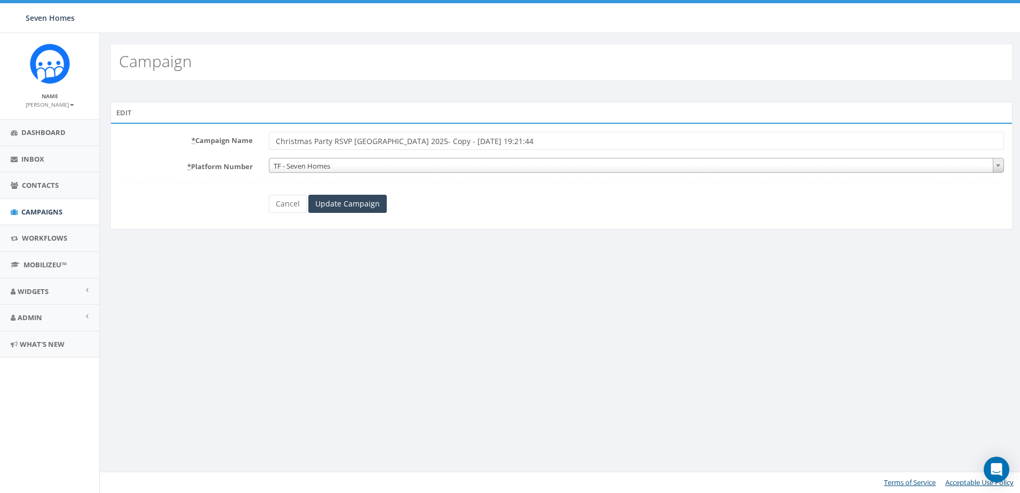
drag, startPoint x: 514, startPoint y: 142, endPoint x: 354, endPoint y: 144, distance: 160.1
click at [354, 144] on input "Christmas Party RSVP [GEOGRAPHIC_DATA] 2025- Copy - [DATE] 19:21:44" at bounding box center [636, 141] width 735 height 18
type input "Christmas Party RSVP [GEOGRAPHIC_DATA] 2025"
click at [358, 207] on input "Update Campaign" at bounding box center [347, 204] width 78 height 18
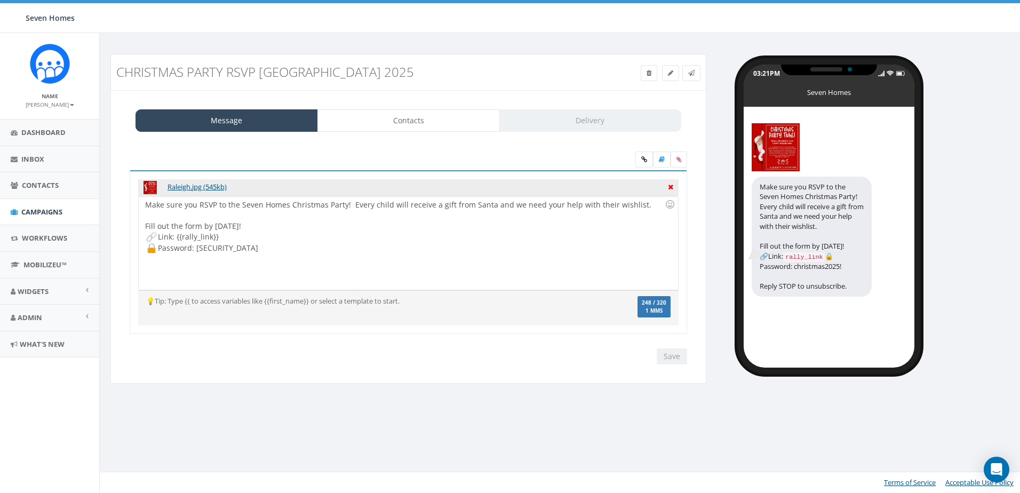
click at [672, 186] on icon at bounding box center [670, 186] width 5 height 10
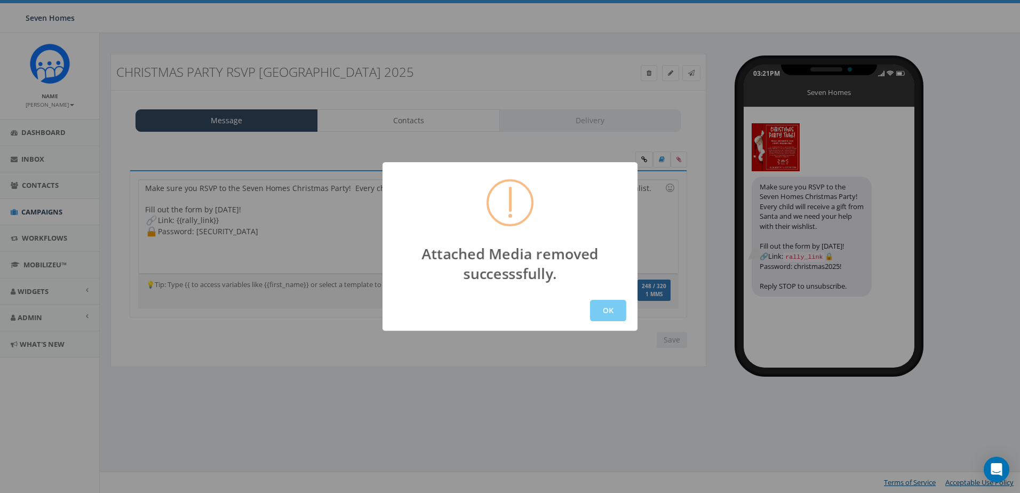
click at [605, 311] on button "OK" at bounding box center [608, 310] width 36 height 21
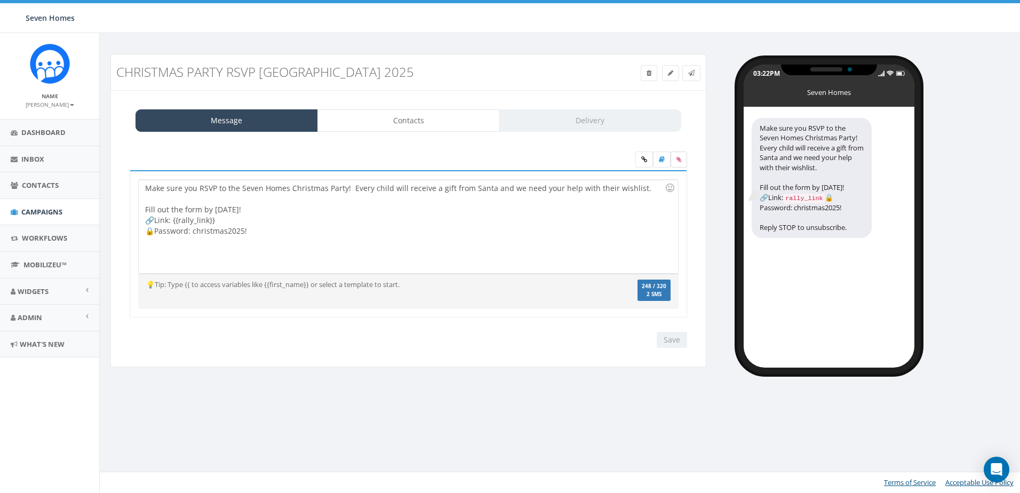
click at [680, 157] on icon at bounding box center [679, 159] width 5 height 6
click at [0, 0] on input "file" at bounding box center [0, 0] width 0 height 0
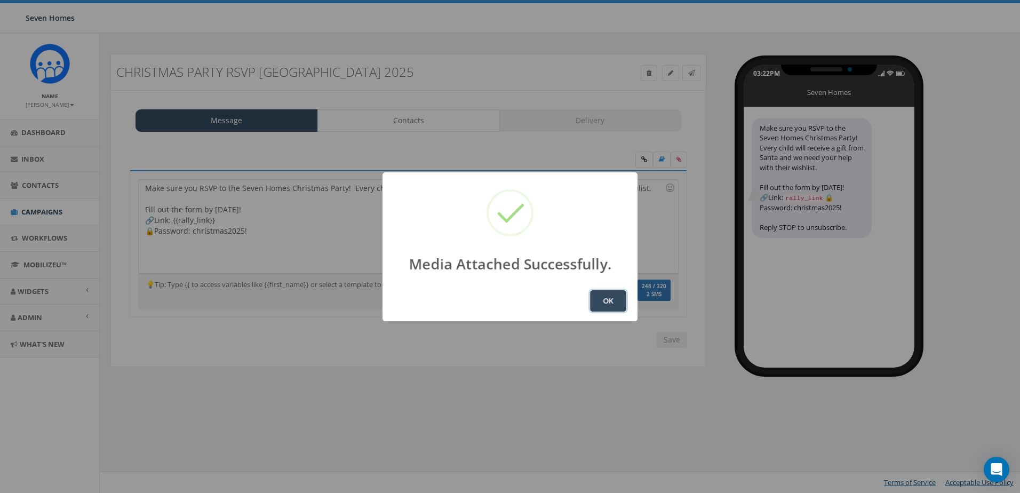
click at [600, 298] on button "OK" at bounding box center [608, 300] width 36 height 21
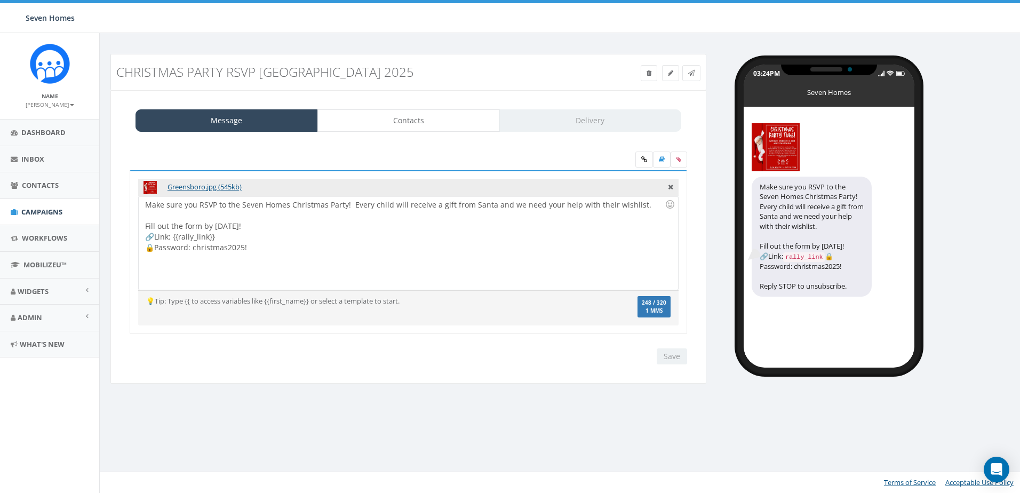
click at [268, 244] on div "Make sure you RSVP to the Seven Homes Christmas Party! Every child will receive…" at bounding box center [408, 242] width 539 height 93
click at [280, 272] on div "December 13th at The Summit Church Oak Ridge" at bounding box center [405, 269] width 520 height 11
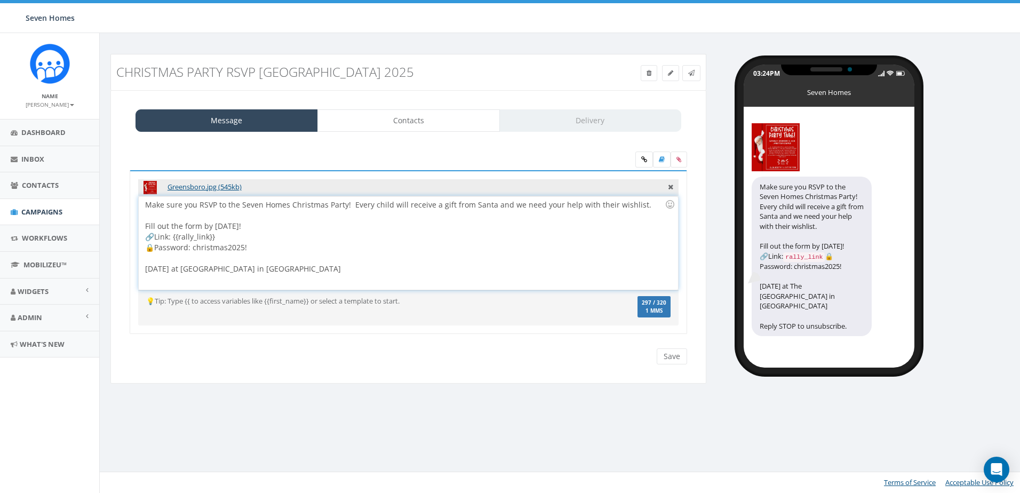
click at [280, 243] on div "Make sure you RSVP to the Seven Homes Christmas Party! Every child will receive…" at bounding box center [408, 242] width 539 height 93
click at [210, 268] on div "December 13th at The Summit Church in Oak Ridge" at bounding box center [405, 269] width 520 height 11
drag, startPoint x: 144, startPoint y: 267, endPoint x: 175, endPoint y: 259, distance: 31.8
click at [144, 267] on div "Make sure you RSVP to the Seven Homes Christmas Party! Every child will receive…" at bounding box center [408, 242] width 539 height 93
click at [669, 201] on div at bounding box center [670, 204] width 18 height 18
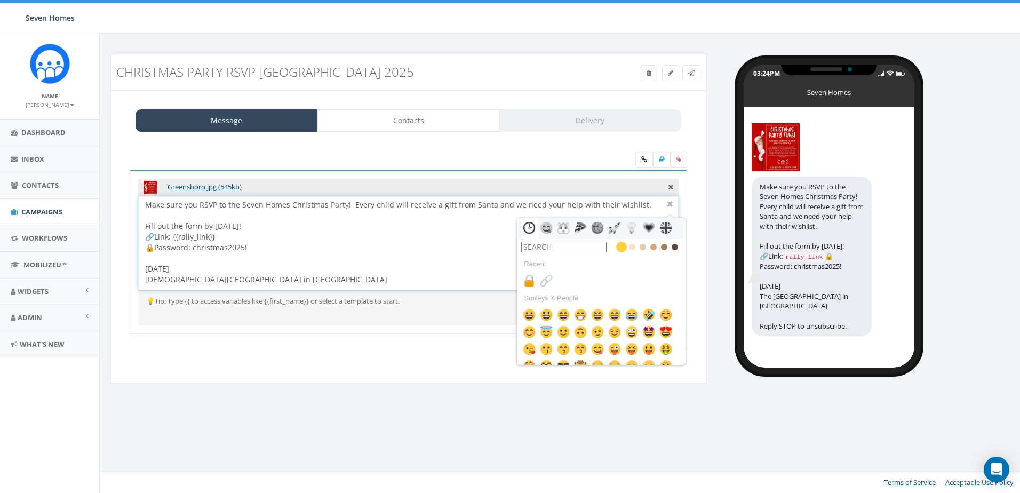
click at [540, 244] on input "text" at bounding box center [563, 247] width 85 height 11
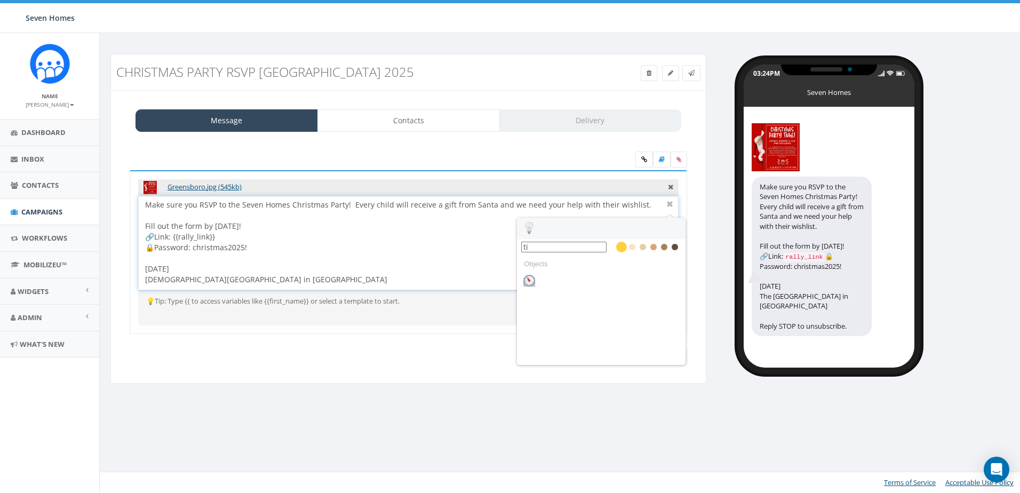
type input "t"
click at [531, 278] on img at bounding box center [529, 280] width 13 height 13
type input "date"
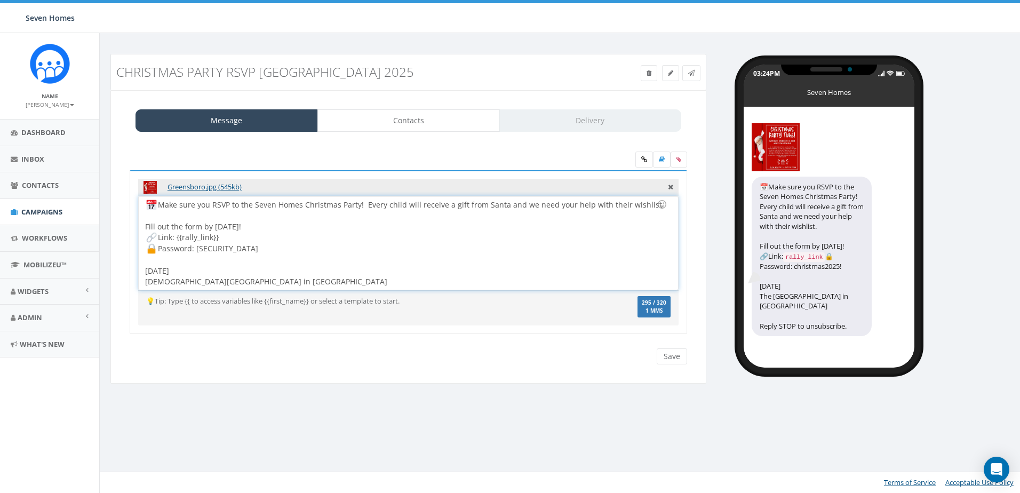
drag, startPoint x: 157, startPoint y: 204, endPoint x: 147, endPoint y: 207, distance: 10.4
click at [147, 207] on div "Make sure you RSVP to the Seven Homes Christmas Party! Every child will receive…" at bounding box center [408, 242] width 539 height 93
click at [145, 269] on div "Make sure you RSVP to the Seven Homes Christmas Party! Every child will receive…" at bounding box center [408, 242] width 539 height 93
click at [661, 208] on div at bounding box center [662, 204] width 18 height 18
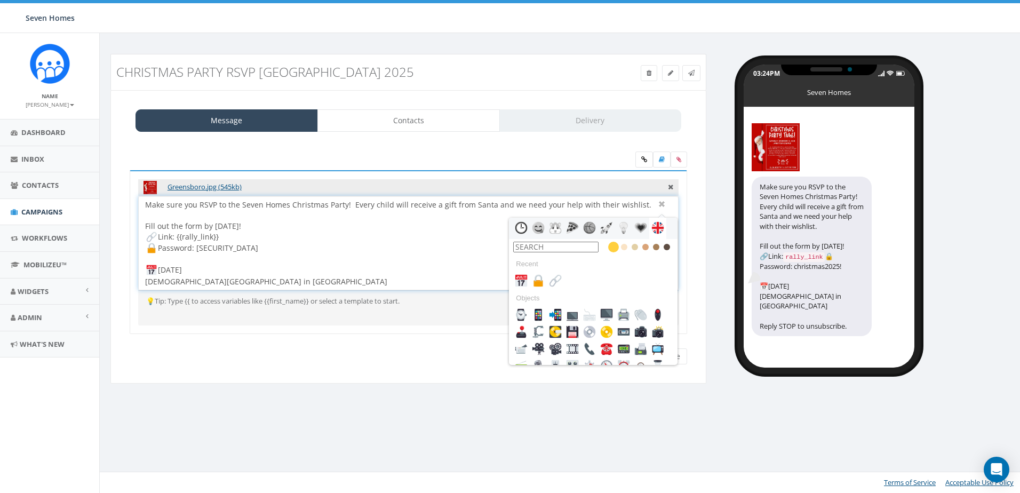
click at [561, 247] on input "text" at bounding box center [555, 247] width 85 height 11
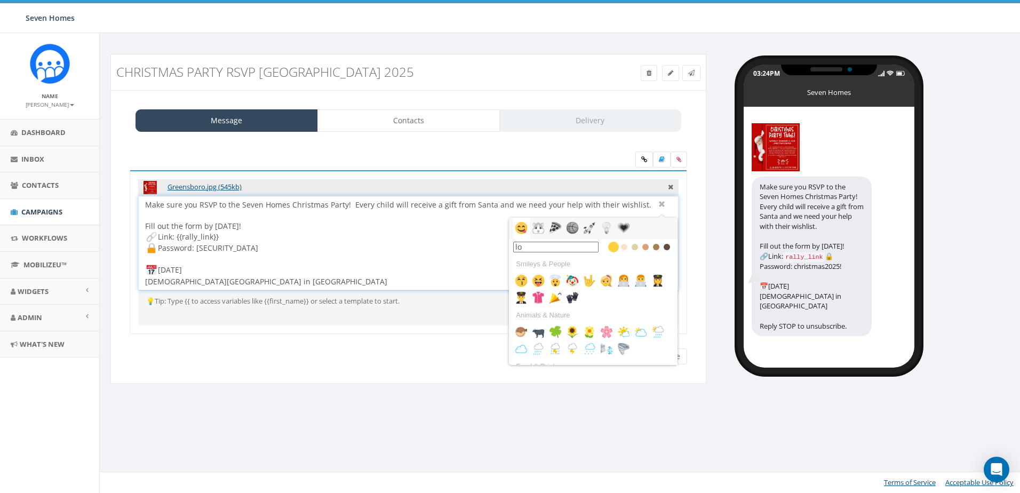
type input "l"
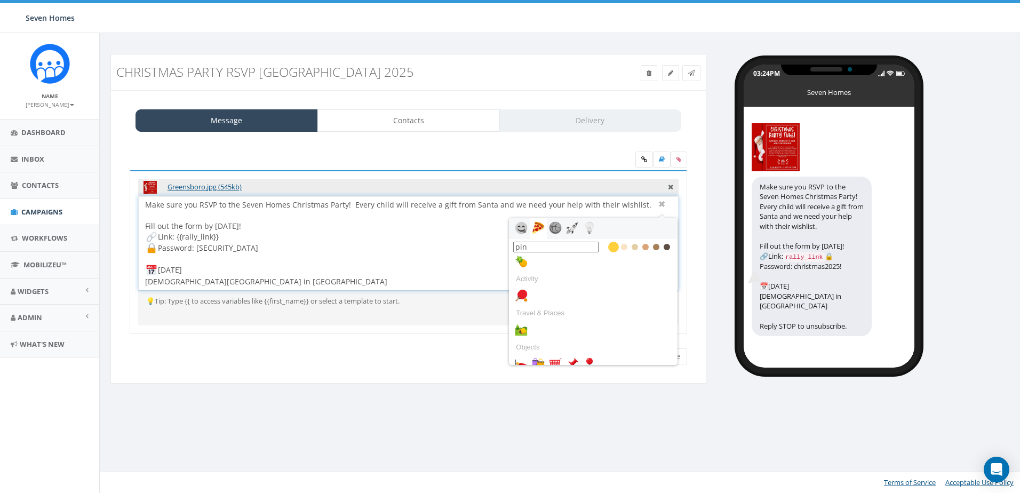
scroll to position [64, 0]
click at [591, 355] on img at bounding box center [589, 353] width 13 height 13
type input "pin"
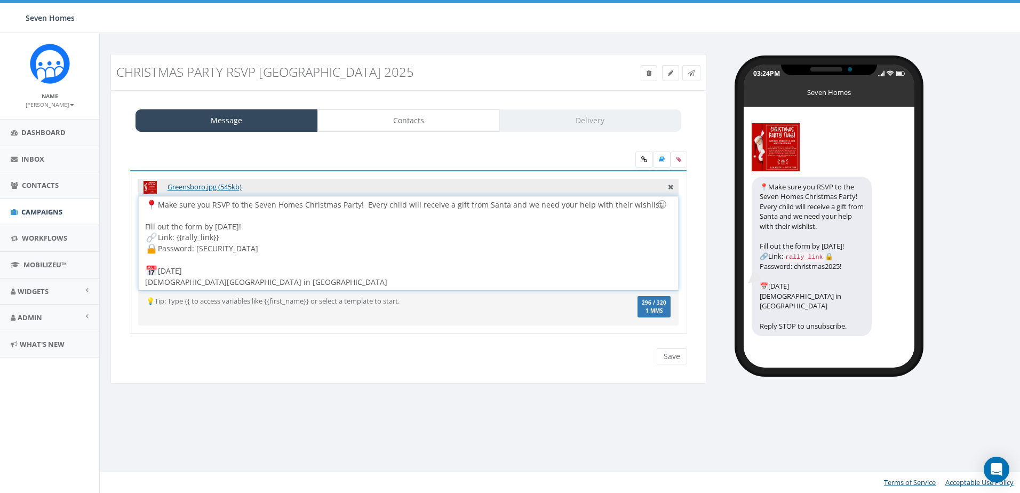
scroll to position [713, 0]
drag, startPoint x: 158, startPoint y: 203, endPoint x: 144, endPoint y: 204, distance: 14.4
click at [144, 204] on div "Make sure you RSVP to the Seven Homes Christmas Party! Every child will receive…" at bounding box center [408, 242] width 539 height 93
click at [144, 280] on div "Make sure you RSVP to the Seven Homes Christmas Party! Every child will receive…" at bounding box center [408, 242] width 539 height 93
click at [292, 238] on div "Make sure you RSVP to the Seven Homes Christmas Party! Every child will receive…" at bounding box center [408, 242] width 539 height 93
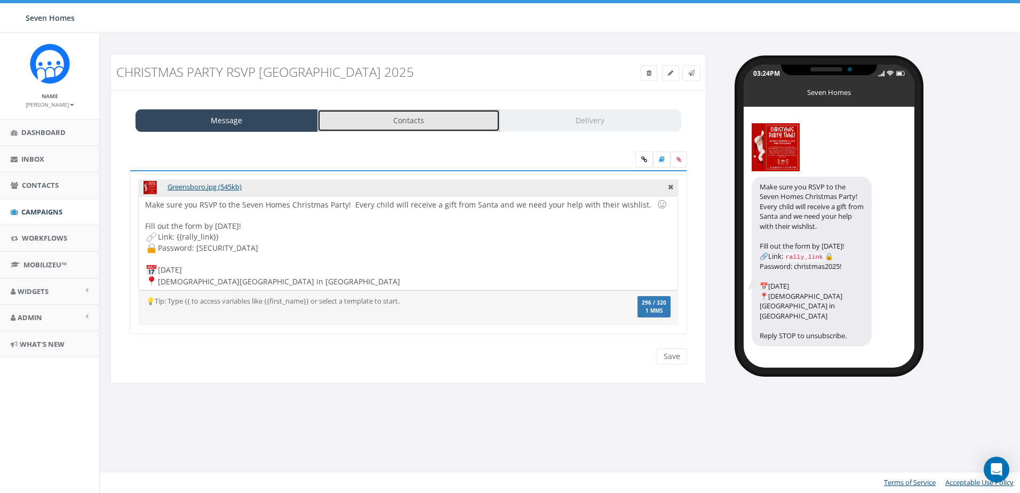
click at [433, 124] on link "Contacts" at bounding box center [409, 120] width 183 height 22
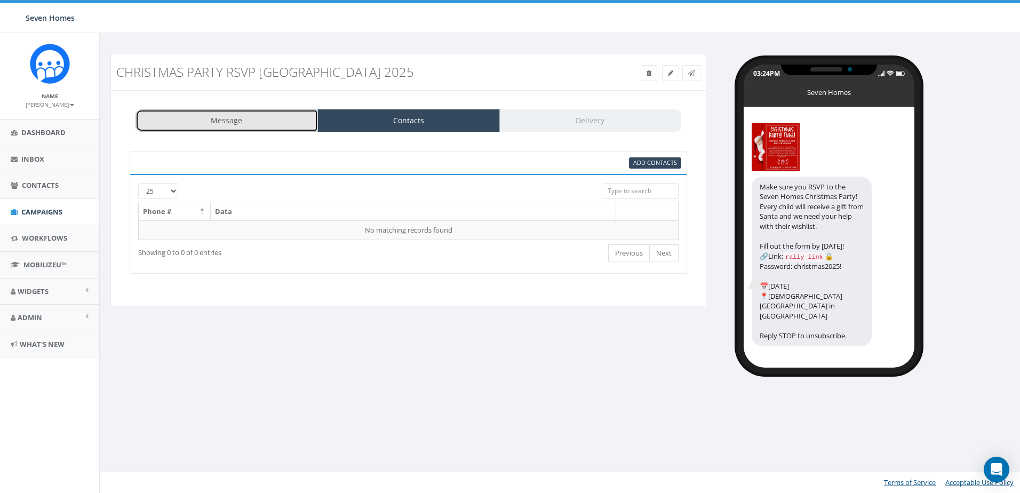
click at [269, 120] on link "Message" at bounding box center [227, 120] width 183 height 22
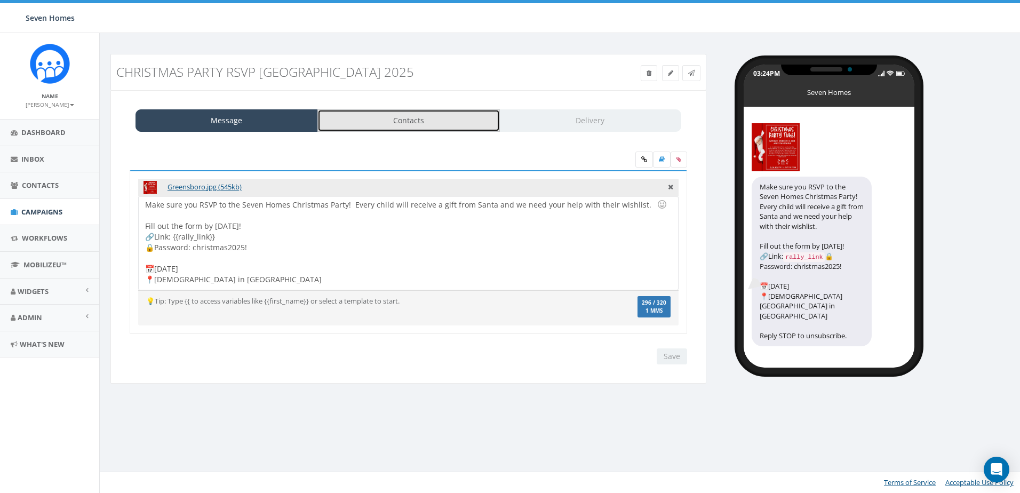
click at [422, 118] on link "Contacts" at bounding box center [409, 120] width 183 height 22
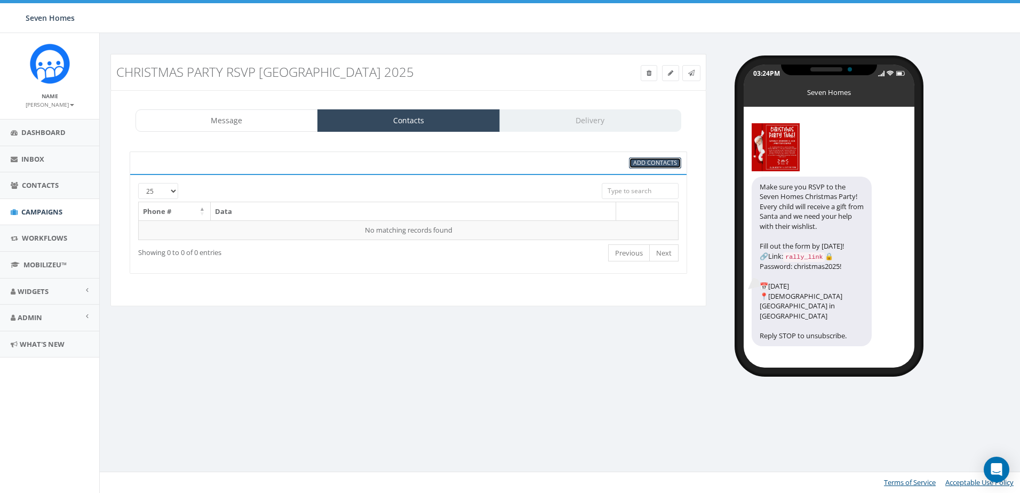
click at [644, 163] on span "Add Contacts" at bounding box center [656, 163] width 44 height 8
select select
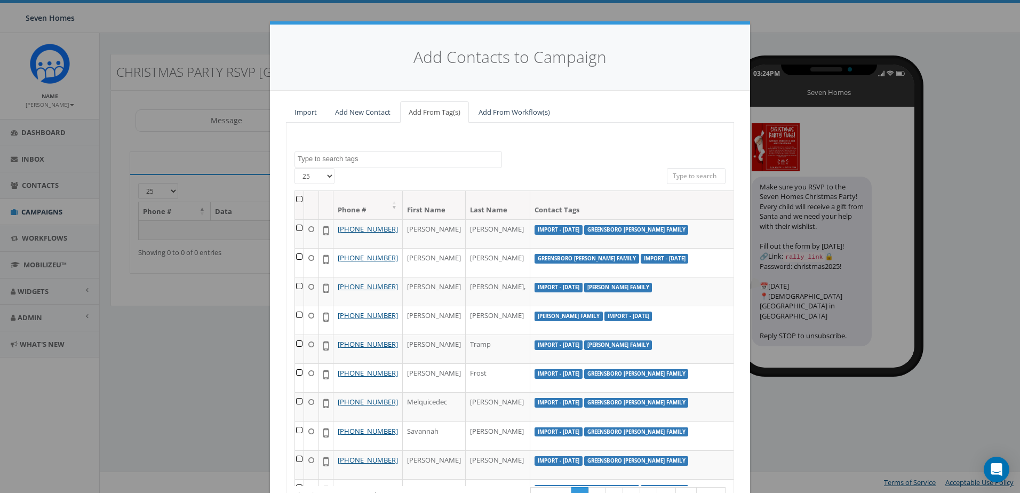
click at [407, 160] on textarea "Search" at bounding box center [400, 159] width 204 height 10
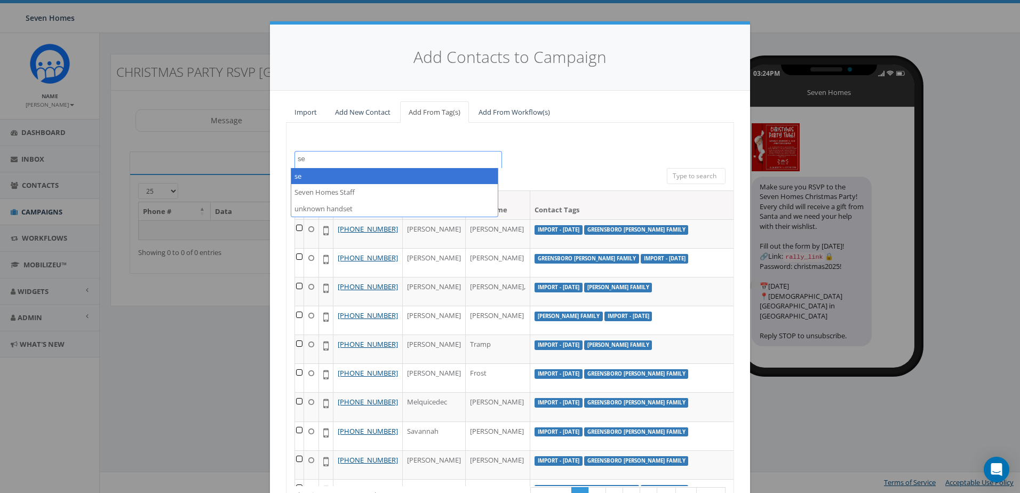
type textarea "se"
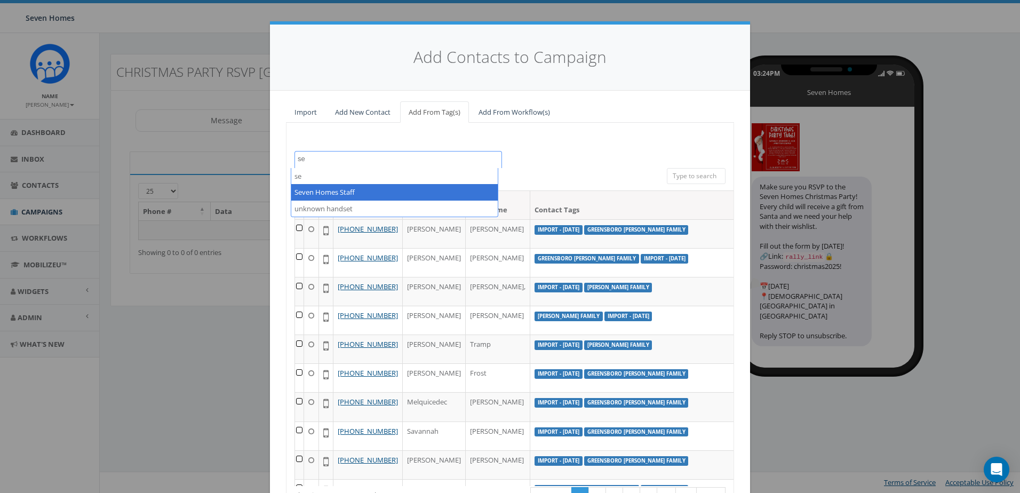
select select "Seven Homes Staff"
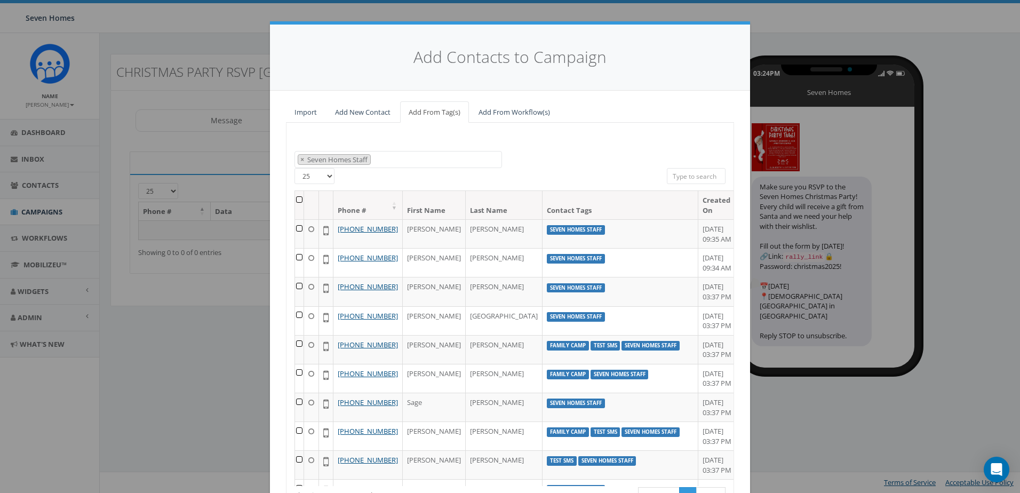
click at [302, 199] on th at bounding box center [299, 205] width 9 height 28
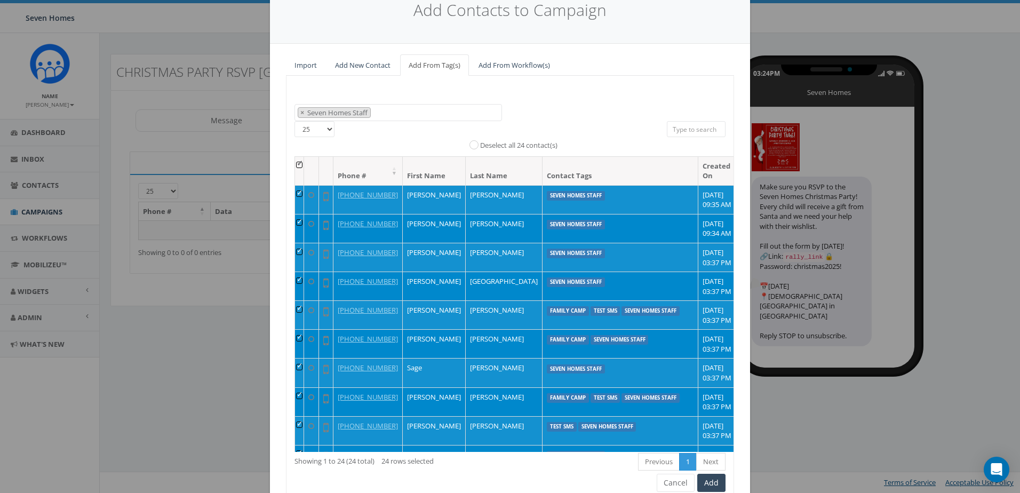
scroll to position [94, 0]
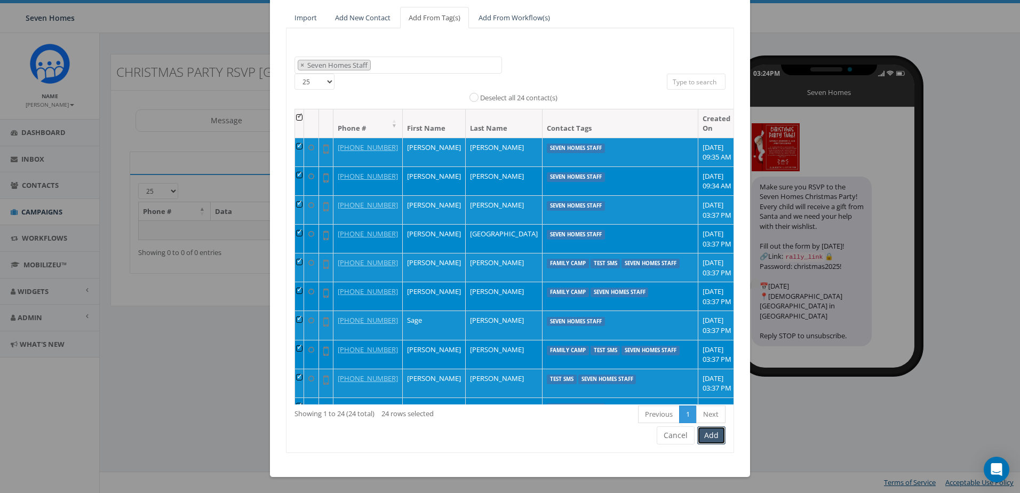
click at [706, 432] on button "Add" at bounding box center [712, 435] width 28 height 18
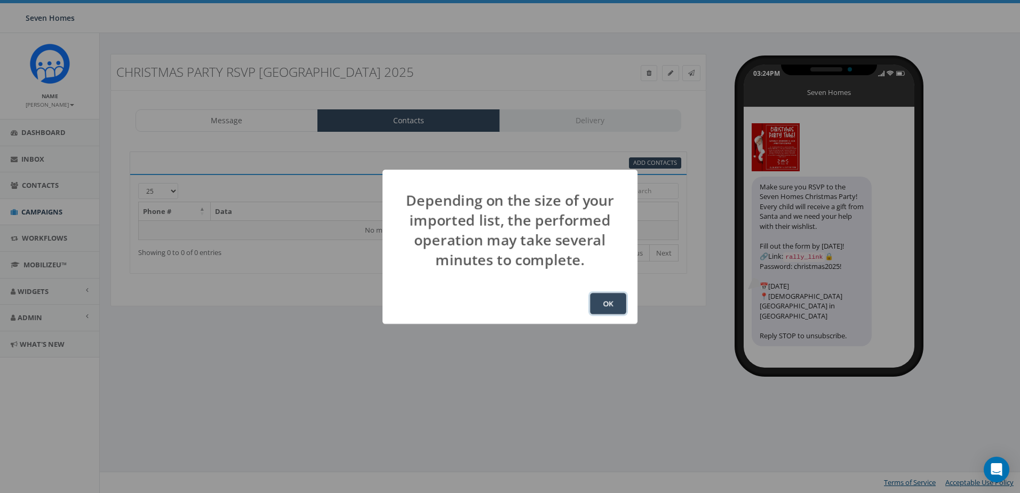
click at [607, 298] on button "OK" at bounding box center [608, 303] width 36 height 21
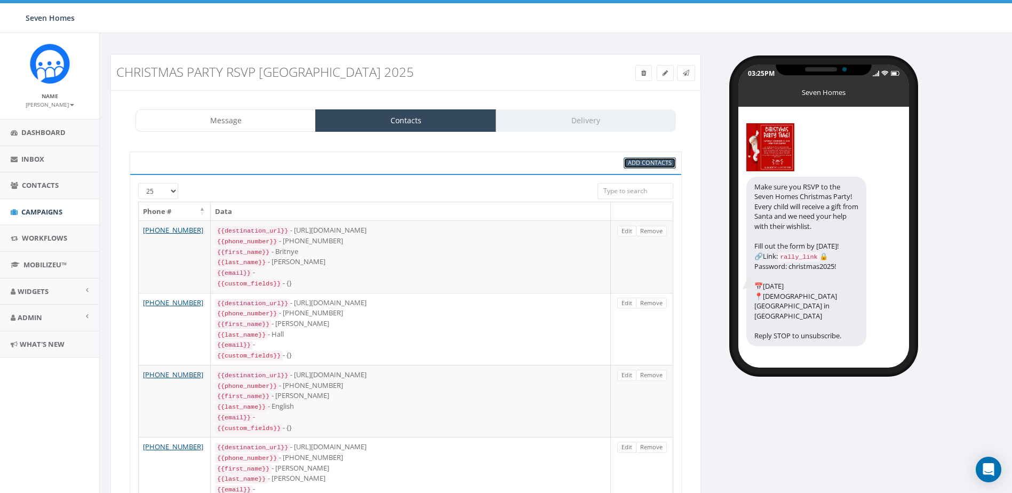
click at [644, 163] on span "Add Contacts" at bounding box center [650, 163] width 44 height 8
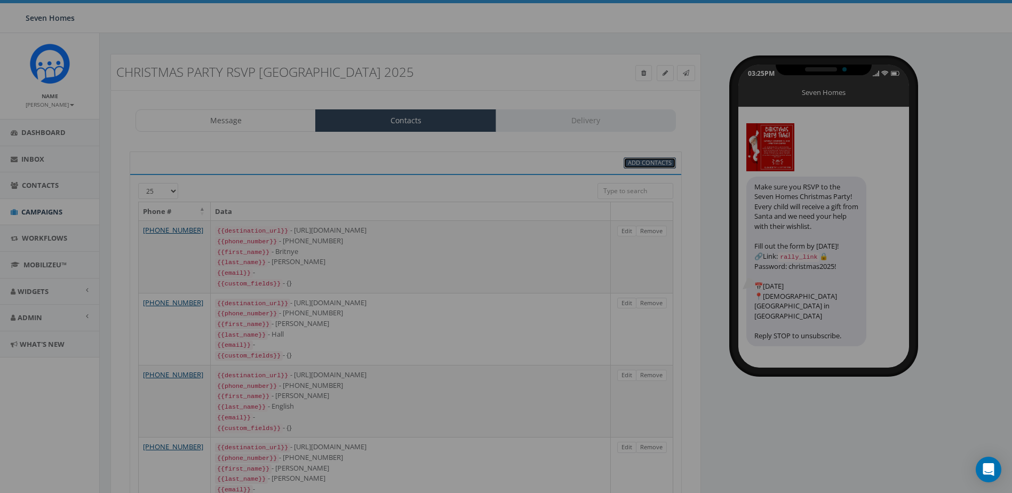
select select
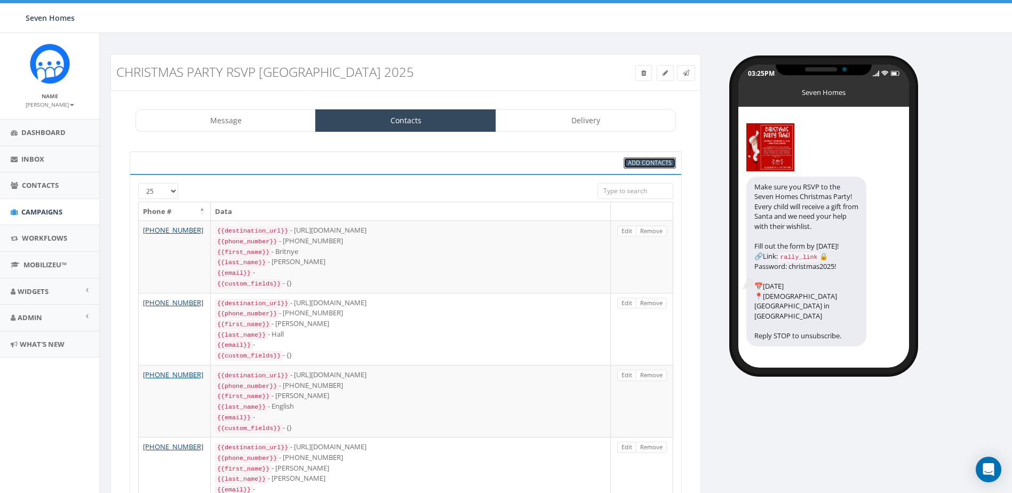
click at [654, 163] on span "Add Contacts" at bounding box center [650, 163] width 44 height 8
select select
click at [662, 162] on span "Add Contacts" at bounding box center [650, 163] width 44 height 8
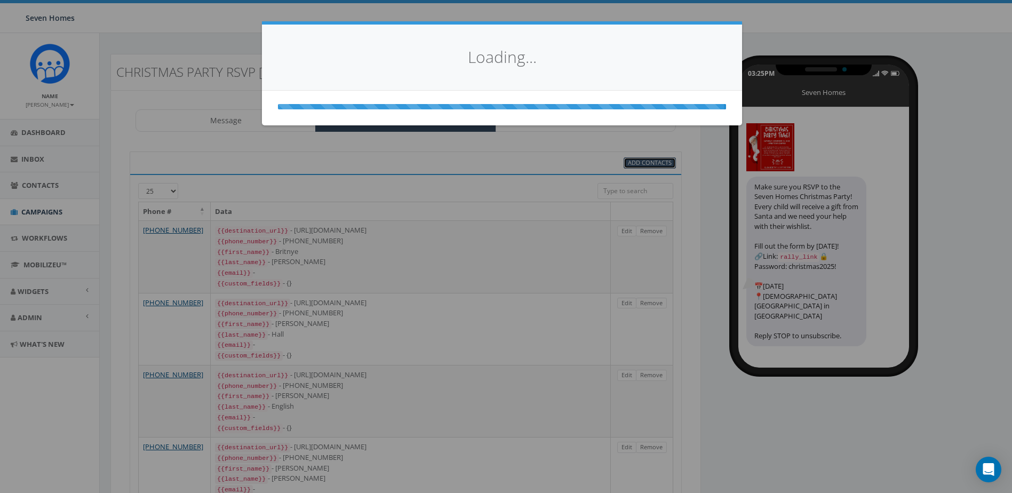
select select
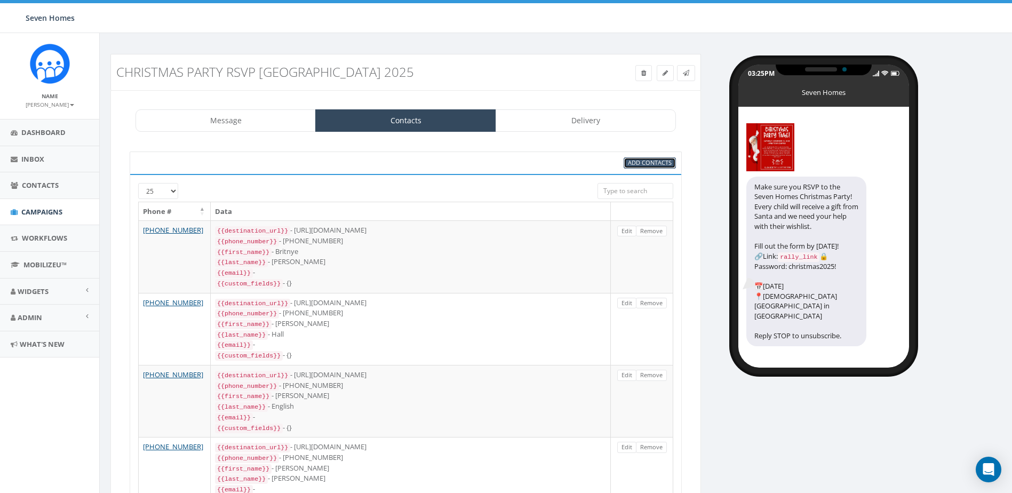
click at [653, 163] on span "Add Contacts" at bounding box center [650, 163] width 44 height 8
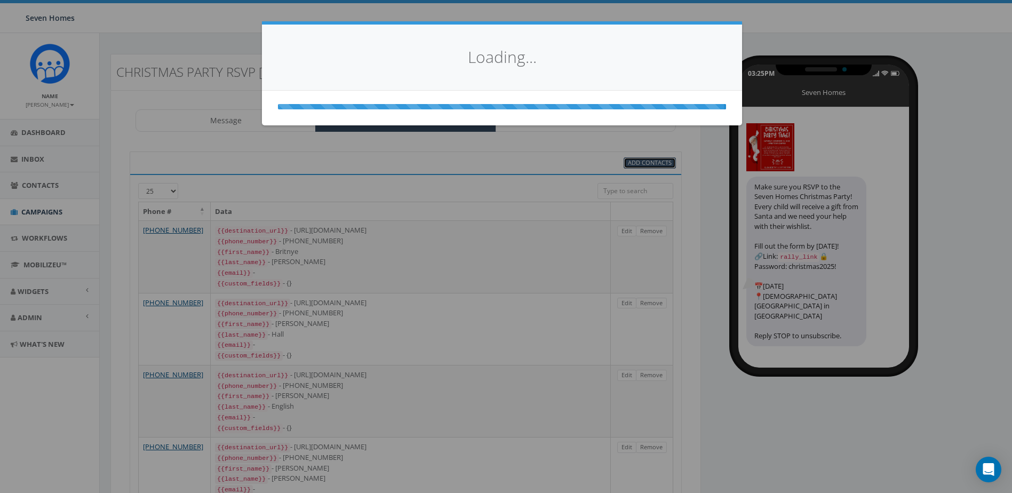
select select
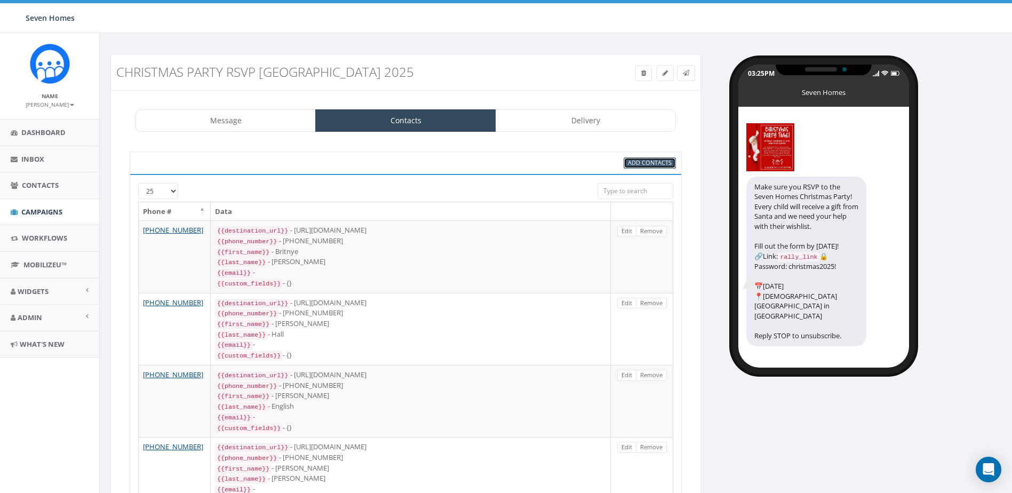
click at [653, 165] on span "Add Contacts" at bounding box center [650, 163] width 44 height 8
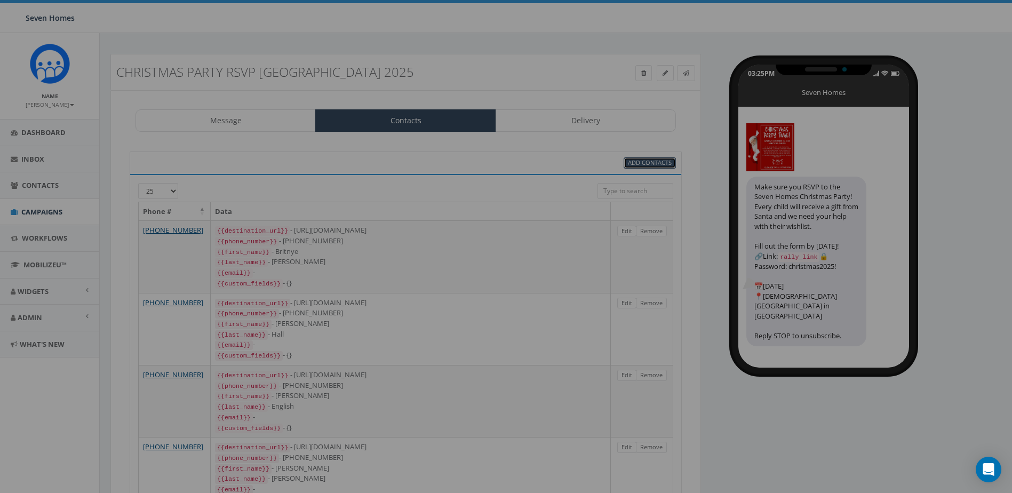
select select
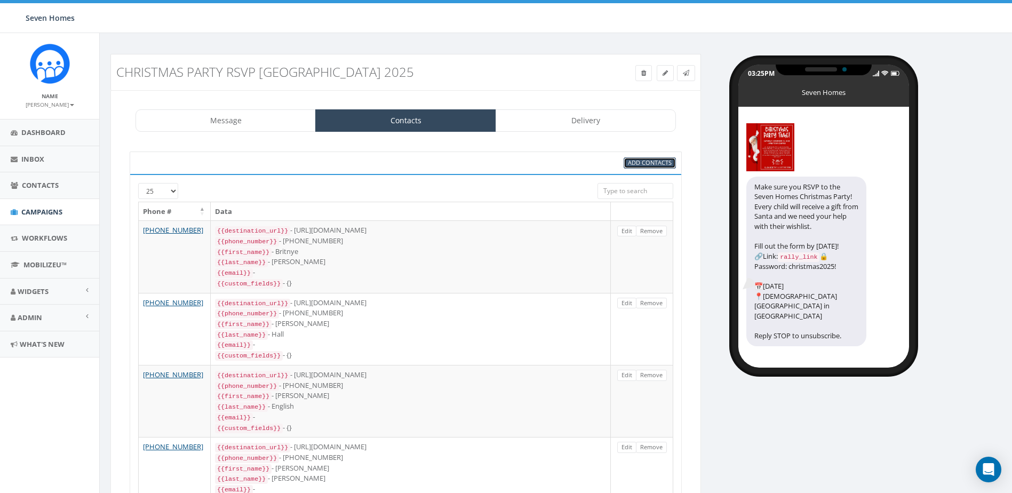
click at [635, 162] on span "Add Contacts" at bounding box center [650, 163] width 44 height 8
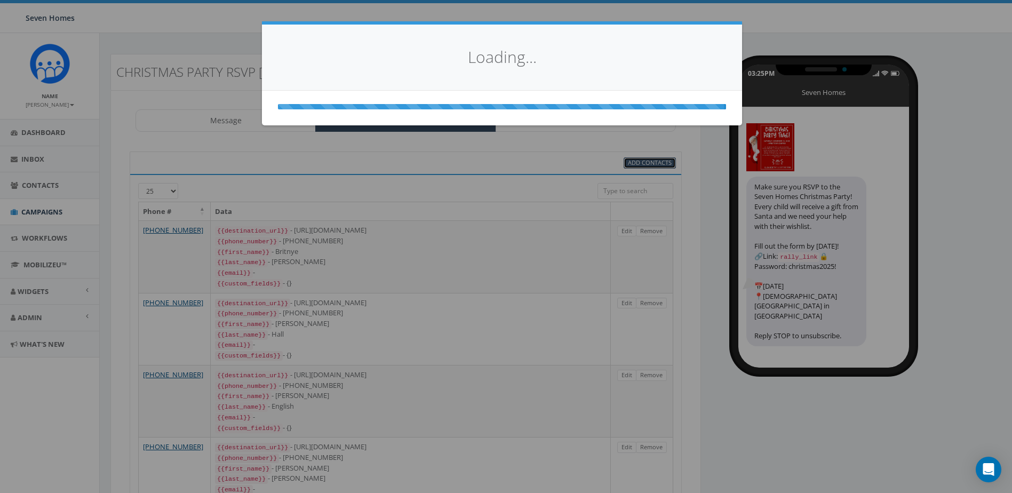
select select
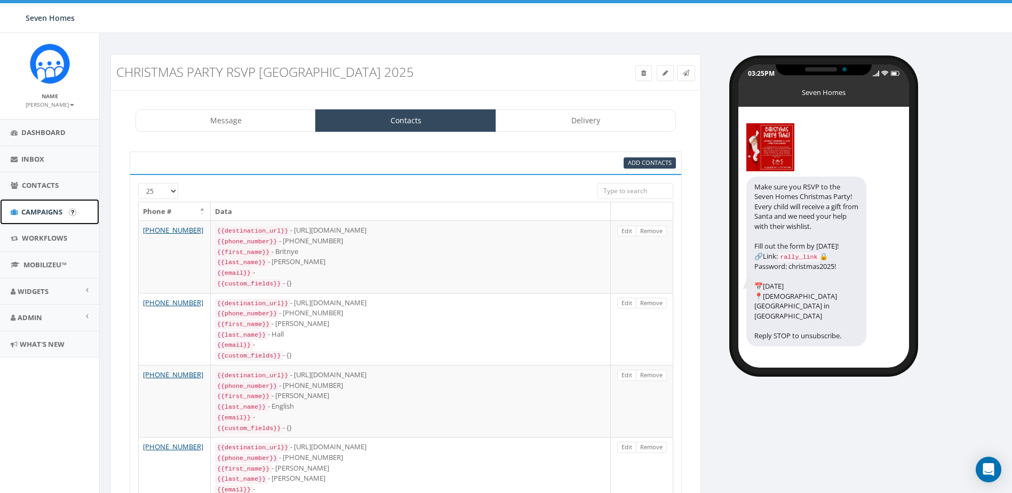
click at [19, 211] on link "Campaigns" at bounding box center [49, 212] width 99 height 26
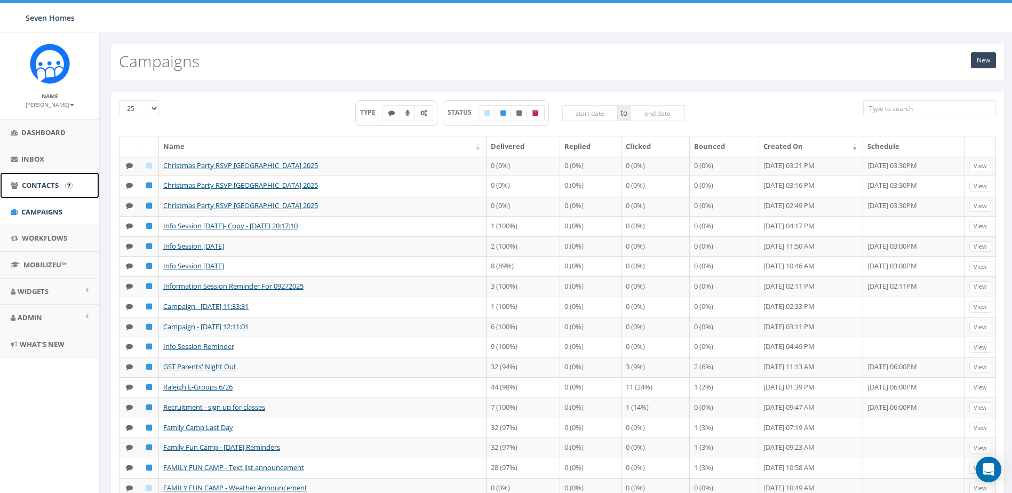
click at [47, 184] on span "Contacts" at bounding box center [40, 185] width 37 height 10
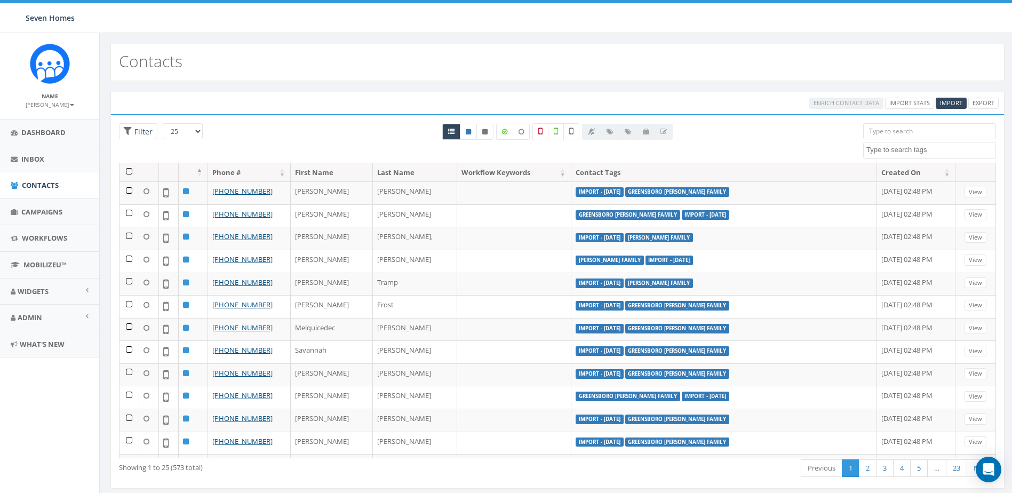
select select
click at [958, 101] on span "Import" at bounding box center [951, 103] width 22 height 8
select select
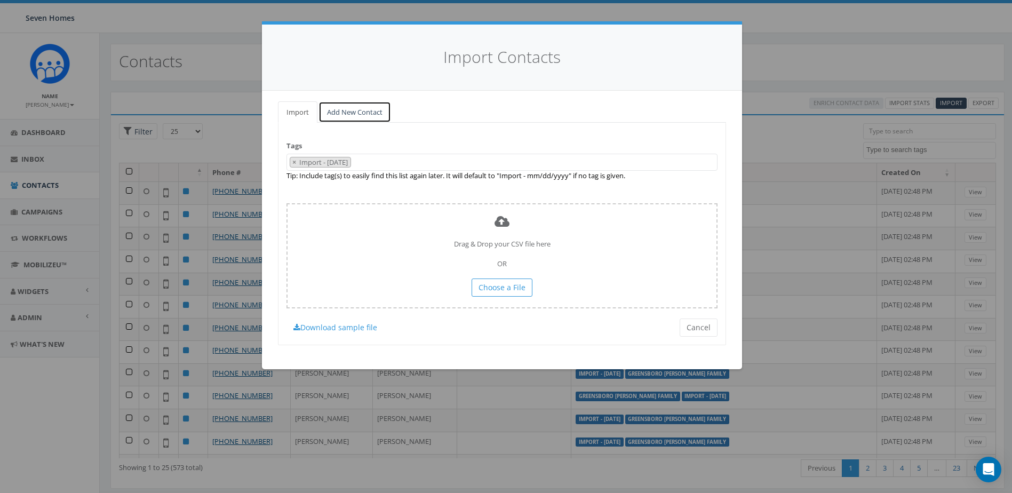
click at [363, 117] on link "Add New Contact" at bounding box center [355, 112] width 73 height 22
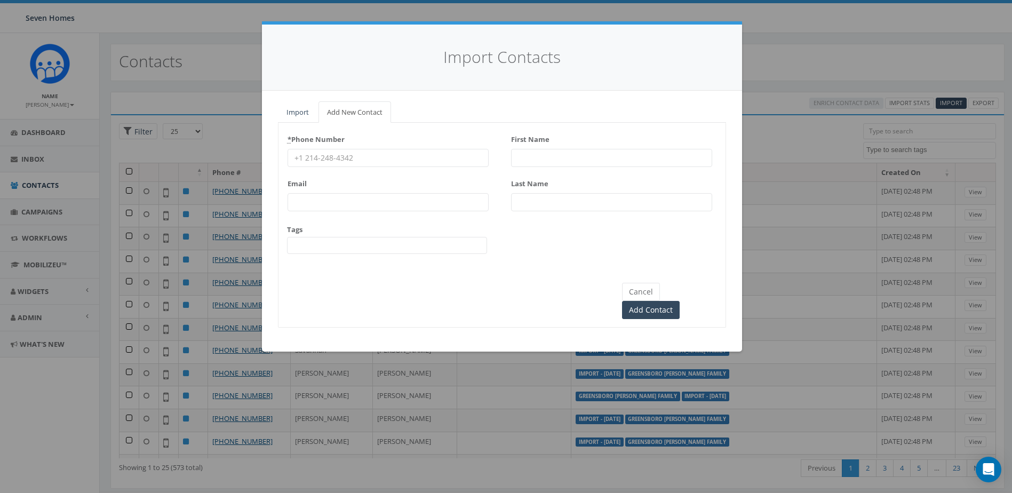
click at [352, 153] on input "* Phone Number" at bounding box center [388, 158] width 201 height 18
type input "3363409687"
click at [519, 152] on input "First Name" at bounding box center [611, 158] width 201 height 18
type input "[PERSON_NAME]"
click at [527, 201] on input "Last Name" at bounding box center [611, 202] width 201 height 18
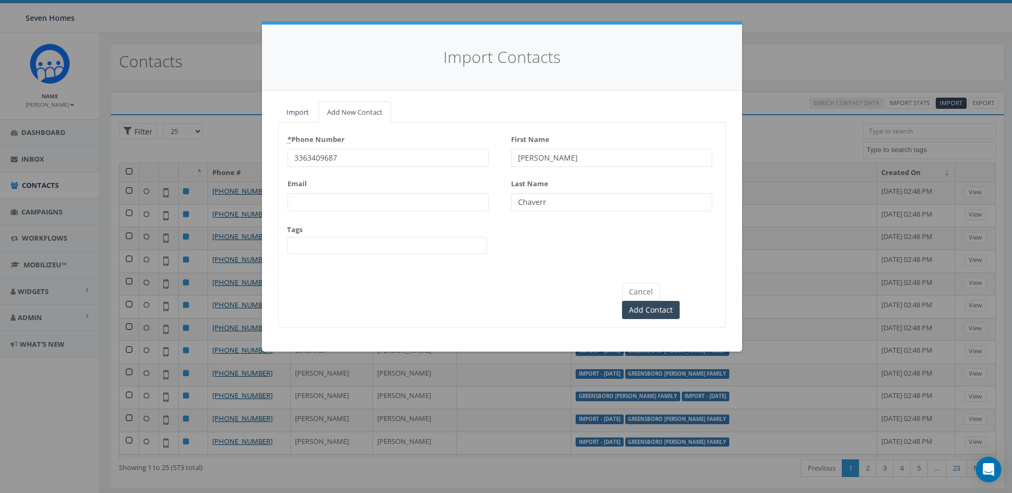
type input "Chaverr"
click at [346, 253] on span at bounding box center [387, 245] width 200 height 17
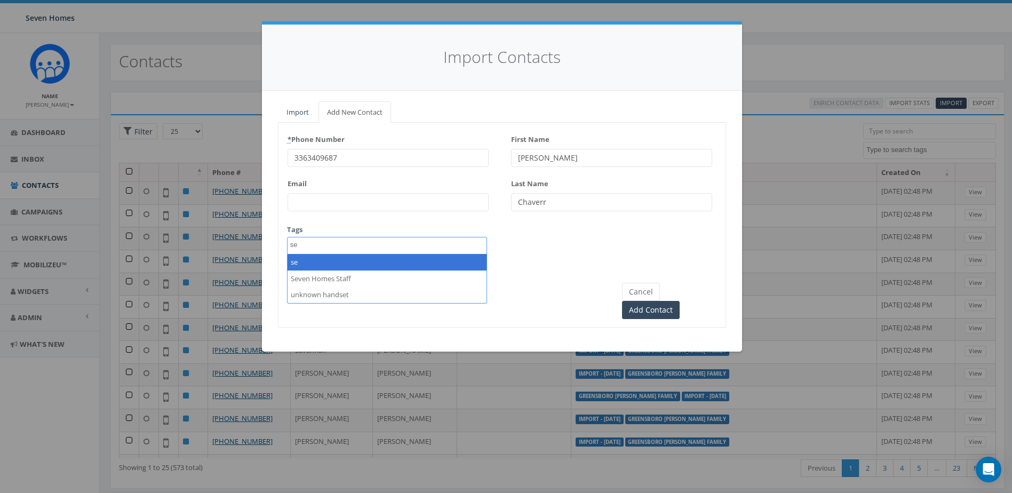
type textarea "se"
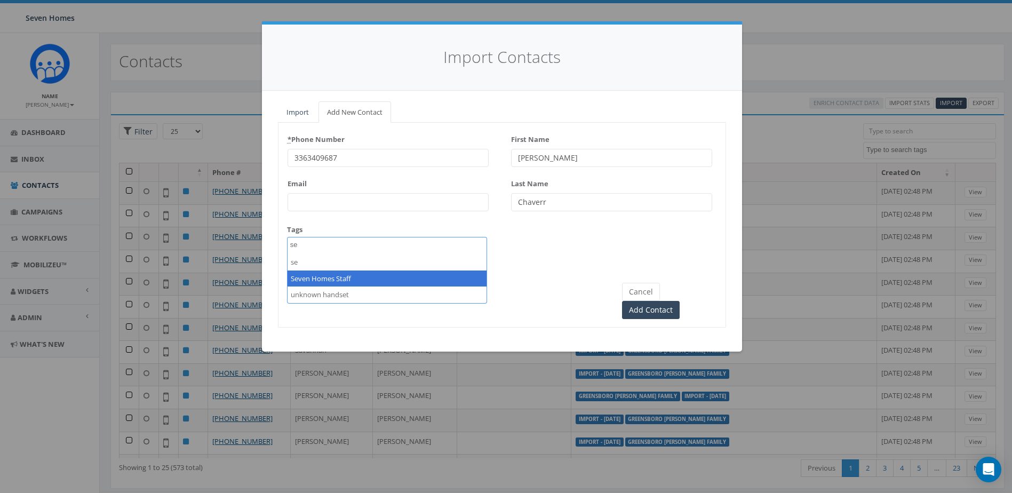
select select "Seven Homes Staff"
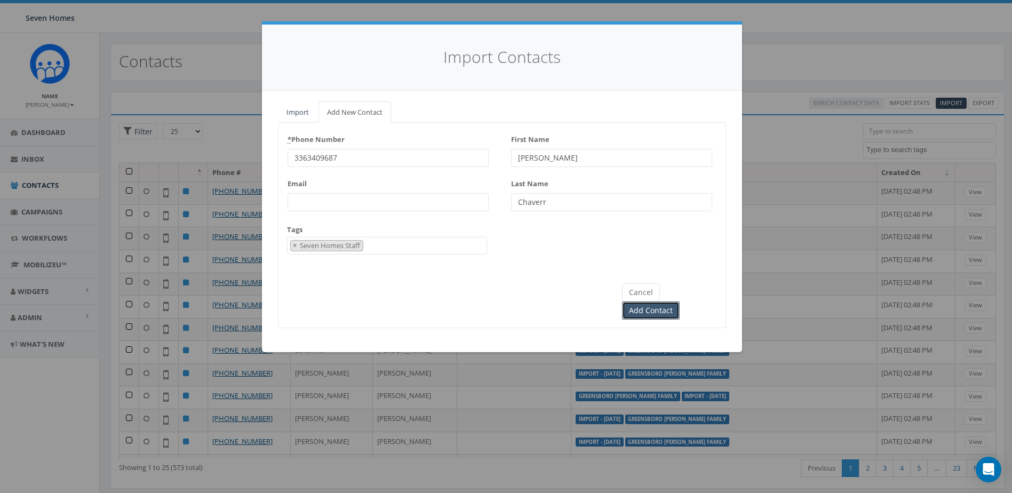
click at [680, 302] on input "Add Contact" at bounding box center [651, 311] width 58 height 18
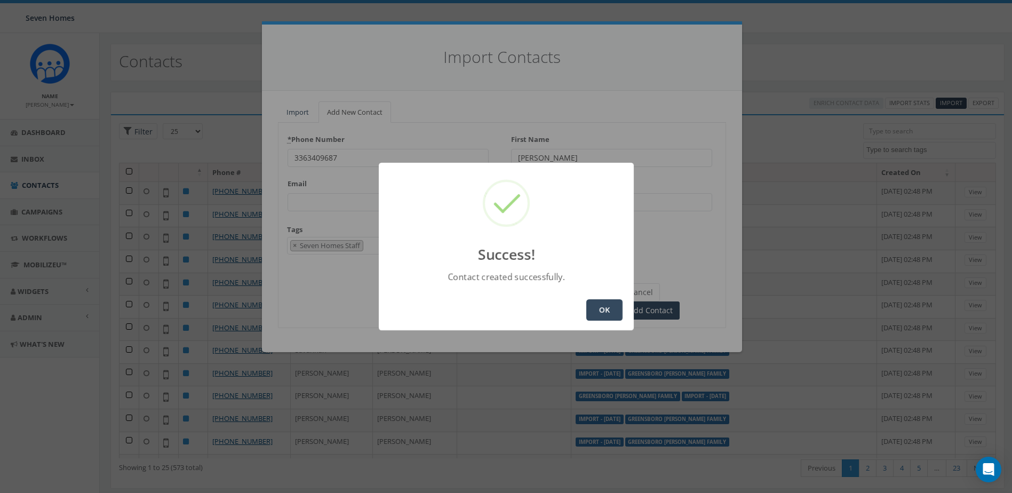
click at [603, 310] on button "OK" at bounding box center [605, 309] width 36 height 21
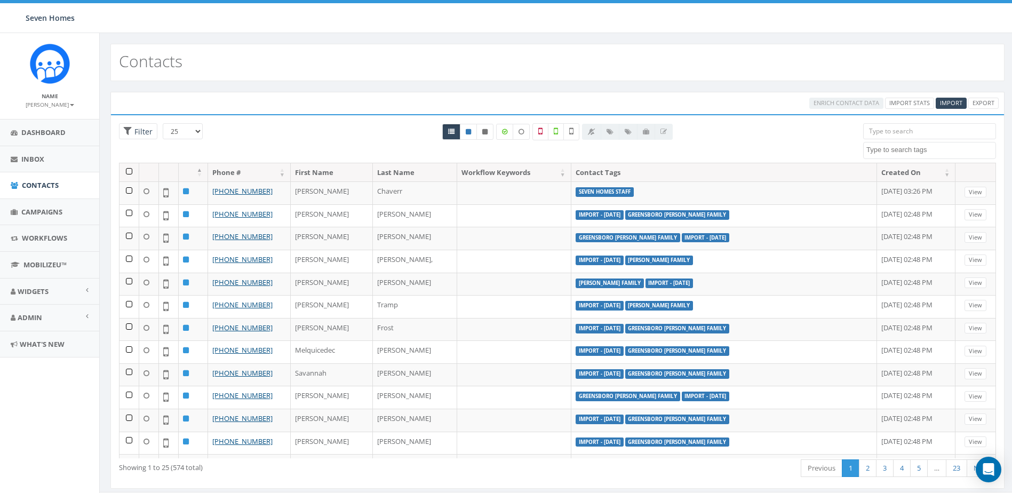
select select
click at [39, 207] on span "Campaigns" at bounding box center [41, 212] width 41 height 10
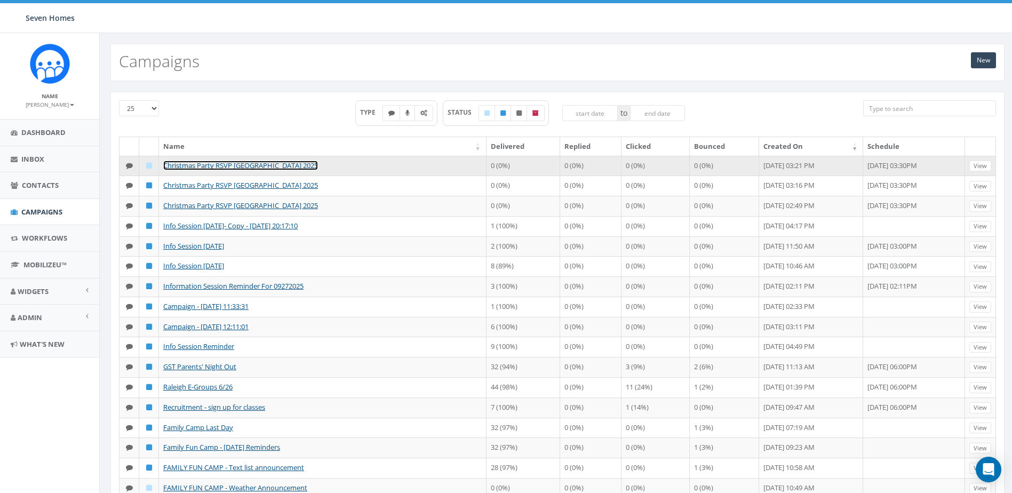
click at [263, 166] on link "Christmas Party RSVP [GEOGRAPHIC_DATA] 2025" at bounding box center [240, 166] width 155 height 10
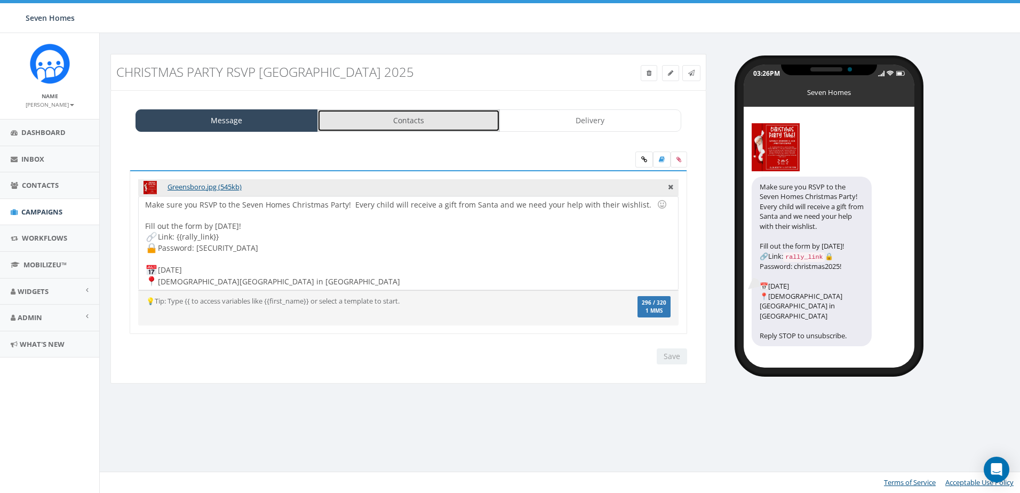
click at [442, 123] on link "Contacts" at bounding box center [409, 120] width 183 height 22
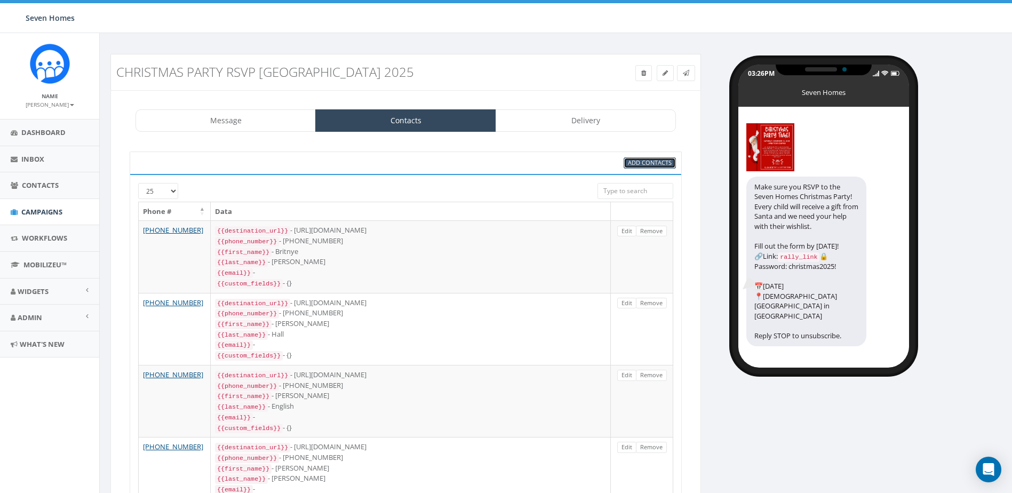
click at [646, 161] on span "Add Contacts" at bounding box center [650, 163] width 44 height 8
select select
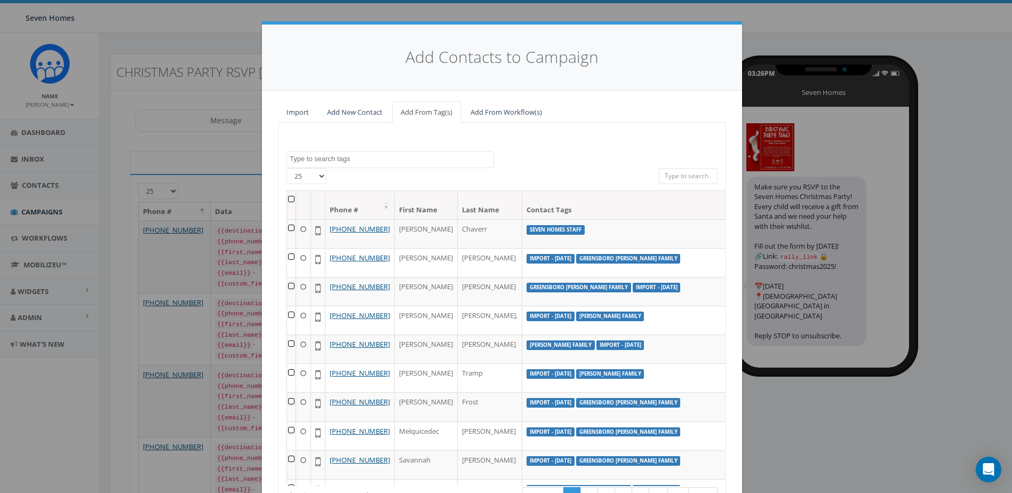
click at [426, 157] on textarea "Search" at bounding box center [392, 159] width 204 height 10
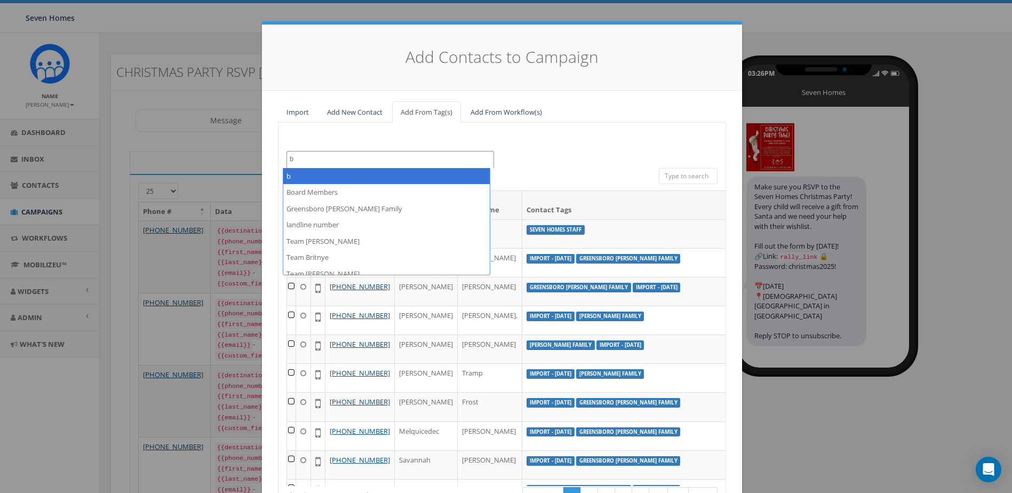
type textarea "b"
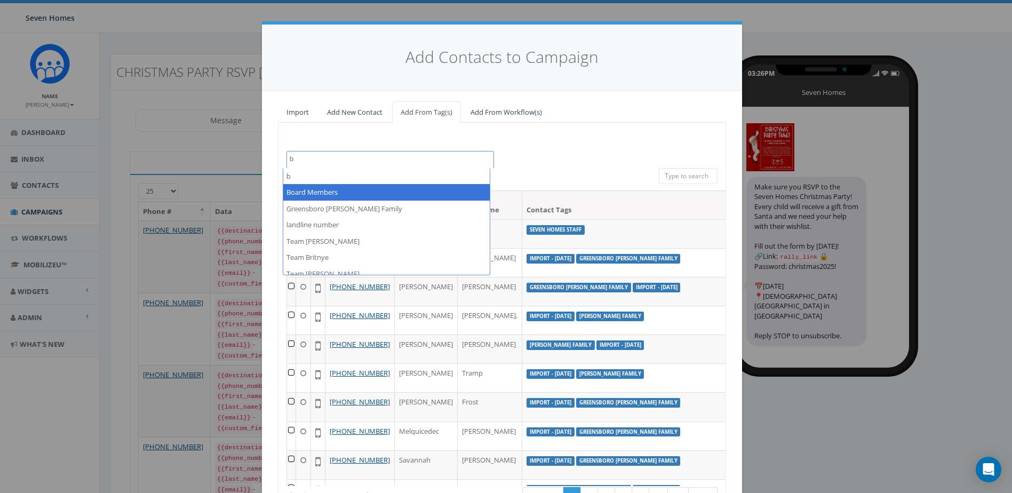
select select "Board Members"
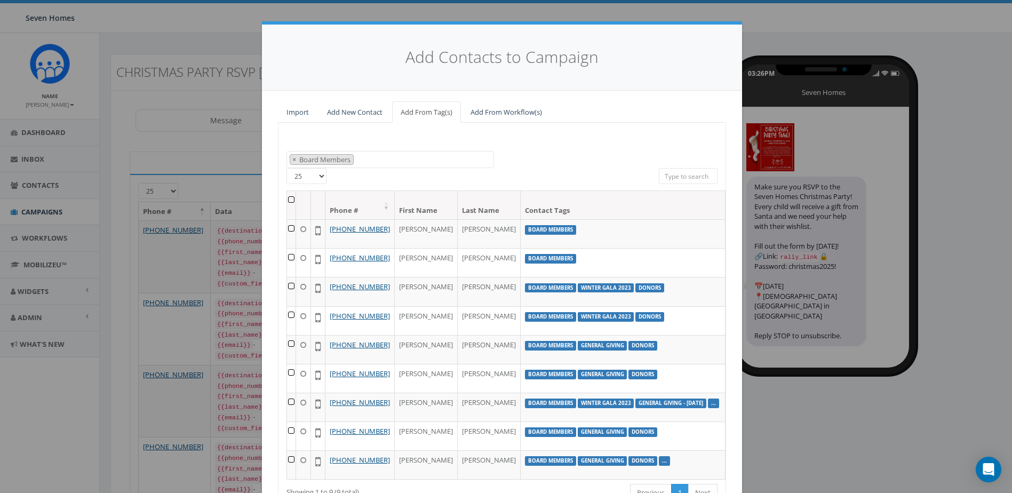
click at [290, 198] on th at bounding box center [291, 205] width 9 height 28
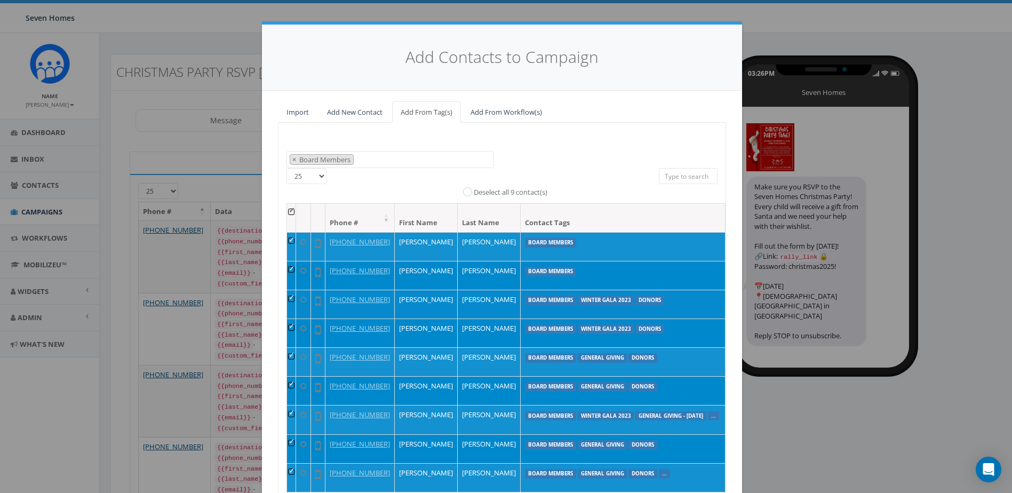
scroll to position [53, 0]
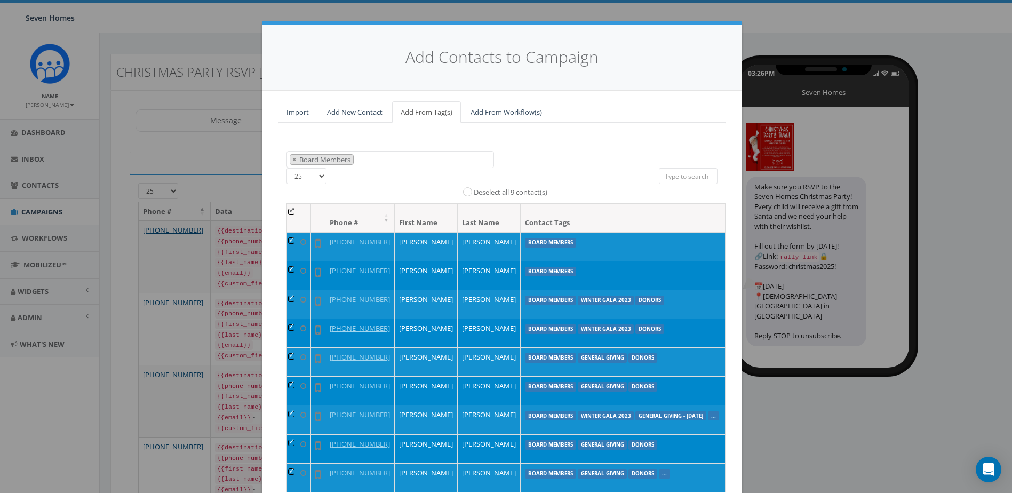
click at [290, 319] on td at bounding box center [291, 333] width 9 height 29
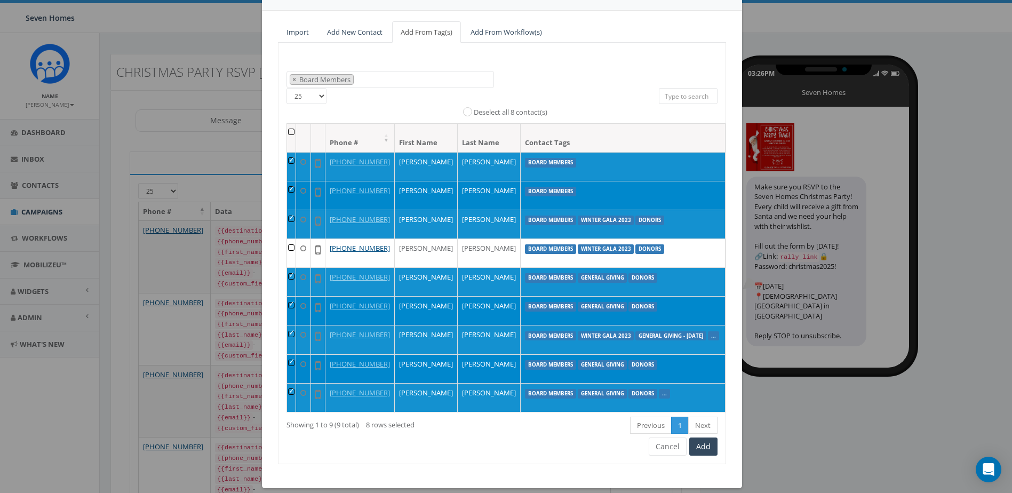
scroll to position [94, 0]
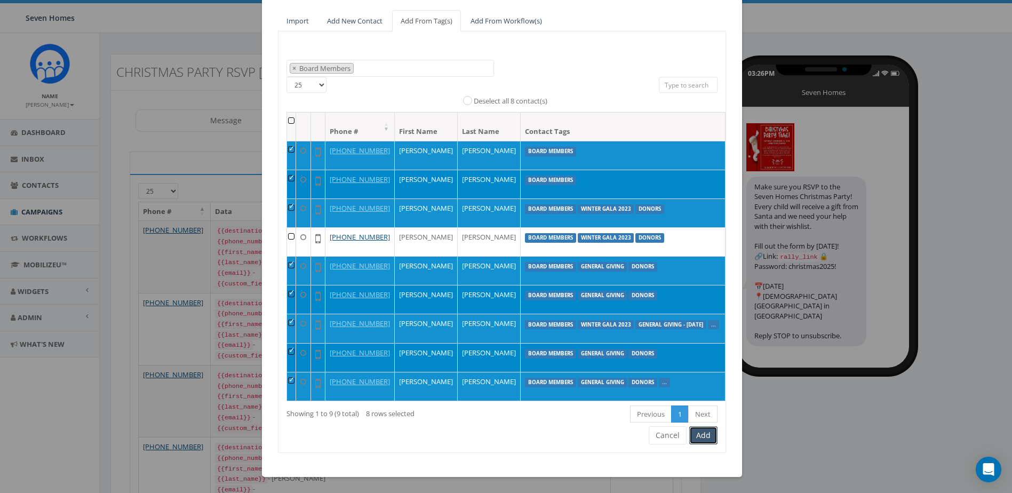
click at [699, 437] on button "Add" at bounding box center [704, 435] width 28 height 18
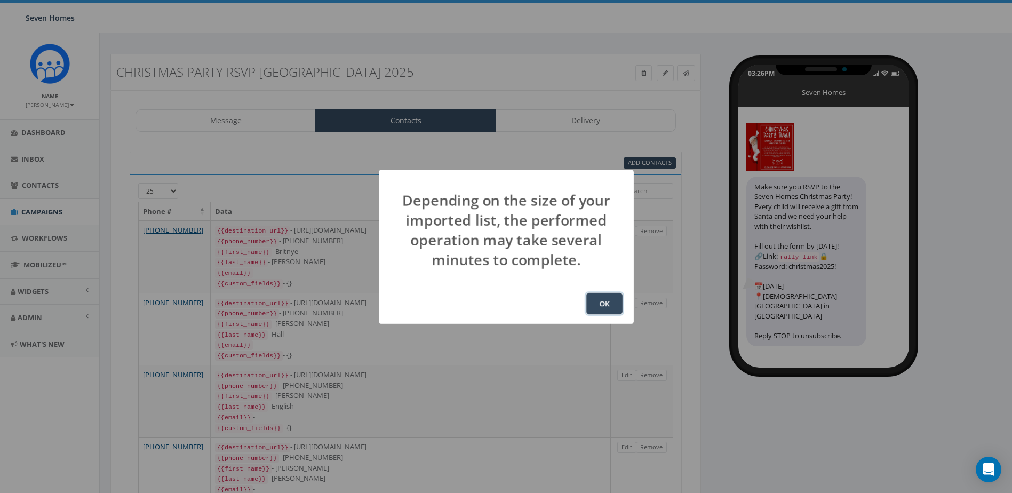
click at [615, 302] on button "OK" at bounding box center [605, 303] width 36 height 21
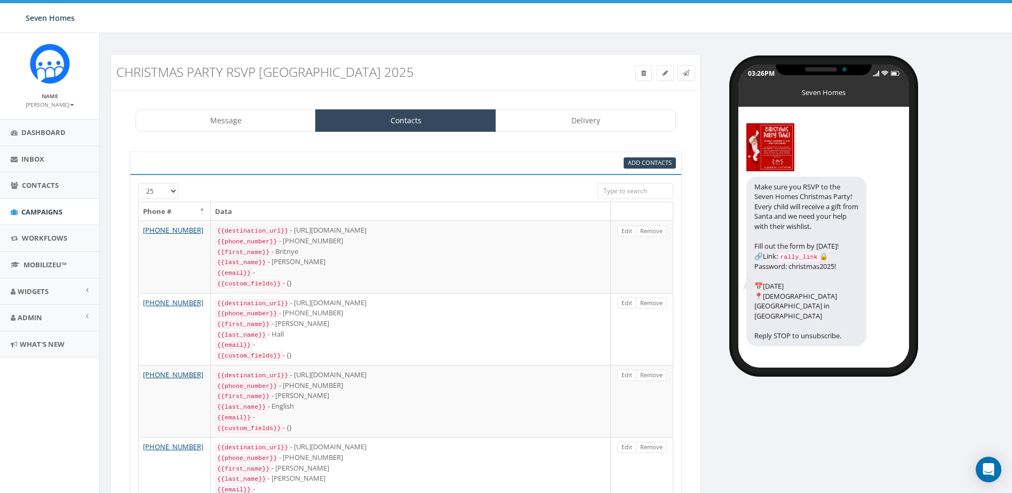
scroll to position [141, 0]
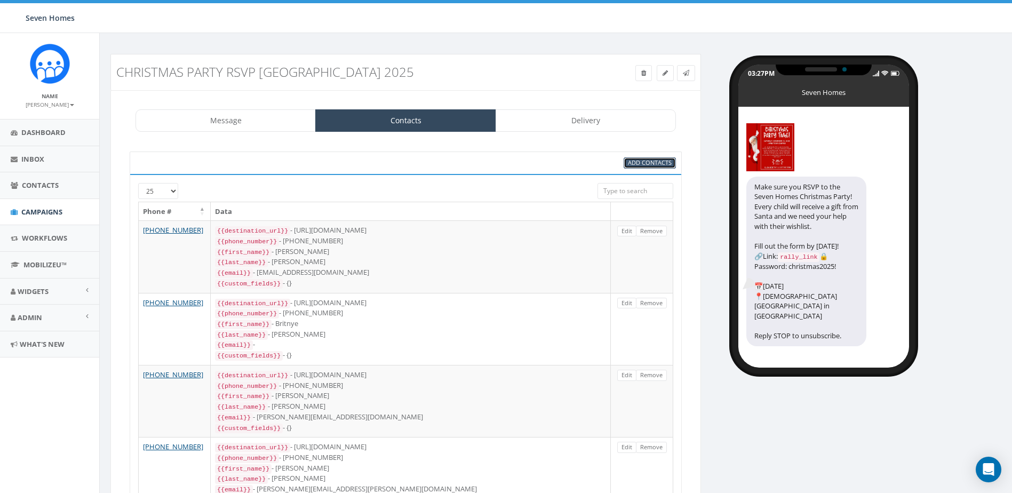
click at [638, 158] on link "Add Contacts" at bounding box center [650, 162] width 52 height 11
select select
click at [44, 211] on span "Campaigns" at bounding box center [41, 212] width 41 height 10
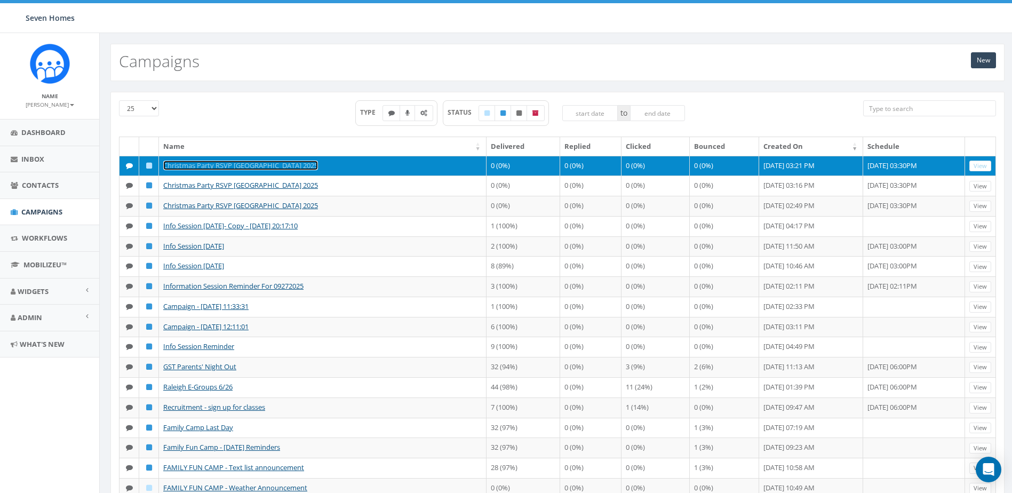
click at [247, 163] on link "Christmas Party RSVP [GEOGRAPHIC_DATA] 2025" at bounding box center [240, 166] width 155 height 10
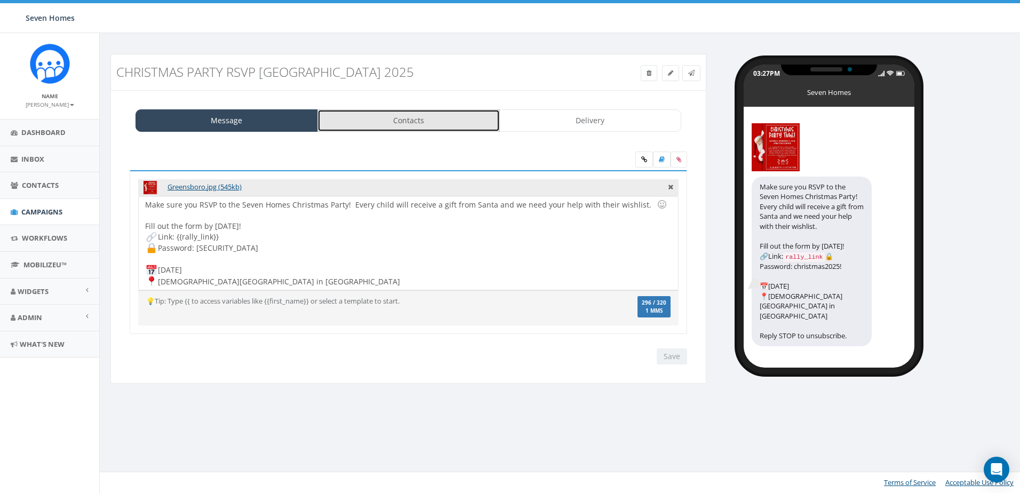
click at [410, 121] on link "Contacts" at bounding box center [409, 120] width 183 height 22
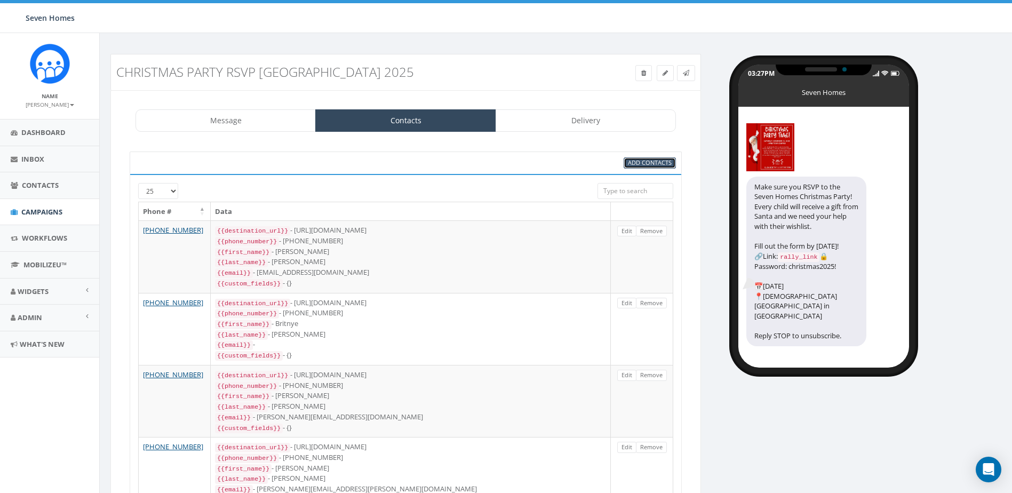
click at [659, 160] on span "Add Contacts" at bounding box center [650, 163] width 44 height 8
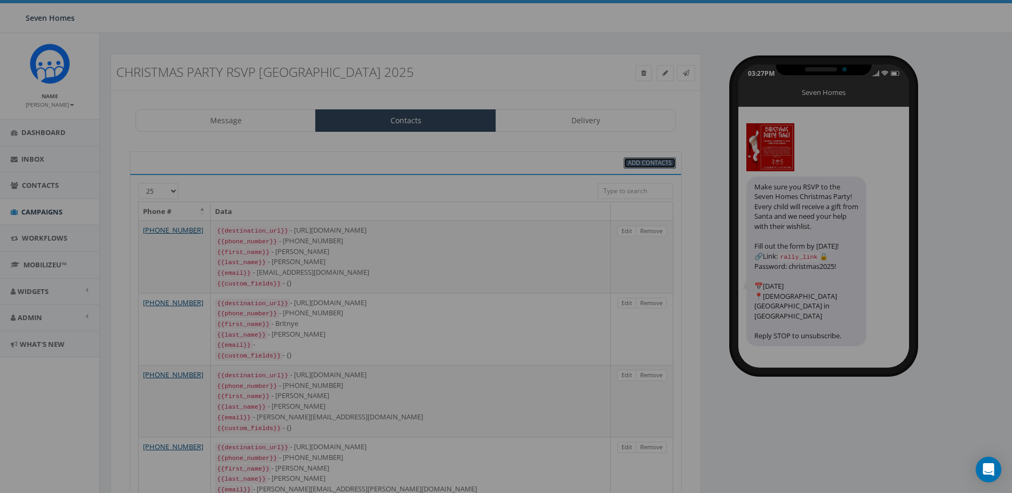
select select
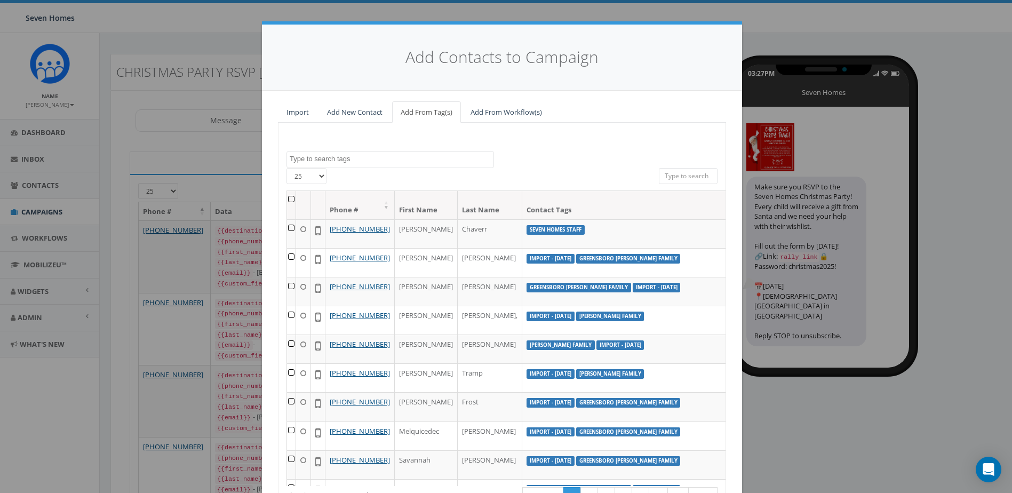
click at [397, 151] on span at bounding box center [391, 159] width 208 height 17
type textarea "gre"
select select "Greensboro [PERSON_NAME] Family"
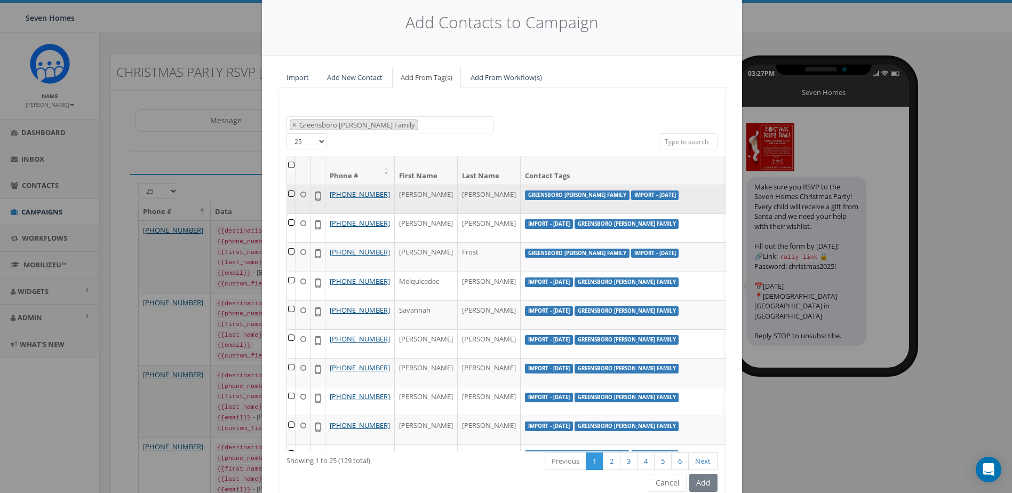
scroll to position [53, 0]
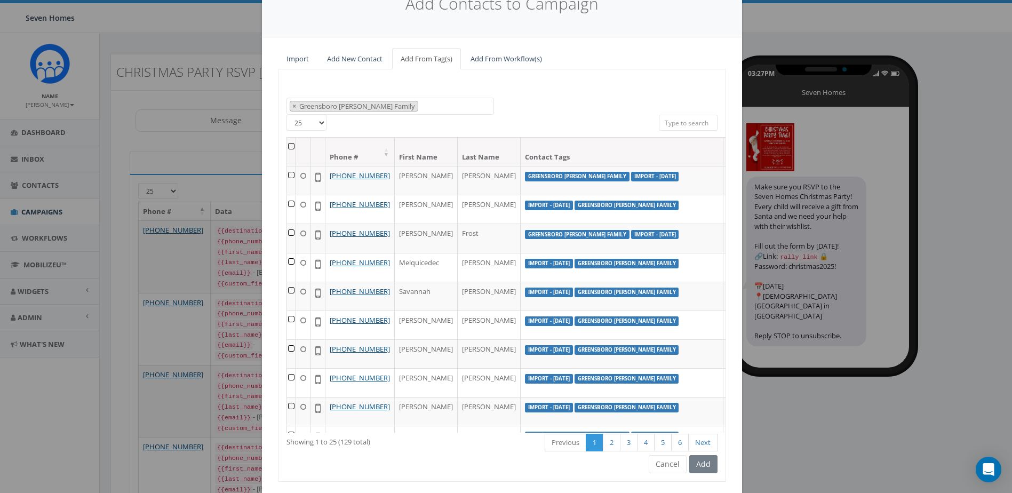
click at [287, 146] on th at bounding box center [291, 152] width 9 height 28
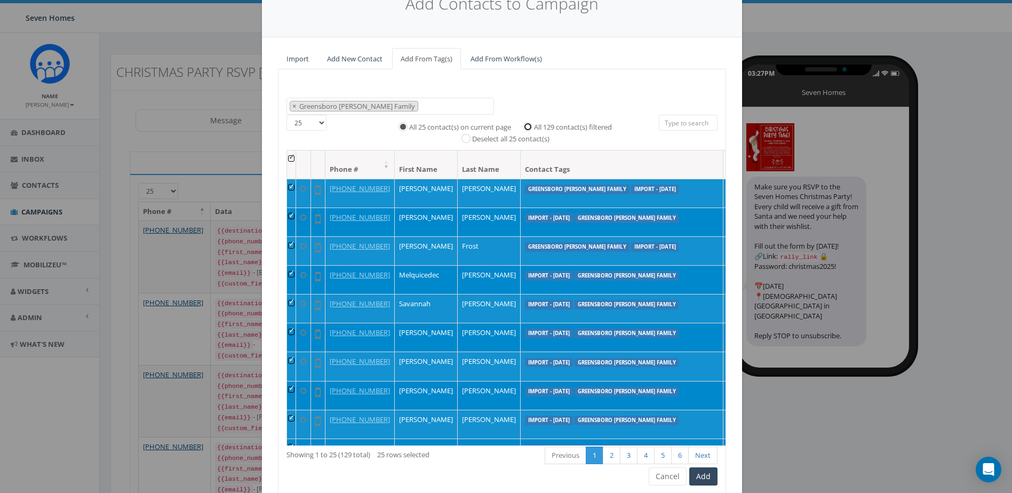
click at [527, 126] on input "All 129 contact(s) filtered" at bounding box center [530, 125] width 7 height 7
radio input "true"
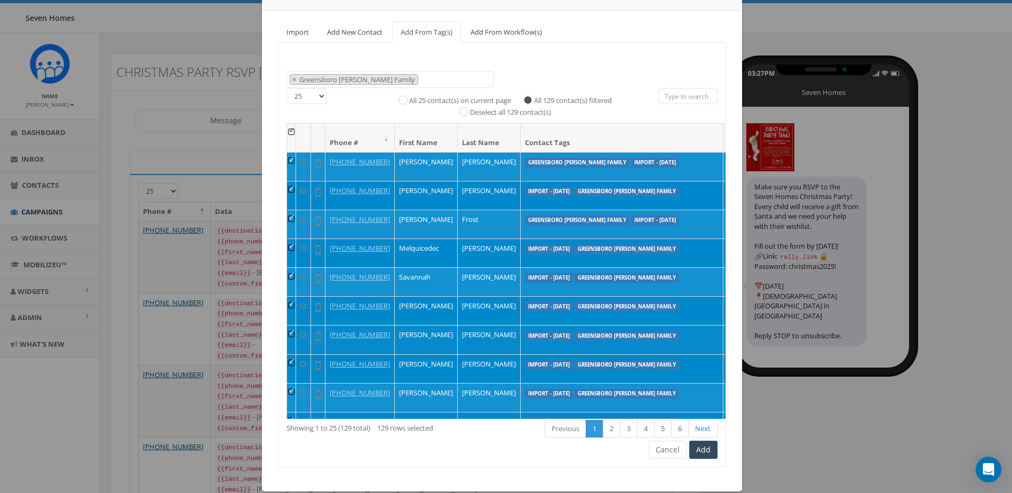
scroll to position [94, 0]
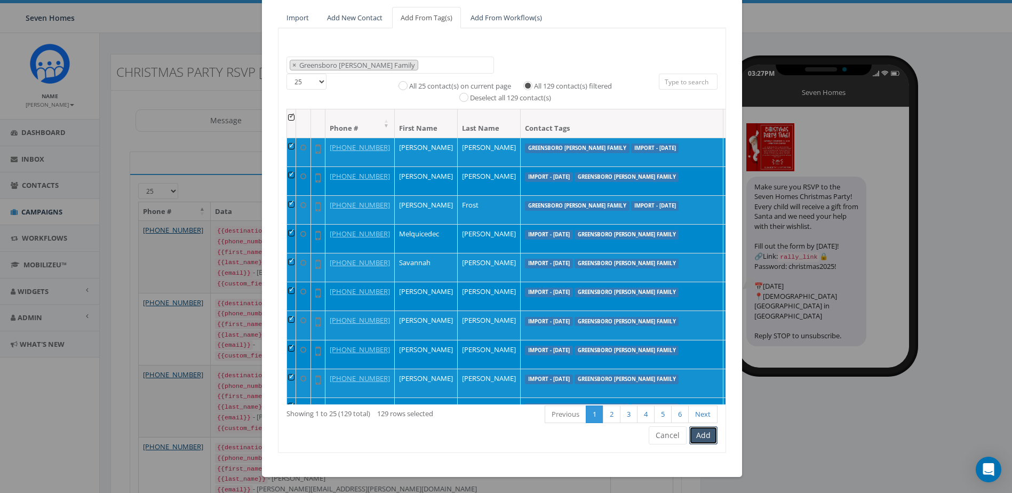
click at [704, 437] on button "Add" at bounding box center [704, 435] width 28 height 18
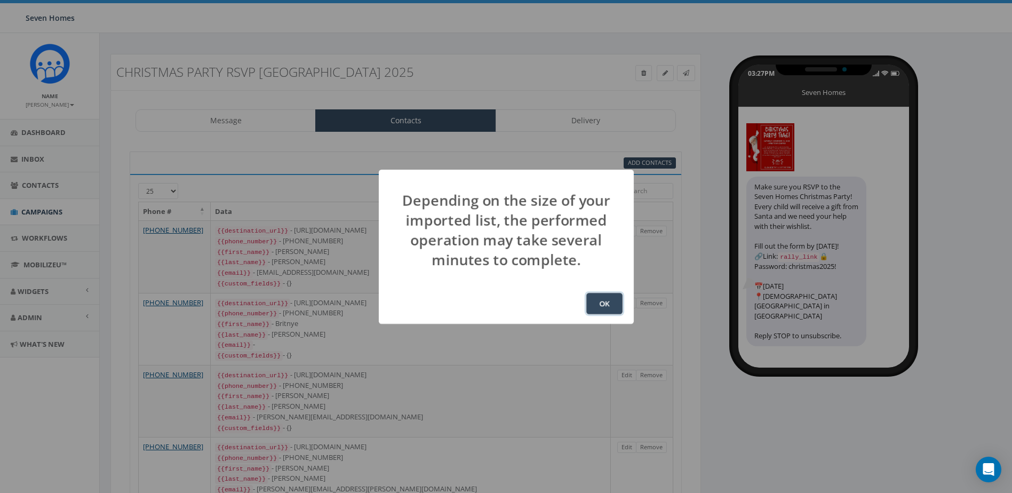
click at [598, 302] on button "OK" at bounding box center [605, 303] width 36 height 21
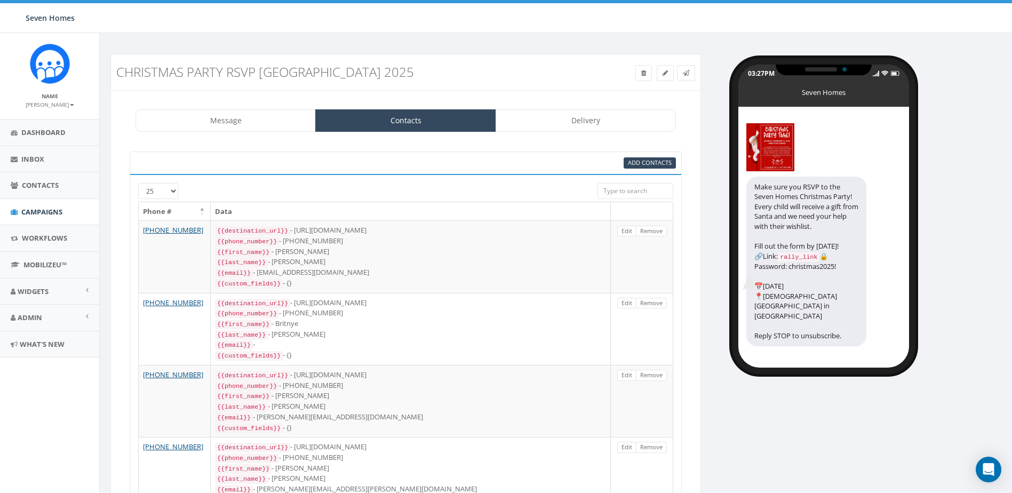
scroll to position [141, 0]
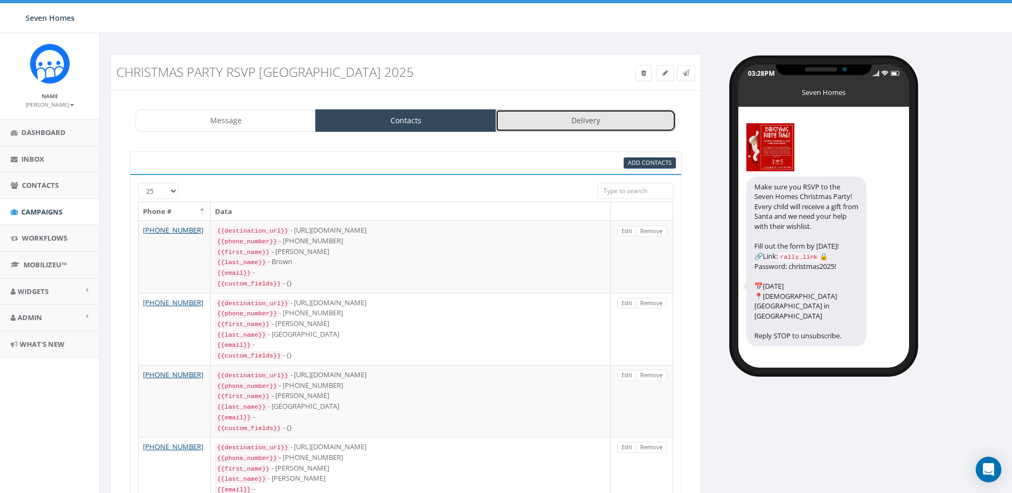
click at [609, 128] on link "Delivery" at bounding box center [586, 120] width 180 height 22
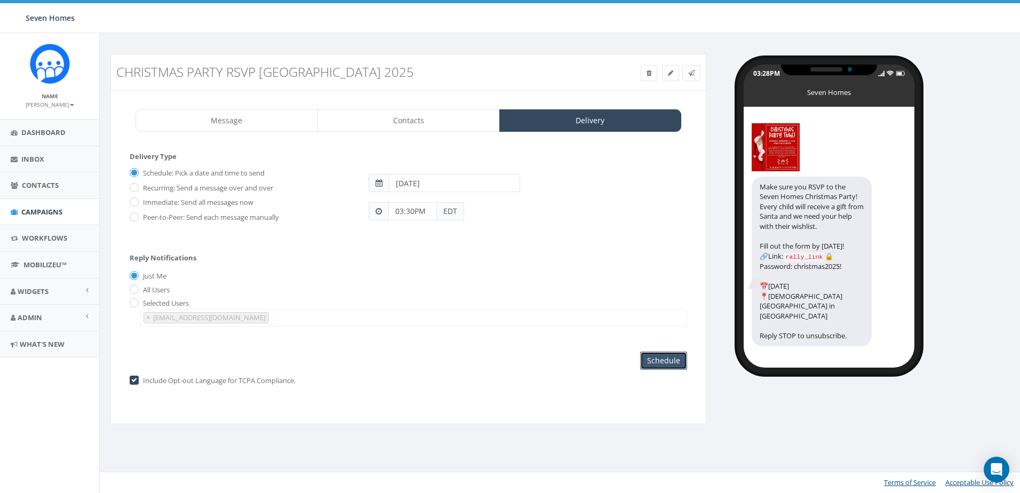
click at [655, 356] on input "Schedule" at bounding box center [663, 361] width 47 height 18
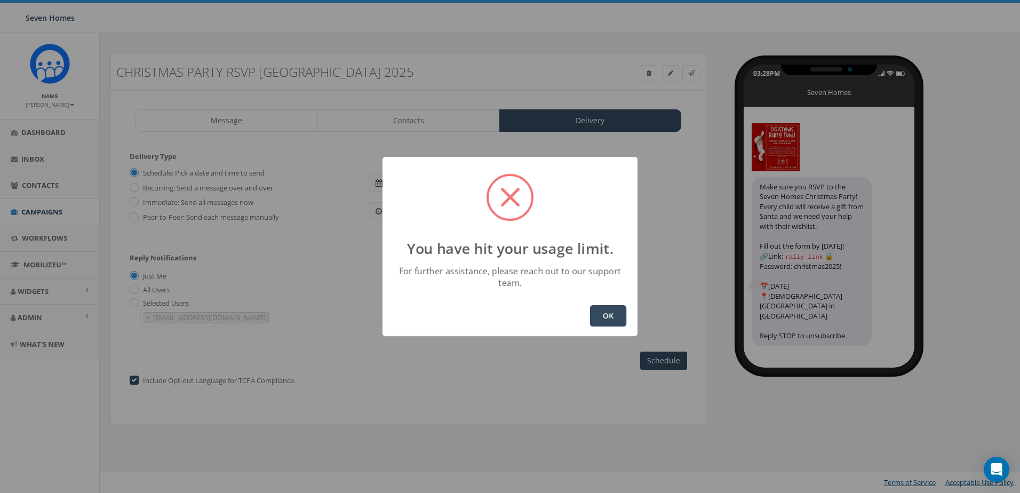
click at [618, 311] on button "OK" at bounding box center [608, 315] width 36 height 21
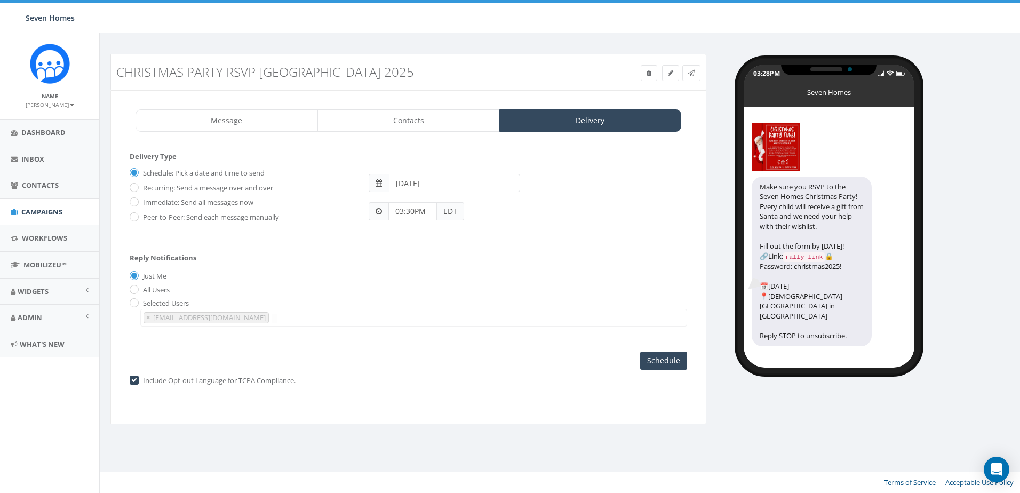
click at [427, 273] on div "Just Me" at bounding box center [409, 276] width 558 height 11
click at [679, 364] on input "Schedule" at bounding box center [663, 361] width 47 height 18
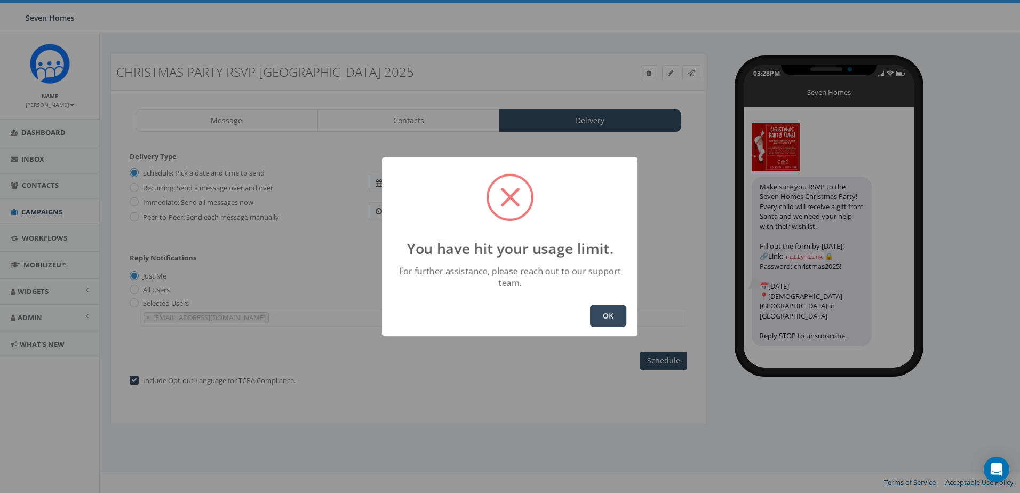
click at [608, 313] on button "OK" at bounding box center [608, 315] width 36 height 21
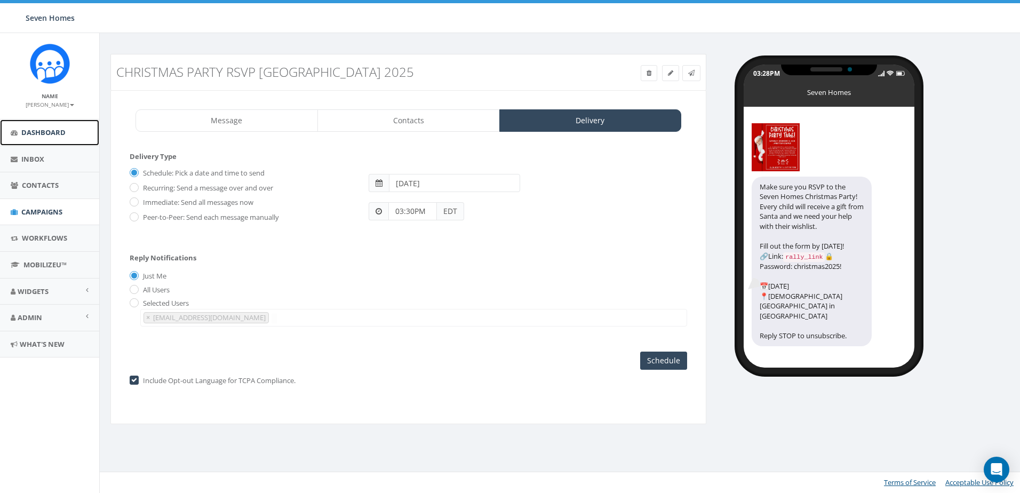
click at [33, 129] on span "Dashboard" at bounding box center [43, 133] width 44 height 10
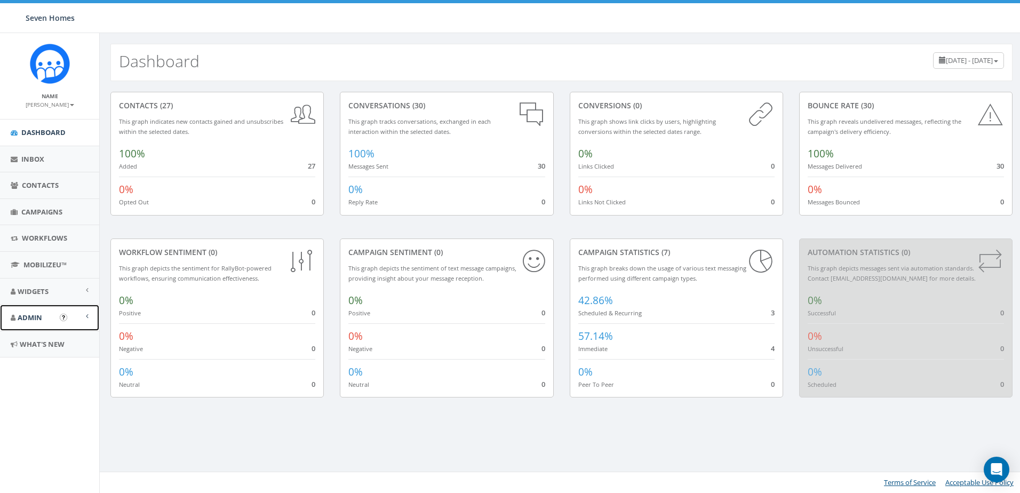
click at [34, 319] on span "Admin" at bounding box center [30, 318] width 25 height 10
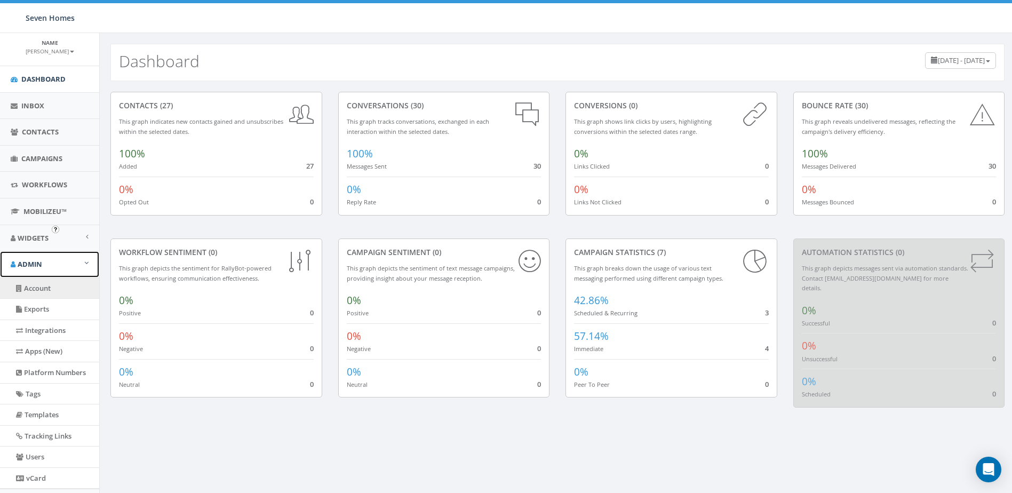
scroll to position [106, 0]
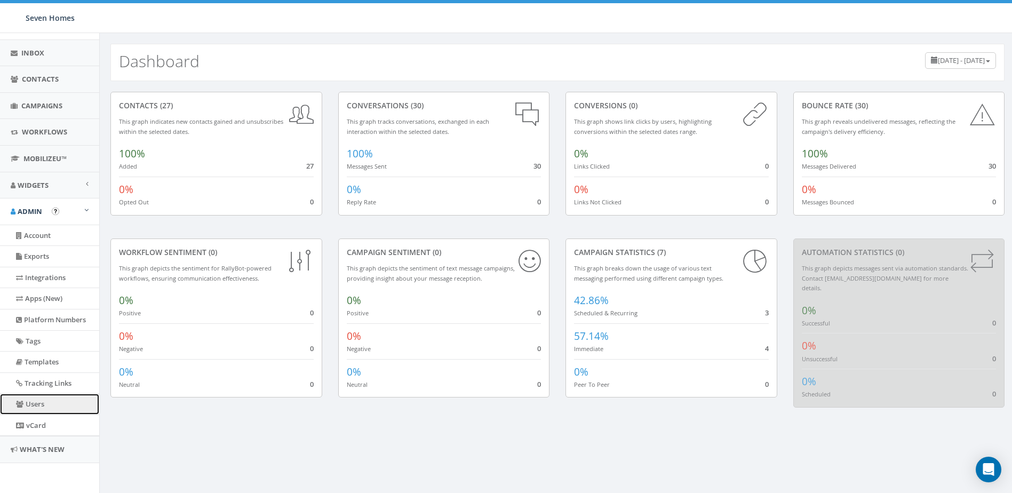
click at [45, 398] on link "Users" at bounding box center [49, 404] width 99 height 21
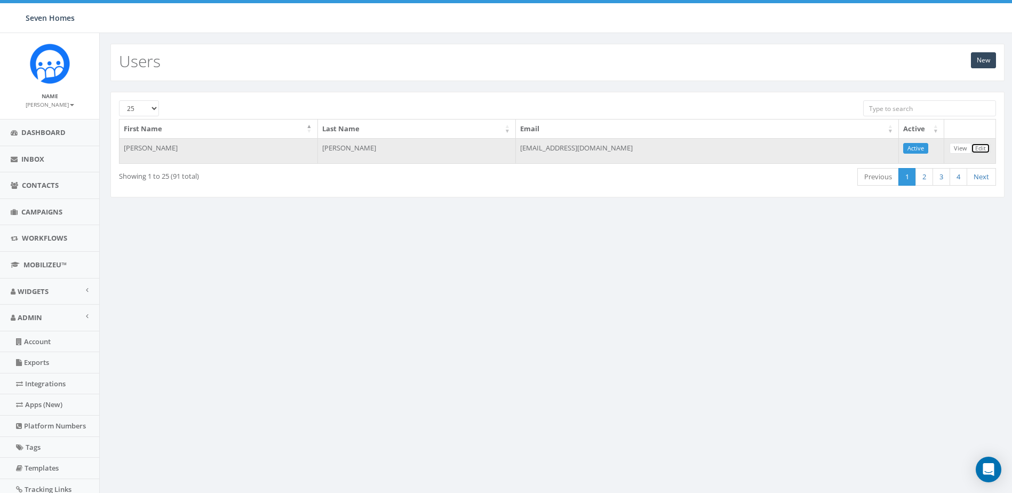
click at [979, 149] on link "Edit" at bounding box center [980, 148] width 19 height 11
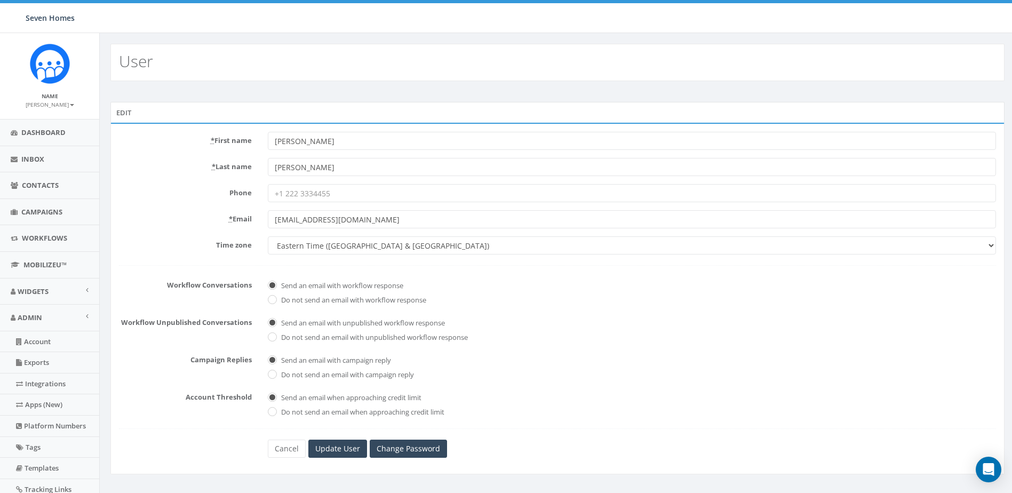
drag, startPoint x: 364, startPoint y: 223, endPoint x: 272, endPoint y: 226, distance: 92.4
click at [272, 226] on input "[EMAIL_ADDRESS][DOMAIN_NAME]" at bounding box center [632, 219] width 729 height 18
type input "[EMAIL_ADDRESS][DOMAIN_NAME]"
click at [176, 196] on label "Phone" at bounding box center [185, 191] width 149 height 14
click at [268, 196] on input "Phone" at bounding box center [632, 193] width 729 height 18
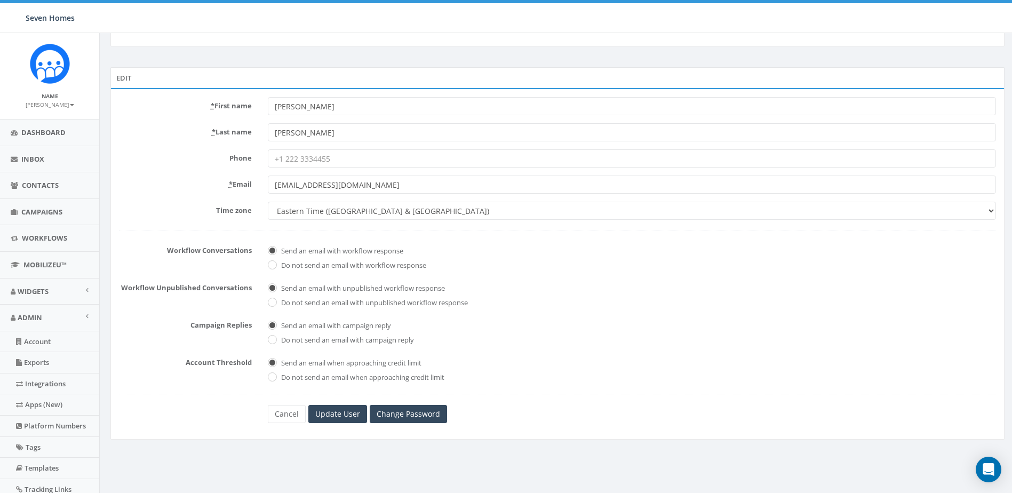
scroll to position [53, 0]
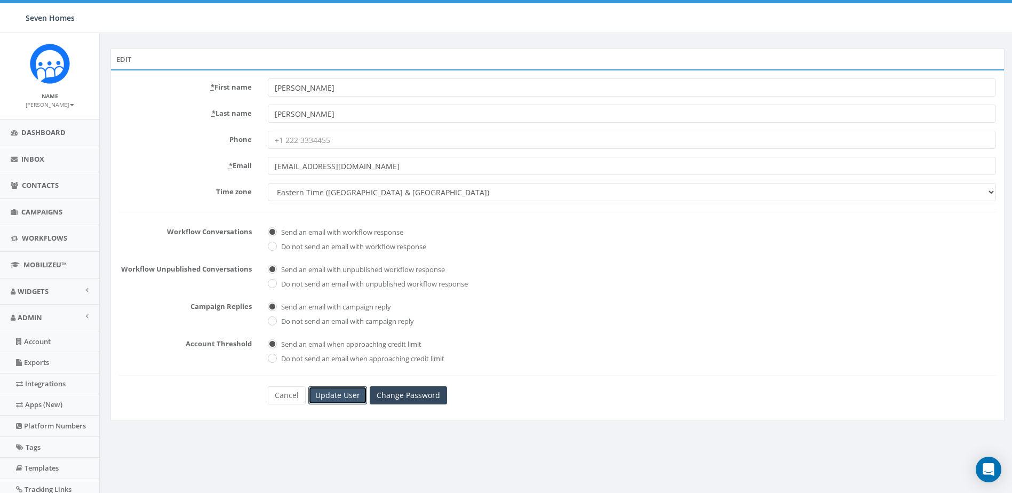
click at [341, 390] on input "Update User" at bounding box center [337, 395] width 59 height 18
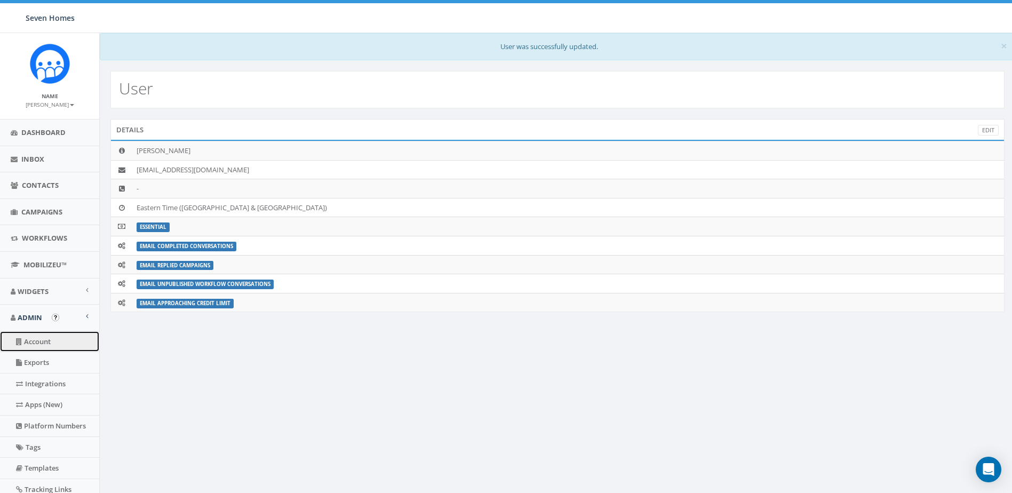
click at [50, 344] on link "Account" at bounding box center [49, 341] width 99 height 21
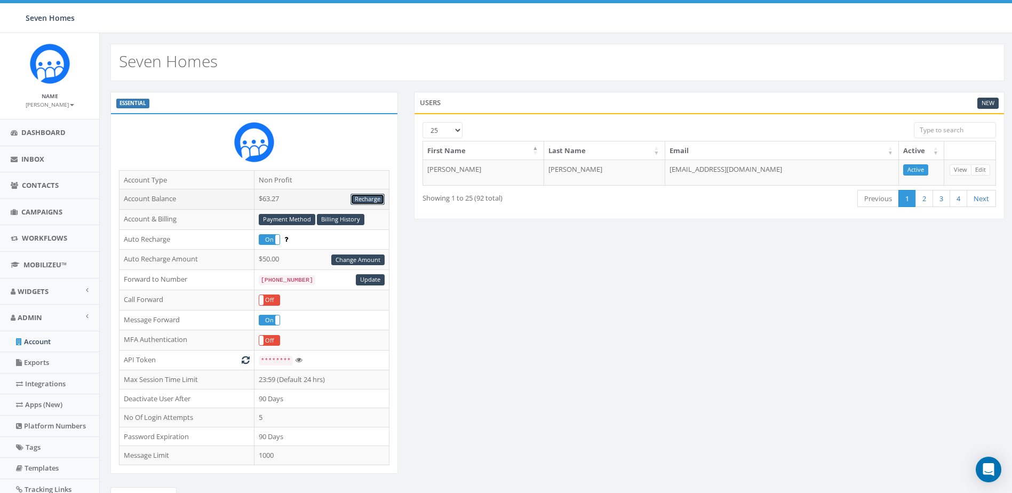
click at [358, 198] on link "Recharge" at bounding box center [368, 199] width 34 height 11
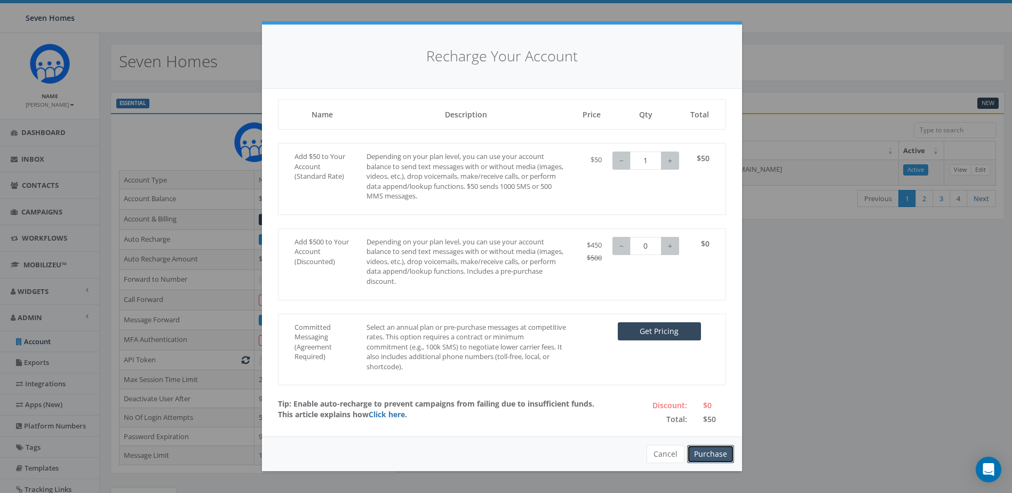
click at [708, 450] on button "Purchase" at bounding box center [710, 454] width 47 height 18
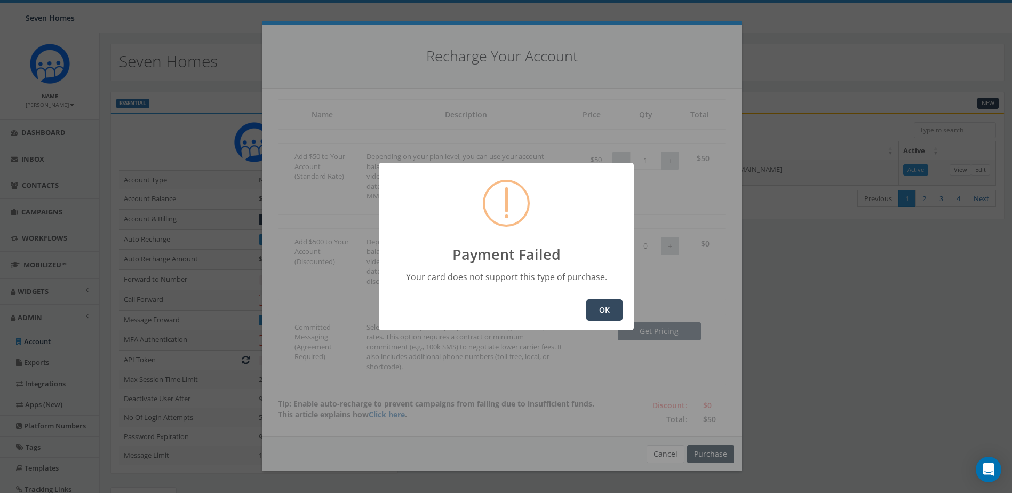
click at [592, 306] on button "OK" at bounding box center [605, 309] width 36 height 21
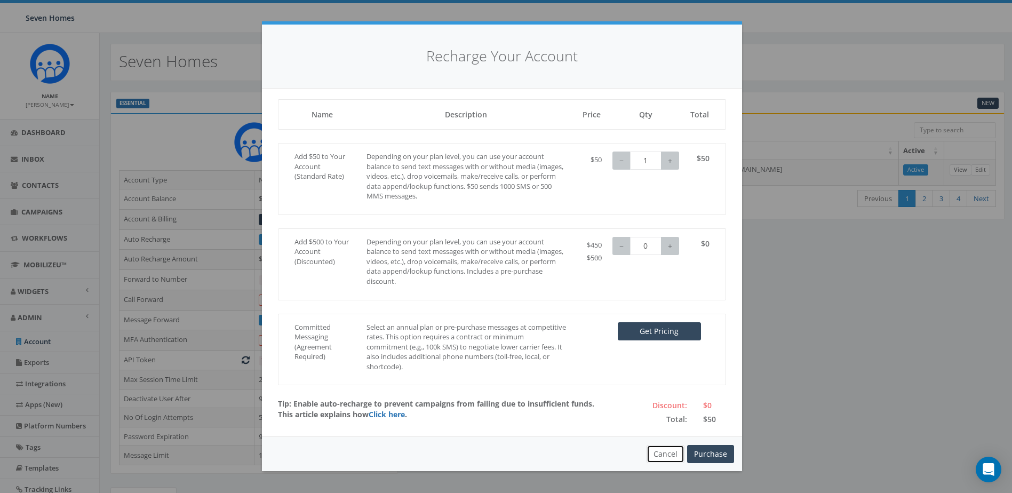
click at [667, 453] on button "Cancel" at bounding box center [666, 454] width 38 height 18
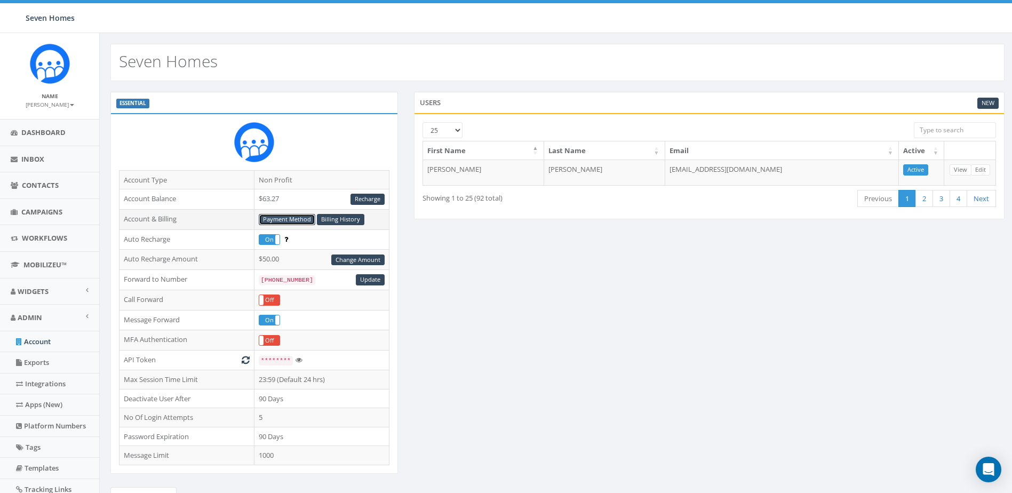
click at [286, 216] on link "Payment Method" at bounding box center [287, 219] width 57 height 11
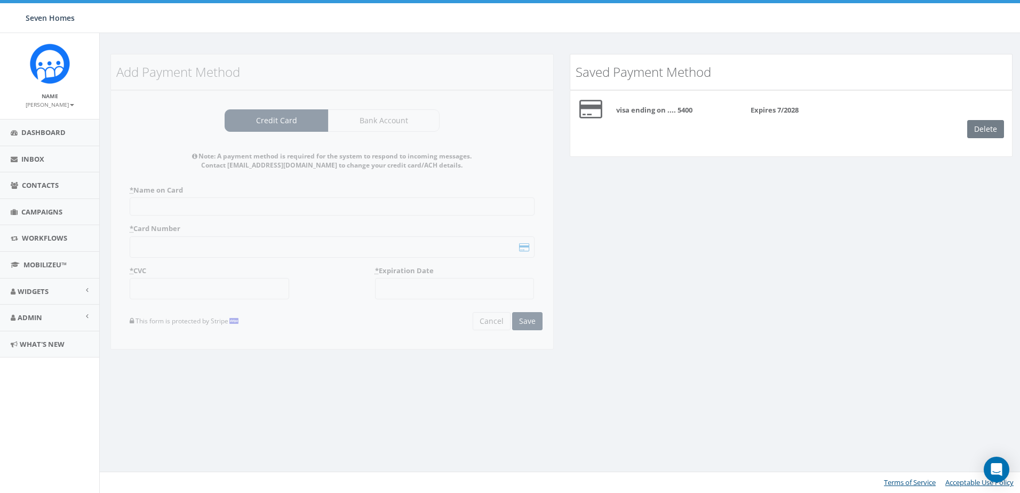
click at [995, 128] on div "Delete" at bounding box center [990, 129] width 45 height 18
click at [227, 204] on div "Add Payment Method Credit Card Bank Account Note: A payment method is required …" at bounding box center [332, 209] width 460 height 310
click at [280, 124] on div "Add Payment Method Credit Card Bank Account Note: A payment method is required …" at bounding box center [332, 209] width 460 height 310
click at [977, 132] on div "Delete" at bounding box center [990, 129] width 45 height 18
click at [989, 128] on div "Delete" at bounding box center [990, 129] width 45 height 18
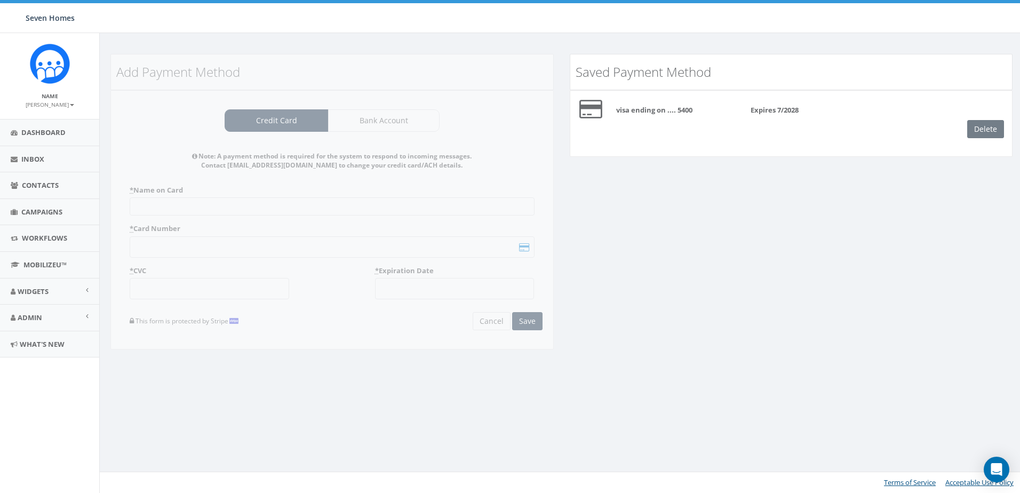
click at [984, 129] on div "Delete" at bounding box center [990, 129] width 45 height 18
drag, startPoint x: 984, startPoint y: 131, endPoint x: 982, endPoint y: 125, distance: 6.4
click at [984, 130] on div "Delete" at bounding box center [990, 129] width 45 height 18
click at [623, 91] on div "Saved Payment Method visa ending on .... 5400 Expires 7/2028 Delete" at bounding box center [792, 105] width 444 height 103
drag, startPoint x: 623, startPoint y: 91, endPoint x: 649, endPoint y: 109, distance: 31.4
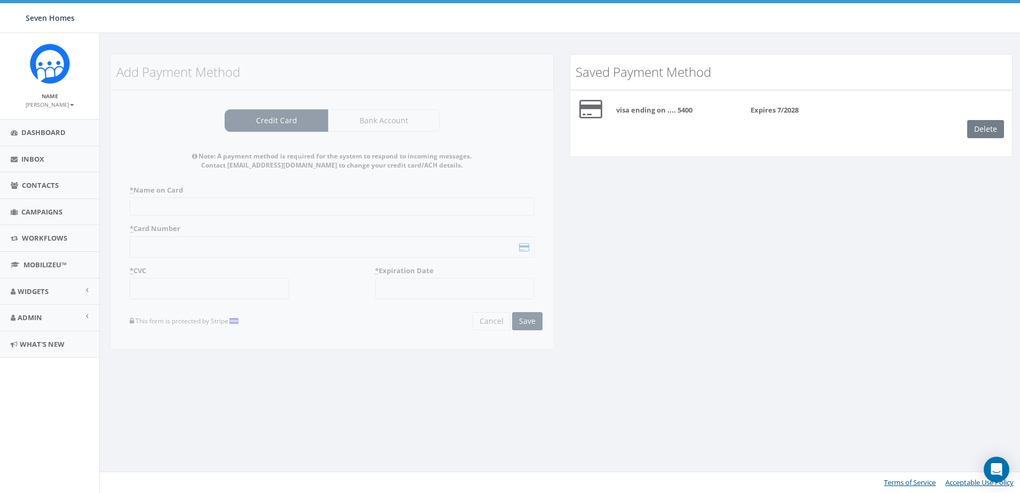
click at [649, 109] on b "visa ending on .... 5400" at bounding box center [654, 110] width 76 height 10
click at [677, 119] on div "visa ending on .... 5400 Expires 7/2028" at bounding box center [792, 109] width 458 height 21
click at [829, 116] on div "visa ending on .... 5400 Expires 7/2028" at bounding box center [792, 109] width 458 height 21
click at [28, 307] on link "Admin" at bounding box center [49, 318] width 99 height 26
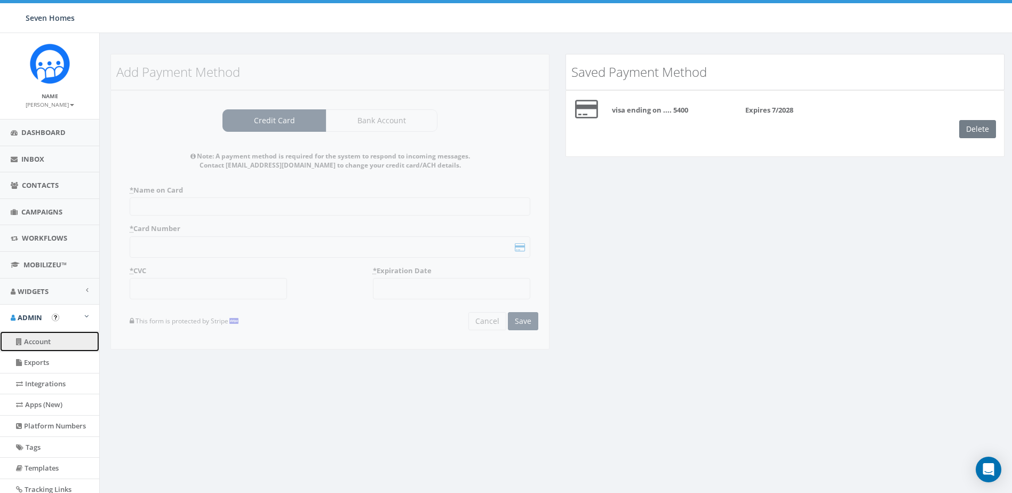
click at [36, 344] on link "Account" at bounding box center [49, 341] width 99 height 21
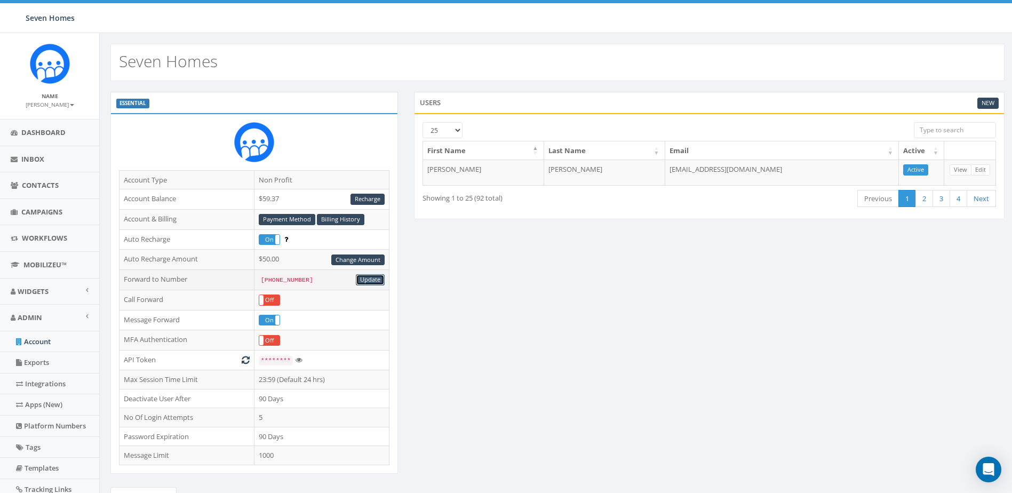
click at [366, 279] on link "Update" at bounding box center [370, 279] width 29 height 11
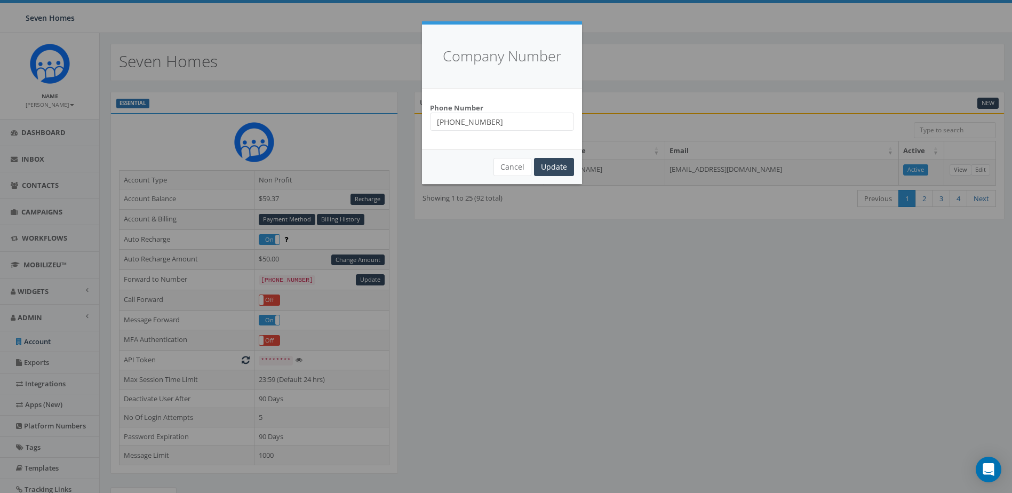
drag, startPoint x: 501, startPoint y: 119, endPoint x: 402, endPoint y: 120, distance: 98.2
click at [402, 120] on div "Company Number Phone Number [PHONE_NUMBER] Cancel Update Loading..." at bounding box center [506, 246] width 1012 height 493
type input "3364550693"
click at [548, 160] on input "Update" at bounding box center [554, 167] width 40 height 18
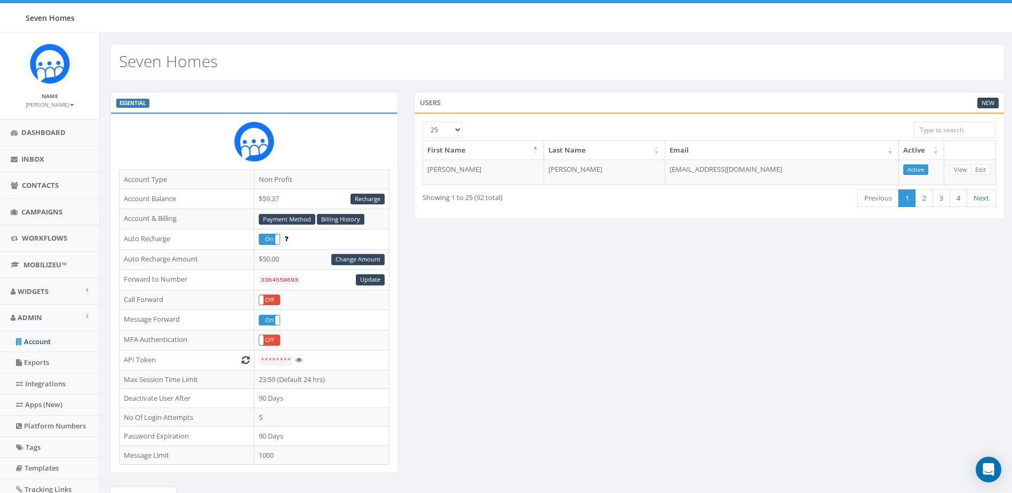
scroll to position [27, 0]
click at [297, 360] on icon at bounding box center [299, 360] width 7 height 7
click at [433, 338] on div "ESSENTIAL Account Type Non Profit Account Balance $59.37 Recharge Account & Bil…" at bounding box center [557, 363] width 911 height 542
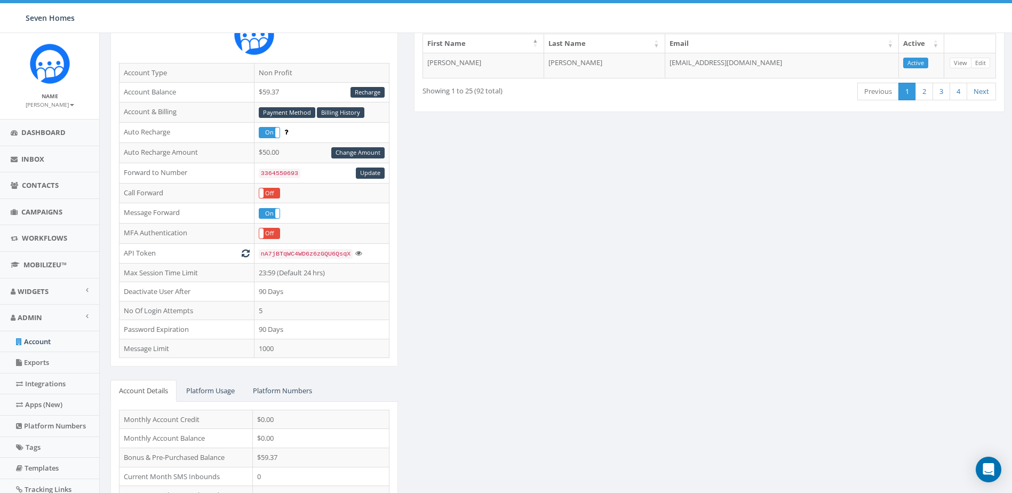
scroll to position [178, 0]
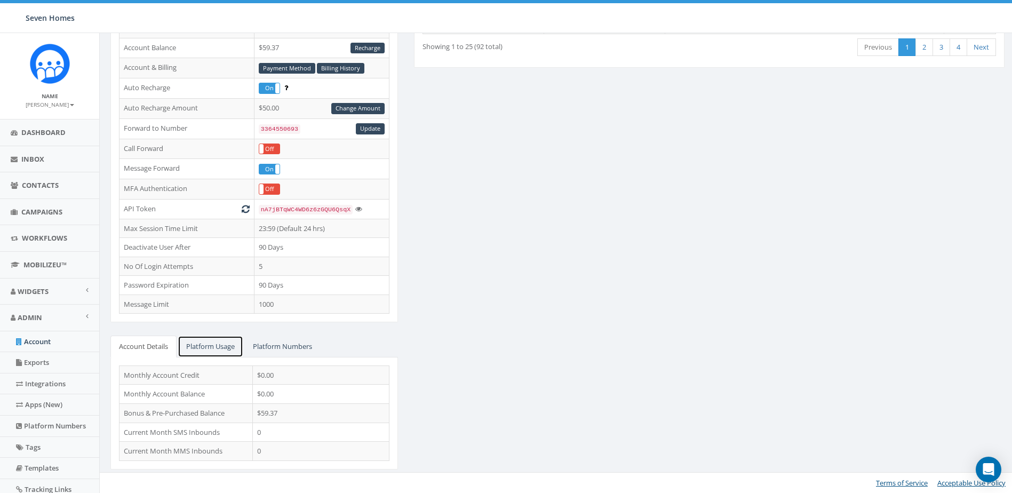
click at [212, 336] on link "Platform Usage" at bounding box center [211, 347] width 66 height 22
click at [283, 345] on link "Platform Numbers" at bounding box center [282, 347] width 76 height 22
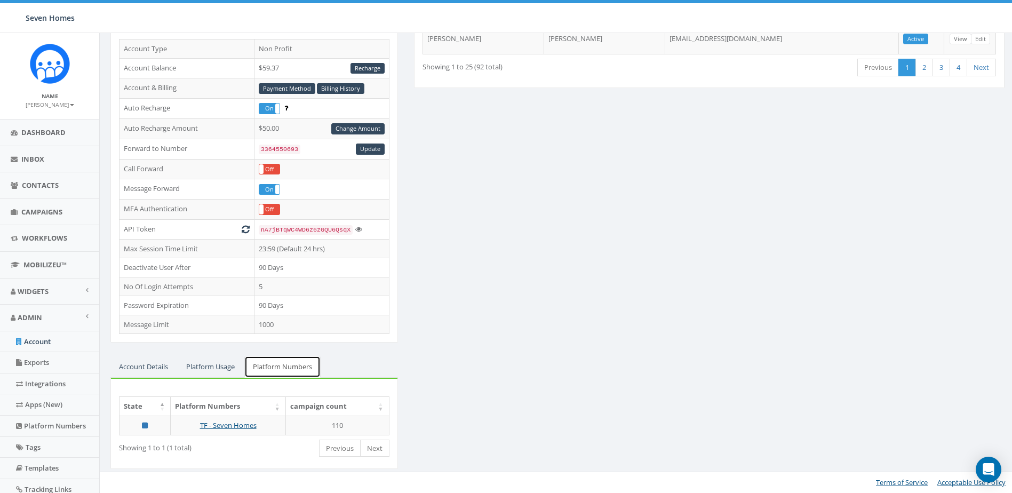
scroll to position [157, 0]
click at [157, 362] on link "Account Details" at bounding box center [143, 368] width 66 height 22
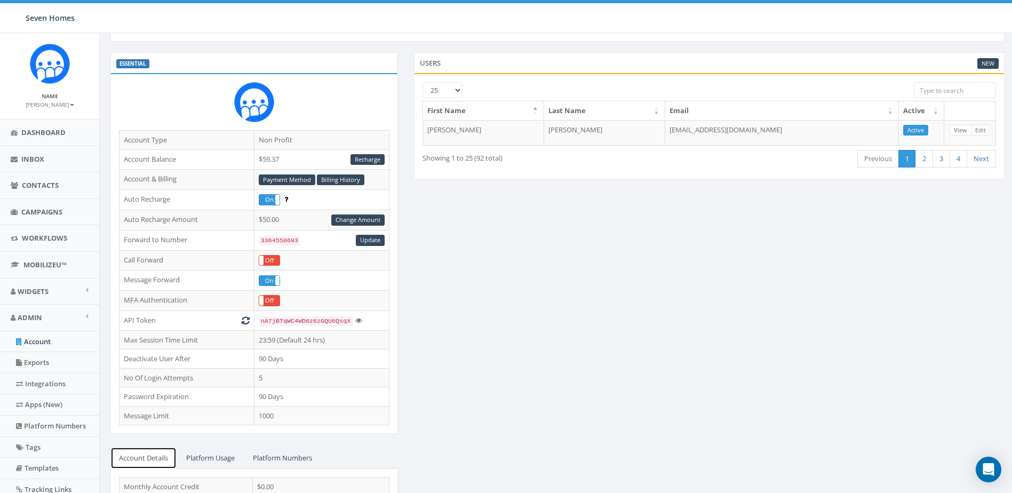
scroll to position [0, 0]
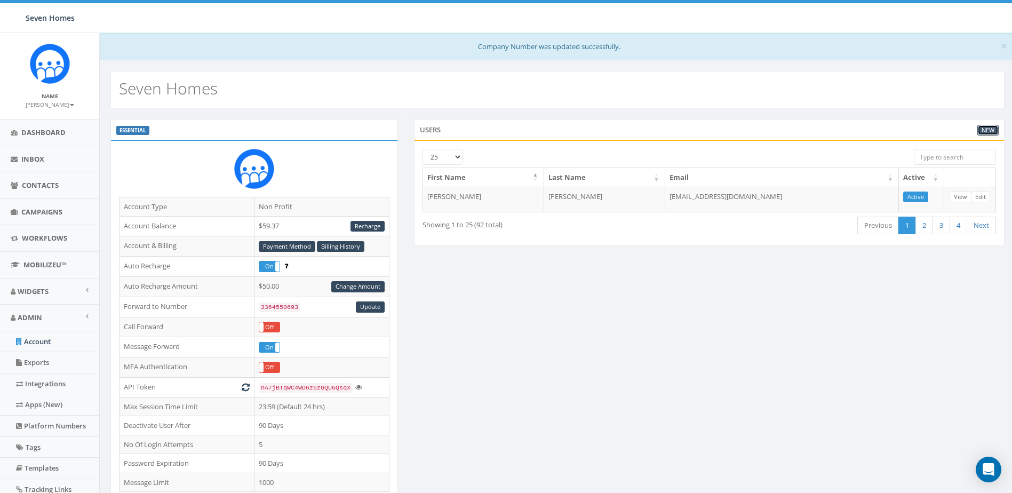
click at [987, 131] on link "New" at bounding box center [988, 130] width 21 height 11
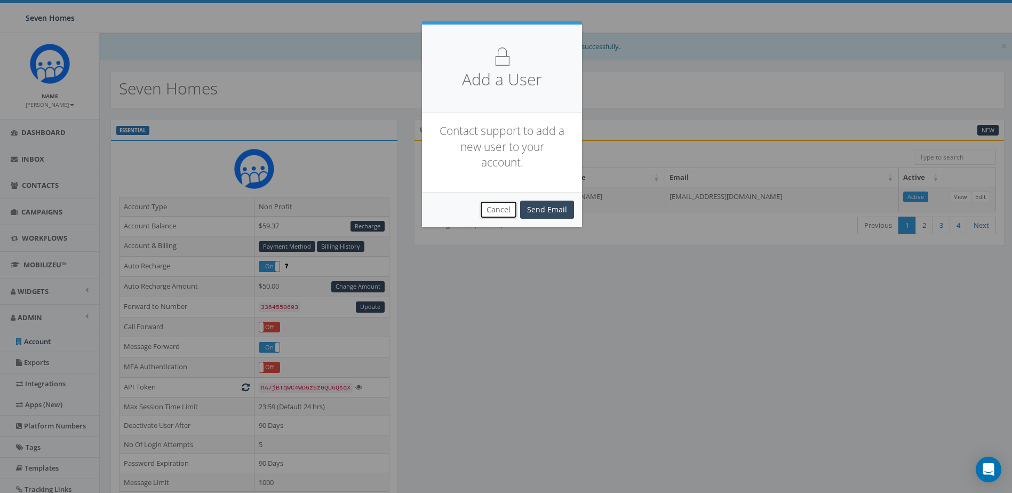
click at [500, 209] on button "Cancel" at bounding box center [499, 210] width 38 height 18
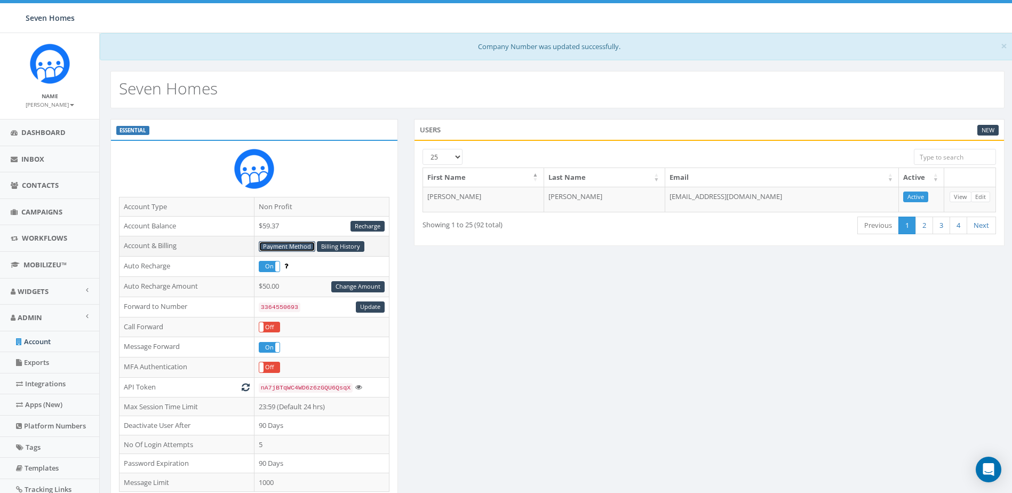
click at [302, 246] on link "Payment Method" at bounding box center [287, 246] width 57 height 11
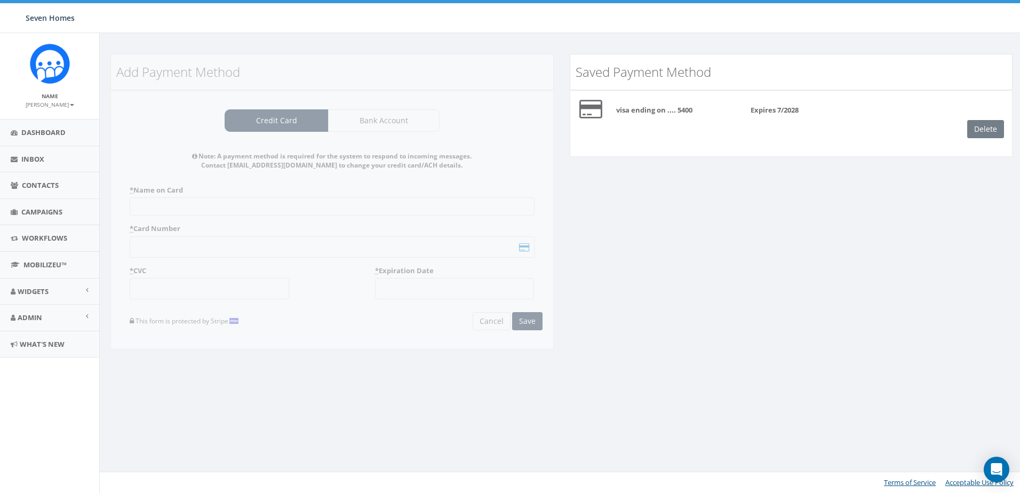
click at [984, 133] on div "Delete" at bounding box center [990, 129] width 45 height 18
click at [984, 128] on div "Delete" at bounding box center [990, 129] width 45 height 18
drag, startPoint x: 826, startPoint y: 105, endPoint x: 751, endPoint y: 108, distance: 75.3
click at [825, 105] on div "Expires 7/2028" at bounding box center [793, 110] width 101 height 10
click at [632, 108] on b "visa ending on .... 5400" at bounding box center [654, 110] width 76 height 10
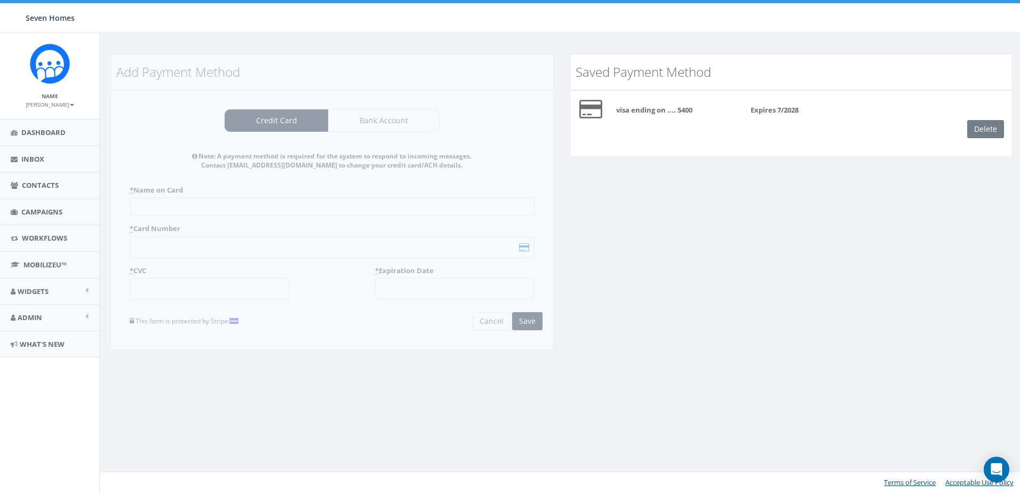
drag, startPoint x: 632, startPoint y: 108, endPoint x: 580, endPoint y: 106, distance: 51.8
click at [574, 105] on div at bounding box center [582, 109] width 38 height 21
click at [591, 109] on icon at bounding box center [591, 109] width 23 height 21
click at [511, 314] on div "Add Payment Method Credit Card Bank Account Note: A payment method is required …" at bounding box center [332, 209] width 460 height 310
click at [540, 319] on div "Add Payment Method Credit Card Bank Account Note: A payment method is required …" at bounding box center [332, 209] width 460 height 310
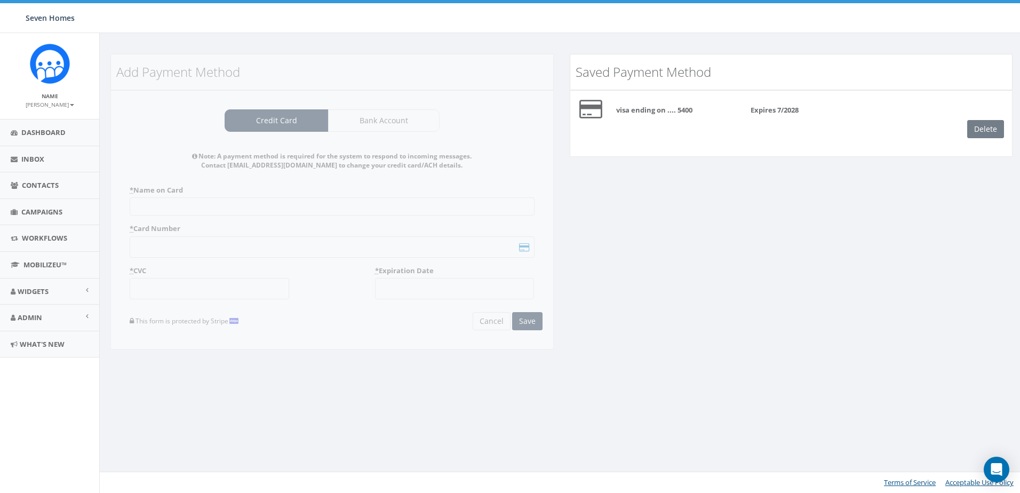
click at [362, 185] on div "Add Payment Method Credit Card Bank Account Note: A payment method is required …" at bounding box center [332, 209] width 460 height 310
drag, startPoint x: 259, startPoint y: 129, endPoint x: 244, endPoint y: 182, distance: 55.4
click at [258, 130] on div "Add Payment Method Credit Card Bank Account Note: A payment method is required …" at bounding box center [332, 209] width 460 height 310
drag, startPoint x: 209, startPoint y: 197, endPoint x: 204, endPoint y: 267, distance: 70.7
click at [209, 197] on div "Add Payment Method Credit Card Bank Account Note: A payment method is required …" at bounding box center [332, 209] width 460 height 310
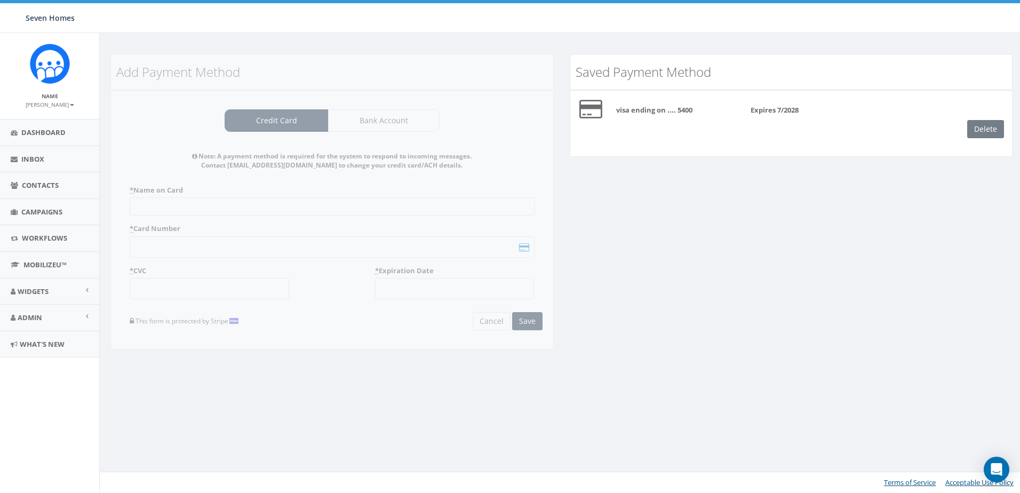
click at [204, 272] on div "Add Payment Method Credit Card Bank Account Note: A payment method is required …" at bounding box center [332, 209] width 460 height 310
click at [204, 318] on div "Add Payment Method Credit Card Bank Account Note: A payment method is required …" at bounding box center [332, 209] width 460 height 310
click at [52, 310] on link "Admin" at bounding box center [49, 318] width 99 height 26
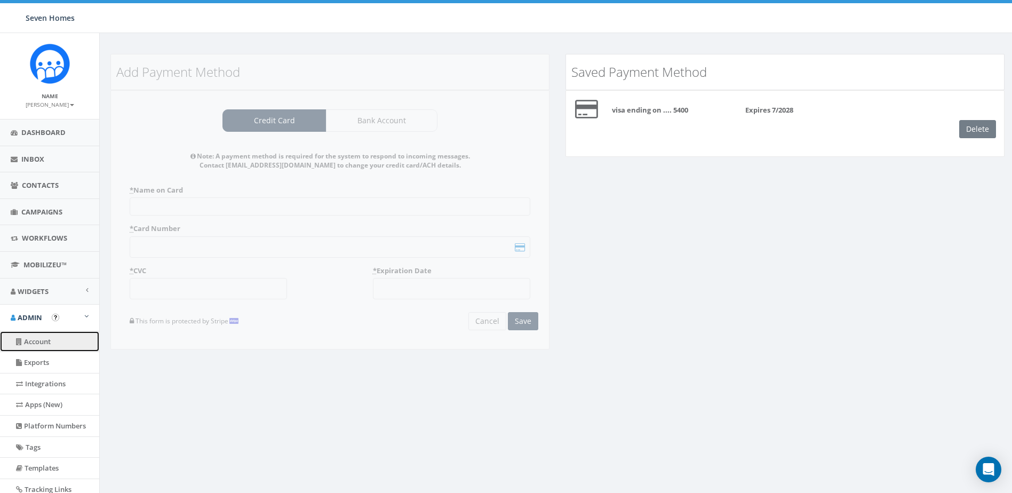
click at [49, 347] on link "Account" at bounding box center [49, 341] width 99 height 21
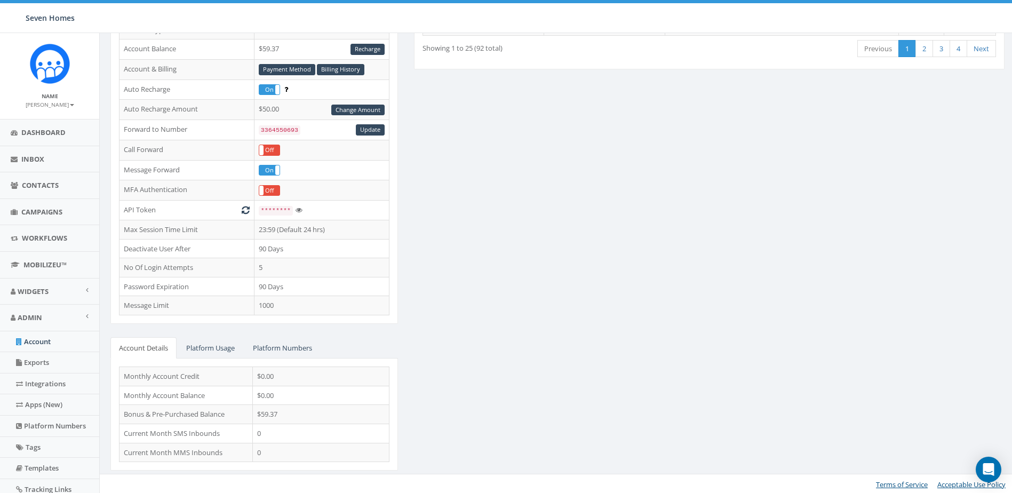
scroll to position [151, 0]
click at [983, 468] on div "Open Intercom Messenger" at bounding box center [989, 470] width 28 height 28
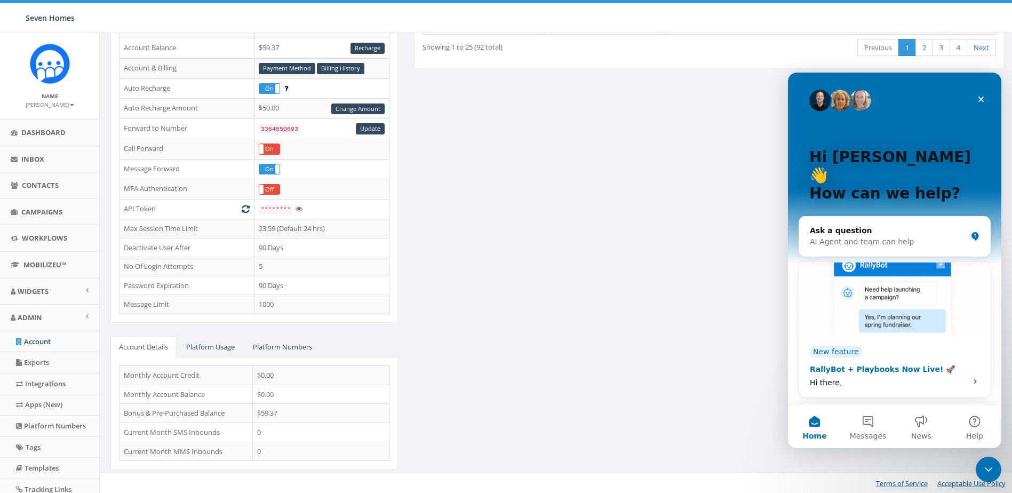
scroll to position [0, 0]
click at [875, 424] on button "Messages" at bounding box center [868, 427] width 53 height 43
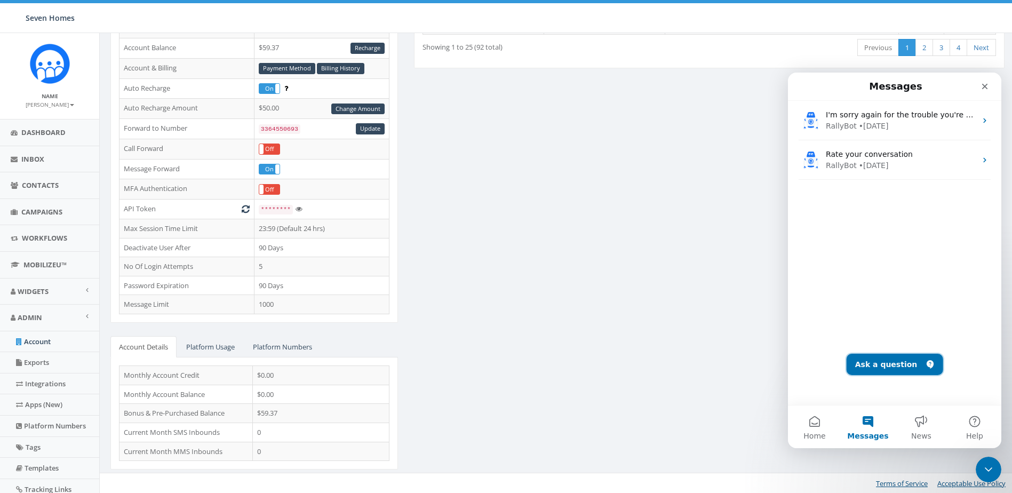
click at [880, 362] on button "Ask a question" at bounding box center [895, 364] width 97 height 21
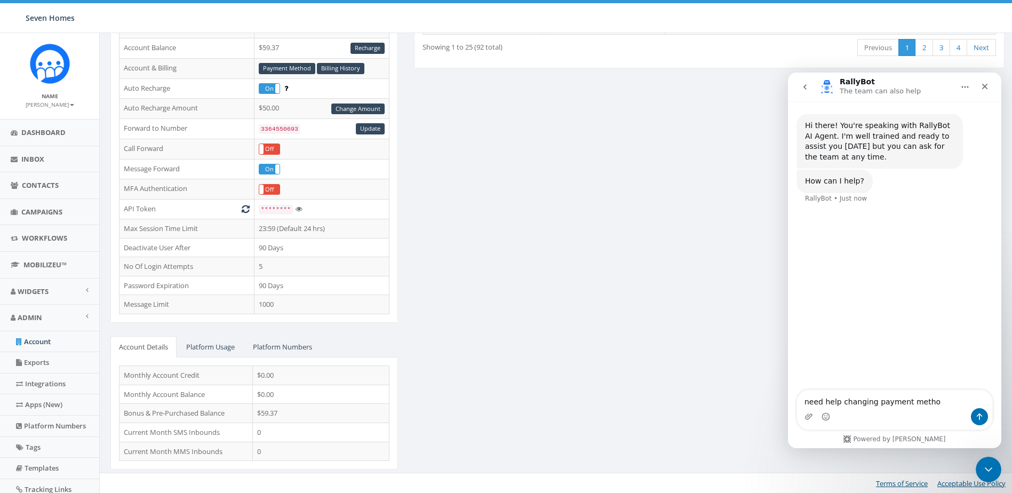
type textarea "need help changing payment method"
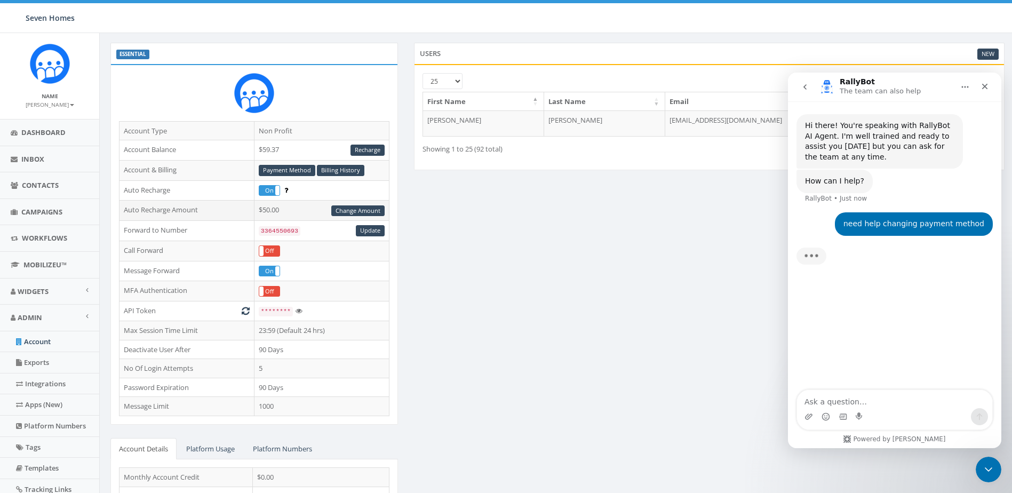
scroll to position [44, 0]
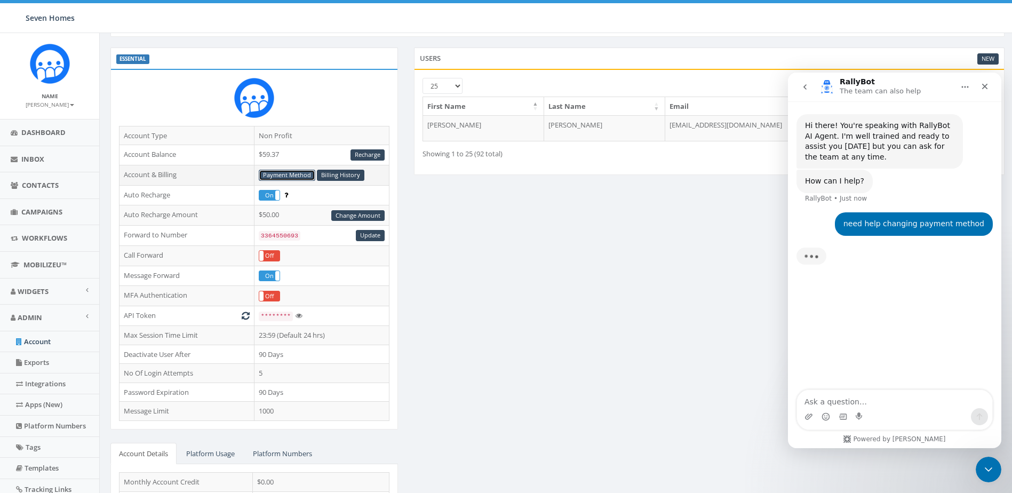
click at [279, 177] on link "Payment Method" at bounding box center [287, 175] width 57 height 11
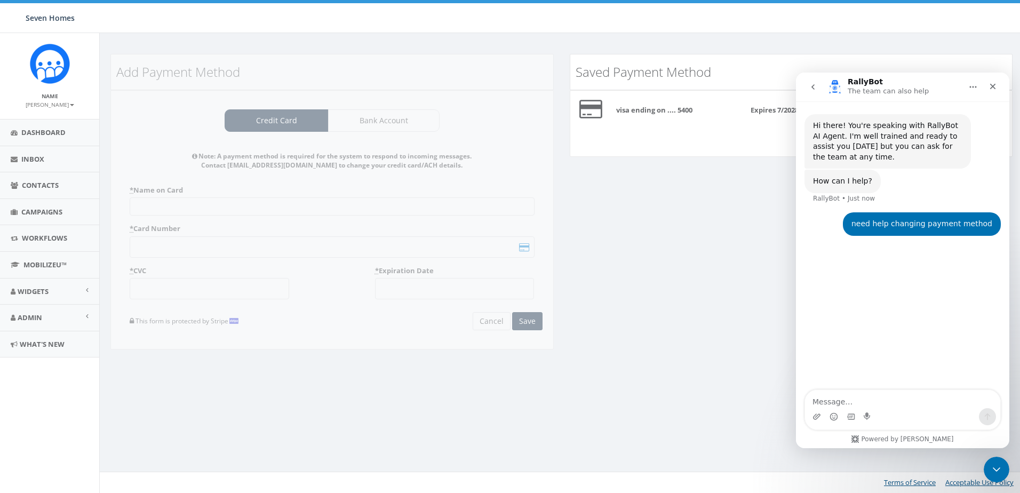
click at [825, 399] on textarea "Message…" at bounding box center [902, 399] width 195 height 18
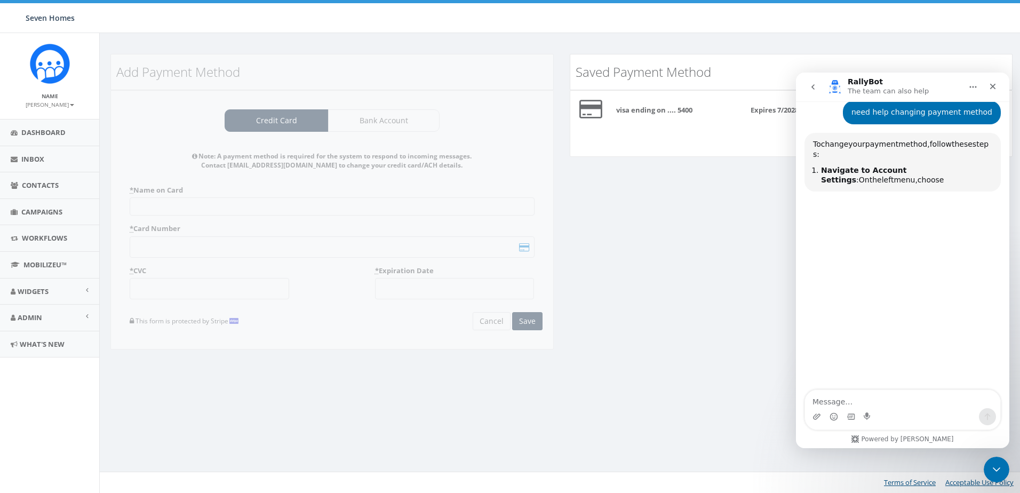
scroll to position [103, 0]
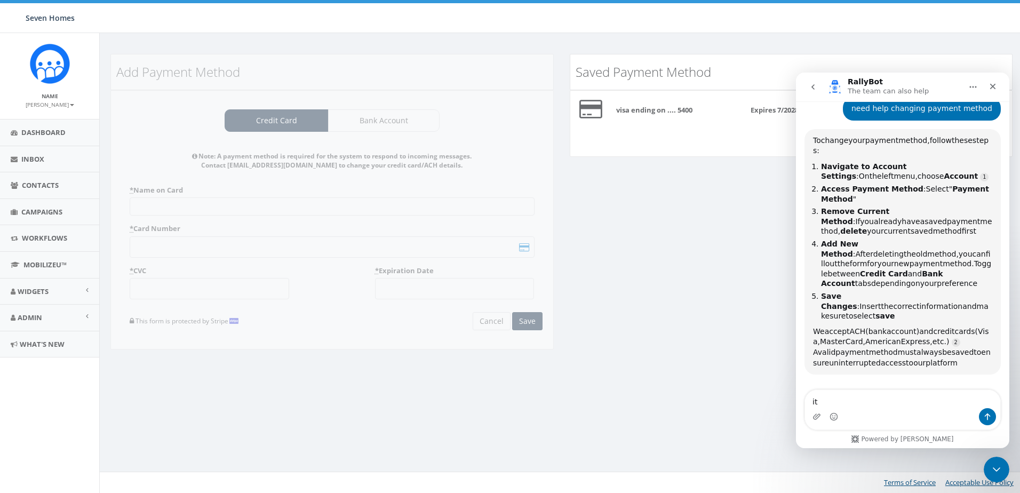
type textarea "i"
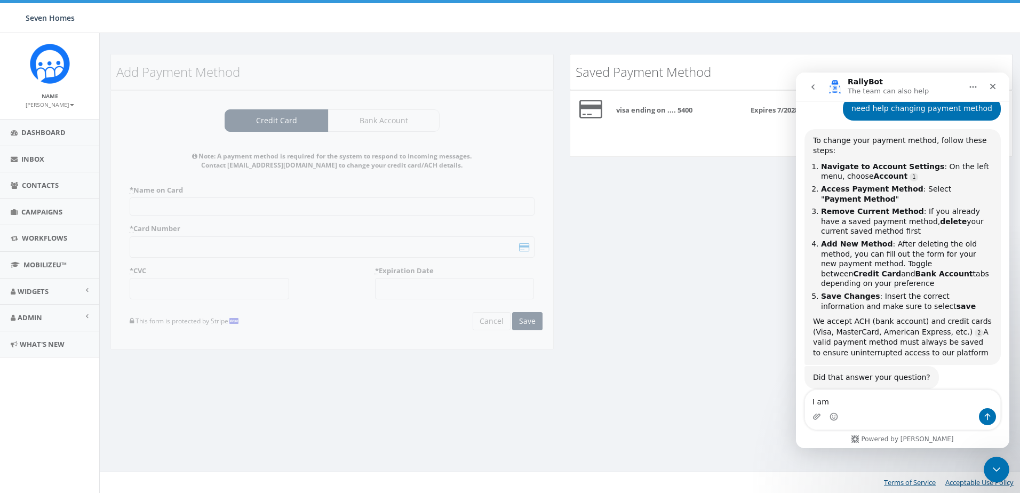
scroll to position [106, 0]
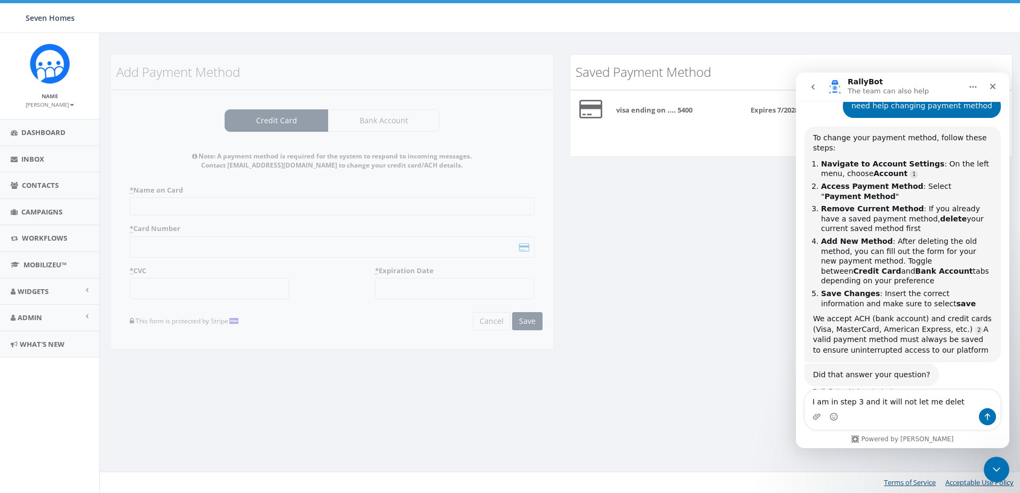
type textarea "I am in step 3 and it will not let me delete"
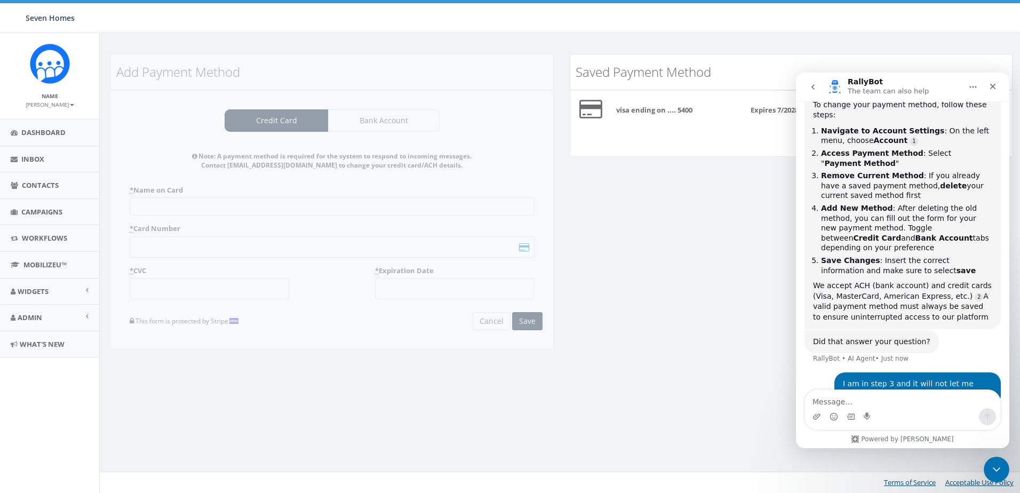
scroll to position [172, 0]
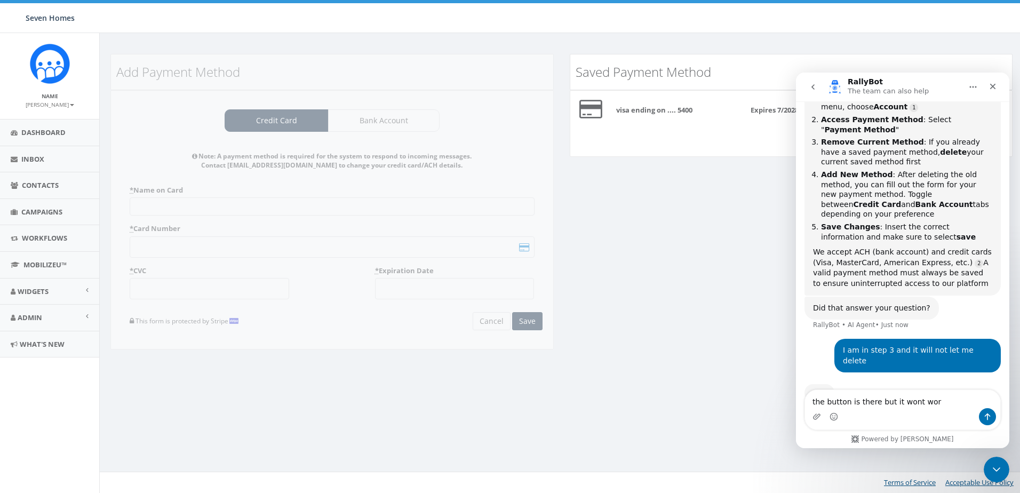
type textarea "the button is there but it wont work"
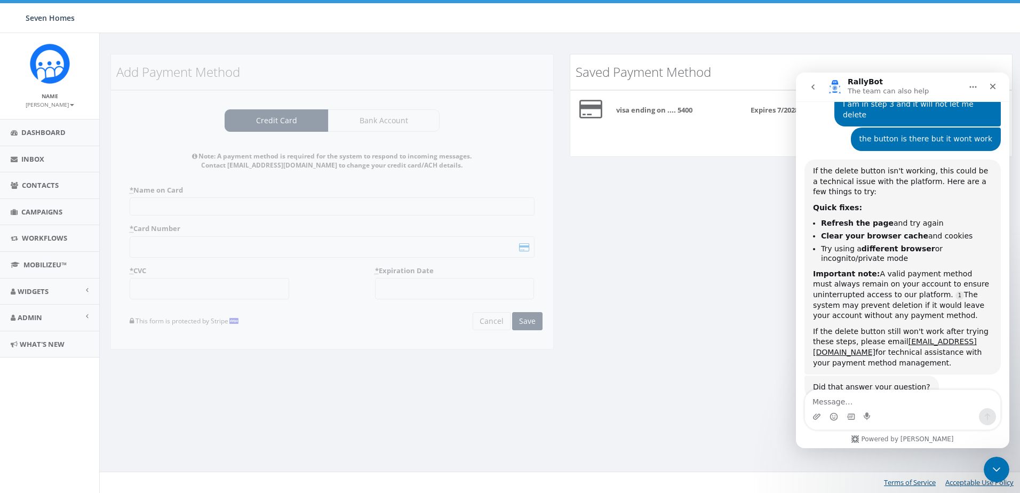
scroll to position [410, 0]
click at [661, 258] on div "Add Payment Method Credit Card Bank Account Note: A payment method is required …" at bounding box center [561, 209] width 919 height 310
click at [993, 85] on icon "Close" at bounding box center [994, 87] width 6 height 6
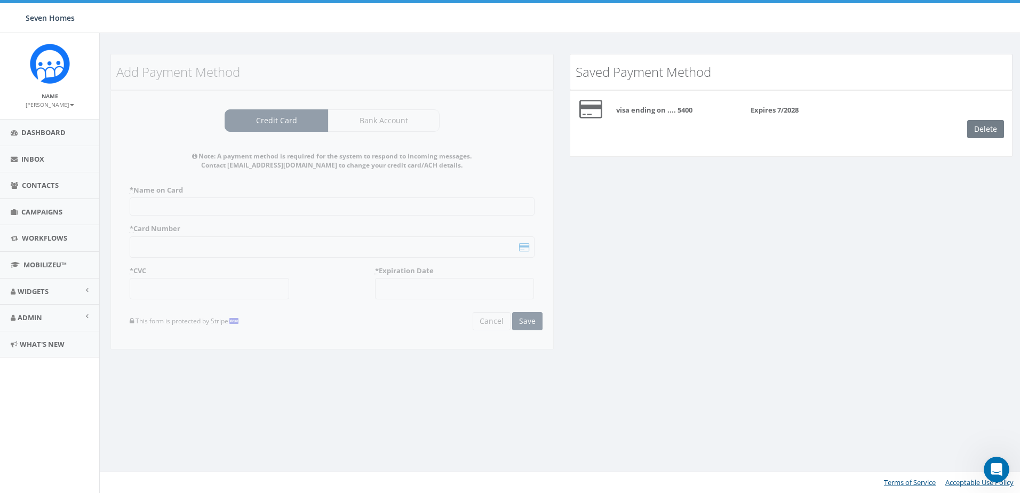
click at [977, 129] on div "Delete" at bounding box center [990, 129] width 45 height 18
drag, startPoint x: 372, startPoint y: 191, endPoint x: 357, endPoint y: 182, distance: 17.9
click at [372, 191] on div "Add Payment Method Credit Card Bank Account Note: A payment method is required …" at bounding box center [332, 209] width 460 height 310
click at [254, 122] on div "Add Payment Method Credit Card Bank Account Note: A payment method is required …" at bounding box center [332, 209] width 460 height 310
click at [381, 114] on div "Add Payment Method Credit Card Bank Account Note: A payment method is required …" at bounding box center [332, 209] width 460 height 310
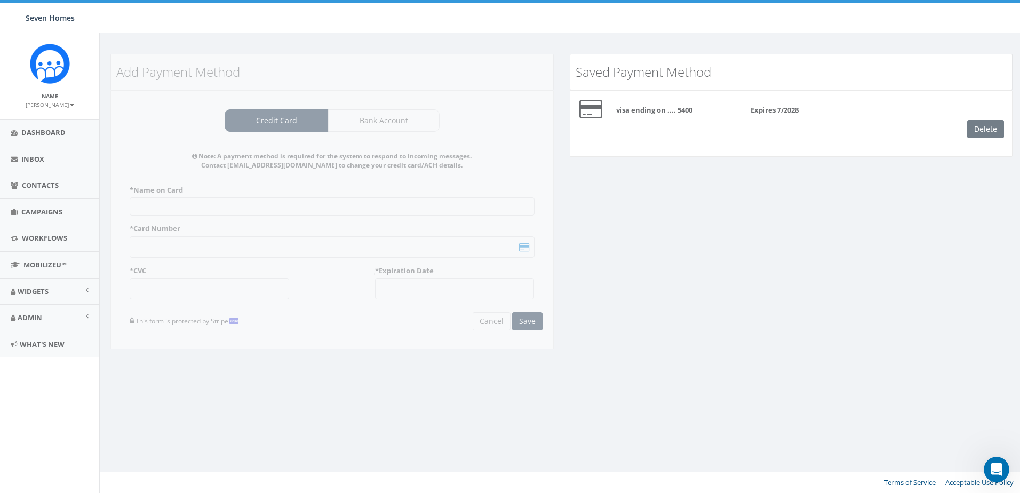
click at [377, 120] on div "Add Payment Method Credit Card Bank Account Note: A payment method is required …" at bounding box center [332, 209] width 460 height 310
drag, startPoint x: 297, startPoint y: 183, endPoint x: 213, endPoint y: 200, distance: 85.5
click at [292, 184] on div "Add Payment Method Credit Card Bank Account Note: A payment method is required …" at bounding box center [332, 209] width 460 height 310
drag, startPoint x: 213, startPoint y: 200, endPoint x: 209, endPoint y: 207, distance: 7.7
click at [212, 201] on div "Add Payment Method Credit Card Bank Account Note: A payment method is required …" at bounding box center [332, 209] width 460 height 310
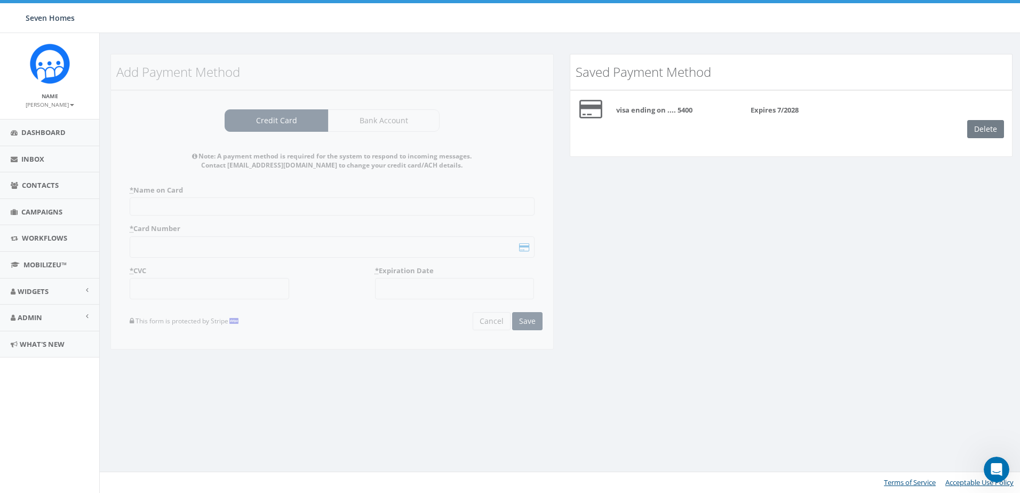
drag, startPoint x: 195, startPoint y: 230, endPoint x: 181, endPoint y: 257, distance: 30.1
click at [191, 239] on div "Add Payment Method Credit Card Bank Account Note: A payment method is required …" at bounding box center [332, 209] width 460 height 310
click at [60, 316] on img "Open In-App Guide" at bounding box center [63, 317] width 7 height 7
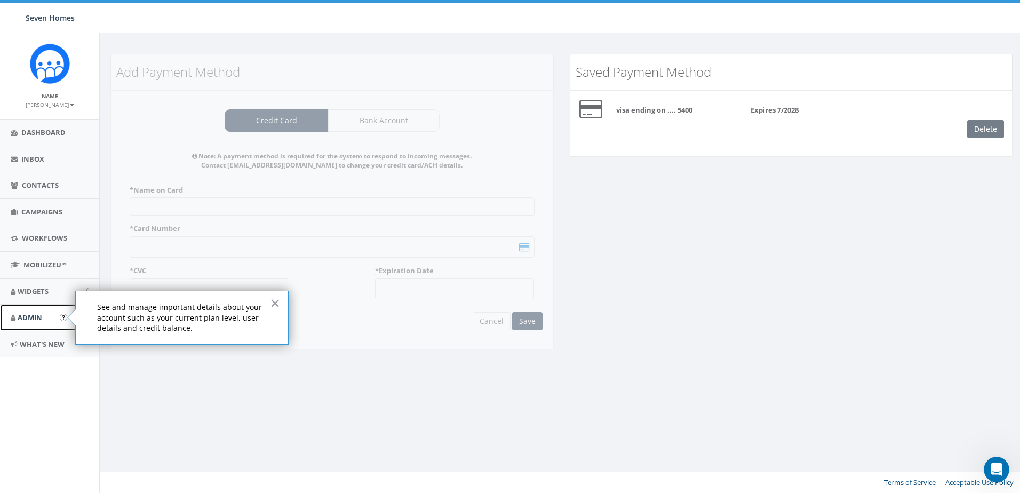
click at [40, 319] on span "Admin" at bounding box center [30, 318] width 25 height 10
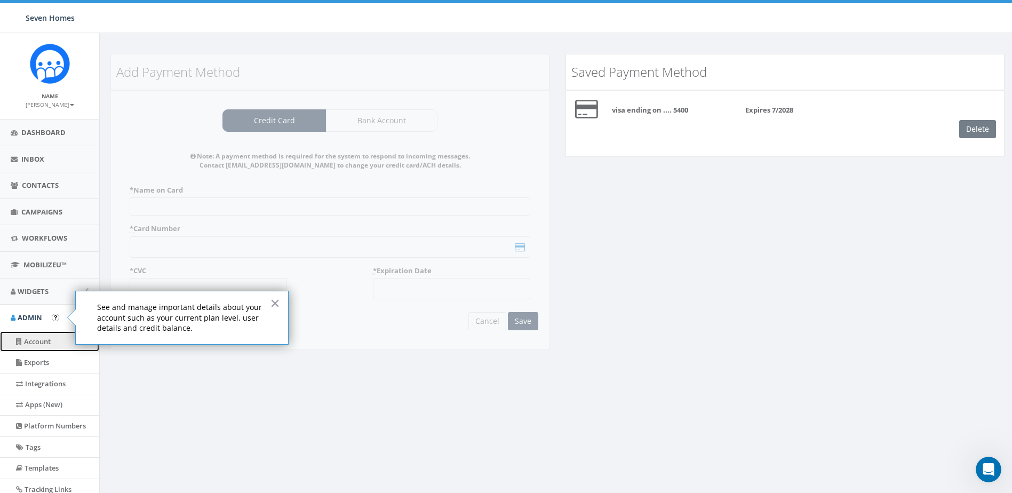
click at [38, 338] on link "Account" at bounding box center [49, 341] width 99 height 21
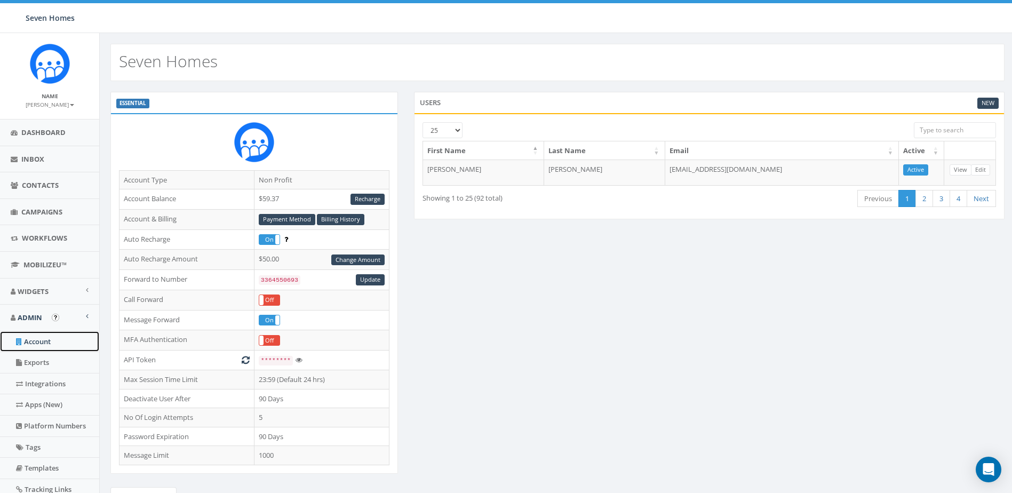
click at [37, 338] on link "Account" at bounding box center [49, 341] width 99 height 21
click at [280, 221] on link "Payment Method" at bounding box center [287, 219] width 57 height 11
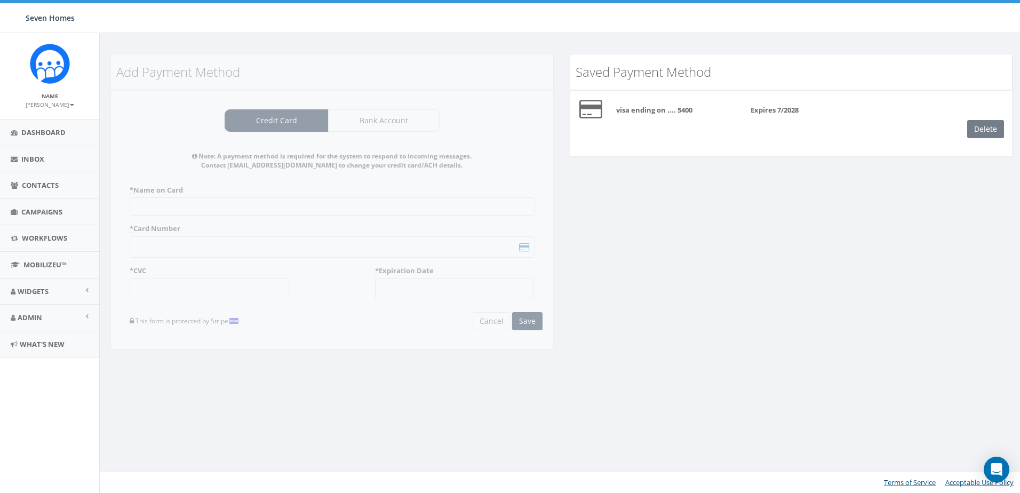
click at [991, 126] on div "Delete" at bounding box center [990, 129] width 45 height 18
drag, startPoint x: 981, startPoint y: 126, endPoint x: 861, endPoint y: 146, distance: 121.8
click at [981, 127] on div "Delete" at bounding box center [990, 129] width 45 height 18
drag, startPoint x: 502, startPoint y: 318, endPoint x: 464, endPoint y: 283, distance: 51.0
click at [504, 318] on div "Add Payment Method Credit Card Bank Account Note: A payment method is required …" at bounding box center [332, 209] width 460 height 310
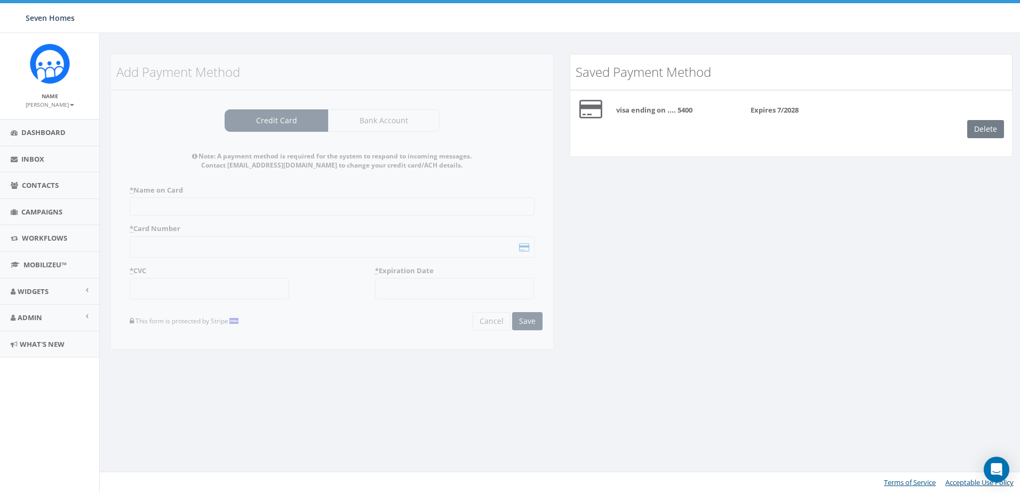
click at [298, 211] on div "Add Payment Method Credit Card Bank Account Note: A payment method is required …" at bounding box center [332, 209] width 460 height 310
click at [370, 125] on div "Add Payment Method Credit Card Bank Account Note: A payment method is required …" at bounding box center [332, 209] width 460 height 310
click at [240, 115] on div "Add Payment Method Credit Card Bank Account Note: A payment method is required …" at bounding box center [332, 209] width 460 height 310
click at [66, 108] on small "[PERSON_NAME]" at bounding box center [50, 104] width 49 height 7
click at [38, 119] on link "Profile" at bounding box center [53, 120] width 84 height 13
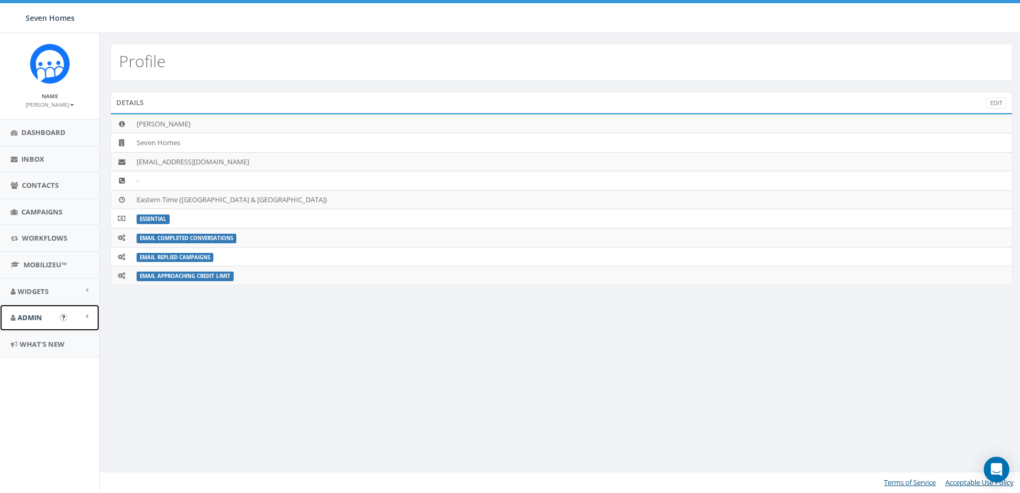
click at [85, 318] on link "Admin" at bounding box center [49, 318] width 99 height 26
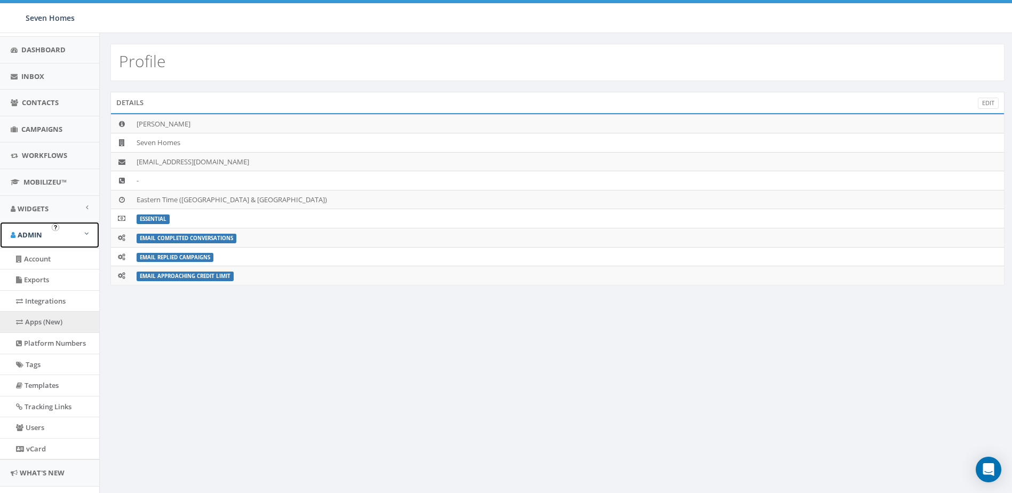
scroll to position [106, 0]
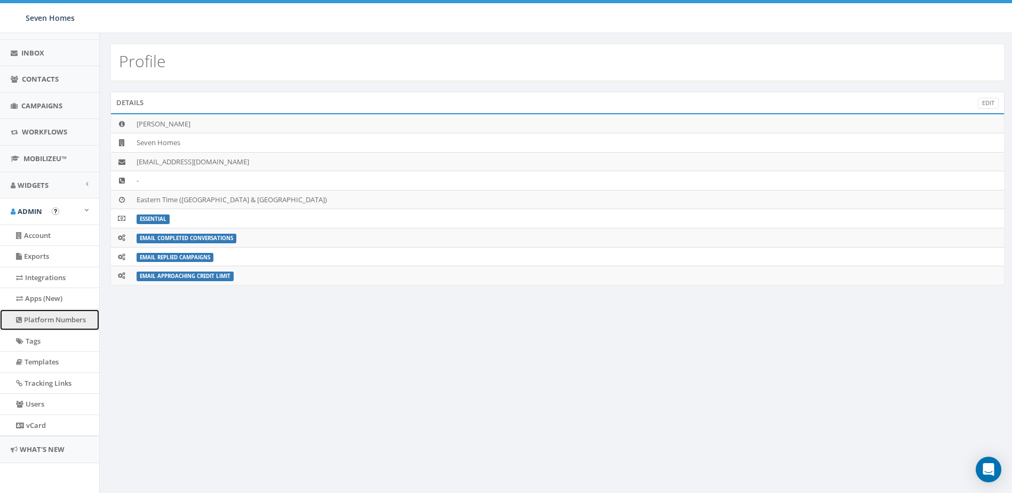
click at [46, 323] on link "Platform Numbers" at bounding box center [49, 320] width 99 height 21
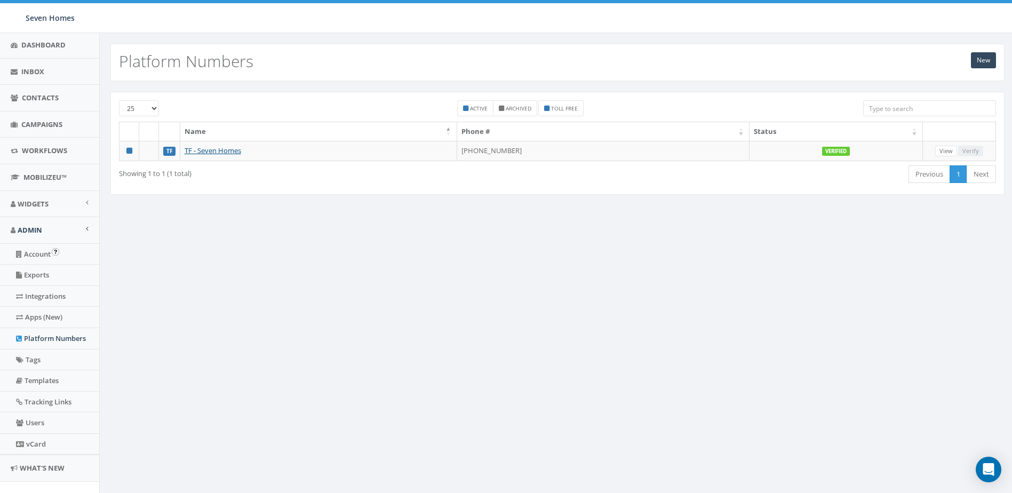
scroll to position [106, 0]
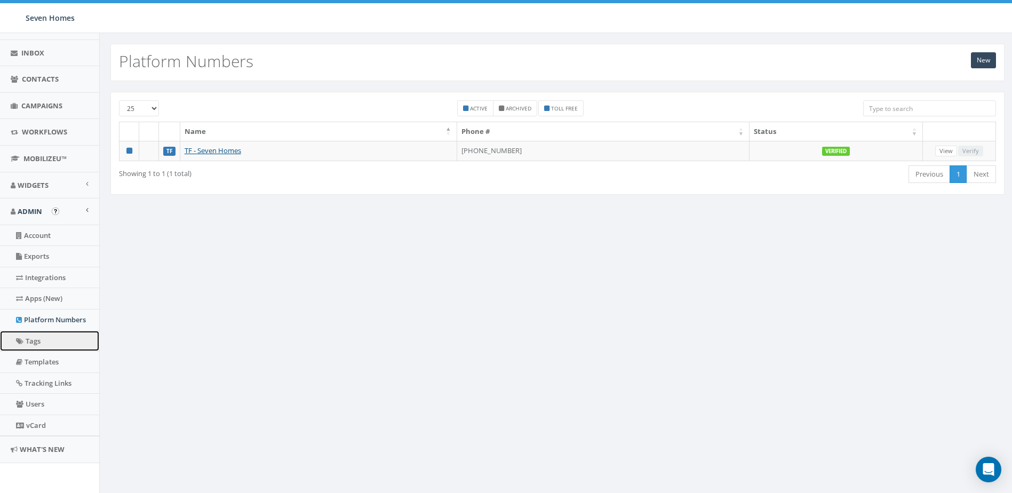
click at [37, 347] on link "Tags" at bounding box center [49, 341] width 99 height 21
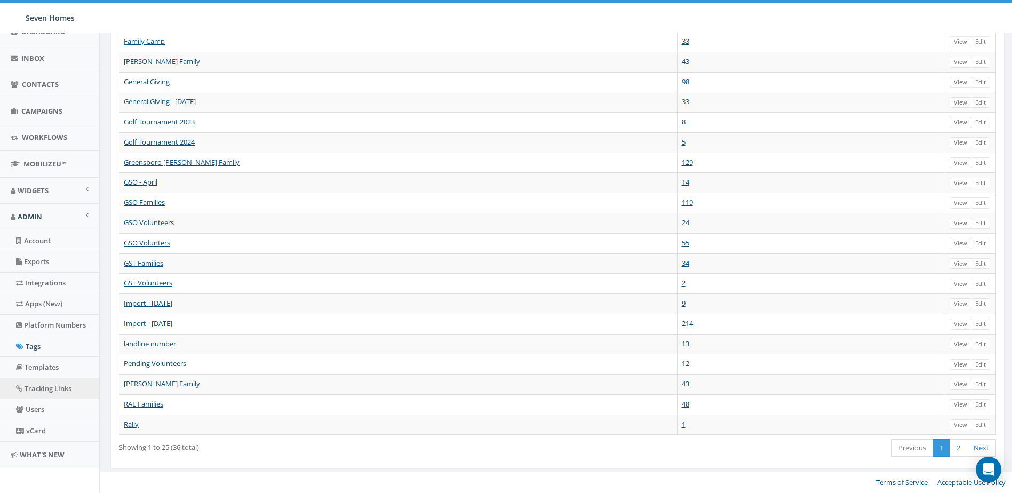
scroll to position [106, 0]
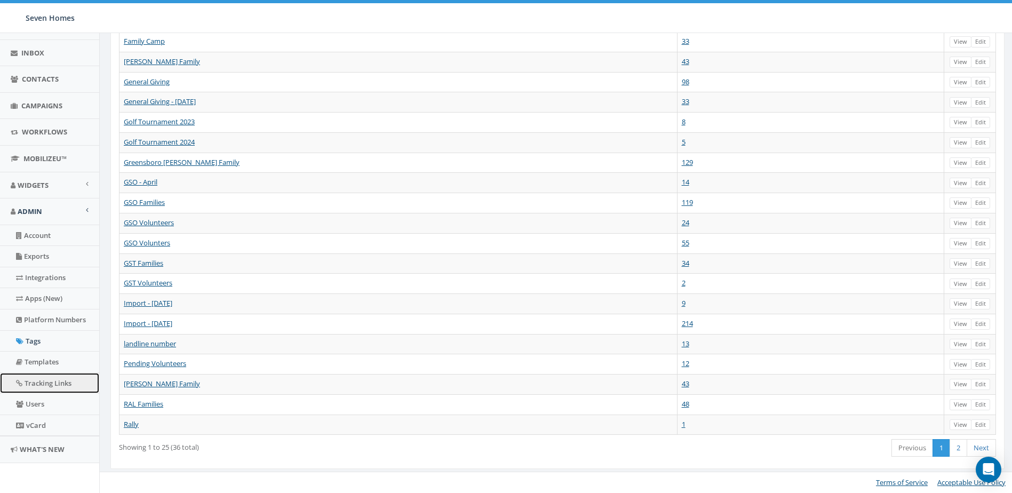
click at [64, 384] on link "Tracking Links" at bounding box center [49, 383] width 99 height 21
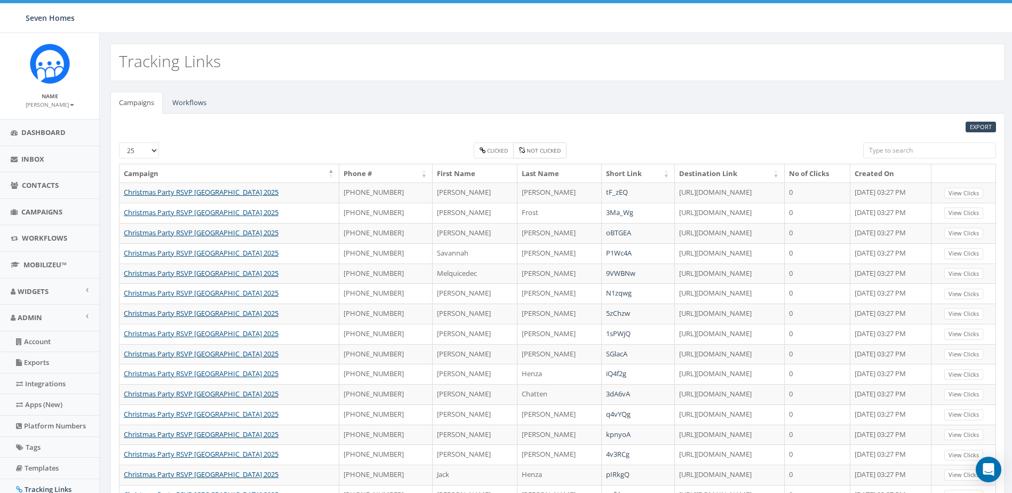
click at [526, 148] on label "Not clicked" at bounding box center [539, 151] width 53 height 16
checkbox input "true"
click at [492, 148] on small "Clicked" at bounding box center [497, 150] width 21 height 7
checkbox input "true"
click at [516, 151] on label "Not clicked" at bounding box center [539, 151] width 53 height 16
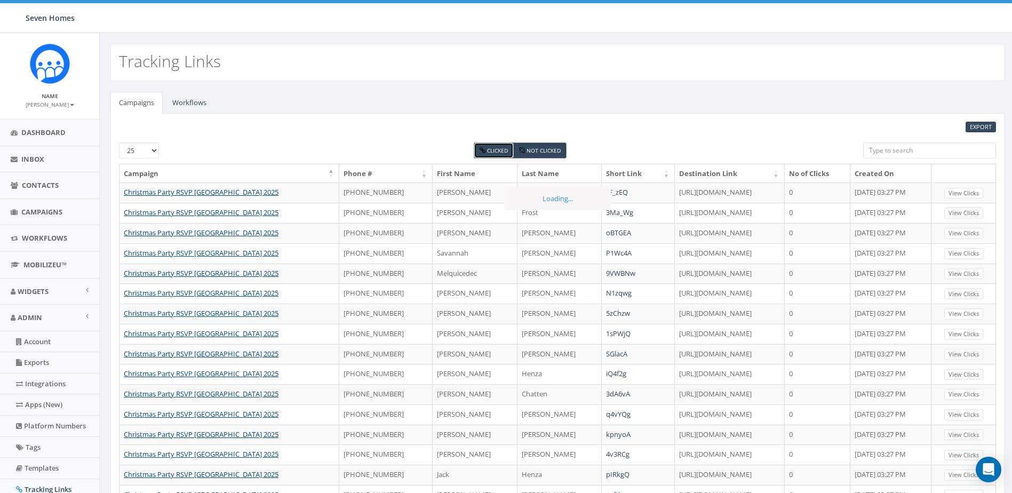
checkbox input "false"
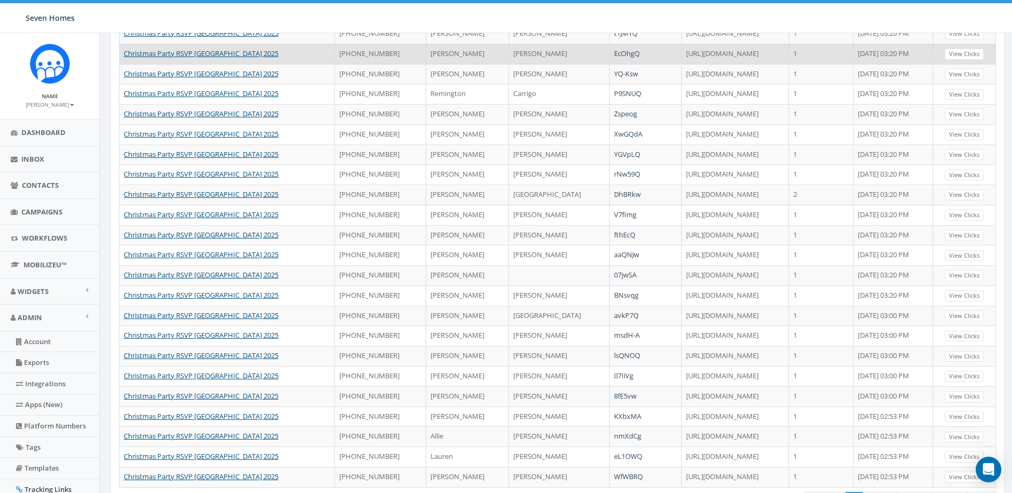
scroll to position [252, 0]
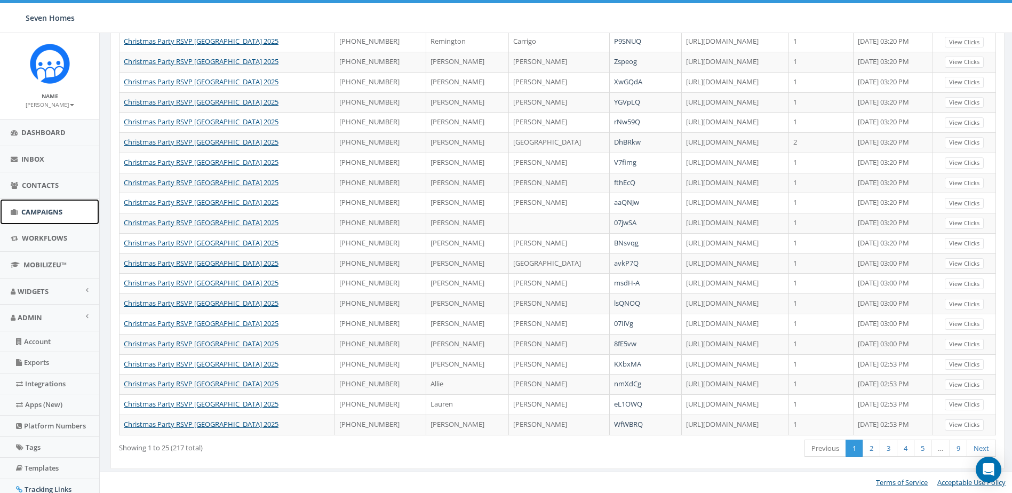
click at [46, 208] on span "Campaigns" at bounding box center [41, 212] width 41 height 10
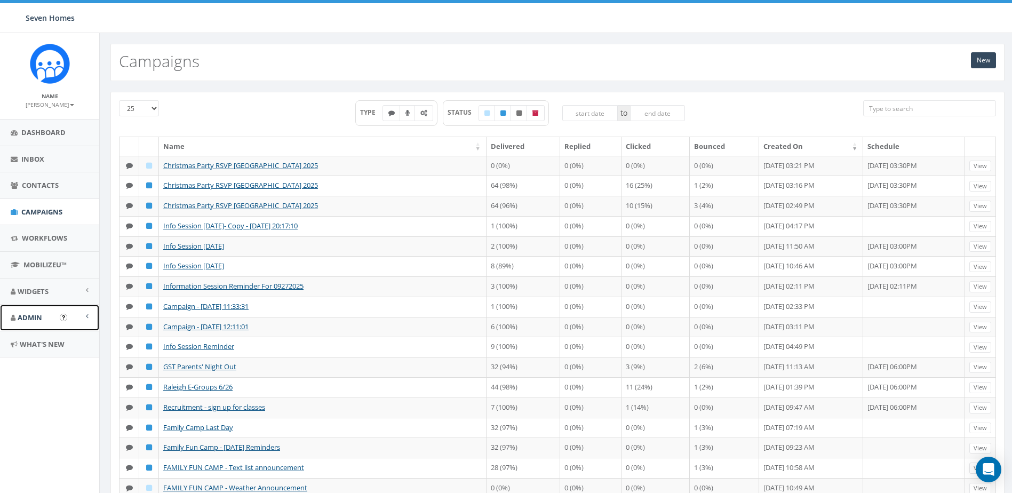
click at [84, 314] on link "Admin" at bounding box center [49, 318] width 99 height 26
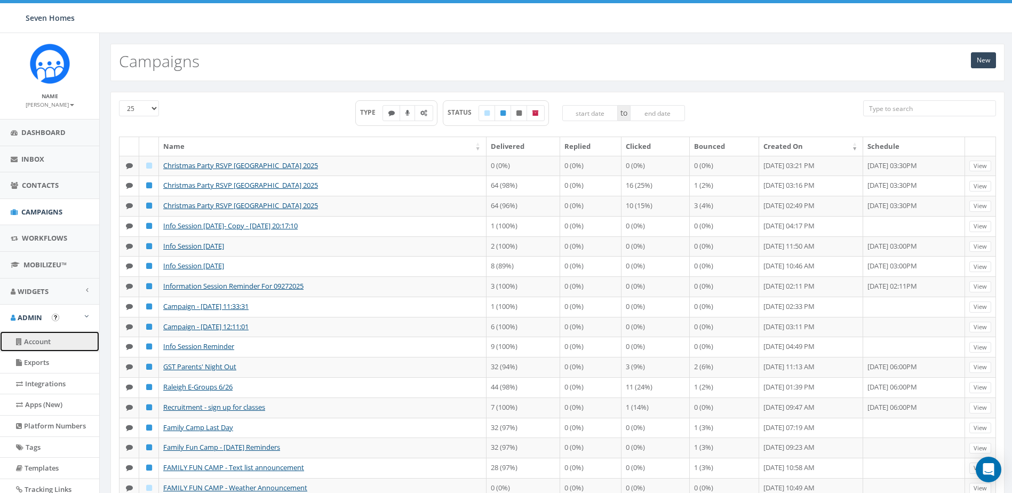
click at [34, 341] on link "Account" at bounding box center [49, 341] width 99 height 21
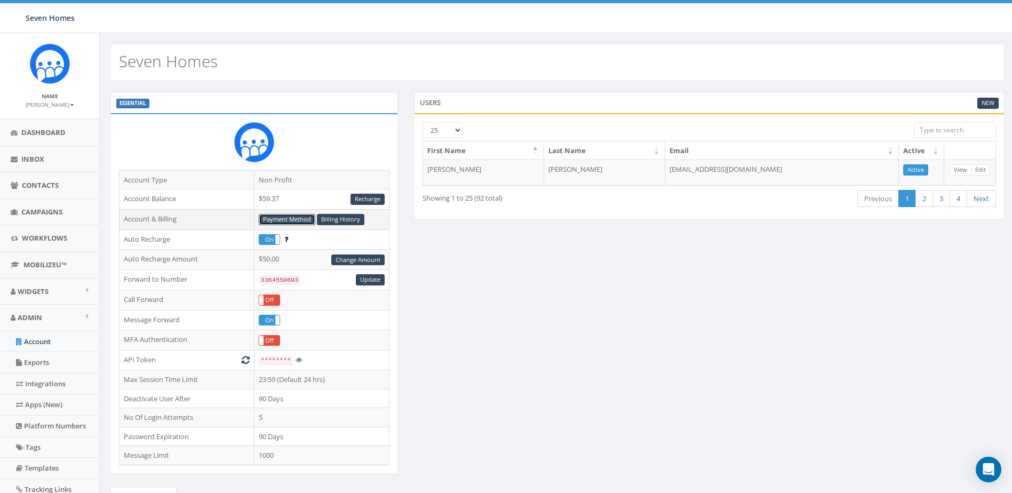
click at [295, 214] on link "Payment Method" at bounding box center [287, 219] width 57 height 11
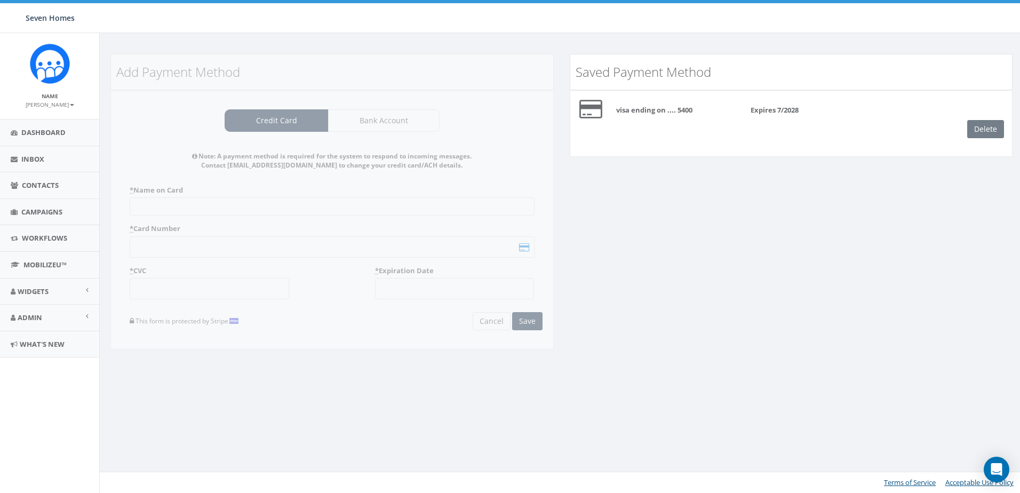
click at [67, 107] on small "[PERSON_NAME]" at bounding box center [50, 104] width 49 height 7
click at [46, 136] on link "Sign Out" at bounding box center [53, 134] width 84 height 13
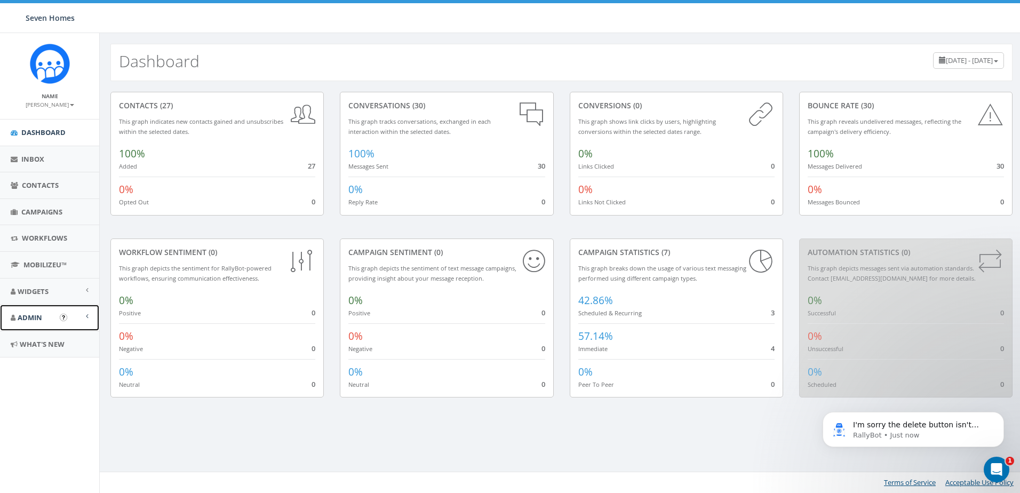
click at [66, 310] on link "Admin" at bounding box center [49, 318] width 99 height 26
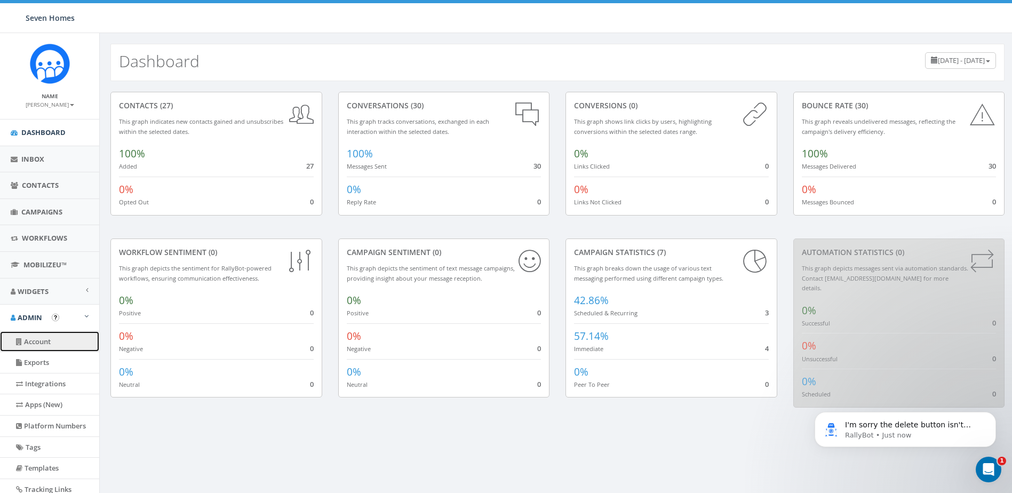
click at [41, 344] on link "Account" at bounding box center [49, 341] width 99 height 21
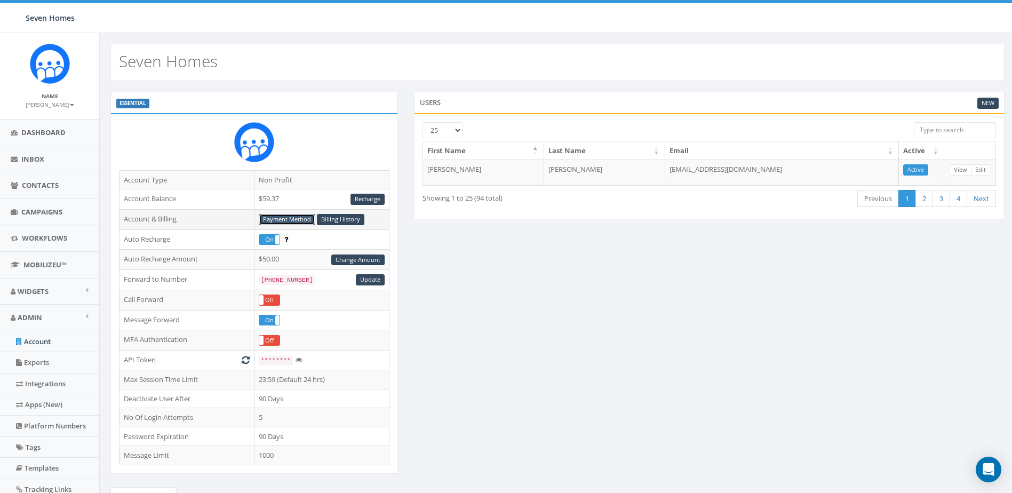
click at [300, 220] on link "Payment Method" at bounding box center [287, 219] width 57 height 11
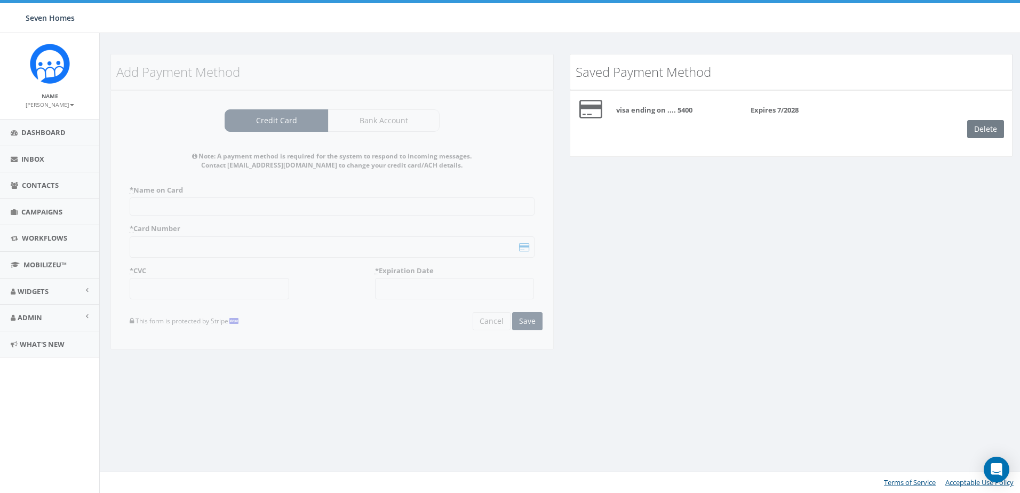
click at [975, 129] on div "Delete" at bounding box center [990, 129] width 45 height 18
drag, startPoint x: 820, startPoint y: 123, endPoint x: 812, endPoint y: 117, distance: 9.9
click at [812, 117] on div "visa ending on .... 5400 Expires 7/2028 Delete" at bounding box center [792, 118] width 442 height 39
drag, startPoint x: 812, startPoint y: 117, endPoint x: 772, endPoint y: 100, distance: 43.8
click at [772, 100] on div "visa ending on .... 5400 Expires 7/2028" at bounding box center [810, 107] width 420 height 17
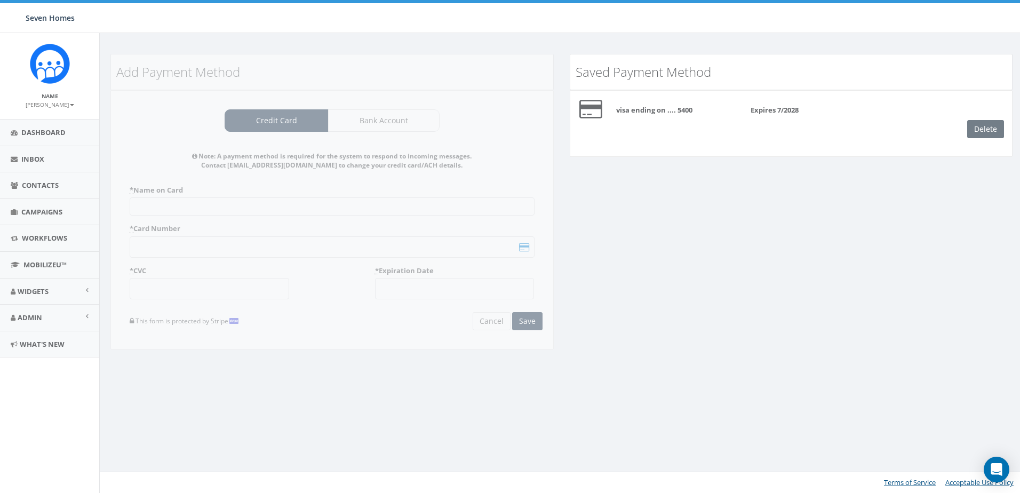
click at [765, 107] on b "Expires 7/2028" at bounding box center [775, 110] width 48 height 10
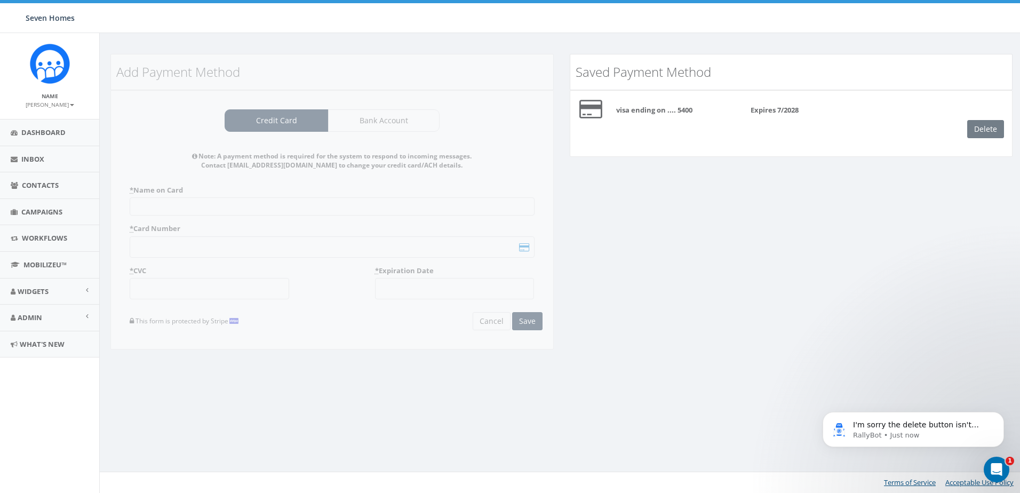
drag, startPoint x: 660, startPoint y: 104, endPoint x: 632, endPoint y: 108, distance: 28.2
click at [659, 104] on div "visa ending on .... 5400 Expires 7/2028" at bounding box center [810, 107] width 420 height 17
click at [923, 430] on span "I'm sorry the delete button isn't working as expected, and I hope the suggestio…" at bounding box center [921, 451] width 137 height 61
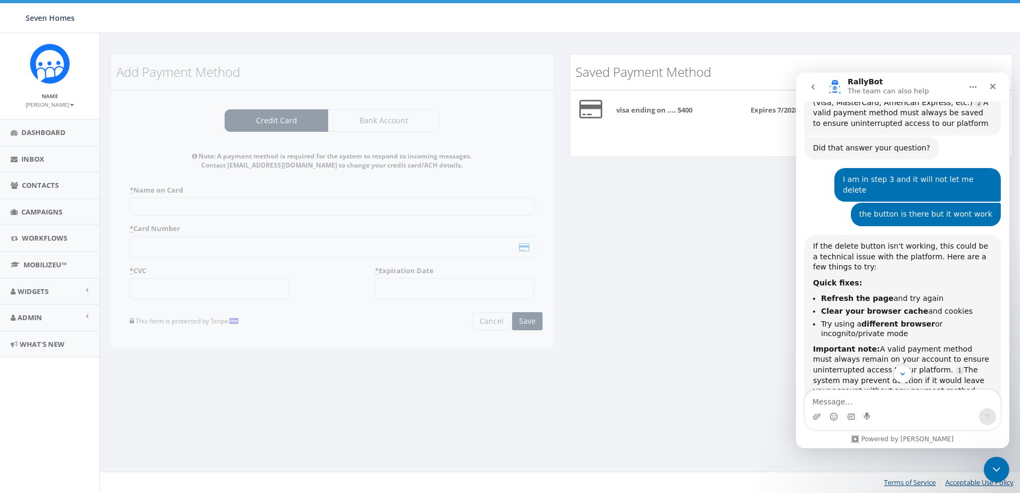
scroll to position [476, 0]
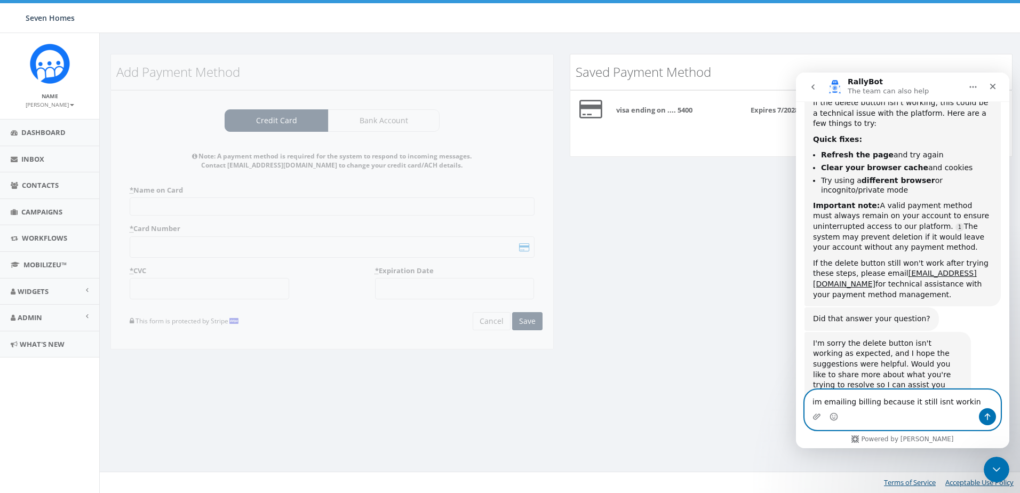
type textarea "im emailing billing because it still isnt working"
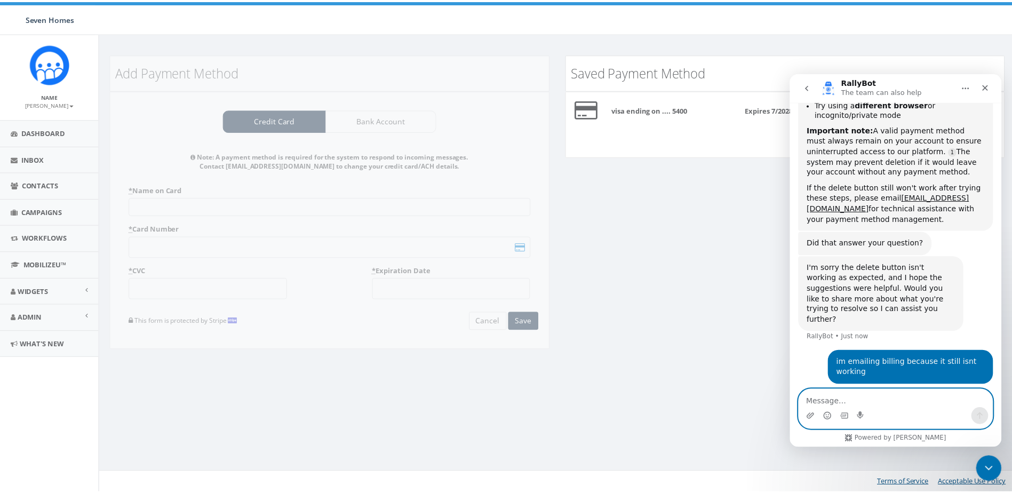
scroll to position [553, 0]
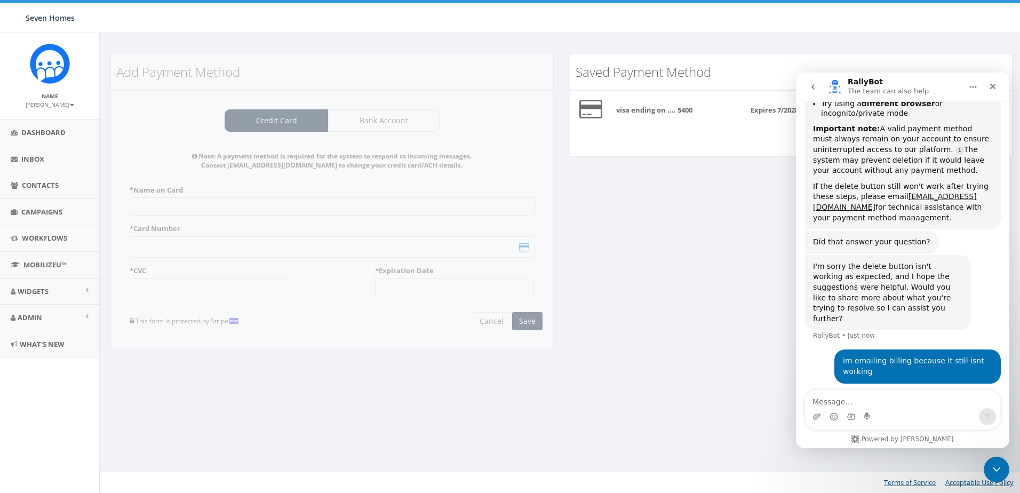
click at [567, 310] on div "Add Payment Method Credit Card Bank Account Note: A payment method is required …" at bounding box center [561, 209] width 919 height 310
click at [672, 271] on div "Add Payment Method Credit Card Bank Account Note: A payment method is required …" at bounding box center [561, 209] width 919 height 310
click at [85, 316] on link "Admin" at bounding box center [49, 318] width 99 height 26
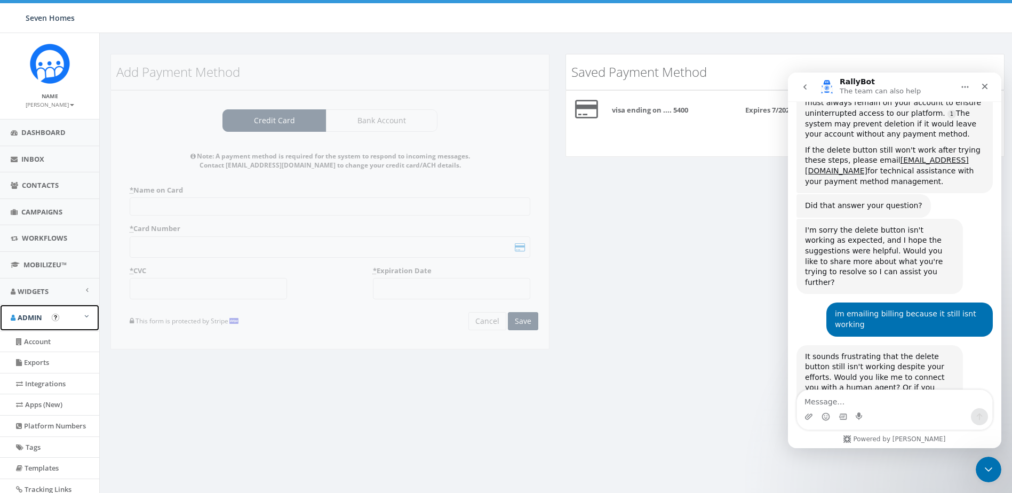
scroll to position [592, 0]
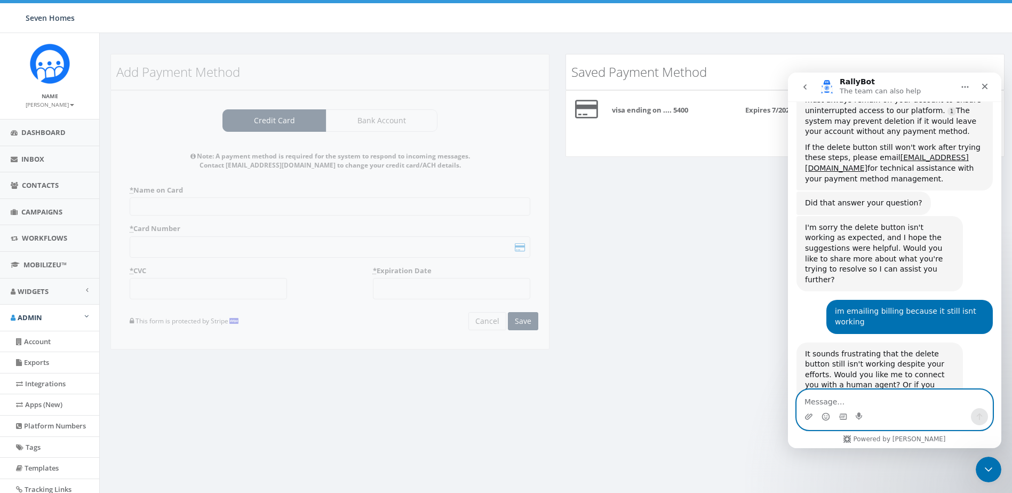
click at [857, 394] on textarea "Message…" at bounding box center [894, 399] width 195 height 18
type textarea "yes"
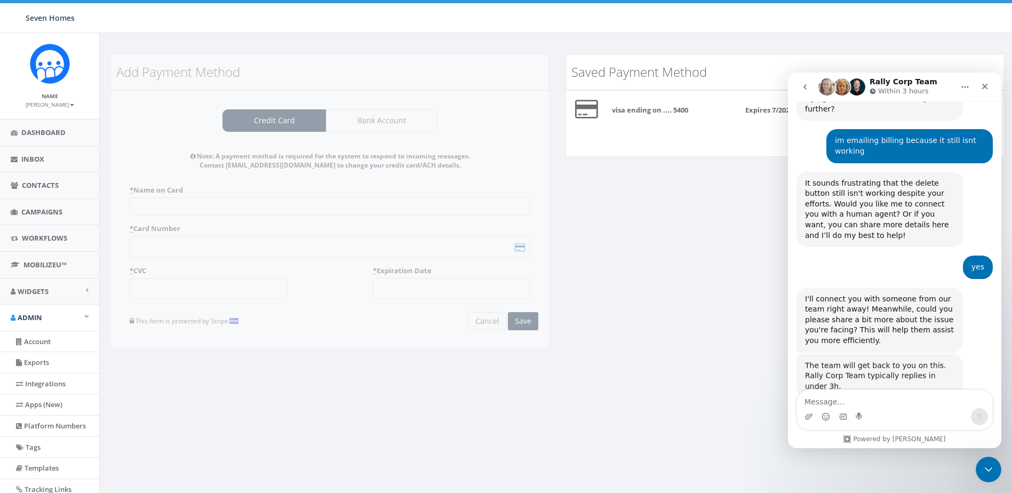
scroll to position [762, 0]
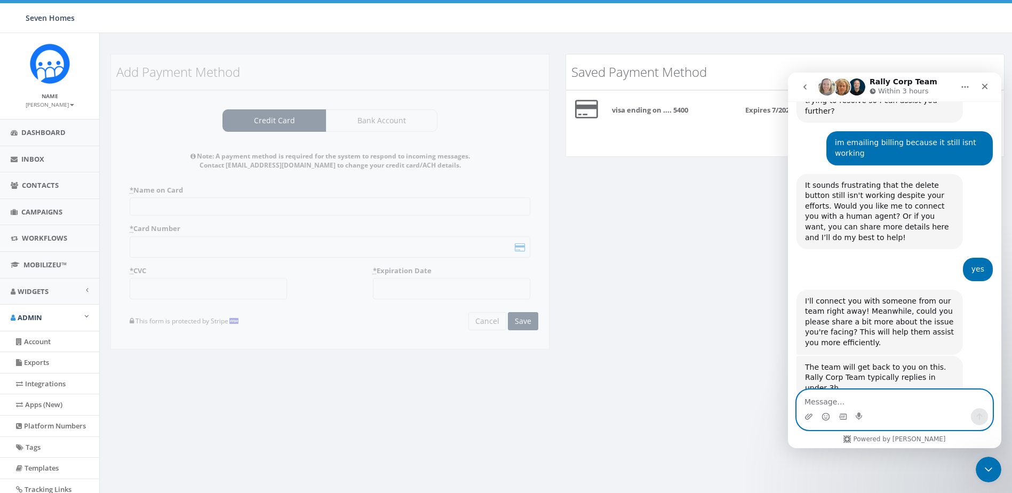
click at [838, 399] on textarea "Message…" at bounding box center [894, 399] width 195 height 18
type textarea "okay"
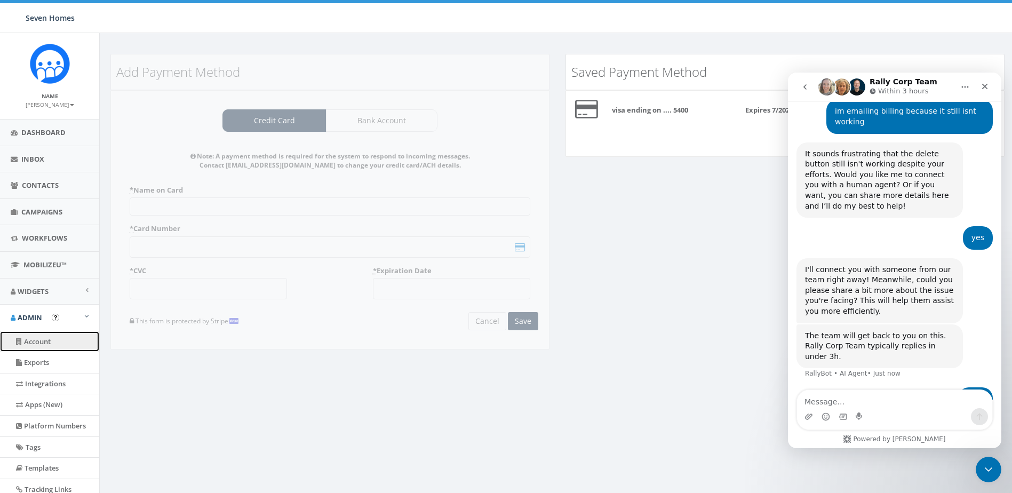
click at [31, 337] on link "Account" at bounding box center [49, 341] width 99 height 21
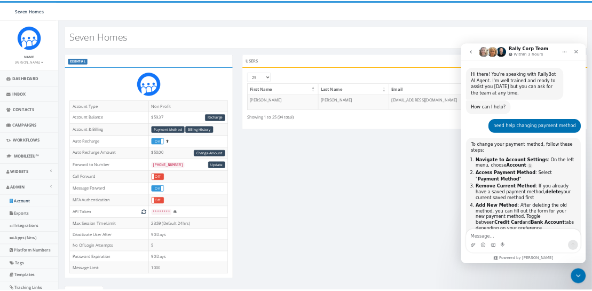
scroll to position [794, 0]
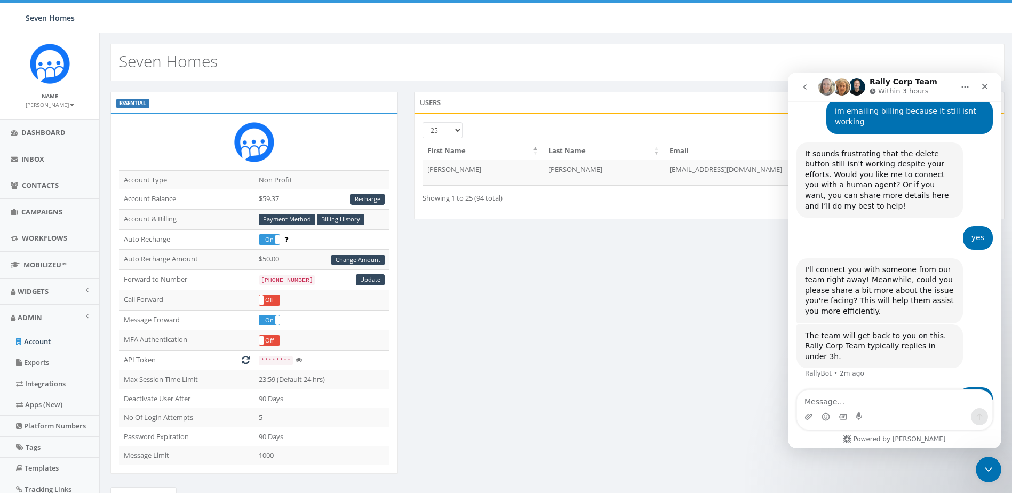
click at [654, 289] on div "ESSENTIAL Account Type Non Profit Account Balance $59.37 Recharge Account & Bil…" at bounding box center [557, 363] width 911 height 542
click at [36, 211] on span "Campaigns" at bounding box center [41, 212] width 41 height 10
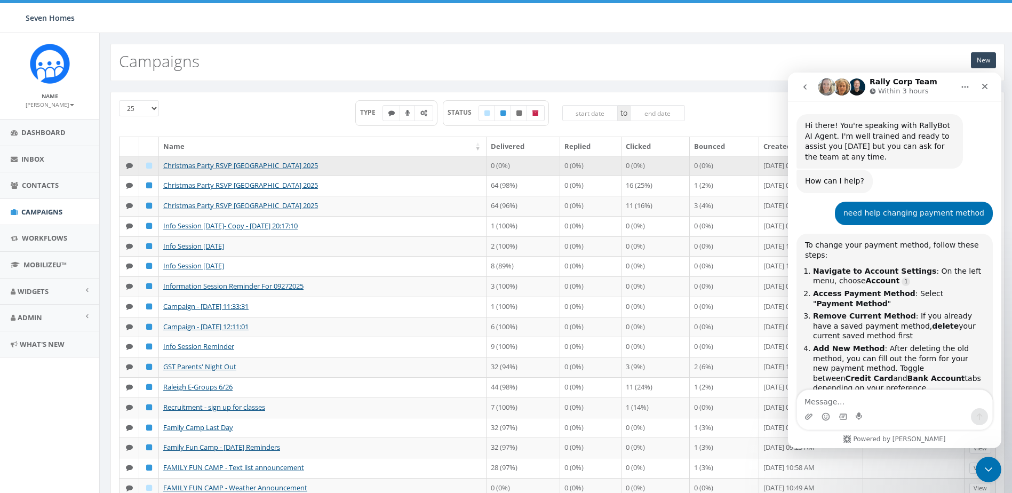
scroll to position [794, 0]
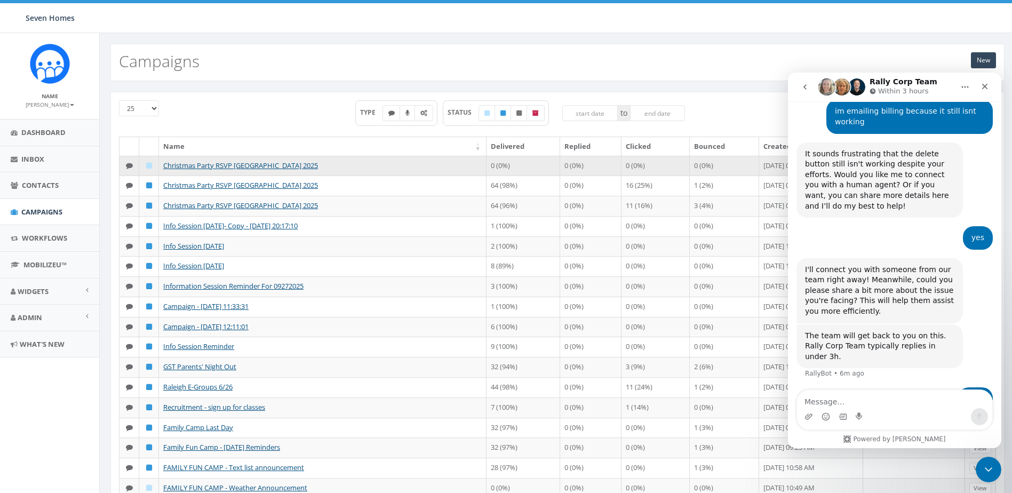
click at [187, 171] on td "Christmas Party RSVP Greensboro 2025" at bounding box center [323, 166] width 328 height 20
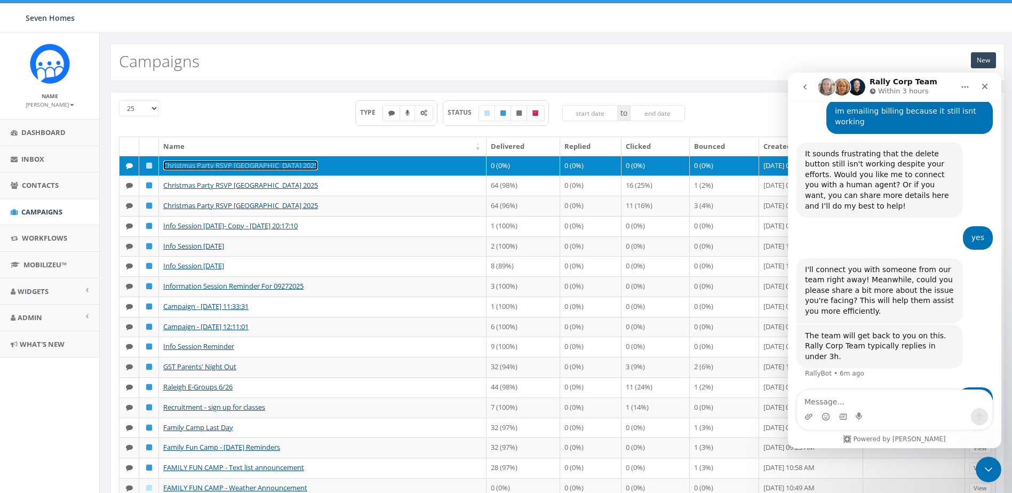
click at [189, 164] on link "Christmas Party RSVP Greensboro 2025" at bounding box center [240, 166] width 155 height 10
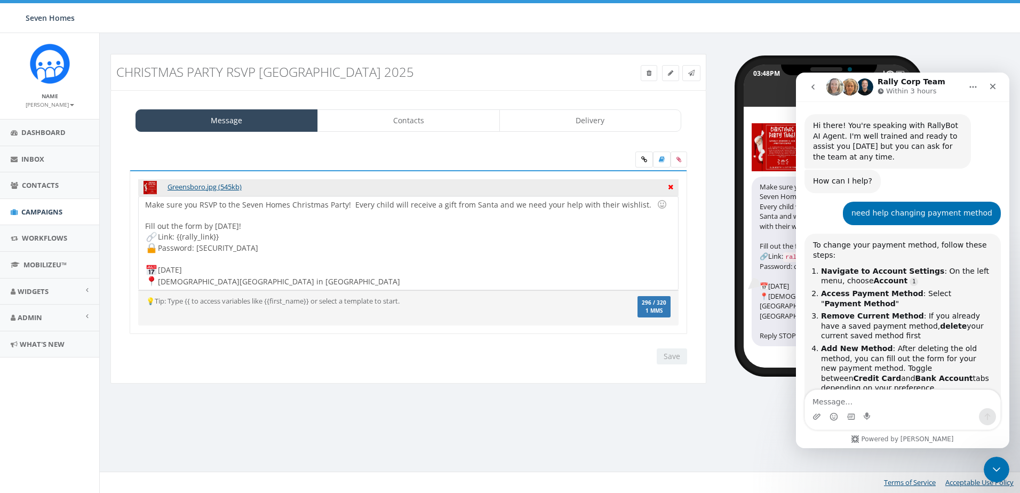
click at [670, 184] on icon at bounding box center [670, 186] width 5 height 10
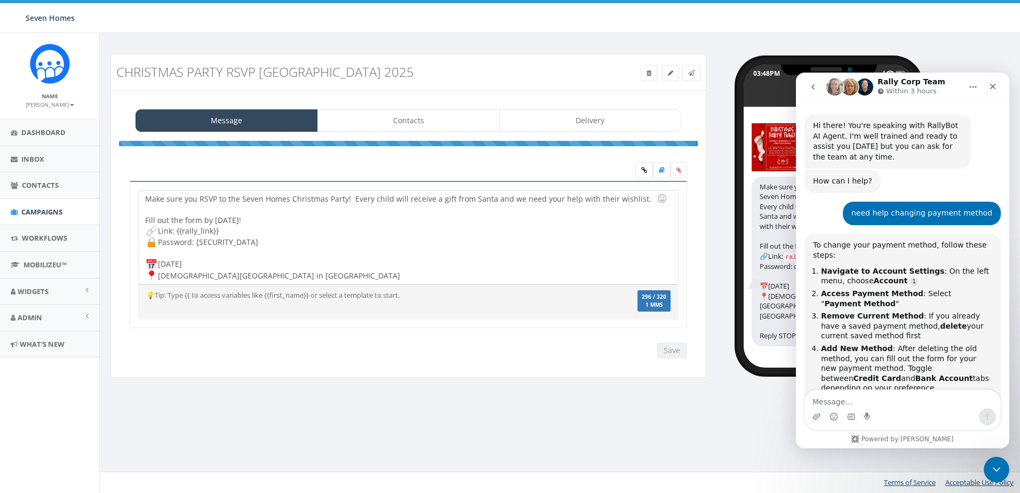
scroll to position [794, 0]
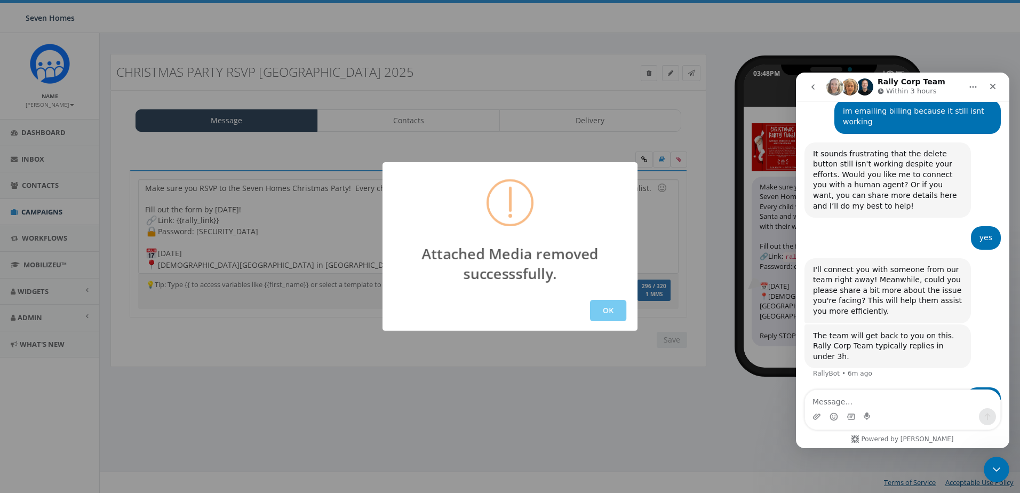
click at [612, 307] on button "OK" at bounding box center [608, 310] width 36 height 21
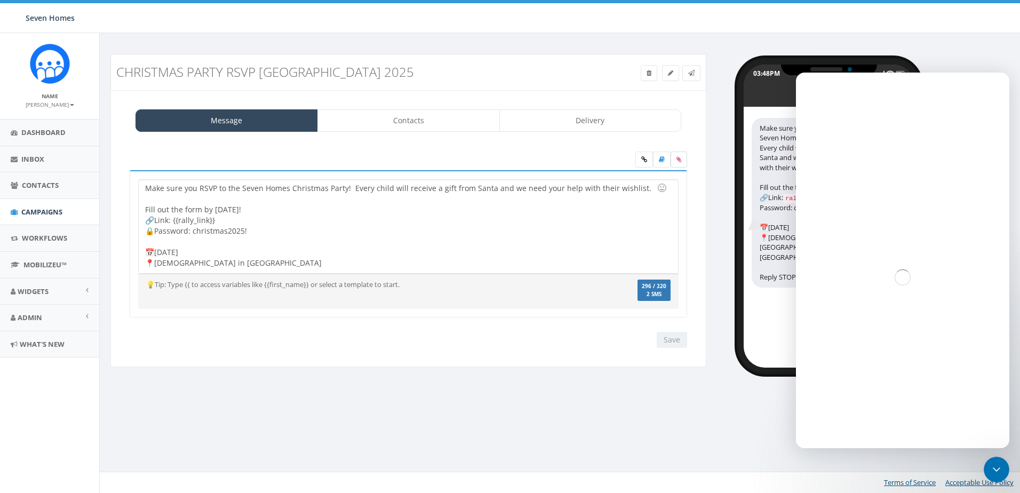
click at [684, 160] on label at bounding box center [679, 160] width 17 height 16
click at [0, 0] on input "file" at bounding box center [0, 0] width 0 height 0
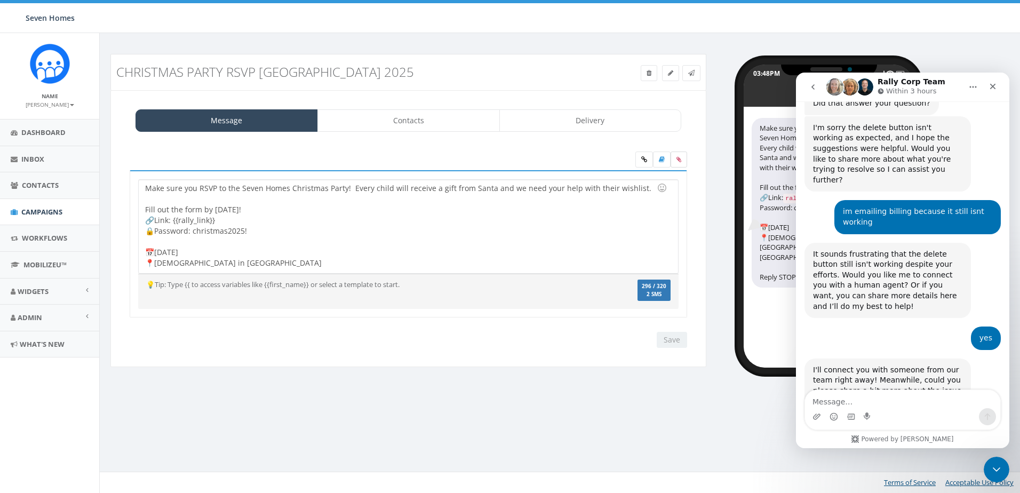
scroll to position [794, 0]
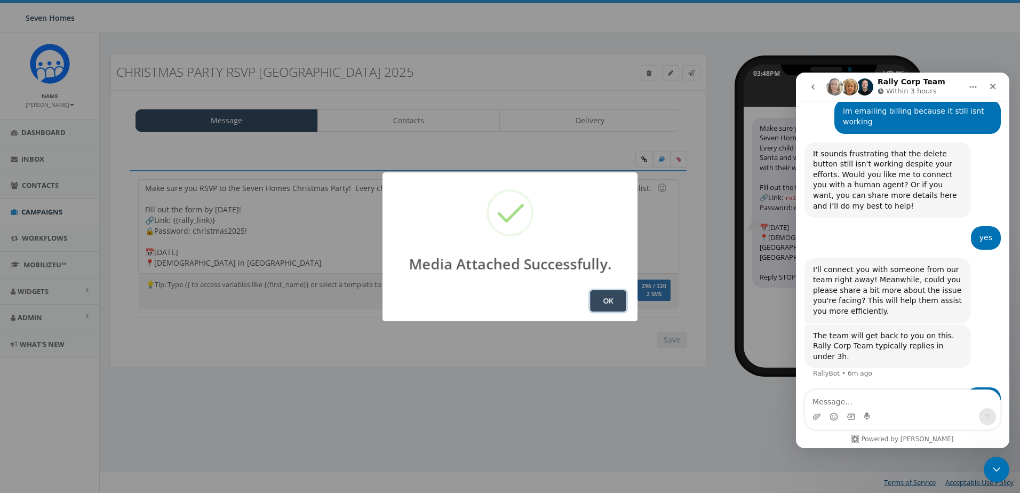
click at [624, 302] on button "OK" at bounding box center [608, 300] width 36 height 21
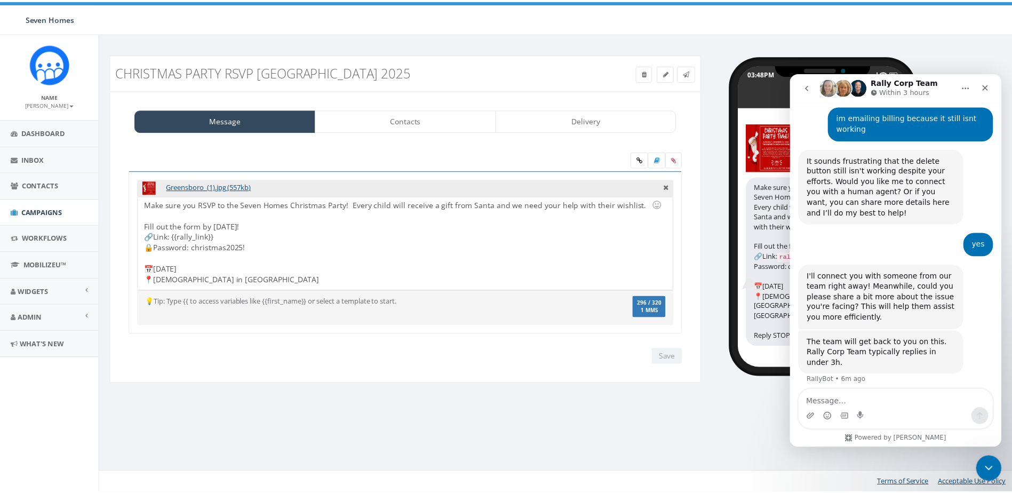
scroll to position [794, 0]
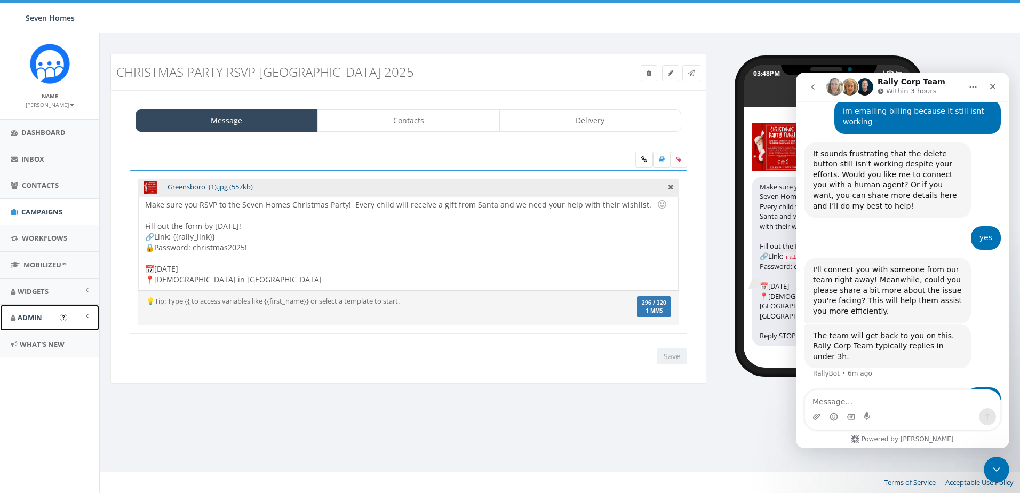
click at [39, 318] on span "Admin" at bounding box center [30, 318] width 25 height 10
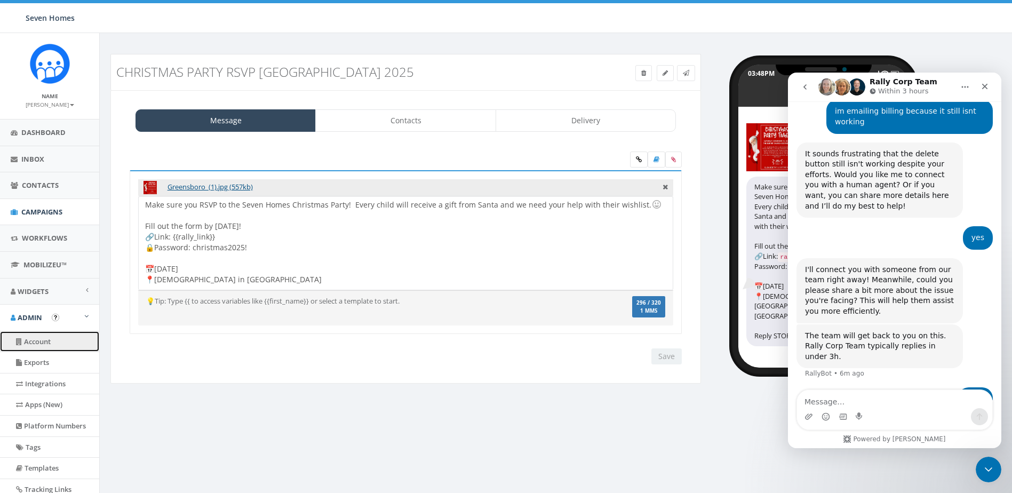
click at [45, 339] on link "Account" at bounding box center [49, 341] width 99 height 21
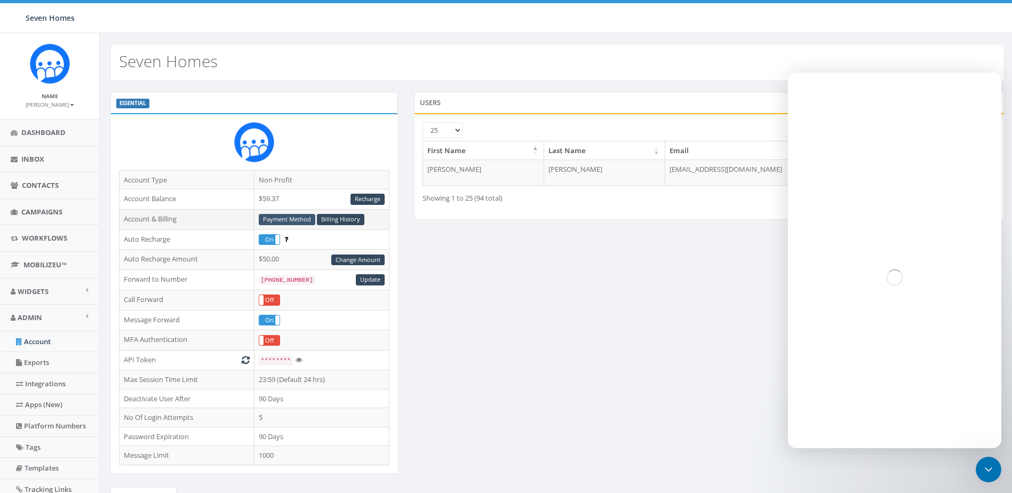
click at [284, 220] on link "Payment Method" at bounding box center [287, 219] width 57 height 11
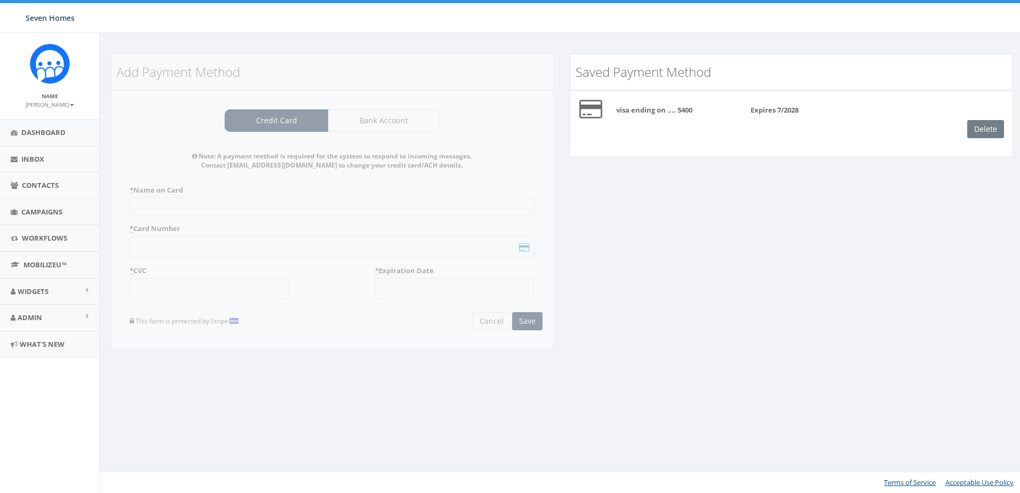
click at [308, 189] on div "Add Payment Method Credit Card Bank Account Note: A payment method is required …" at bounding box center [332, 209] width 460 height 310
drag, startPoint x: 318, startPoint y: 231, endPoint x: 381, endPoint y: 225, distance: 63.3
click at [320, 230] on div "Add Payment Method Credit Card Bank Account Note: A payment method is required …" at bounding box center [332, 209] width 460 height 310
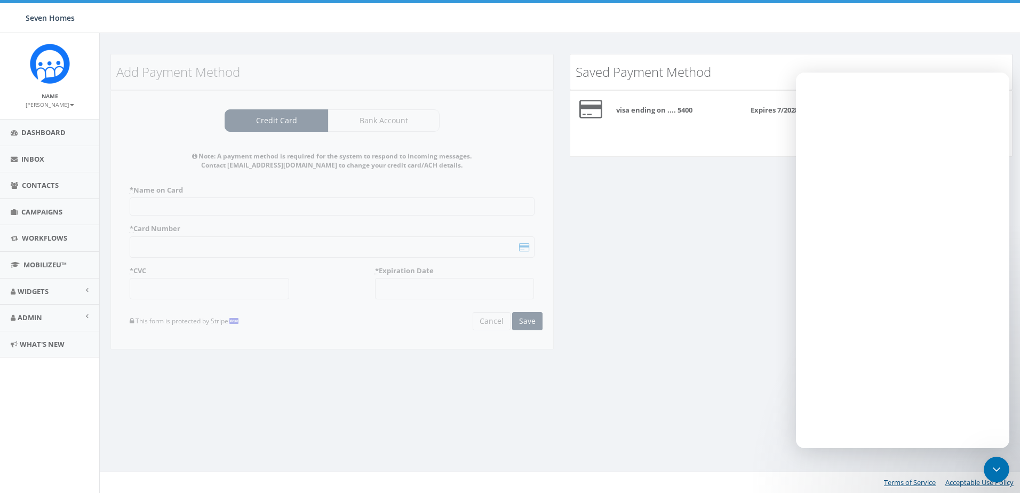
click at [441, 233] on div "Add Payment Method Credit Card Bank Account Note: A payment method is required …" at bounding box center [332, 209] width 460 height 310
drag, startPoint x: 519, startPoint y: 241, endPoint x: 522, endPoint y: 247, distance: 6.7
click at [519, 242] on div "Add Payment Method Credit Card Bank Account Note: A payment method is required …" at bounding box center [332, 209] width 460 height 310
drag, startPoint x: 522, startPoint y: 247, endPoint x: 509, endPoint y: 264, distance: 21.3
click at [509, 264] on div "Add Payment Method Credit Card Bank Account Note: A payment method is required …" at bounding box center [332, 209] width 460 height 310
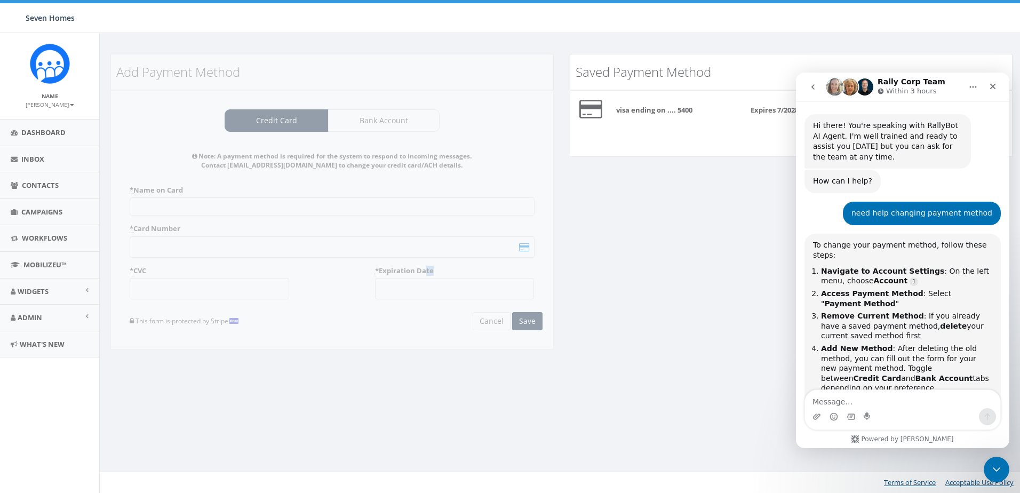
drag, startPoint x: 495, startPoint y: 267, endPoint x: 406, endPoint y: 289, distance: 92.4
click at [421, 281] on div "Add Payment Method Credit Card Bank Account Note: A payment method is required …" at bounding box center [332, 209] width 460 height 310
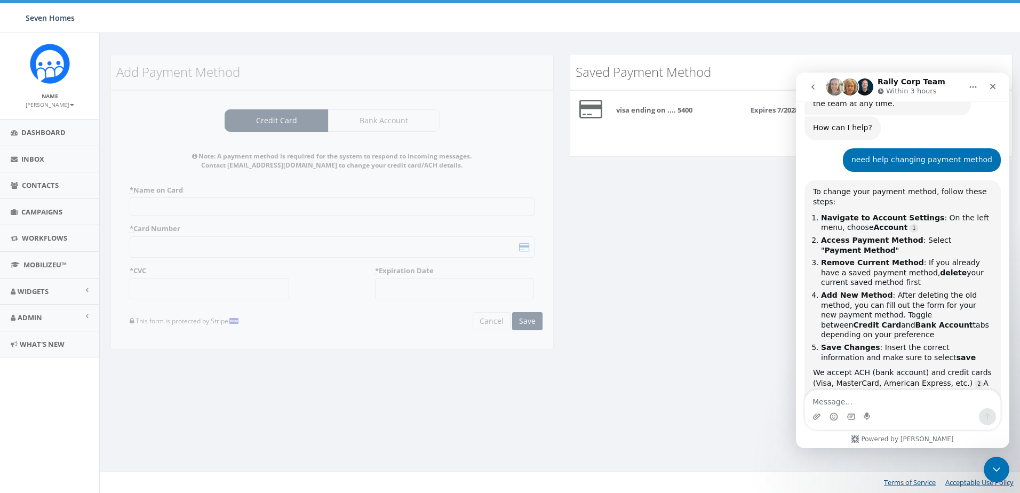
click at [229, 302] on div "Add Payment Method Credit Card Bank Account Note: A payment method is required …" at bounding box center [332, 209] width 460 height 310
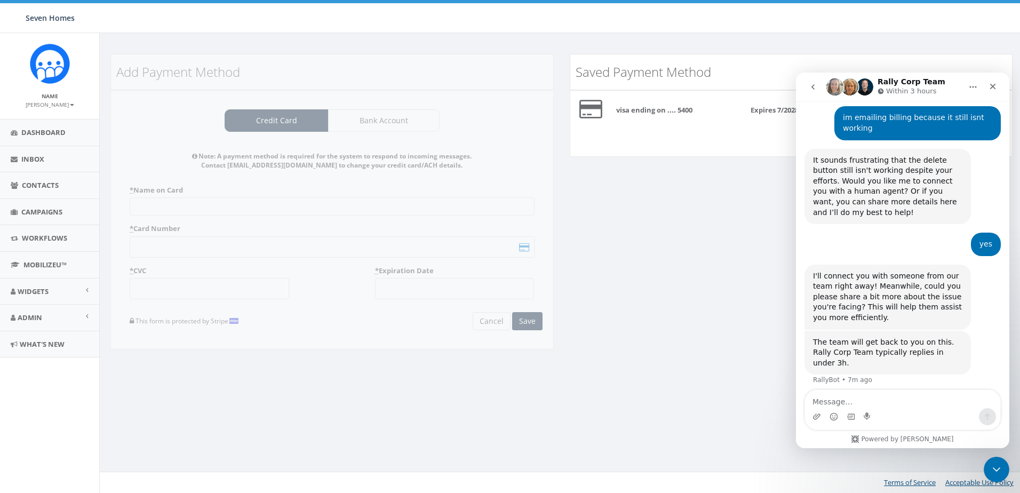
scroll to position [794, 0]
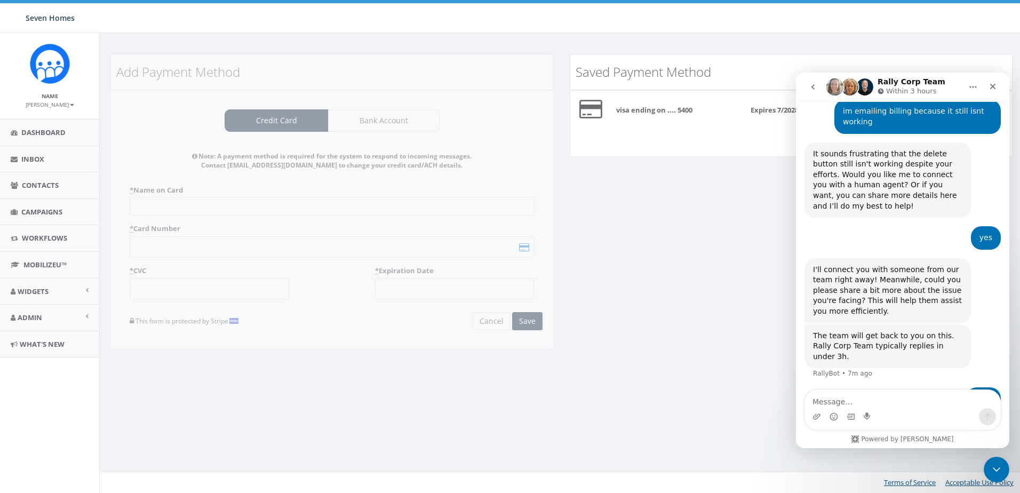
click at [297, 222] on div "Add Payment Method Credit Card Bank Account Note: A payment method is required …" at bounding box center [332, 209] width 460 height 310
drag, startPoint x: 201, startPoint y: 291, endPoint x: 273, endPoint y: 204, distance: 113.0
click at [273, 204] on div "Add Payment Method Credit Card Bank Account Note: A payment method is required …" at bounding box center [332, 209] width 460 height 310
drag, startPoint x: 273, startPoint y: 204, endPoint x: 246, endPoint y: 205, distance: 27.8
click at [247, 202] on div "Add Payment Method Credit Card Bank Account Note: A payment method is required …" at bounding box center [332, 209] width 460 height 310
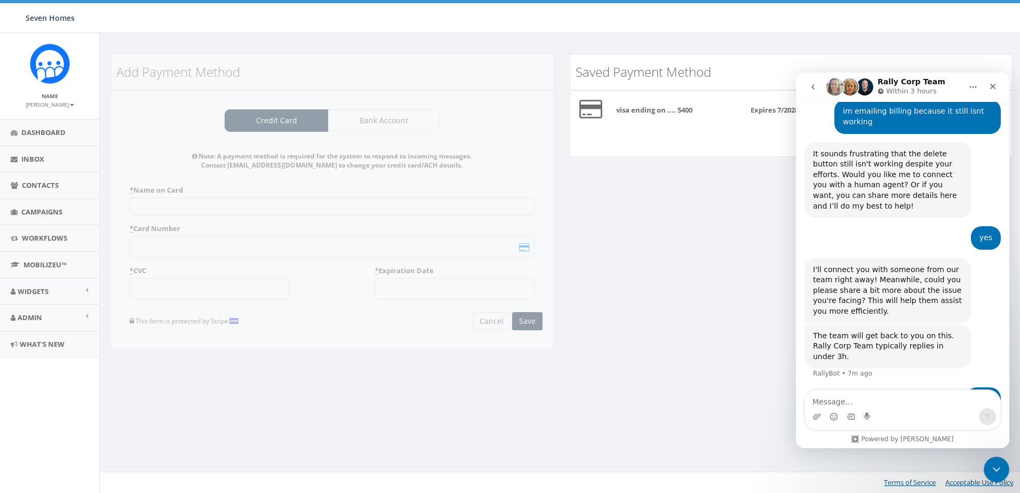
drag, startPoint x: 308, startPoint y: 111, endPoint x: 349, endPoint y: 110, distance: 41.1
click at [316, 111] on div "Add Payment Method Credit Card Bank Account Note: A payment method is required …" at bounding box center [332, 209] width 460 height 310
drag, startPoint x: 365, startPoint y: 117, endPoint x: 359, endPoint y: 117, distance: 5.9
click at [365, 117] on div "Add Payment Method Credit Card Bank Account Note: A payment method is required …" at bounding box center [332, 209] width 460 height 310
click at [167, 89] on div "Add Payment Method Credit Card Bank Account Note: A payment method is required …" at bounding box center [332, 209] width 460 height 310
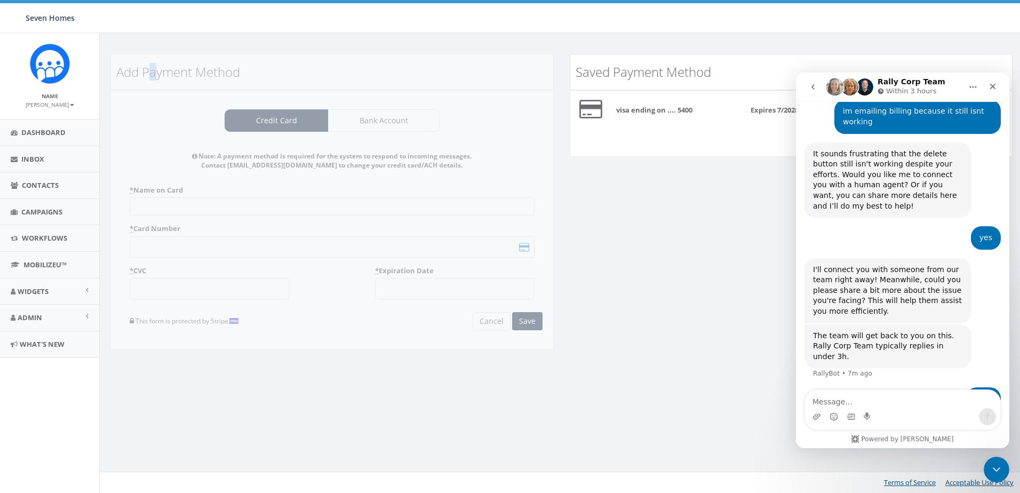
drag, startPoint x: 167, startPoint y: 89, endPoint x: 157, endPoint y: 88, distance: 9.1
click at [157, 88] on div "Add Payment Method Credit Card Bank Account Note: A payment method is required …" at bounding box center [332, 209] width 460 height 310
drag, startPoint x: 653, startPoint y: 89, endPoint x: 662, endPoint y: 97, distance: 11.7
click at [654, 89] on div "Saved Payment Method" at bounding box center [792, 72] width 444 height 36
click at [663, 106] on b "visa ending on .... 5400" at bounding box center [654, 110] width 76 height 10
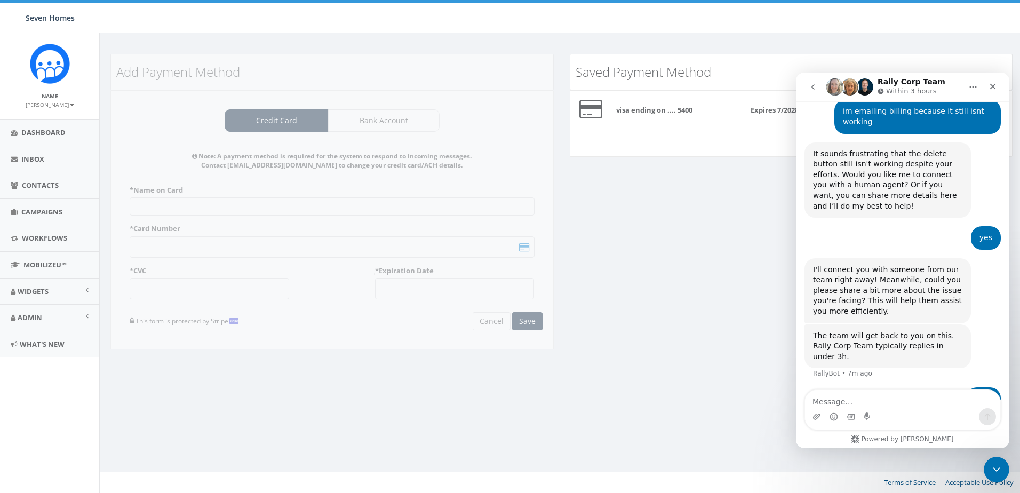
drag, startPoint x: 615, startPoint y: 122, endPoint x: 577, endPoint y: 102, distance: 42.5
click at [614, 121] on div "Delete" at bounding box center [792, 129] width 458 height 18
click at [577, 102] on div at bounding box center [582, 109] width 38 height 21
click at [699, 247] on div "Add Payment Method Credit Card Bank Account Note: A payment method is required …" at bounding box center [561, 209] width 919 height 310
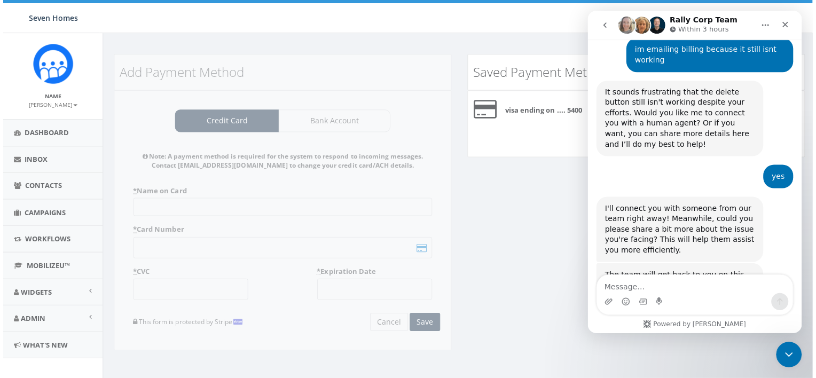
scroll to position [857, 0]
